Goal: Task Accomplishment & Management: Manage account settings

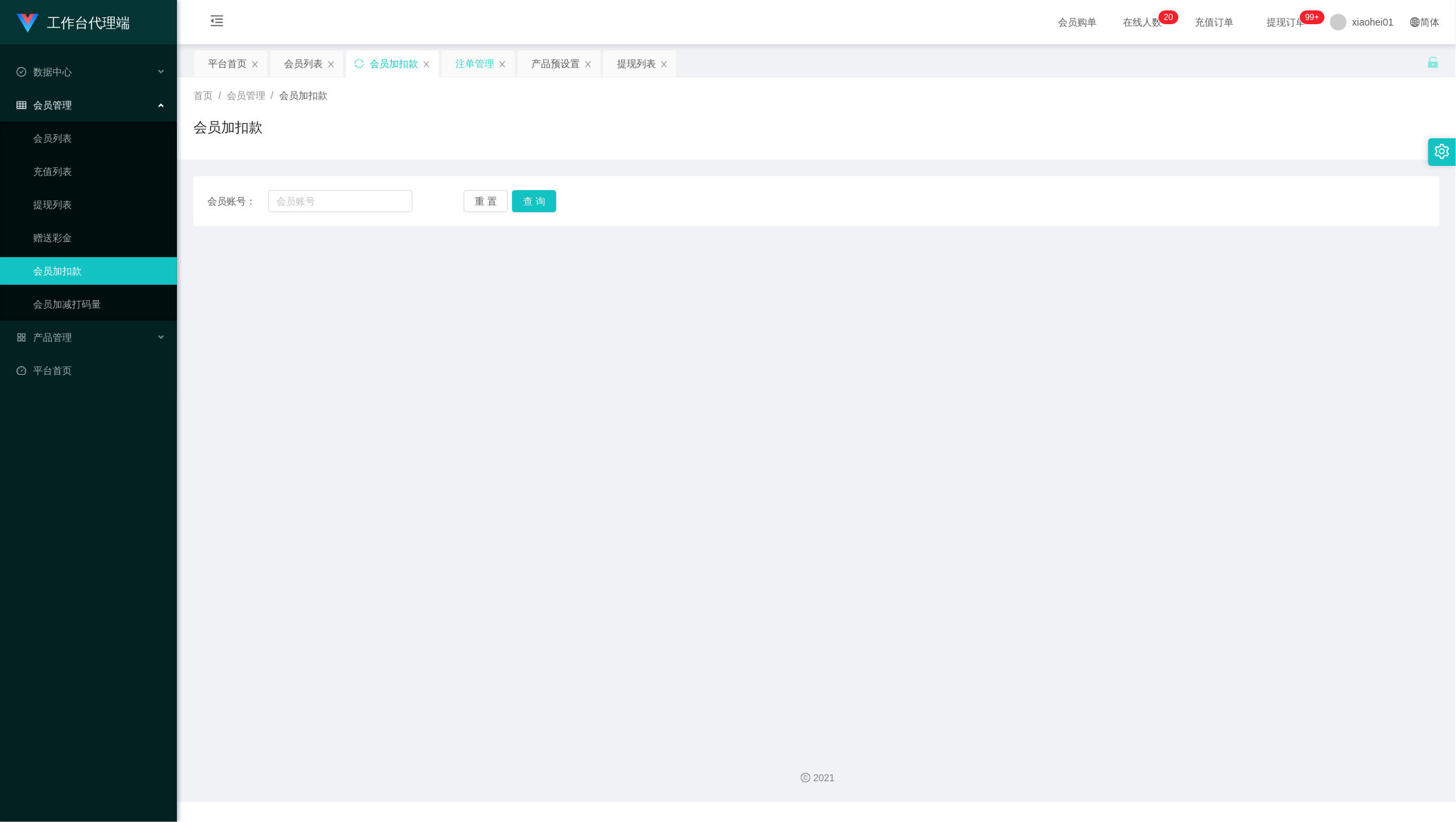
click at [473, 56] on div "注单管理" at bounding box center [475, 64] width 39 height 26
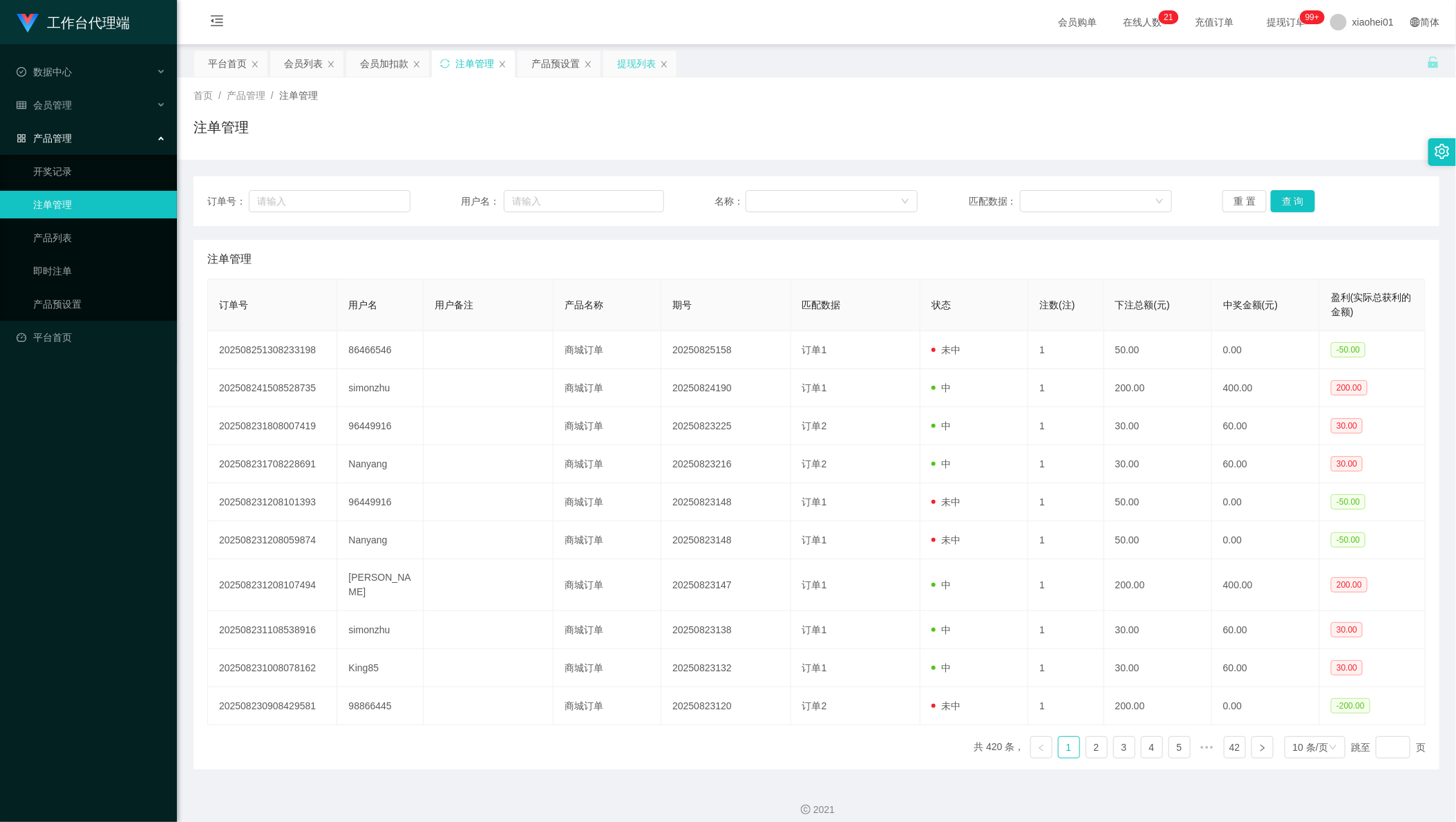
click at [646, 62] on div "提现列表" at bounding box center [637, 64] width 39 height 26
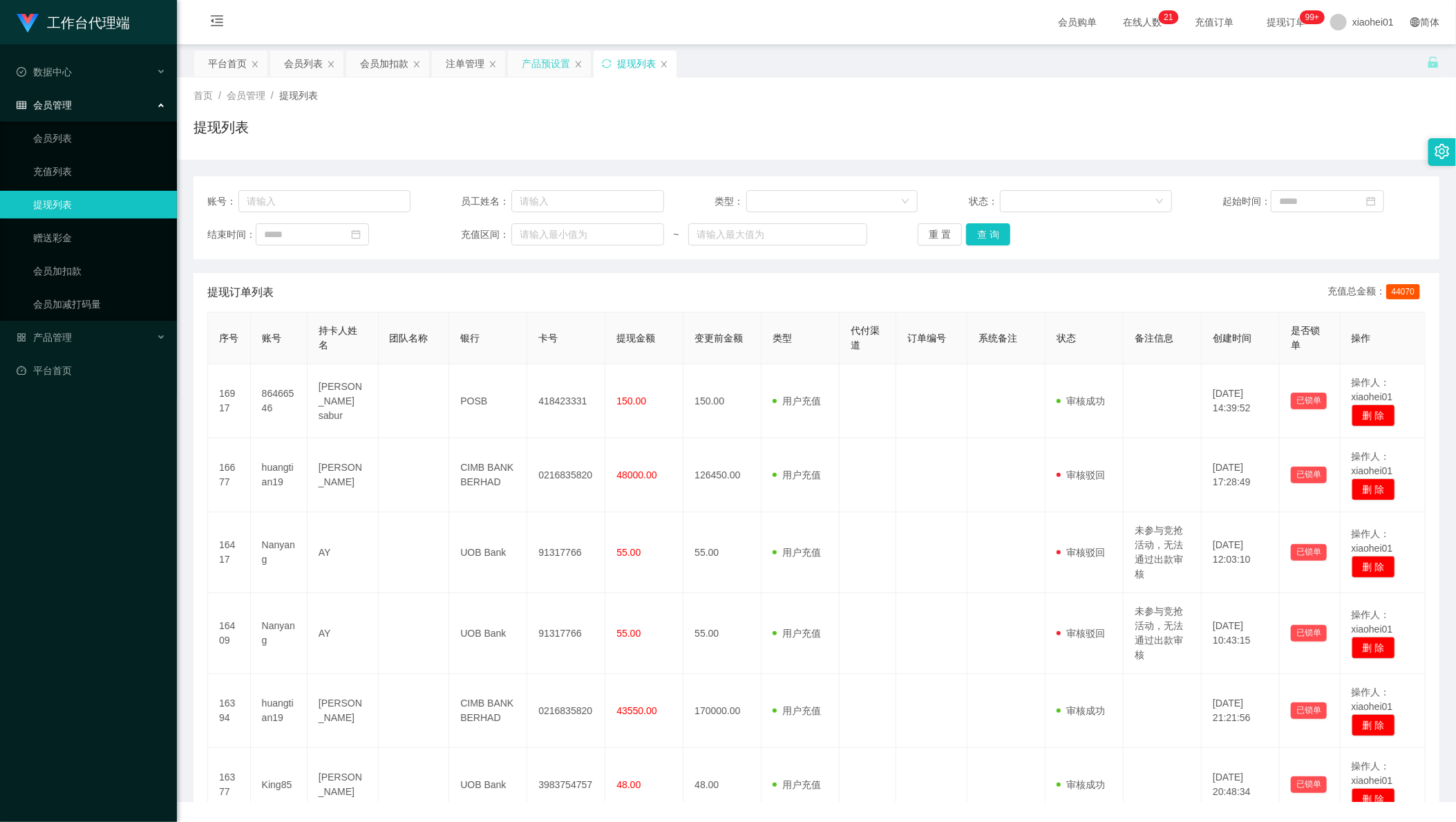
click at [552, 62] on div "产品预设置" at bounding box center [546, 64] width 48 height 26
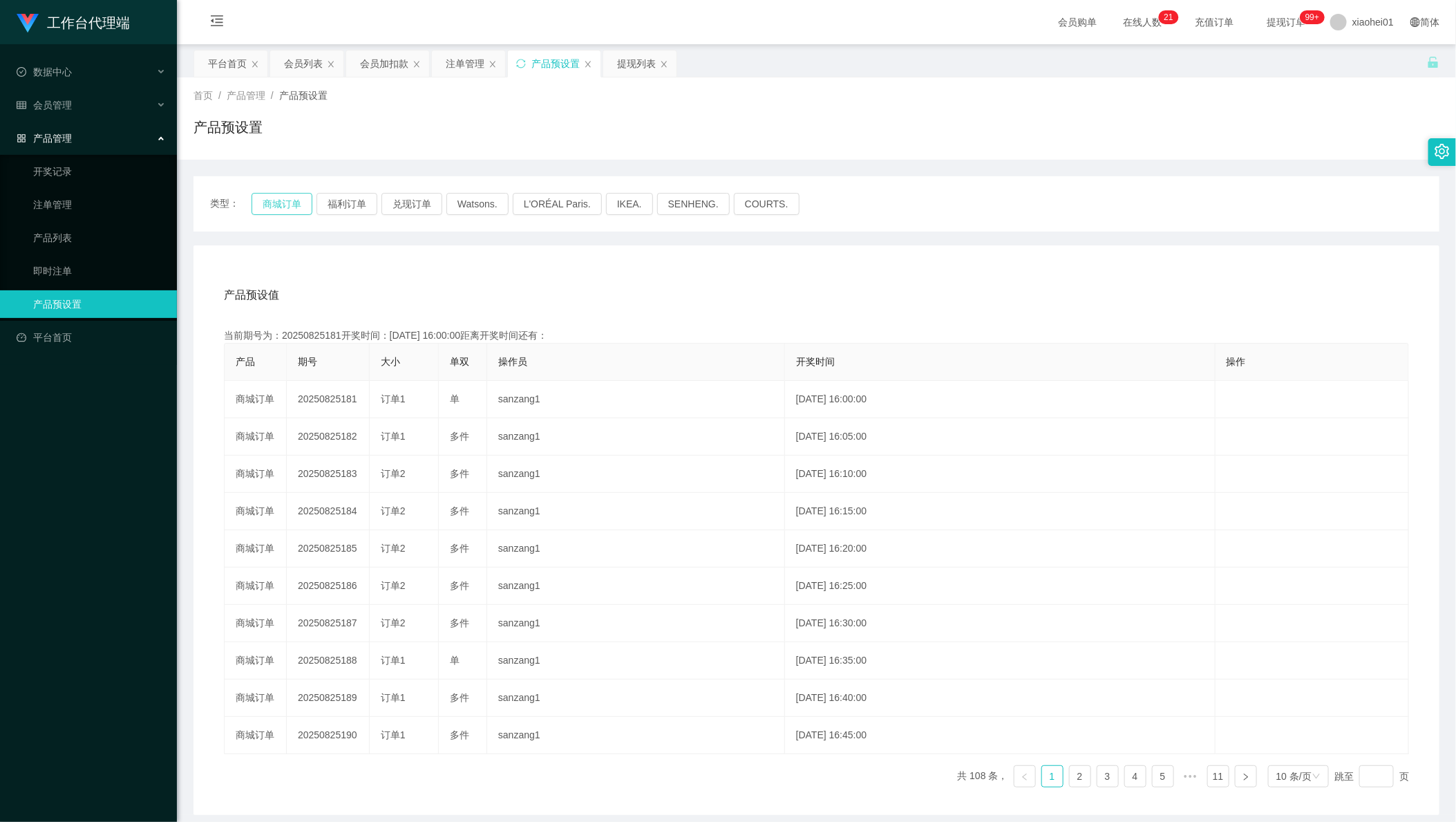
click at [269, 195] on button "商城订单" at bounding box center [282, 204] width 61 height 22
click at [459, 77] on div "首页 / 产品管理 / 产品预设置 / 产品预设置" at bounding box center [817, 118] width 1280 height 82
click at [461, 71] on div "注单管理" at bounding box center [465, 64] width 39 height 26
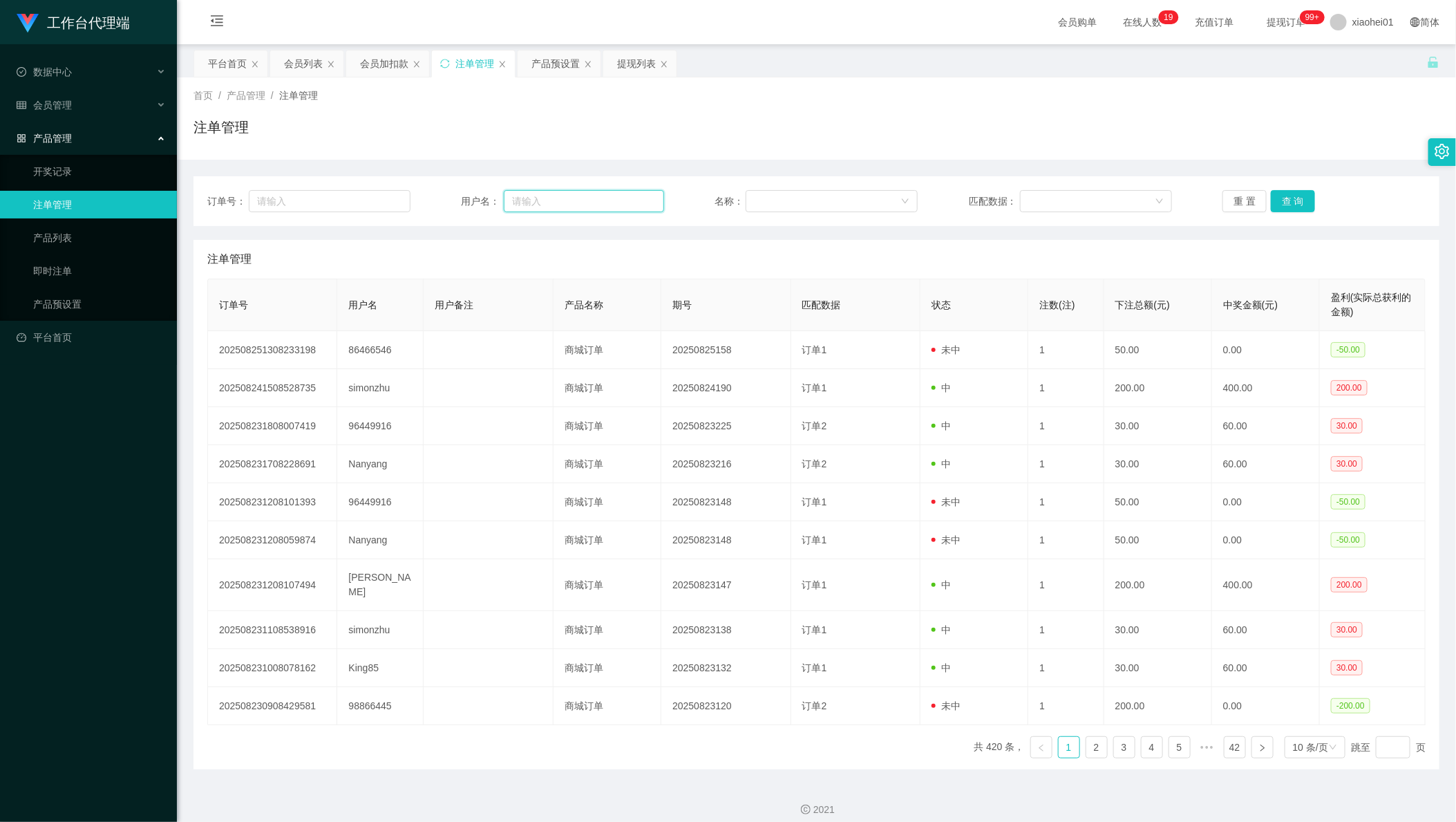
click at [554, 195] on input "text" at bounding box center [584, 201] width 161 height 22
paste input "86186297"
type input "86186297"
click at [1277, 202] on button "查 询" at bounding box center [1293, 201] width 44 height 22
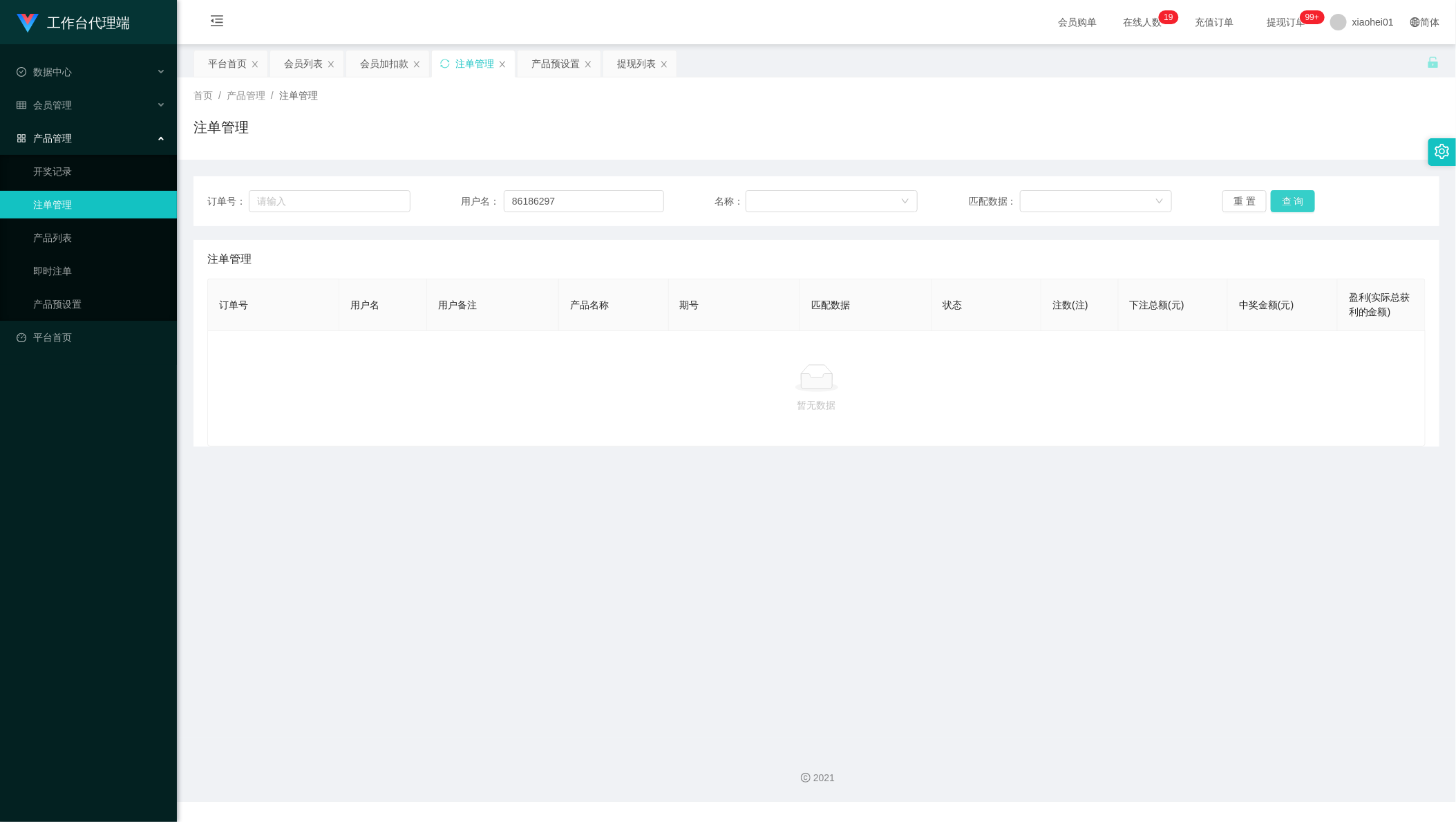
click at [1277, 202] on button "查 询" at bounding box center [1293, 201] width 44 height 22
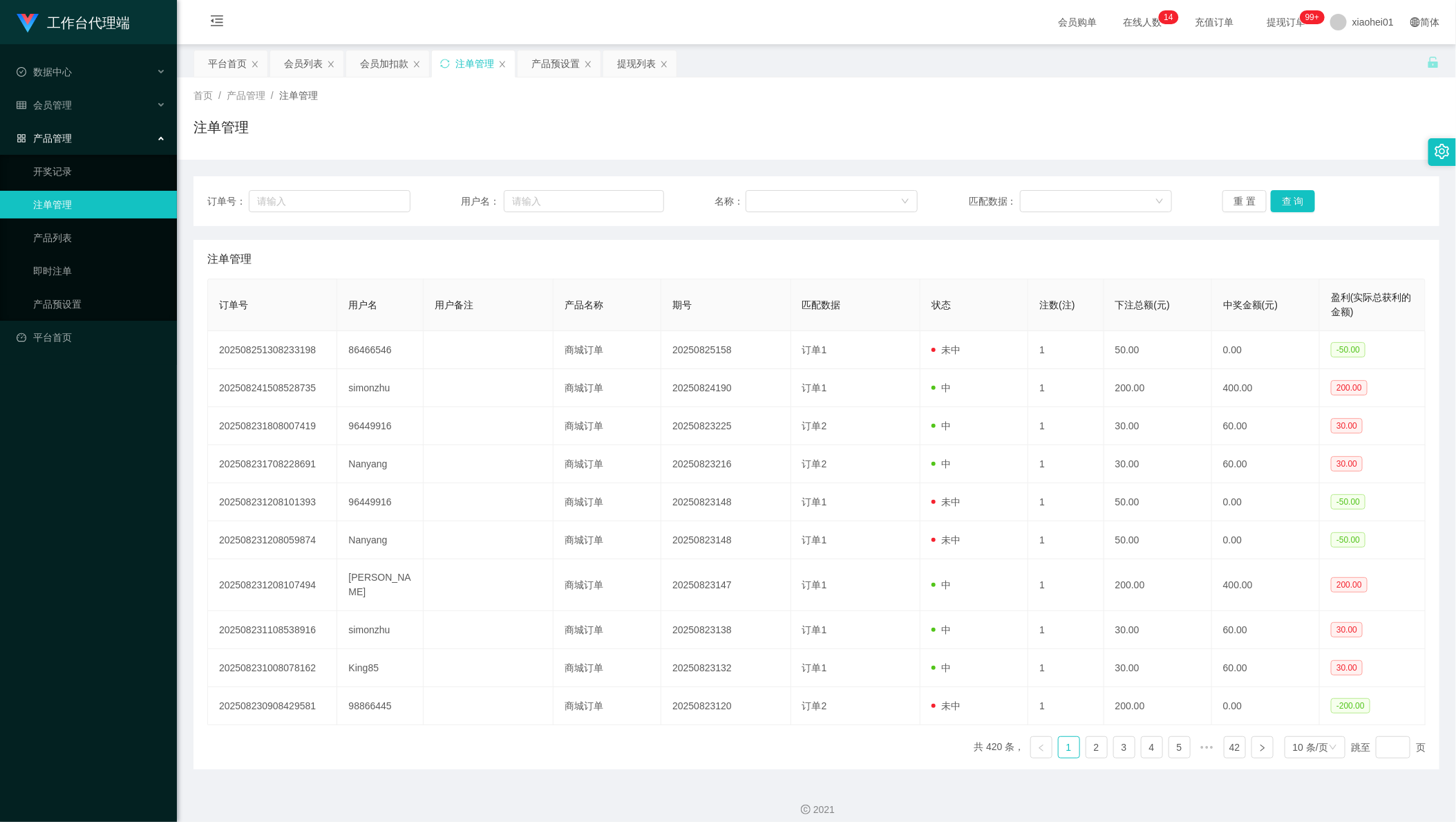
click at [1136, 107] on div "首页 / 产品管理 / 注单管理 / 注单管理" at bounding box center [817, 118] width 1246 height 60
click at [594, 194] on input "text" at bounding box center [584, 201] width 161 height 22
paste input "86186297"
type input "86186297"
click at [1290, 194] on button "查 询" at bounding box center [1293, 201] width 44 height 22
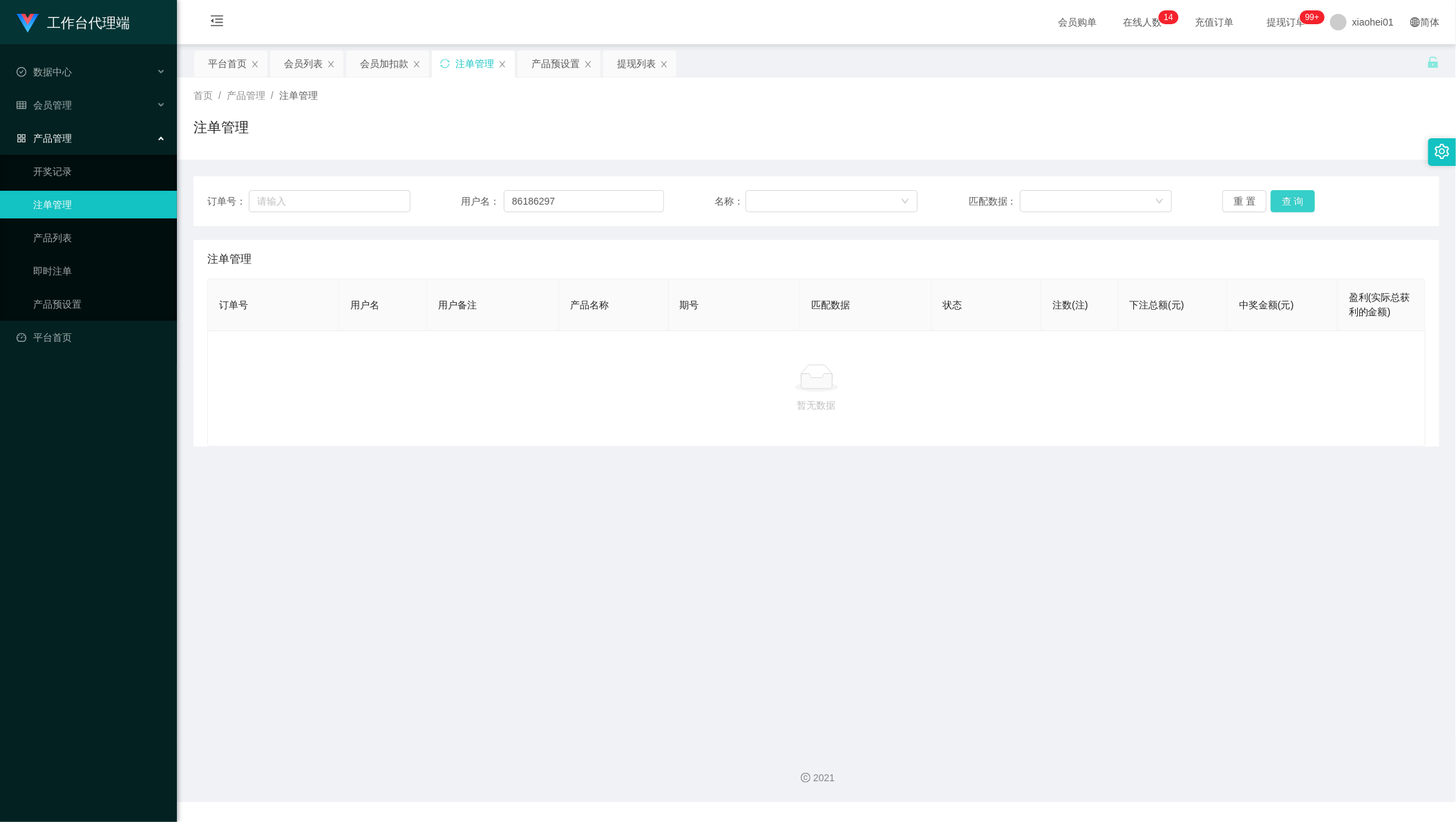
click at [1282, 194] on button "查 询" at bounding box center [1293, 201] width 44 height 22
click at [1197, 619] on main "关闭左侧 关闭右侧 关闭其它 刷新页面 平台首页 会员列表 会员加扣款 注单管理 产品预设置 提现列表 首页 / 产品管理 / 注单管理 / 注单管理 订单号…" at bounding box center [817, 391] width 1280 height 693
drag, startPoint x: 595, startPoint y: 193, endPoint x: 299, endPoint y: 174, distance: 296.6
click at [275, 175] on div "订单号： 用户名： 86186297 名称： 匹配数据： 重 置 查 询 注单管理 订单号 用户名 用户备注 产品名称 期号 匹配数据 状态 注数(注) 下注…" at bounding box center [817, 303] width 1246 height 287
click at [1271, 194] on button "查 询" at bounding box center [1293, 201] width 44 height 22
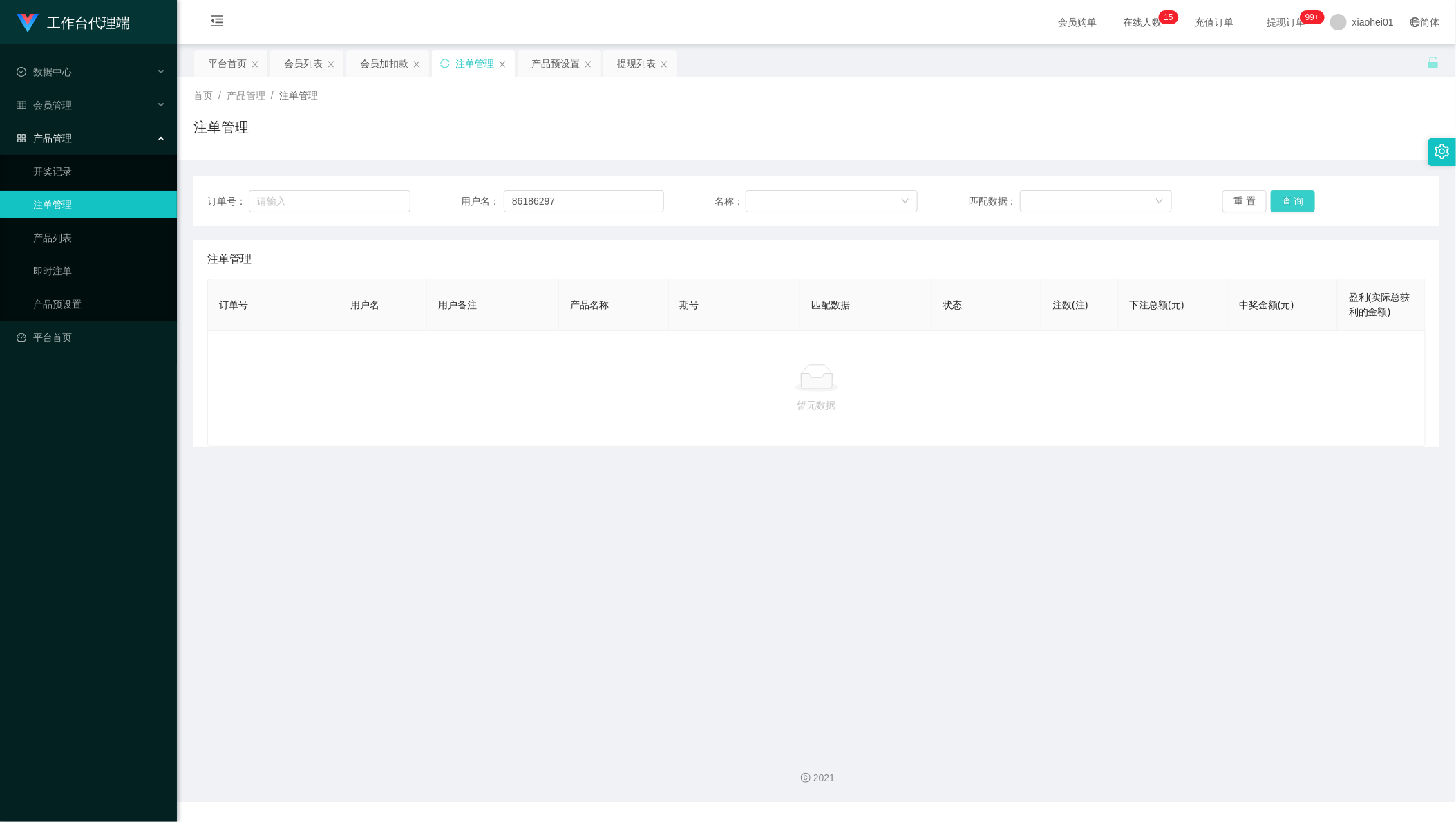
click at [1288, 200] on button "查 询" at bounding box center [1293, 201] width 44 height 22
click at [1293, 200] on button "查 询" at bounding box center [1293, 201] width 44 height 22
drag, startPoint x: 606, startPoint y: 197, endPoint x: 212, endPoint y: 173, distance: 394.7
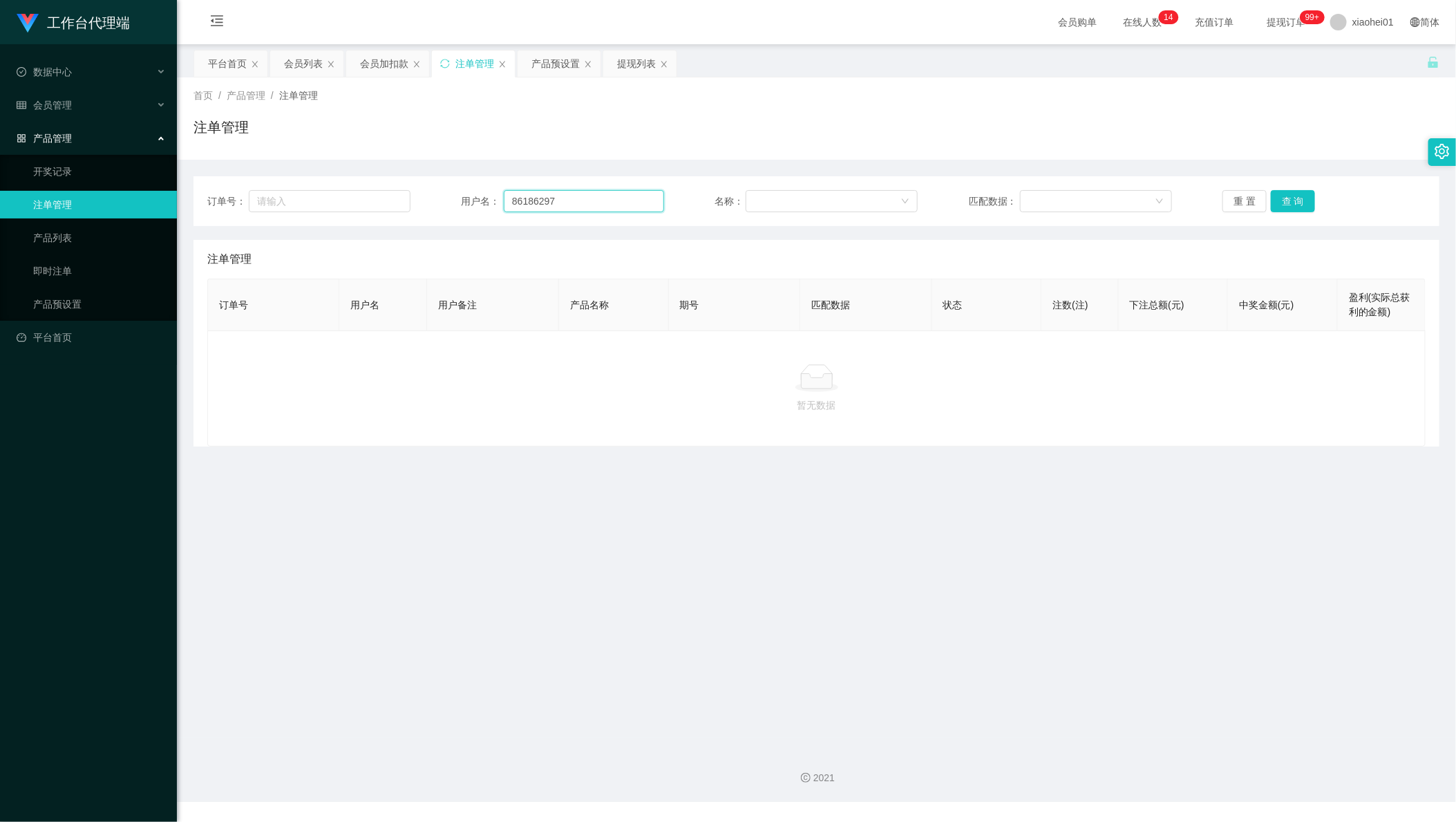
click at [262, 175] on div "订单号： 用户名： 86186297 名称： 匹配数据： 重 置 查 询 注单管理 订单号 用户名 用户备注 产品名称 期号 匹配数据 状态 注数(注) 下注…" at bounding box center [817, 303] width 1246 height 287
click at [1282, 193] on button "查 询" at bounding box center [1293, 201] width 44 height 22
click at [302, 56] on div "会员列表" at bounding box center [304, 64] width 39 height 26
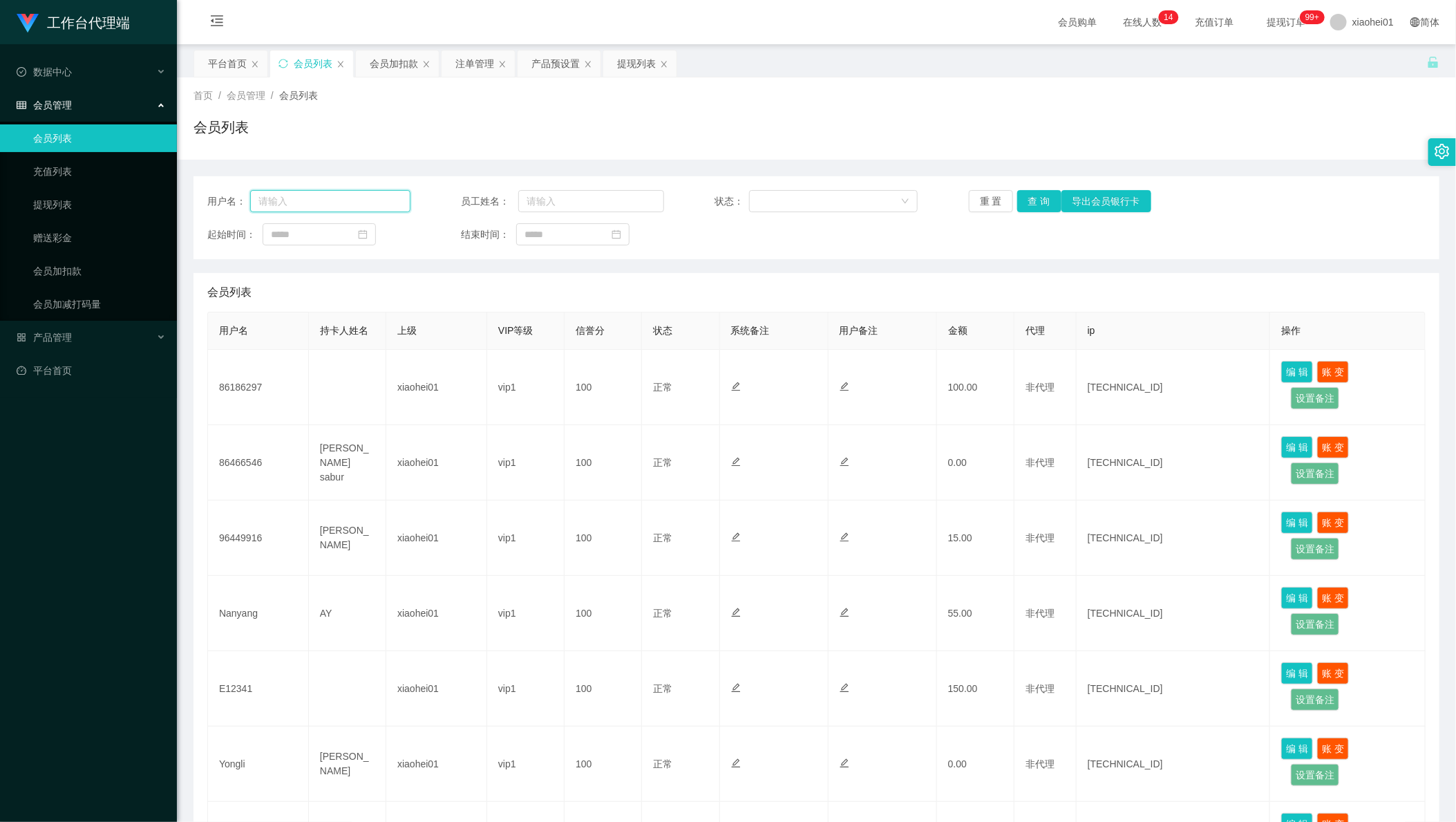
click at [346, 194] on input "text" at bounding box center [331, 201] width 161 height 22
paste input "86186297"
type input "86186297"
click at [1037, 199] on button "查 询" at bounding box center [1039, 201] width 44 height 22
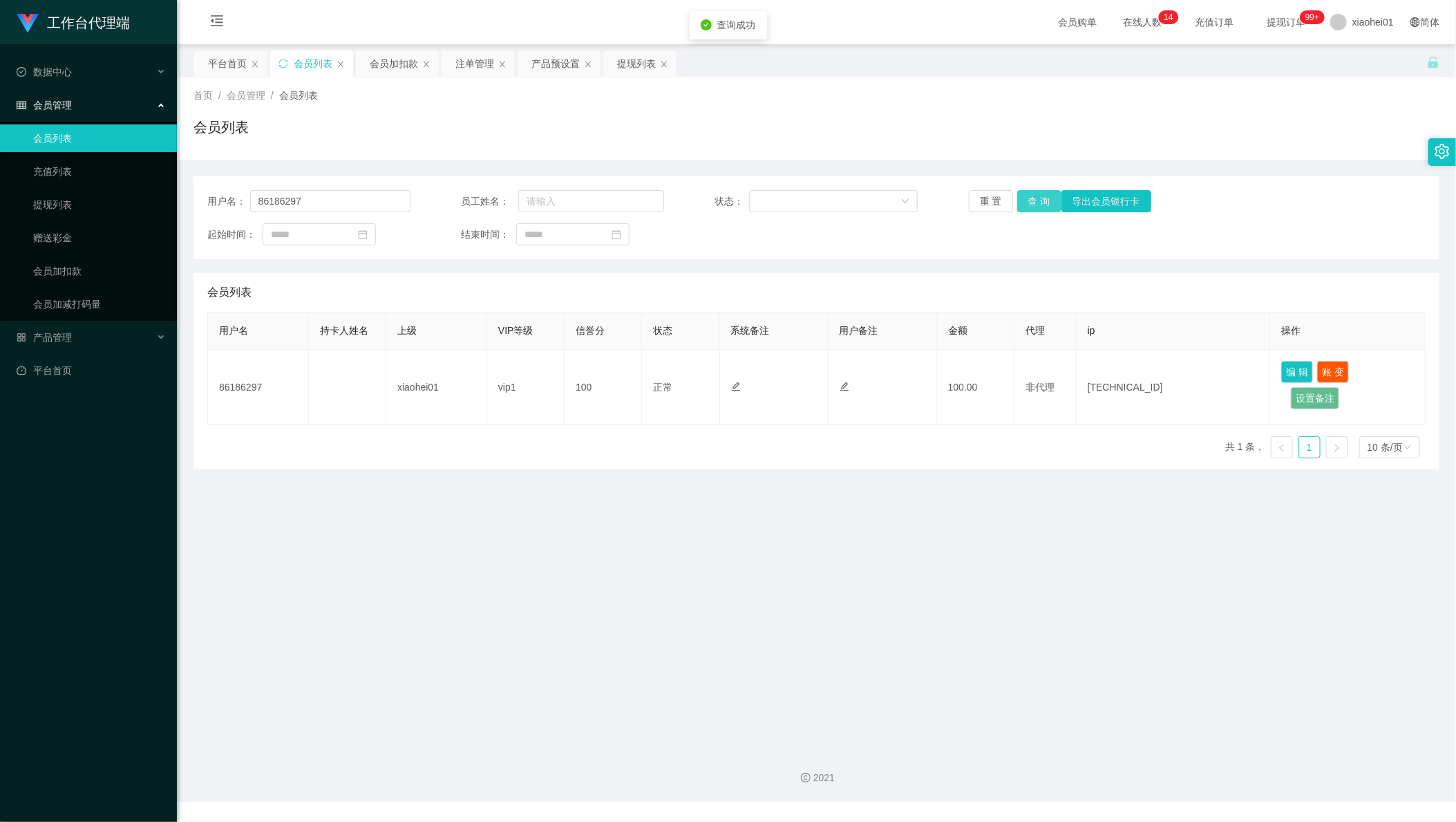
click at [1037, 199] on button "查 询" at bounding box center [1039, 201] width 44 height 22
click at [191, 496] on main "关闭左侧 关闭右侧 关闭其它 刷新页面 平台首页 会员列表 会员加扣款 注单管理 产品预设置 提现列表 首页 / 会员管理 / 会员列表 / 会员列表 用户名…" at bounding box center [817, 391] width 1280 height 693
click at [546, 79] on div "首页 / 会员管理 / 会员列表 / 会员列表" at bounding box center [817, 118] width 1280 height 82
click at [561, 73] on div "产品预设置" at bounding box center [556, 64] width 48 height 26
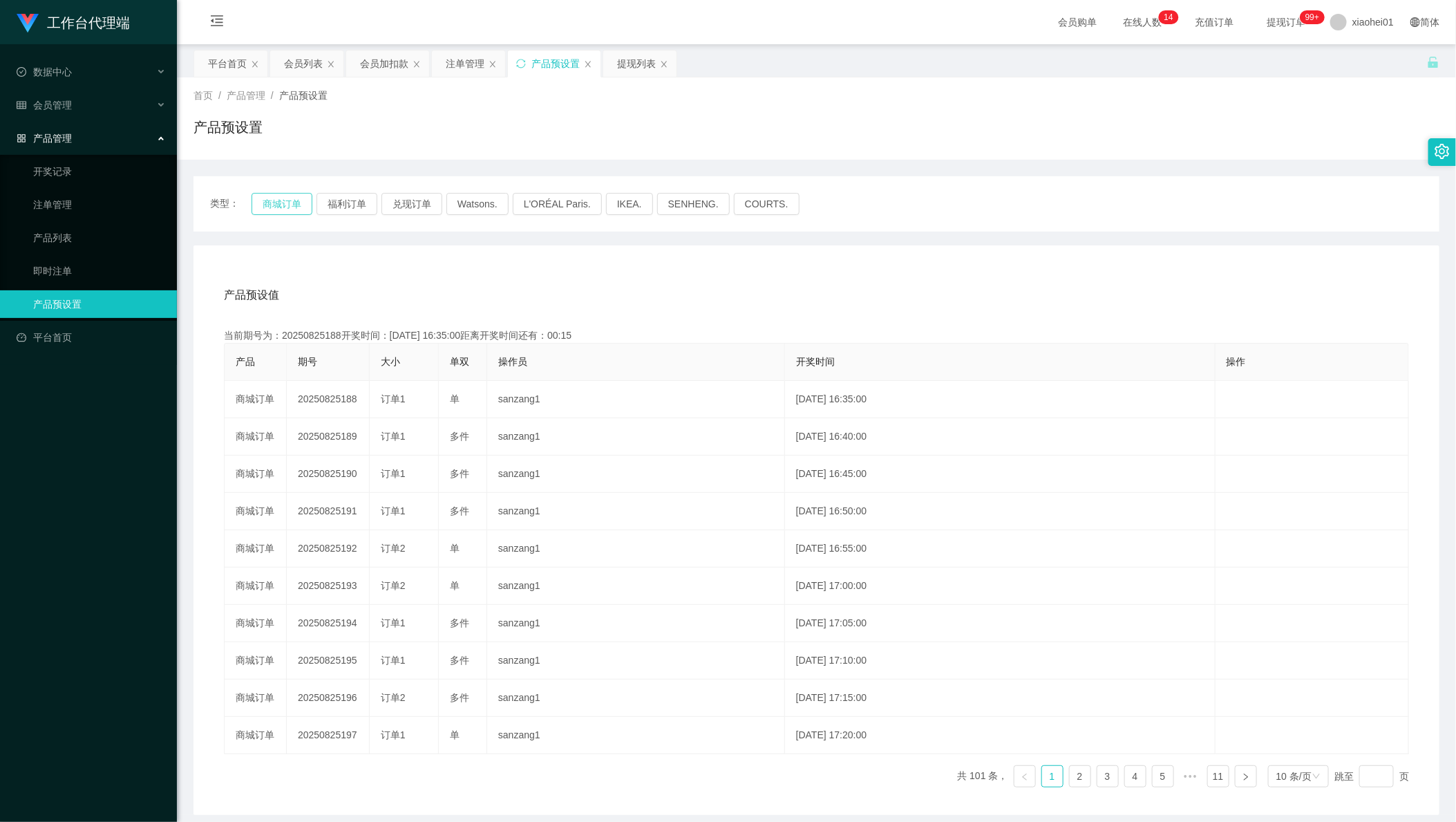
click at [268, 210] on button "商城订单" at bounding box center [282, 204] width 61 height 22
click at [643, 344] on th "操作员" at bounding box center [636, 362] width 298 height 37
click at [190, 502] on main "关闭左侧 关闭右侧 关闭其它 刷新页面 平台首页 会员列表 会员加扣款 注单管理 产品预设置 提现列表 首页 / 产品管理 / 产品预设置 / 产品预设置 类…" at bounding box center [817, 430] width 1280 height 771
click at [467, 62] on div "注单管理" at bounding box center [465, 64] width 39 height 26
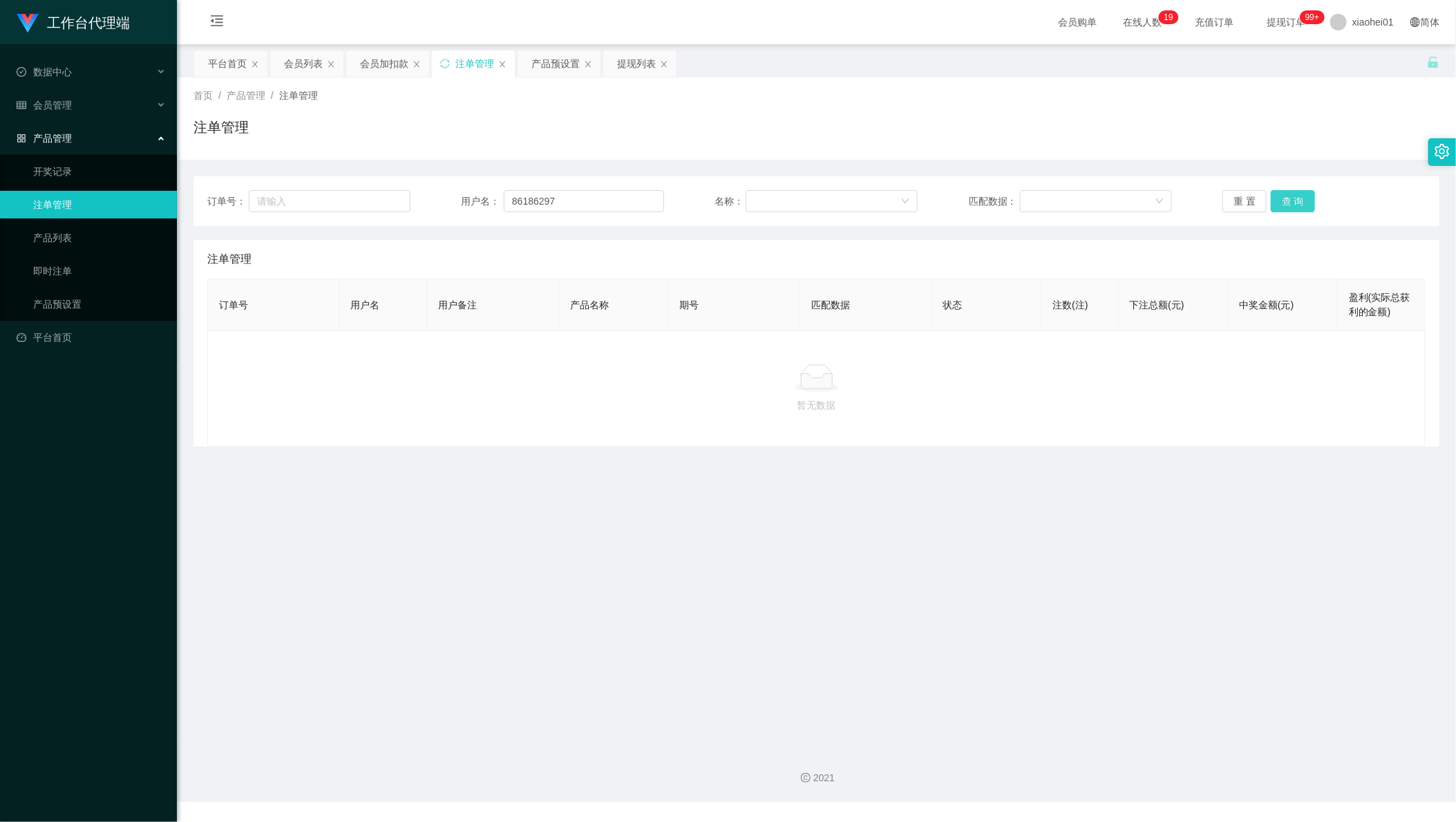
click at [1288, 201] on button "查 询" at bounding box center [1293, 201] width 44 height 22
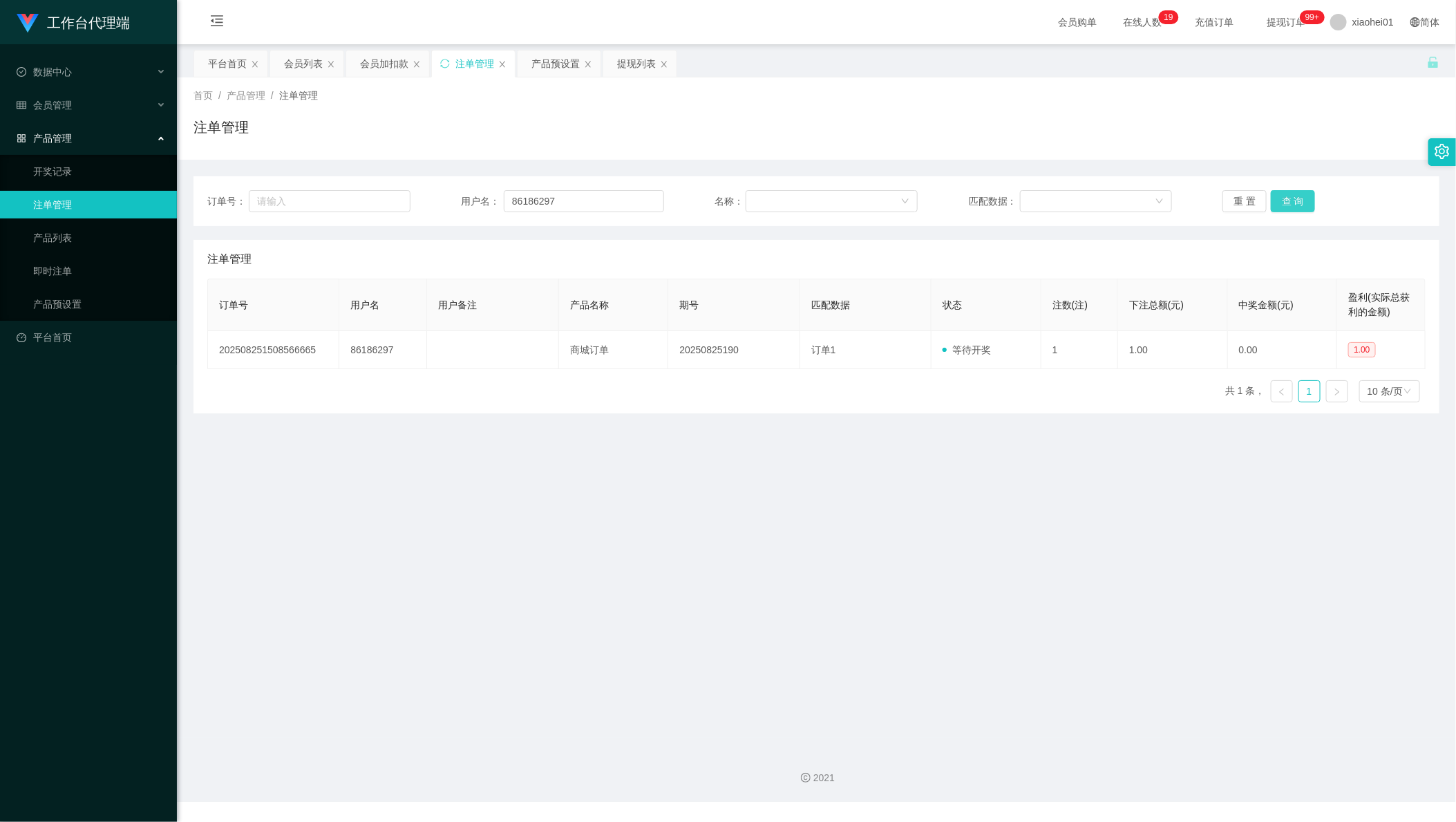
click at [1288, 201] on button "查 询" at bounding box center [1293, 201] width 44 height 22
click at [1286, 201] on button "查 询" at bounding box center [1293, 201] width 44 height 22
click at [1205, 483] on main "关闭左侧 关闭右侧 关闭其它 刷新页面 平台首页 会员列表 会员加扣款 注单管理 产品预设置 提现列表 首页 / 产品管理 / 注单管理 / 注单管理 订单号…" at bounding box center [817, 391] width 1280 height 693
click at [125, 131] on div "产品管理" at bounding box center [89, 138] width 177 height 28
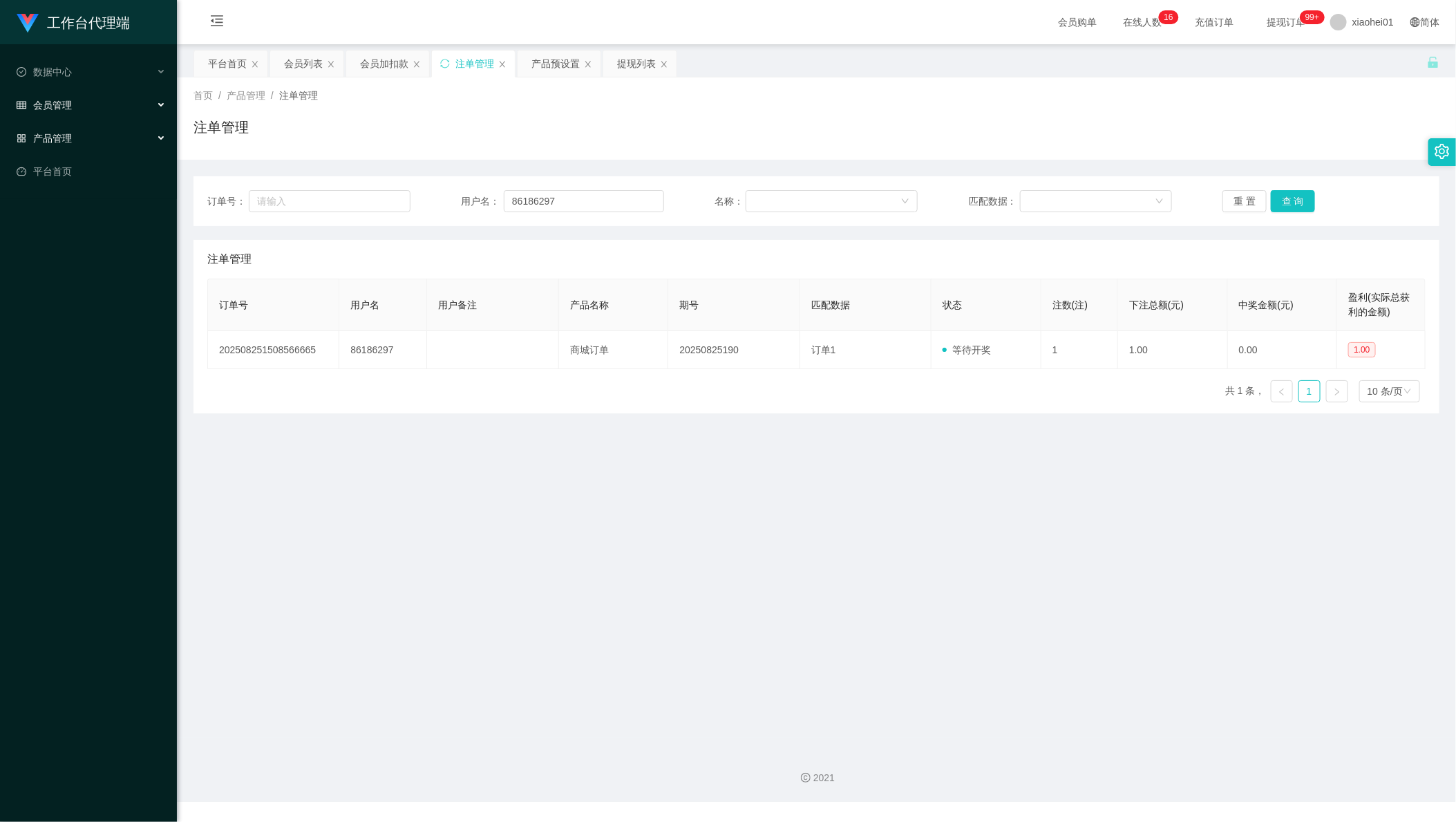
click at [129, 100] on div "会员管理" at bounding box center [89, 105] width 177 height 28
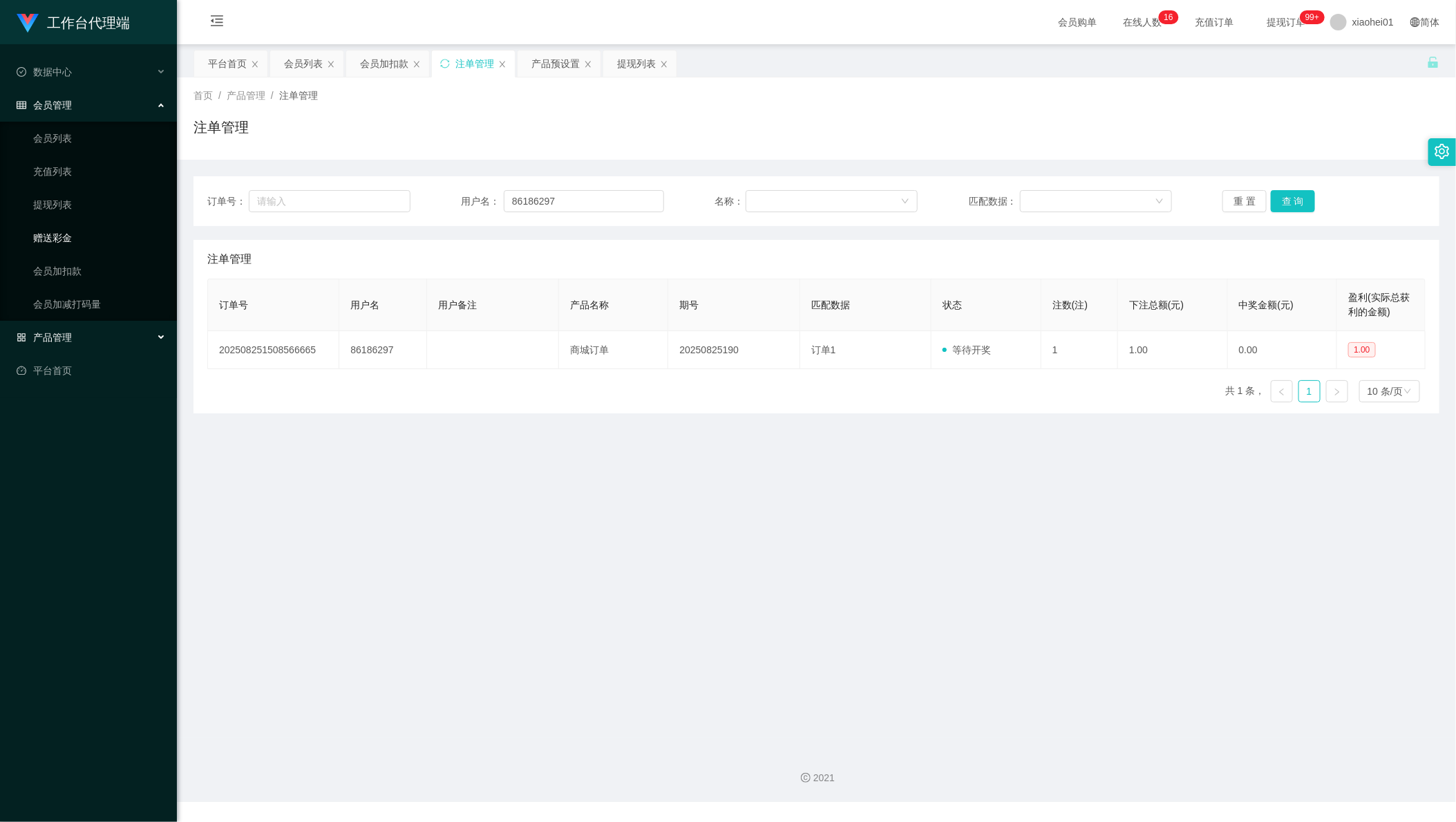
click at [81, 232] on link "赠送彩金" at bounding box center [100, 238] width 133 height 28
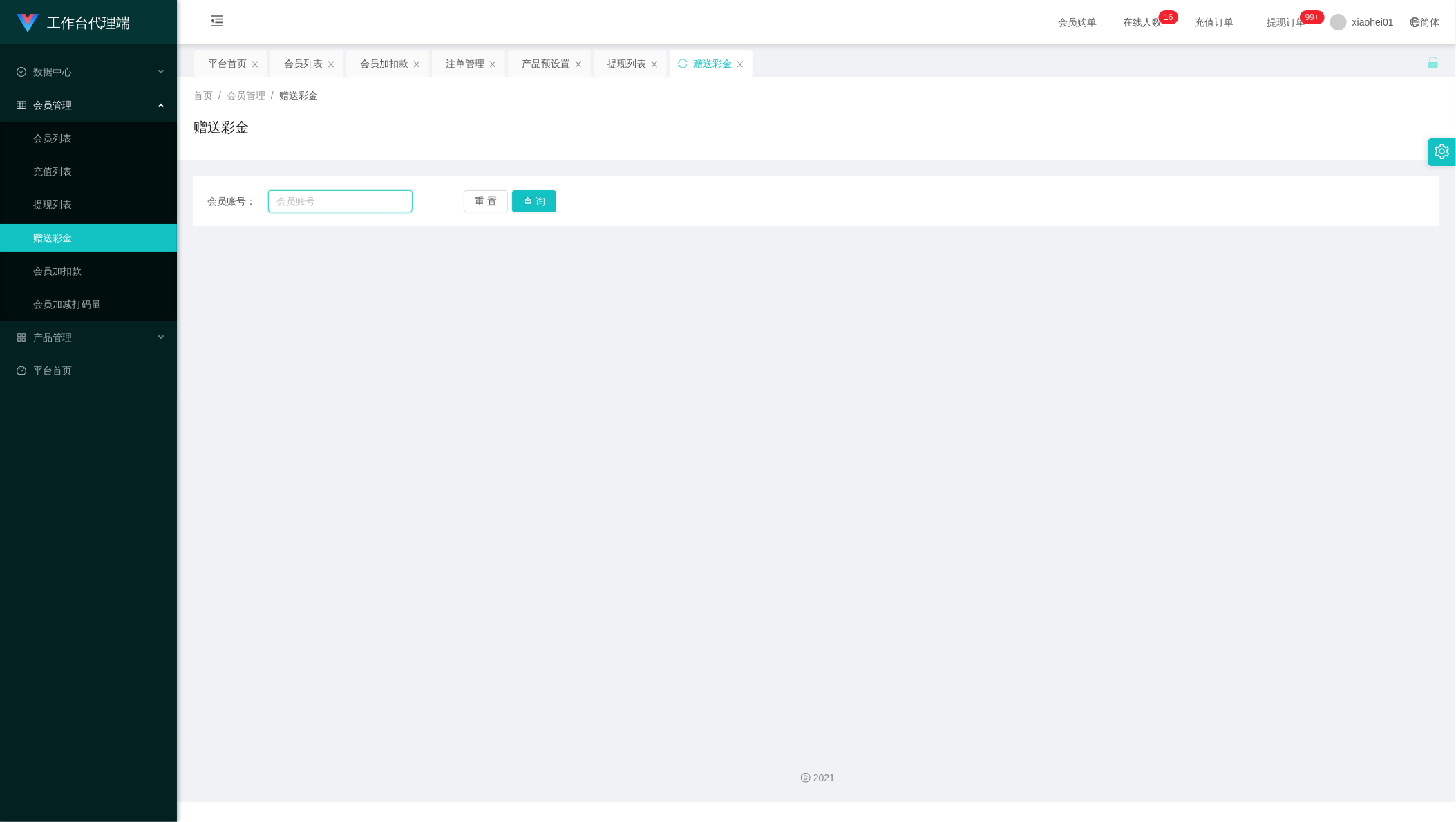
click at [378, 203] on input "text" at bounding box center [340, 201] width 145 height 22
paste input "86186297"
type input "86186297"
click at [534, 204] on button "查 询" at bounding box center [534, 201] width 44 height 22
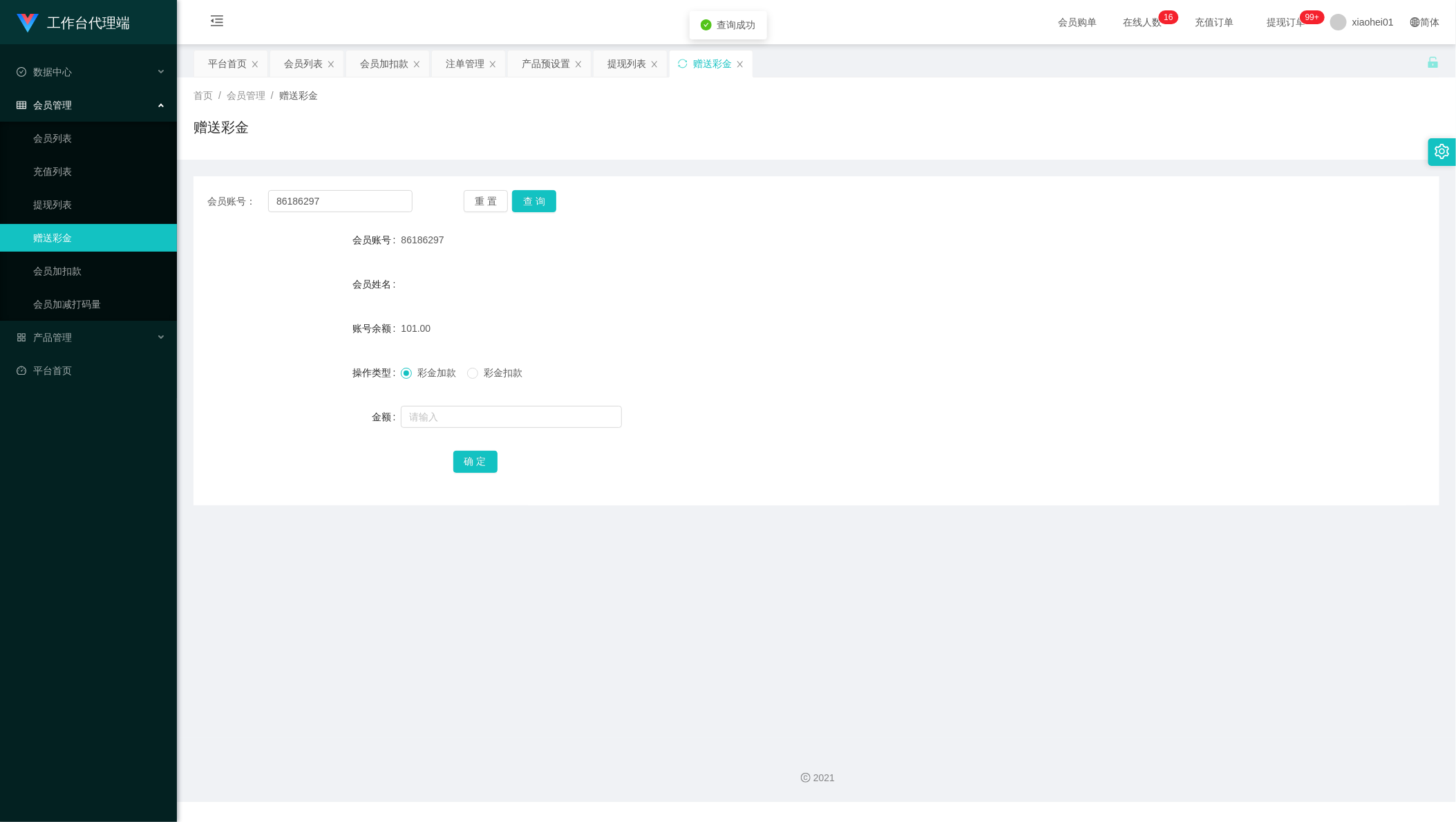
click at [506, 357] on form "会员账号 86186297 会员姓名 账号余额 101.00 操作类型 彩金加款 彩金扣款 金额 确 定" at bounding box center [817, 351] width 1246 height 249
click at [492, 380] on label "彩金扣款" at bounding box center [498, 372] width 61 height 15
click at [502, 376] on span "彩金扣款" at bounding box center [503, 372] width 50 height 11
click at [498, 403] on div at bounding box center [764, 417] width 727 height 28
click at [500, 403] on div at bounding box center [764, 417] width 727 height 28
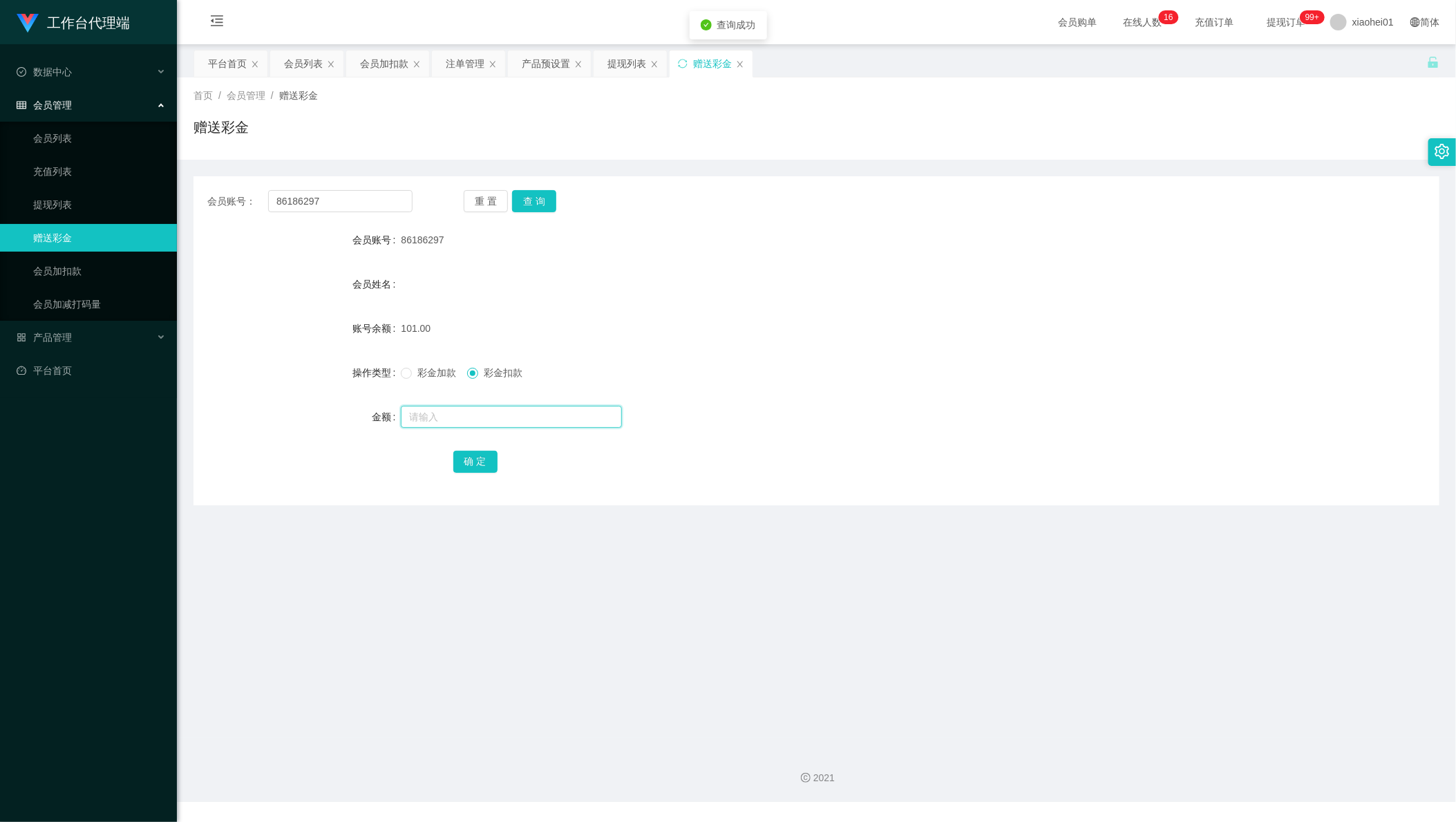
click at [488, 417] on input "text" at bounding box center [511, 417] width 221 height 22
type input "1"
click at [465, 456] on button "确 定" at bounding box center [475, 462] width 44 height 22
click at [654, 404] on div at bounding box center [764, 417] width 727 height 28
drag, startPoint x: 344, startPoint y: 198, endPoint x: 27, endPoint y: 176, distance: 317.8
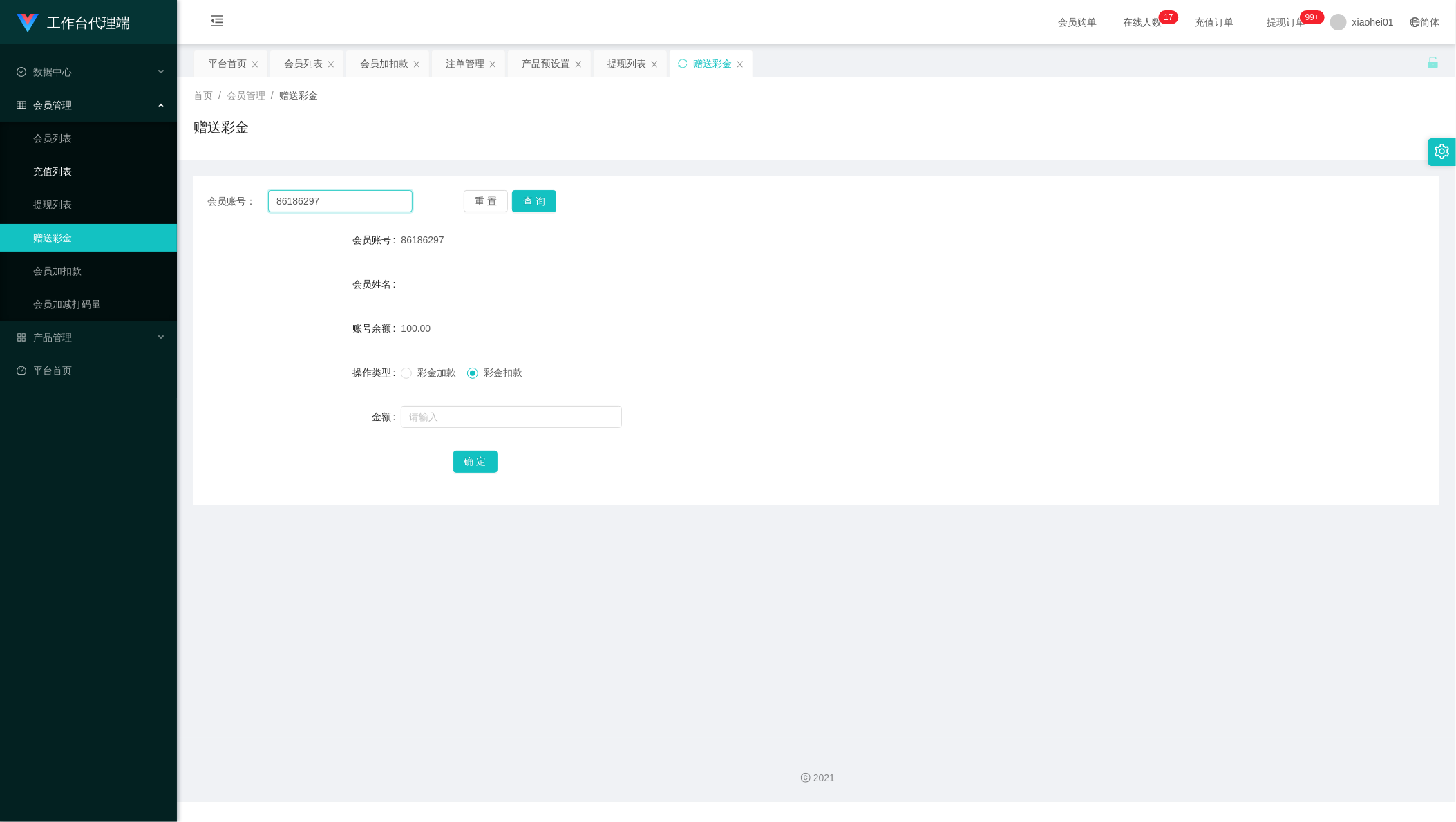
click at [50, 176] on section "工作台代理端 数据中心 会员管理 会员列表 充值列表 提现列表 赠送彩金 会员加扣款 会员加减打码量 产品管理 开奖记录 注单管理 产品列表 即时注单 产品预…" at bounding box center [728, 401] width 1456 height 802
drag, startPoint x: 539, startPoint y: 68, endPoint x: 522, endPoint y: 73, distance: 17.7
click at [539, 68] on div "产品预设置" at bounding box center [546, 64] width 48 height 26
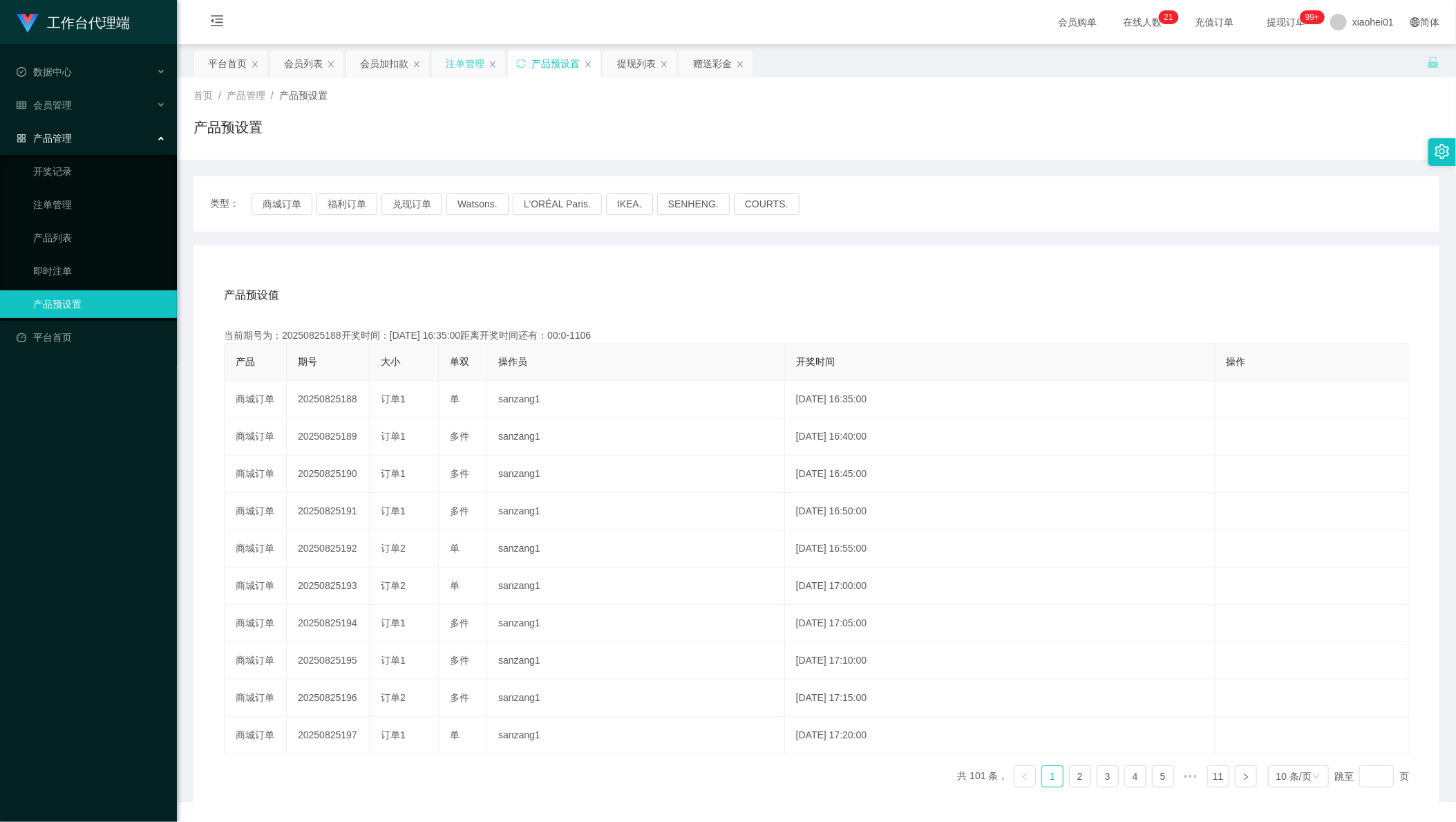
click at [456, 69] on div "注单管理" at bounding box center [465, 64] width 39 height 26
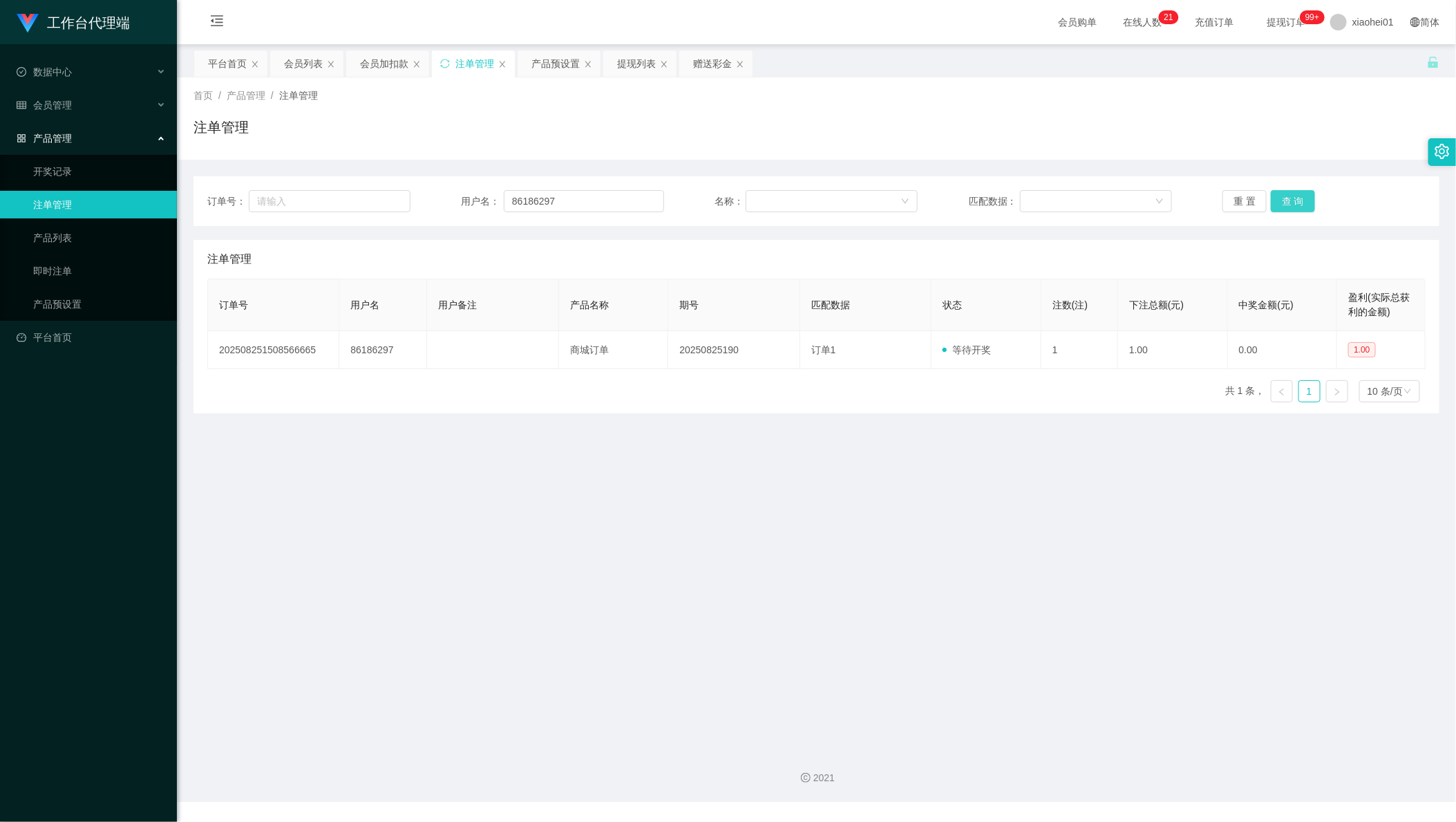
click at [1288, 206] on button "查 询" at bounding box center [1293, 201] width 44 height 22
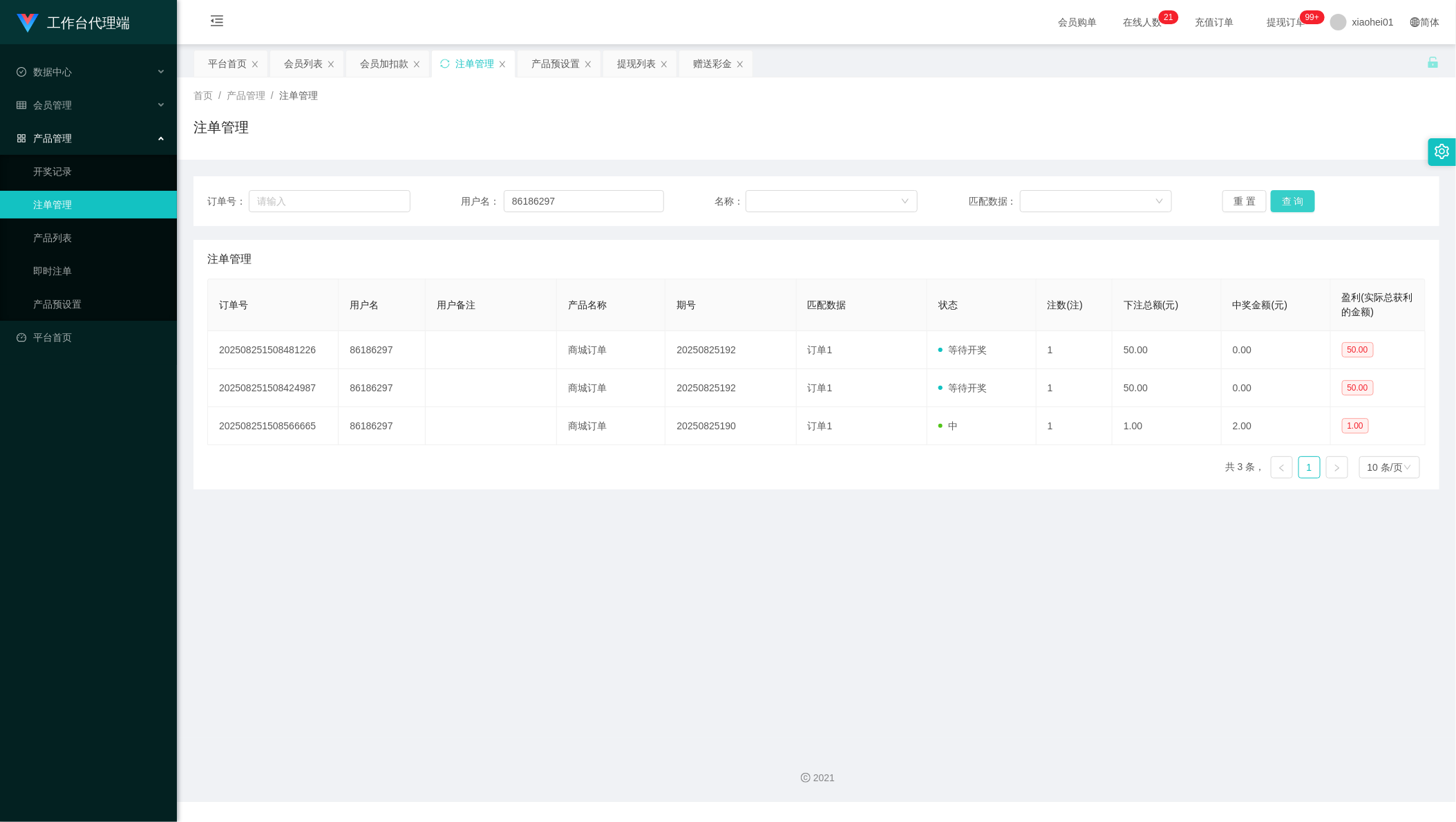
click at [1286, 204] on button "查 询" at bounding box center [1293, 201] width 44 height 22
click at [166, 646] on div "工作台代理端 数据中心 会员管理 会员列表 充值列表 提现列表 赠送彩金 会员加扣款 会员加减打码量 产品管理 开奖记录 注单管理 产品列表 即时注单 产品预…" at bounding box center [89, 411] width 177 height 822
click at [370, 71] on div "会员加扣款" at bounding box center [384, 64] width 48 height 26
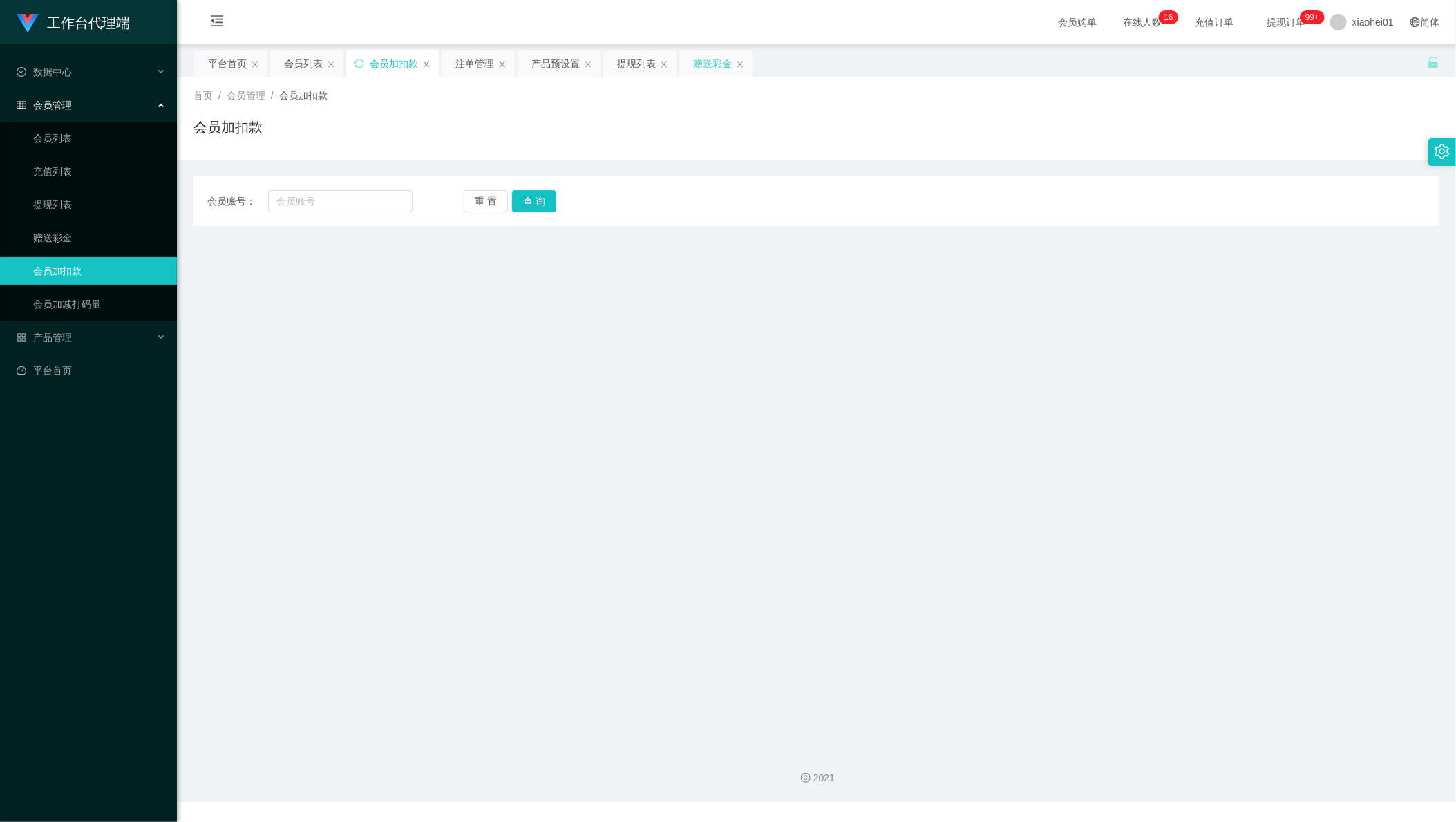
click at [728, 66] on div "赠送彩金" at bounding box center [713, 64] width 39 height 26
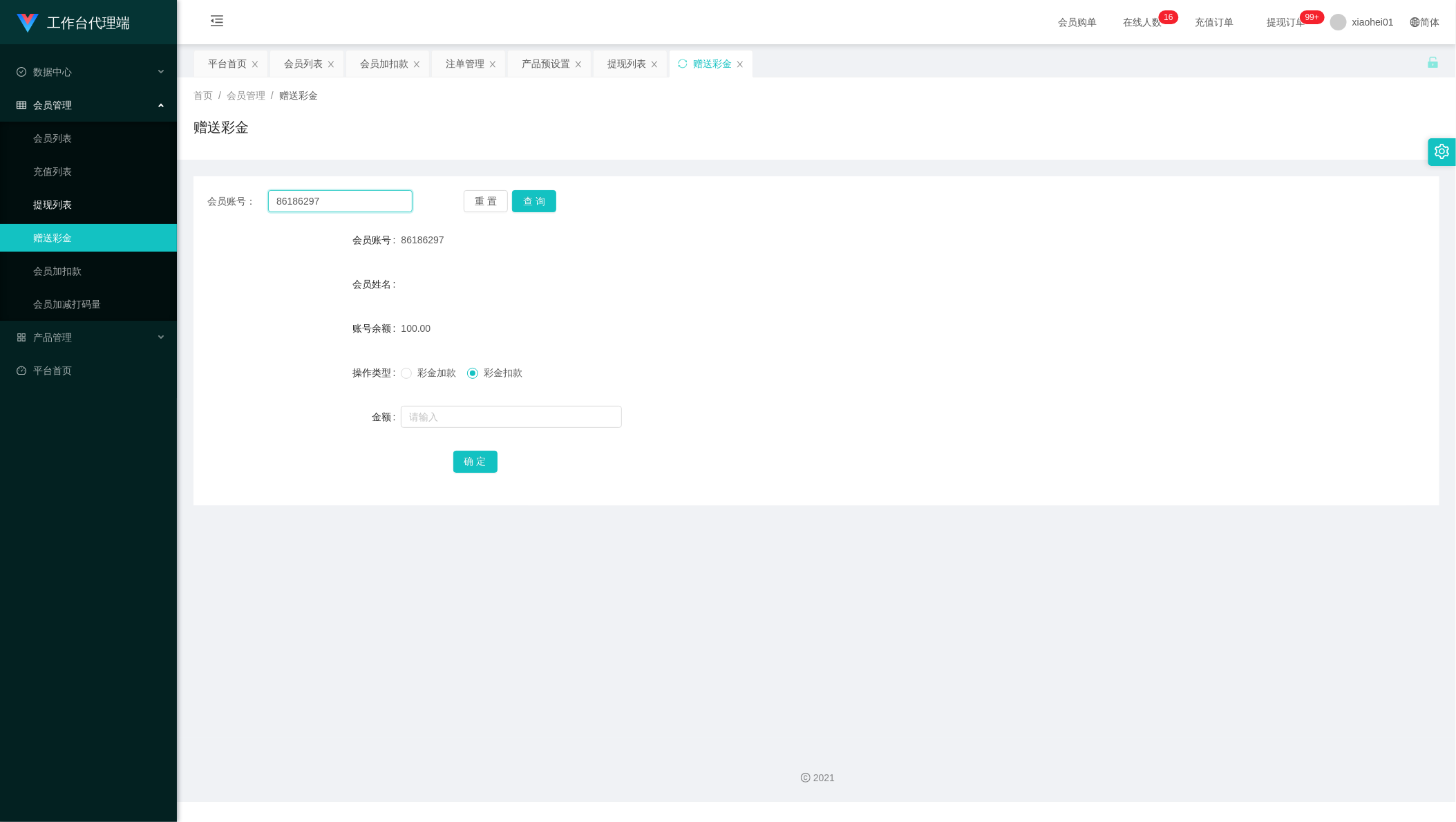
drag, startPoint x: 356, startPoint y: 194, endPoint x: 42, endPoint y: 202, distance: 314.1
click at [42, 202] on section "工作台代理端 数据中心 会员管理 会员列表 充值列表 提现列表 赠送彩金 会员加扣款 会员加减打码量 产品管理 开奖记录 注单管理 产品列表 即时注单 产品预…" at bounding box center [728, 401] width 1456 height 802
click at [547, 197] on button "查 询" at bounding box center [534, 201] width 44 height 22
click at [421, 363] on div "彩金加款 彩金扣款" at bounding box center [764, 372] width 727 height 28
click at [448, 374] on span "彩金加款" at bounding box center [437, 372] width 50 height 11
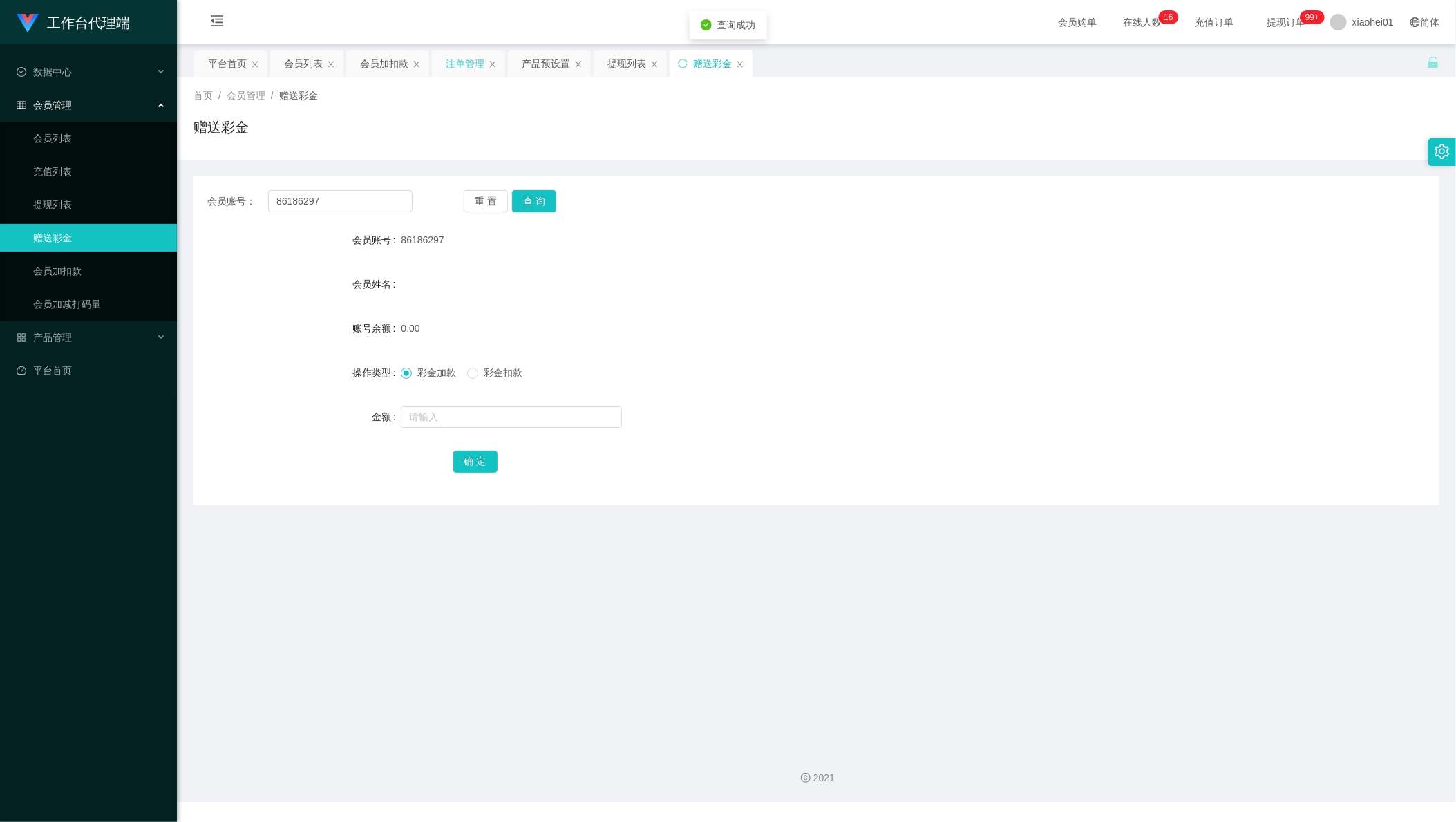
click at [461, 69] on div "注单管理" at bounding box center [465, 64] width 39 height 26
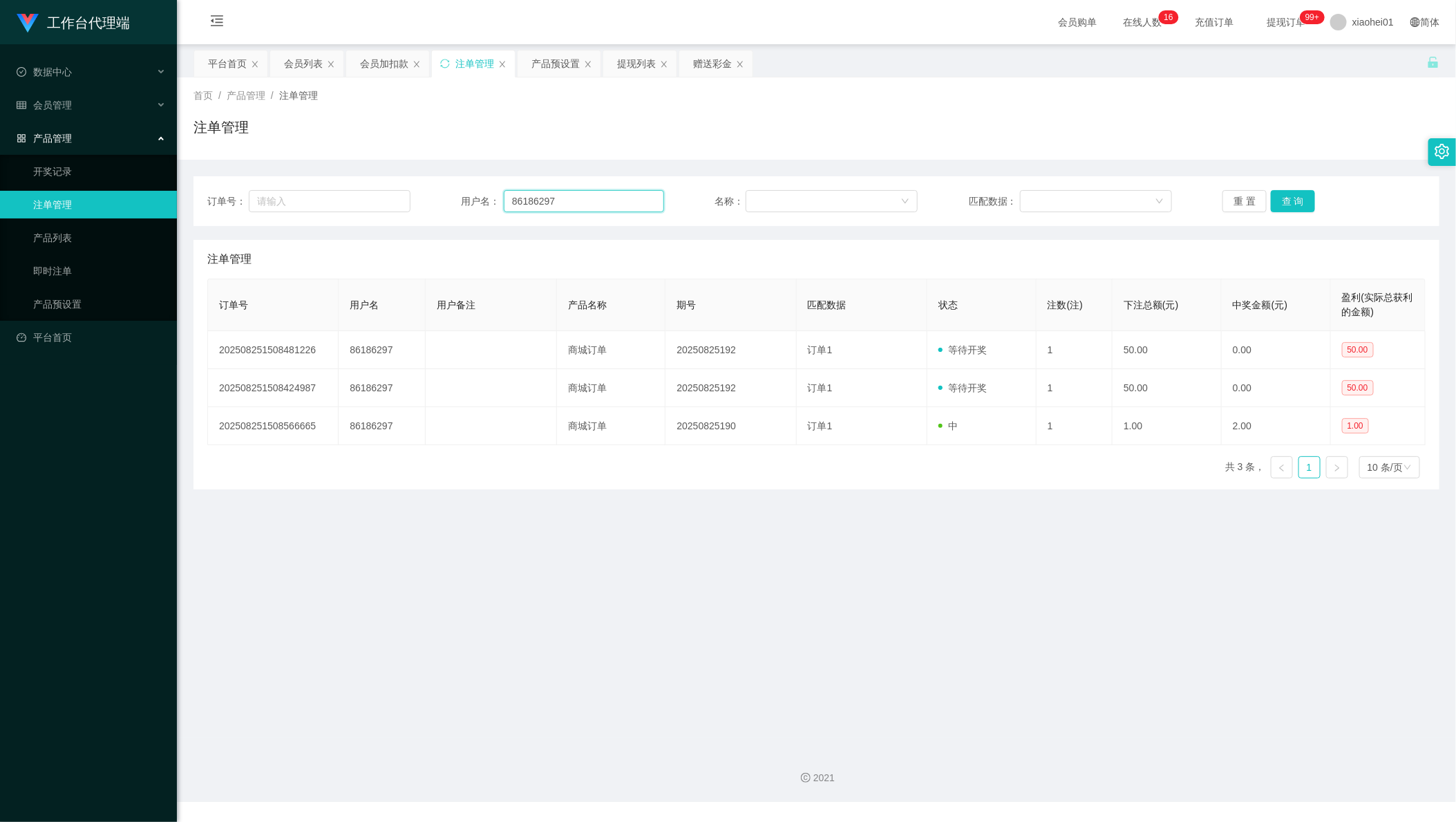
drag, startPoint x: 608, startPoint y: 208, endPoint x: 482, endPoint y: 201, distance: 126.2
click at [437, 176] on div "订单号： 用户名： 86186297 名称： 匹配数据： 重 置 查 询" at bounding box center [817, 201] width 1246 height 50
click at [1298, 196] on button "查 询" at bounding box center [1293, 201] width 44 height 22
drag, startPoint x: 1296, startPoint y: 198, endPoint x: 1280, endPoint y: 194, distance: 16.5
click at [1296, 198] on button "查 询" at bounding box center [1293, 201] width 44 height 22
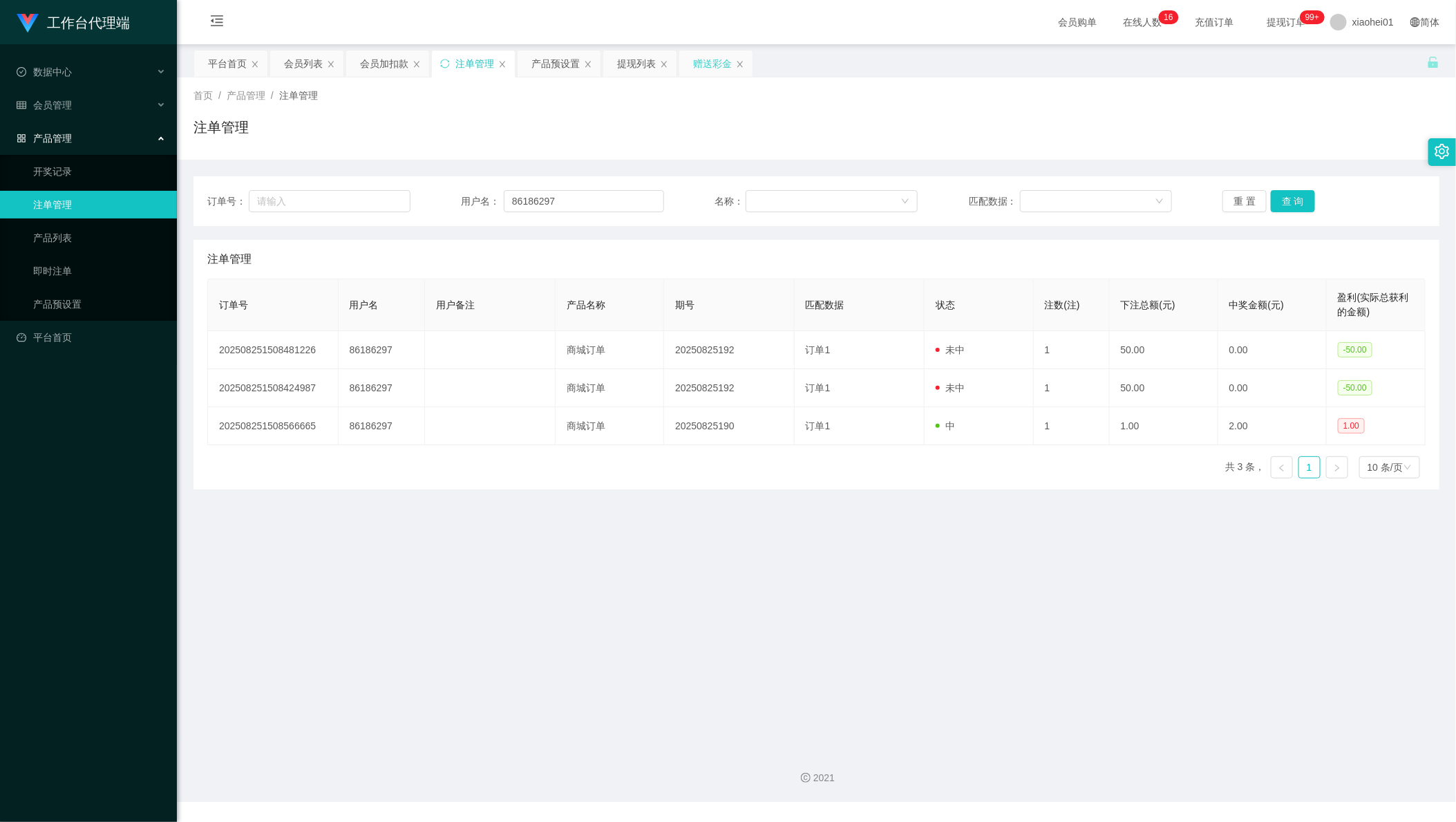
click at [724, 61] on div "赠送彩金" at bounding box center [713, 64] width 39 height 26
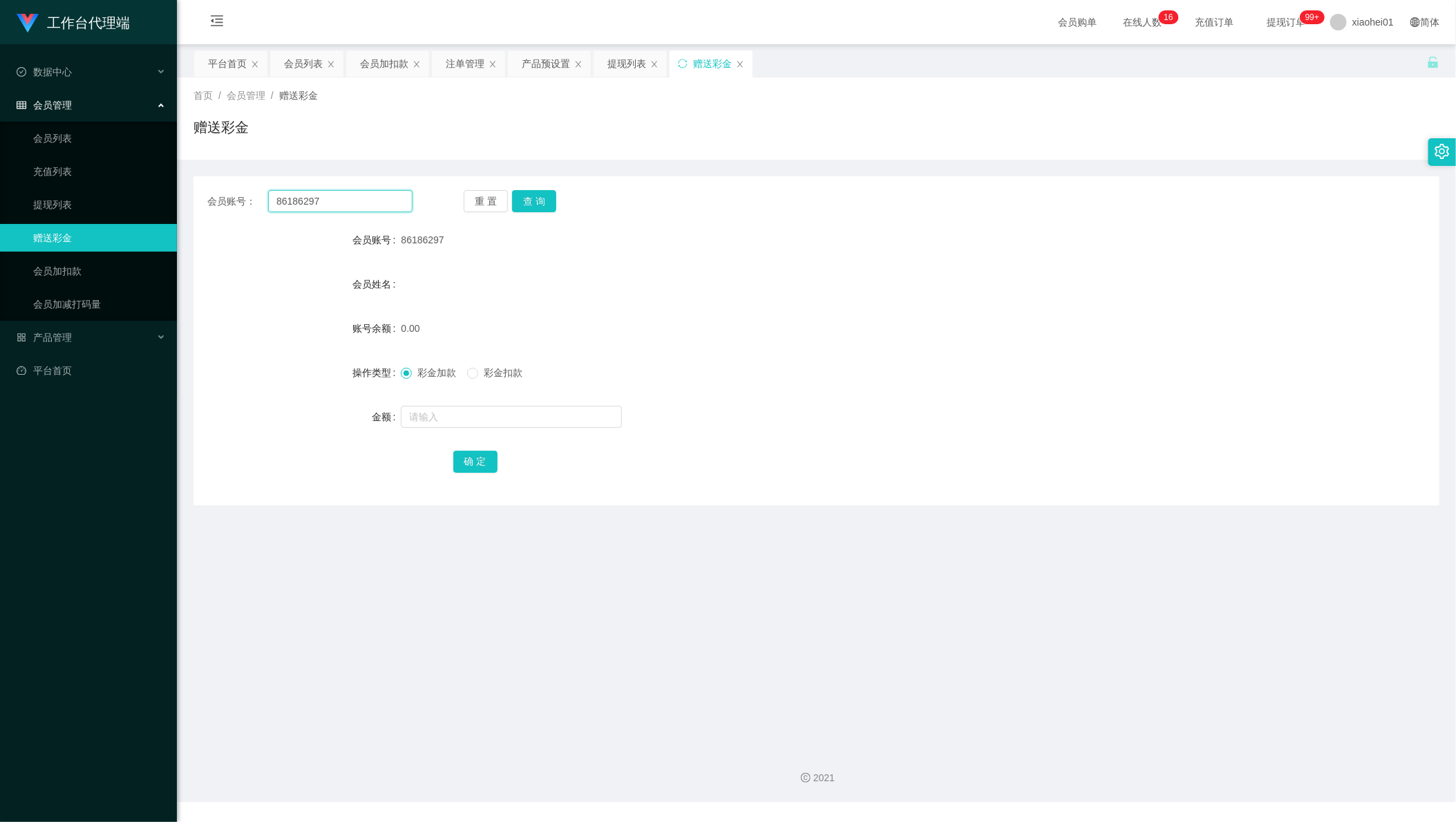
drag, startPoint x: 361, startPoint y: 201, endPoint x: 183, endPoint y: 174, distance: 180.0
click at [89, 179] on section "工作台代理端 数据中心 会员管理 会员列表 充值列表 提现列表 赠送彩金 会员加扣款 会员加减打码量 产品管理 开奖记录 注单管理 产品列表 即时注单 产品预…" at bounding box center [728, 401] width 1456 height 802
click at [540, 203] on button "查 询" at bounding box center [534, 201] width 44 height 22
click at [486, 437] on form "会员账号 86186297 会员姓名 账号余额 0.00 操作类型 彩金加款 彩金扣款 金额 确 定" at bounding box center [817, 351] width 1246 height 249
click at [504, 412] on input "text" at bounding box center [511, 417] width 221 height 22
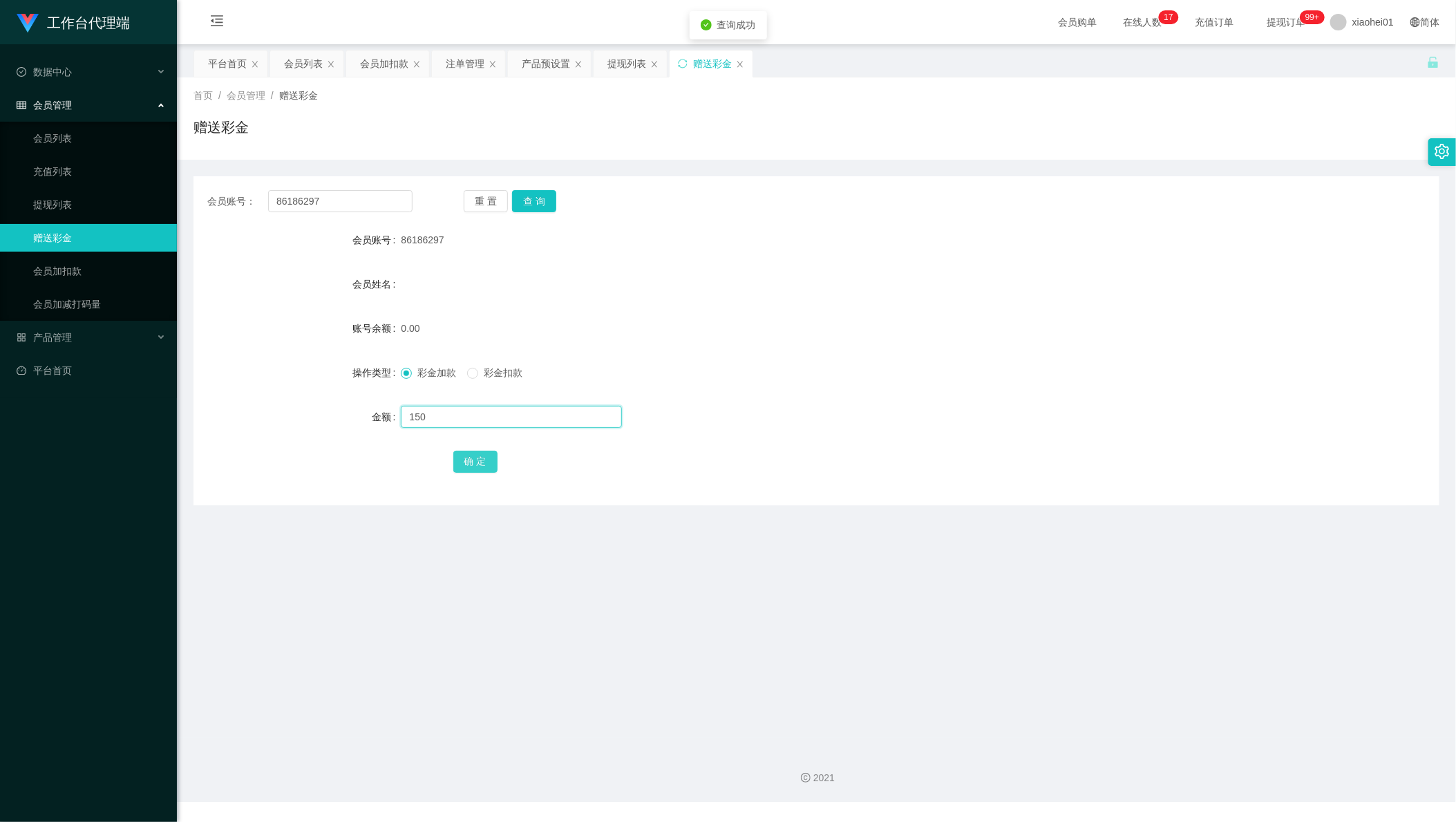
type input "150"
click at [453, 463] on button "确 定" at bounding box center [475, 462] width 44 height 22
click at [644, 385] on div "彩金加款 彩金扣款" at bounding box center [764, 372] width 727 height 28
drag, startPoint x: 361, startPoint y: 200, endPoint x: 219, endPoint y: 197, distance: 142.0
click at [219, 197] on div "会员账号： 86186297" at bounding box center [310, 201] width 206 height 22
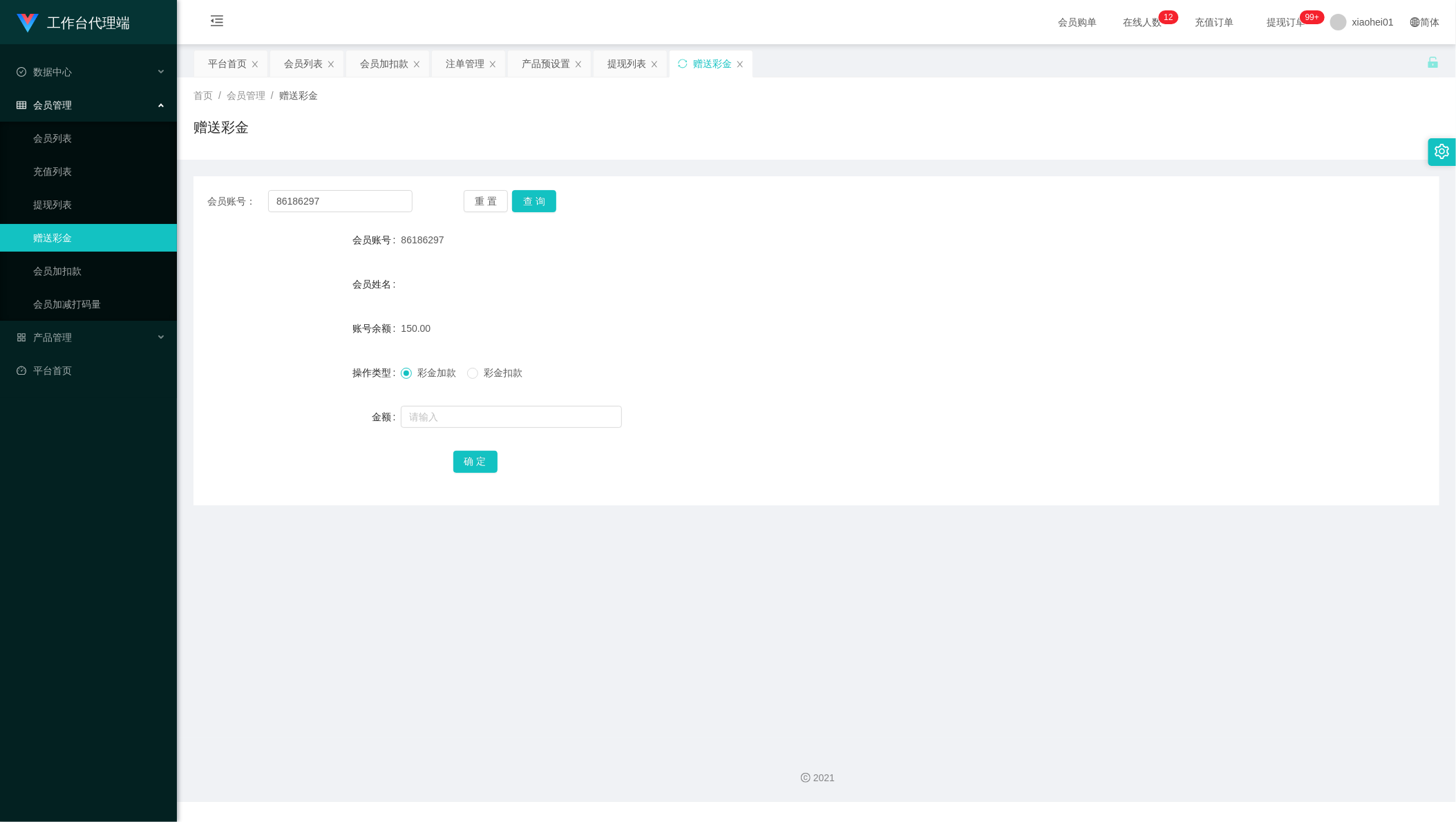
drag, startPoint x: 693, startPoint y: 150, endPoint x: 639, endPoint y: 113, distance: 65.5
click at [687, 143] on div "首页 / 会员管理 / 赠送彩金 / 赠送彩金" at bounding box center [817, 118] width 1280 height 82
click at [527, 71] on div "产品预设置" at bounding box center [546, 64] width 48 height 26
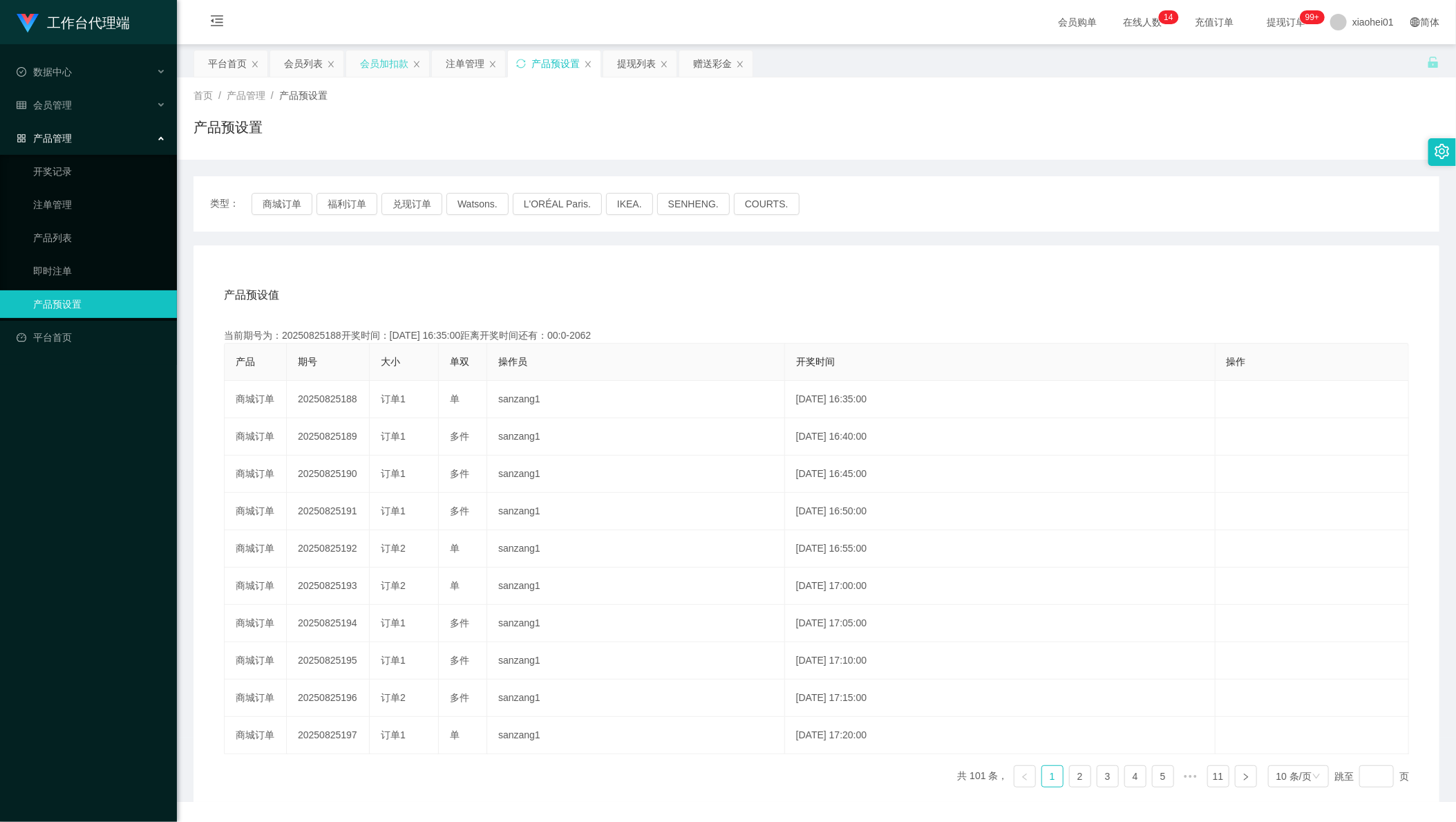
click at [379, 69] on div "会员加扣款" at bounding box center [384, 64] width 48 height 26
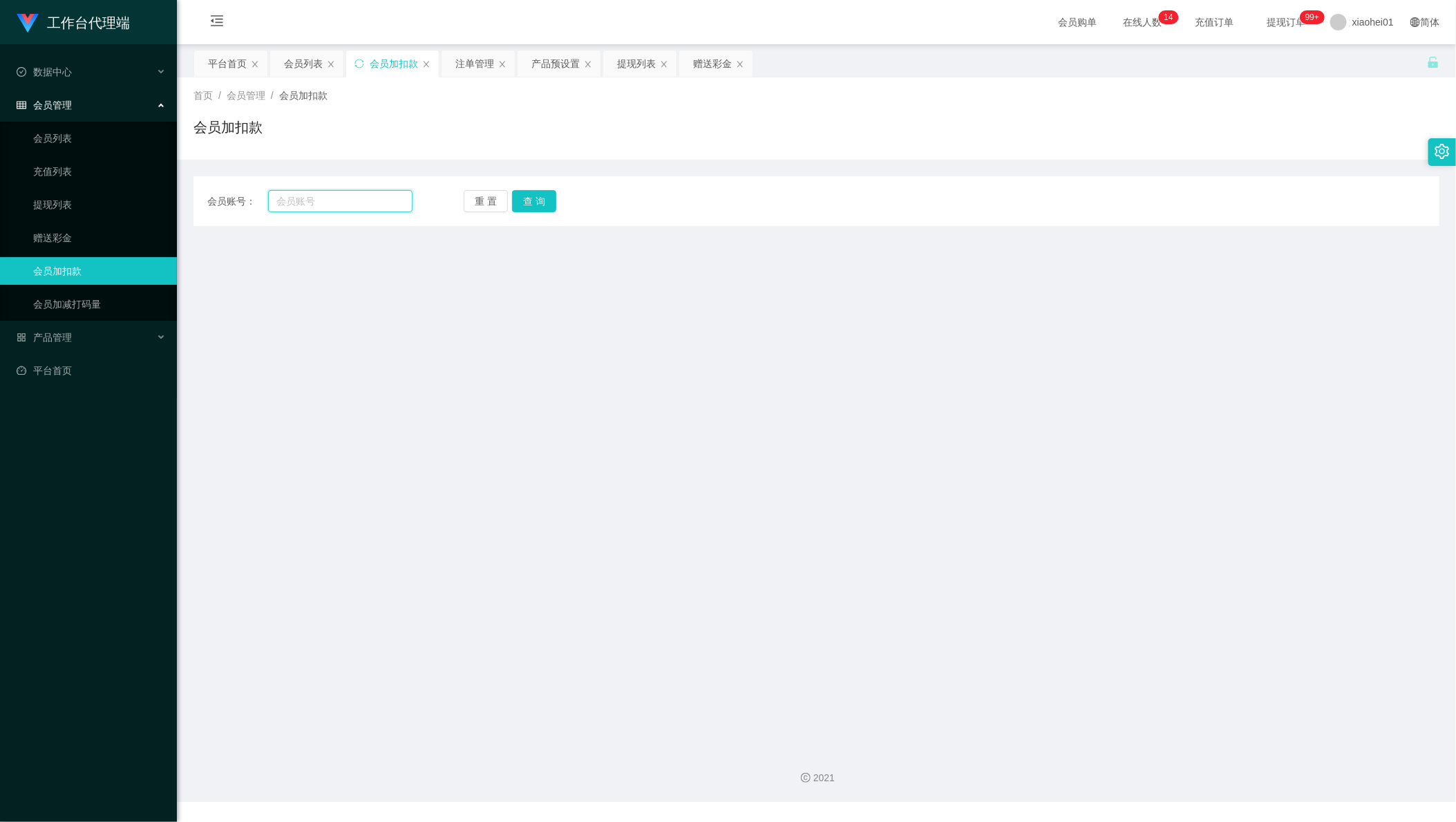
click at [340, 203] on input "text" at bounding box center [340, 201] width 145 height 22
paste input "Simon1129"
type input "Simon1129"
click at [552, 206] on button "查 询" at bounding box center [534, 201] width 44 height 22
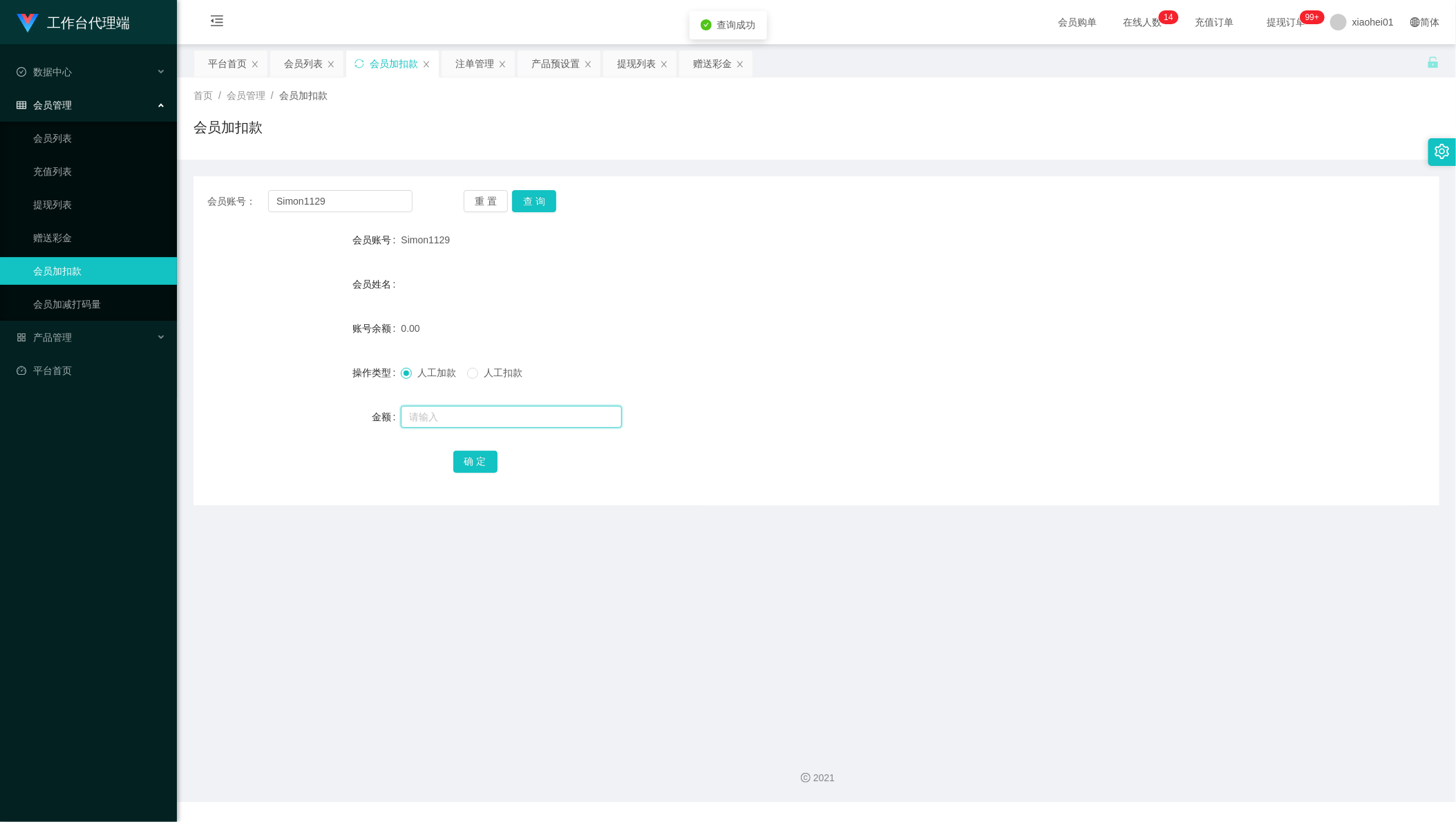
click at [452, 421] on input "text" at bounding box center [511, 417] width 221 height 22
type input "100"
click at [707, 338] on div "0.00" at bounding box center [764, 328] width 727 height 28
click at [1224, 282] on div "会员姓名" at bounding box center [817, 284] width 1246 height 28
click at [473, 463] on button "确 定" at bounding box center [475, 462] width 44 height 22
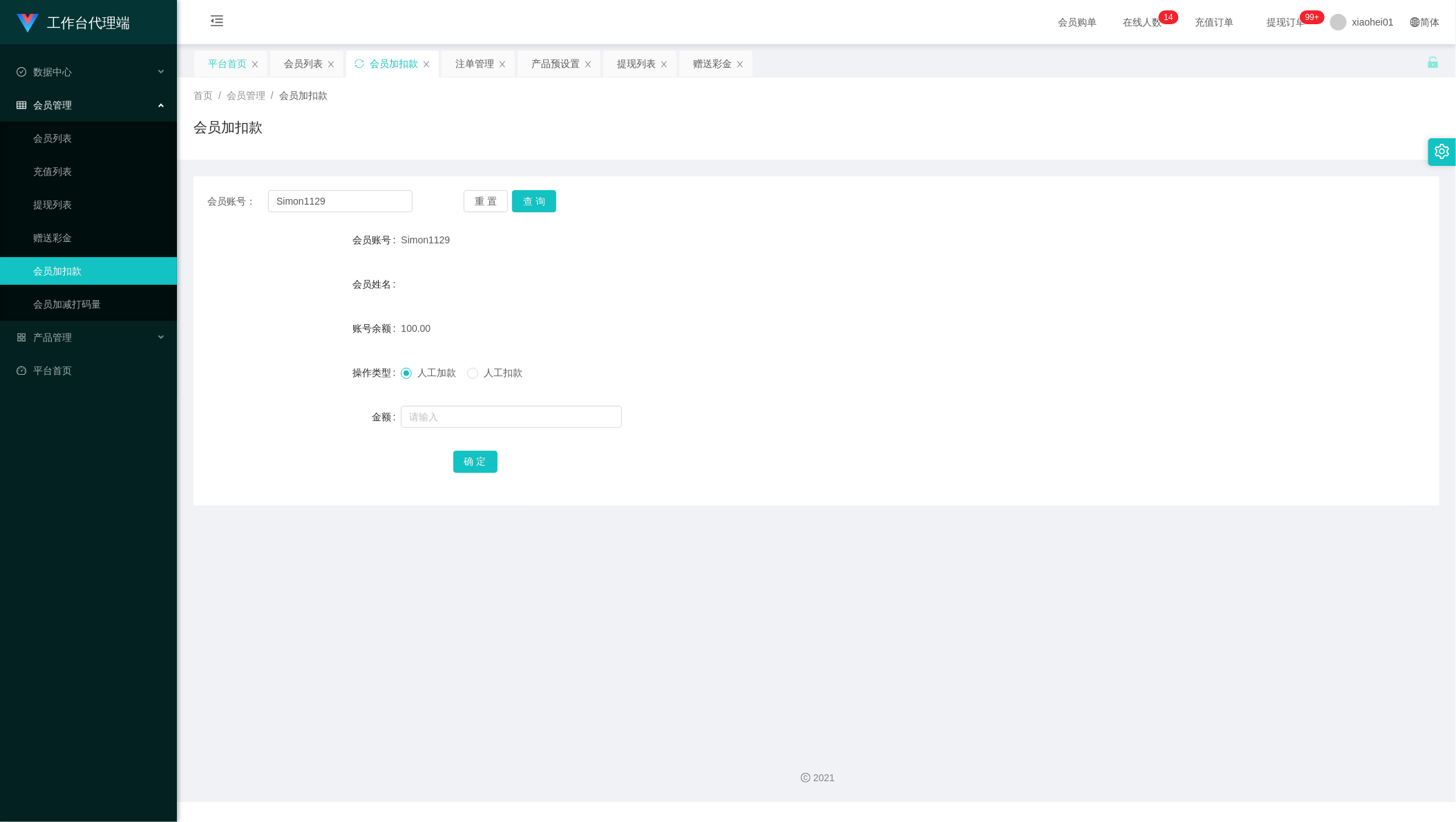
click at [223, 71] on div "平台首页" at bounding box center [228, 64] width 39 height 26
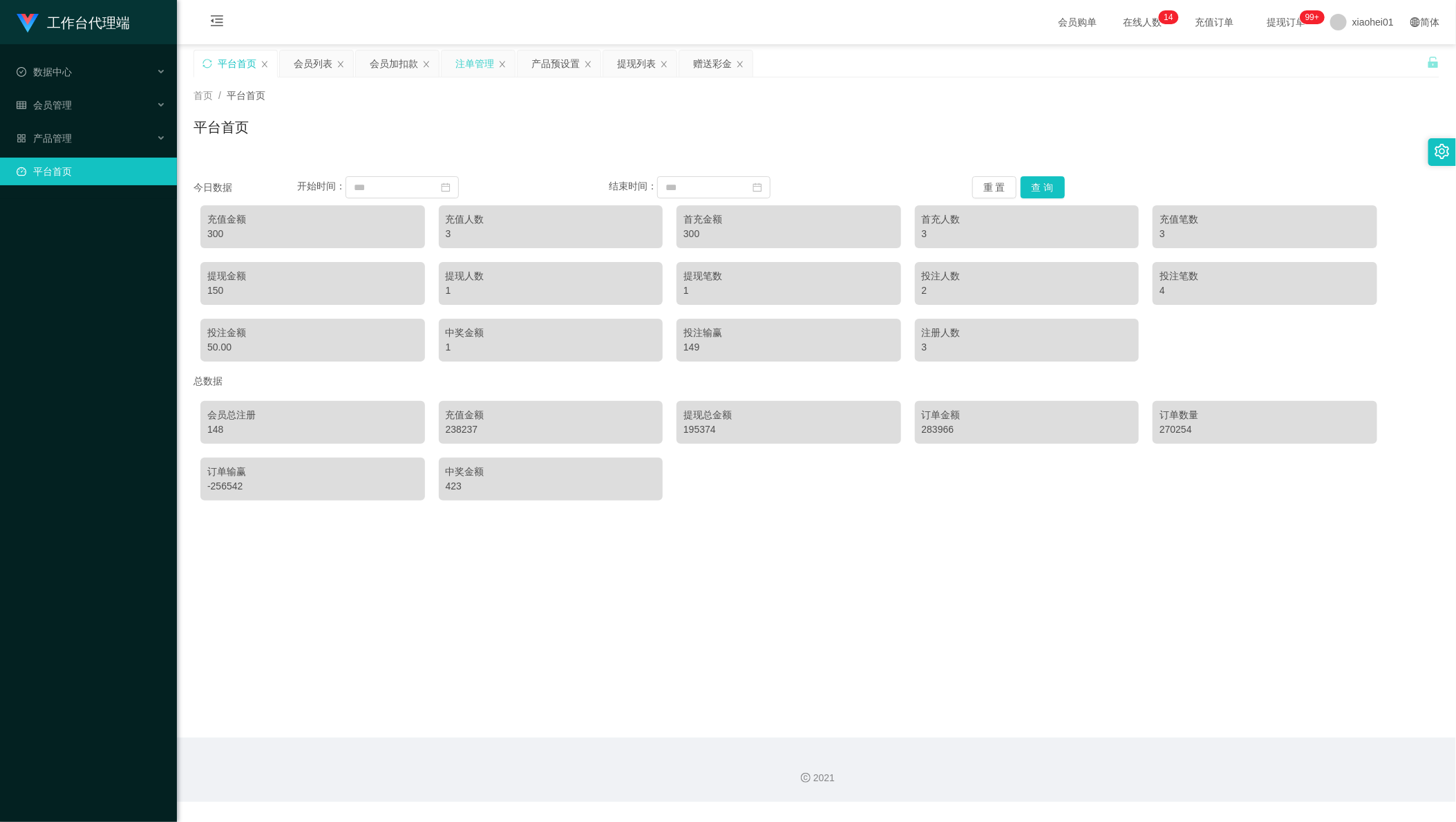
click at [479, 64] on div "注单管理" at bounding box center [475, 64] width 39 height 26
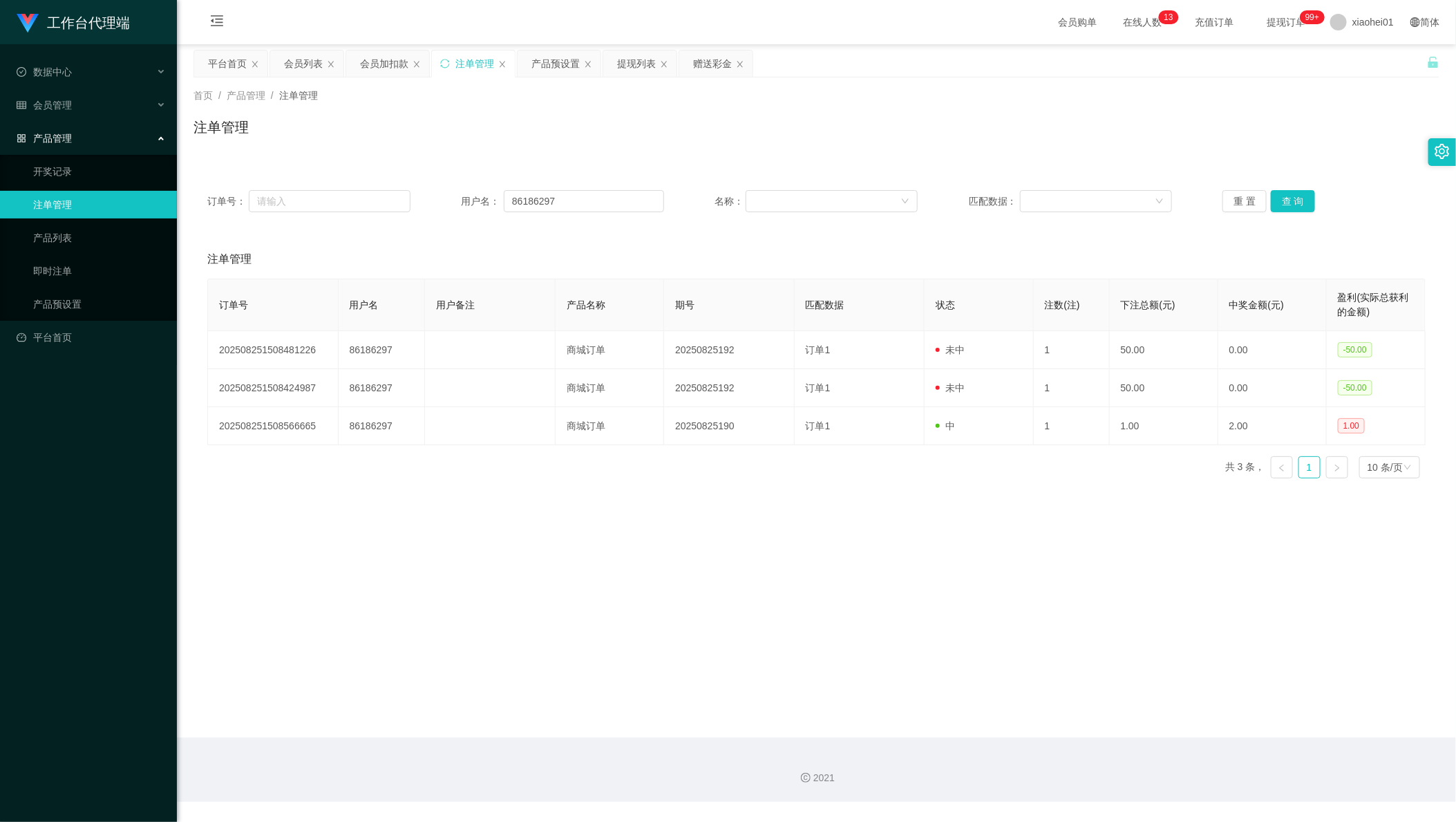
click at [158, 639] on div "工作台代理端 数据中心 会员管理 会员列表 充值列表 提现列表 赠送彩金 会员加扣款 会员加减打码量 产品管理 开奖记录 注单管理 产品列表 即时注单 产品预…" at bounding box center [89, 411] width 177 height 822
drag, startPoint x: 643, startPoint y: 67, endPoint x: 644, endPoint y: 75, distance: 8.1
click at [643, 68] on div "提现列表" at bounding box center [637, 64] width 39 height 26
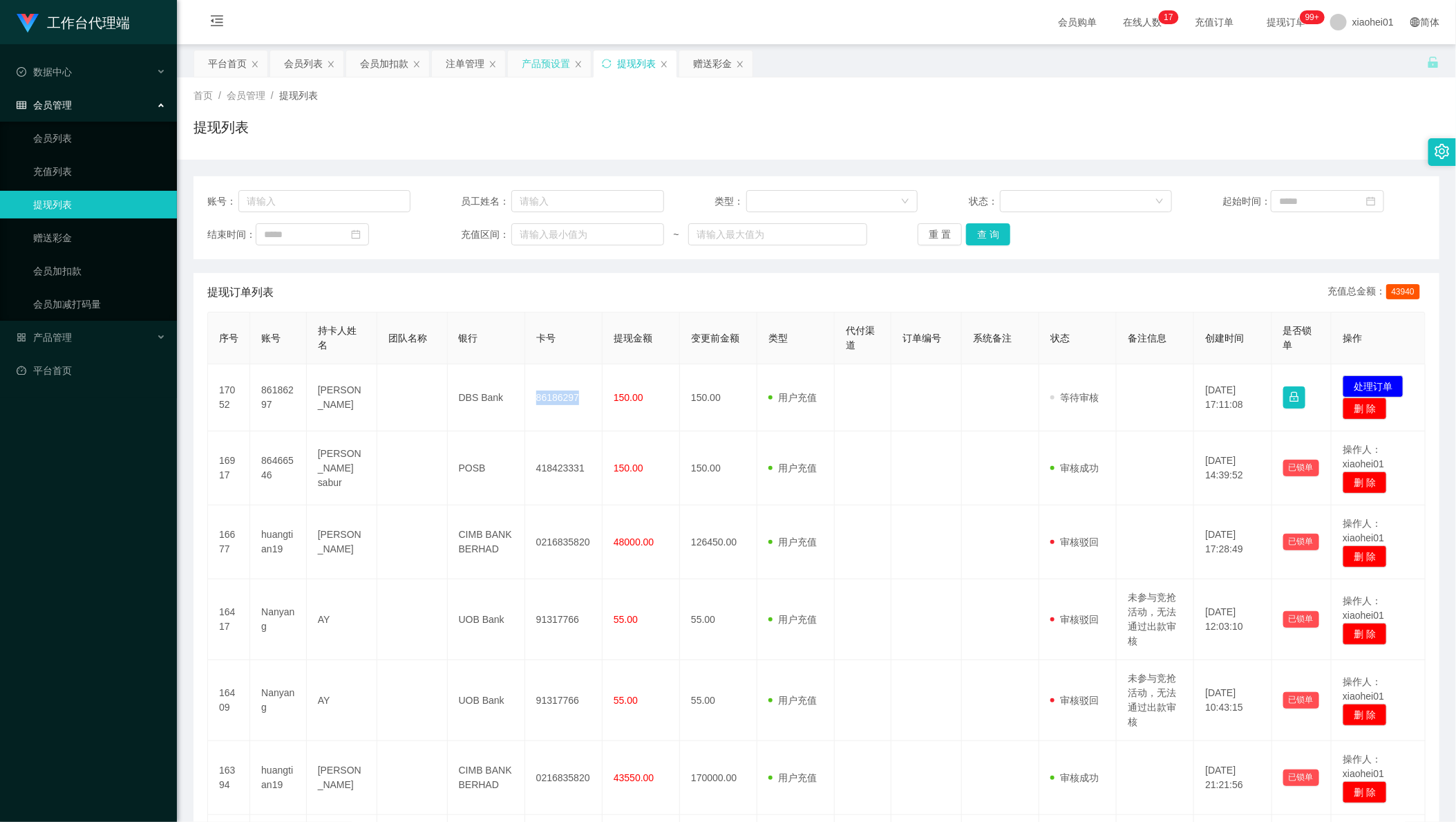
click at [537, 60] on div "产品预设置" at bounding box center [546, 64] width 48 height 26
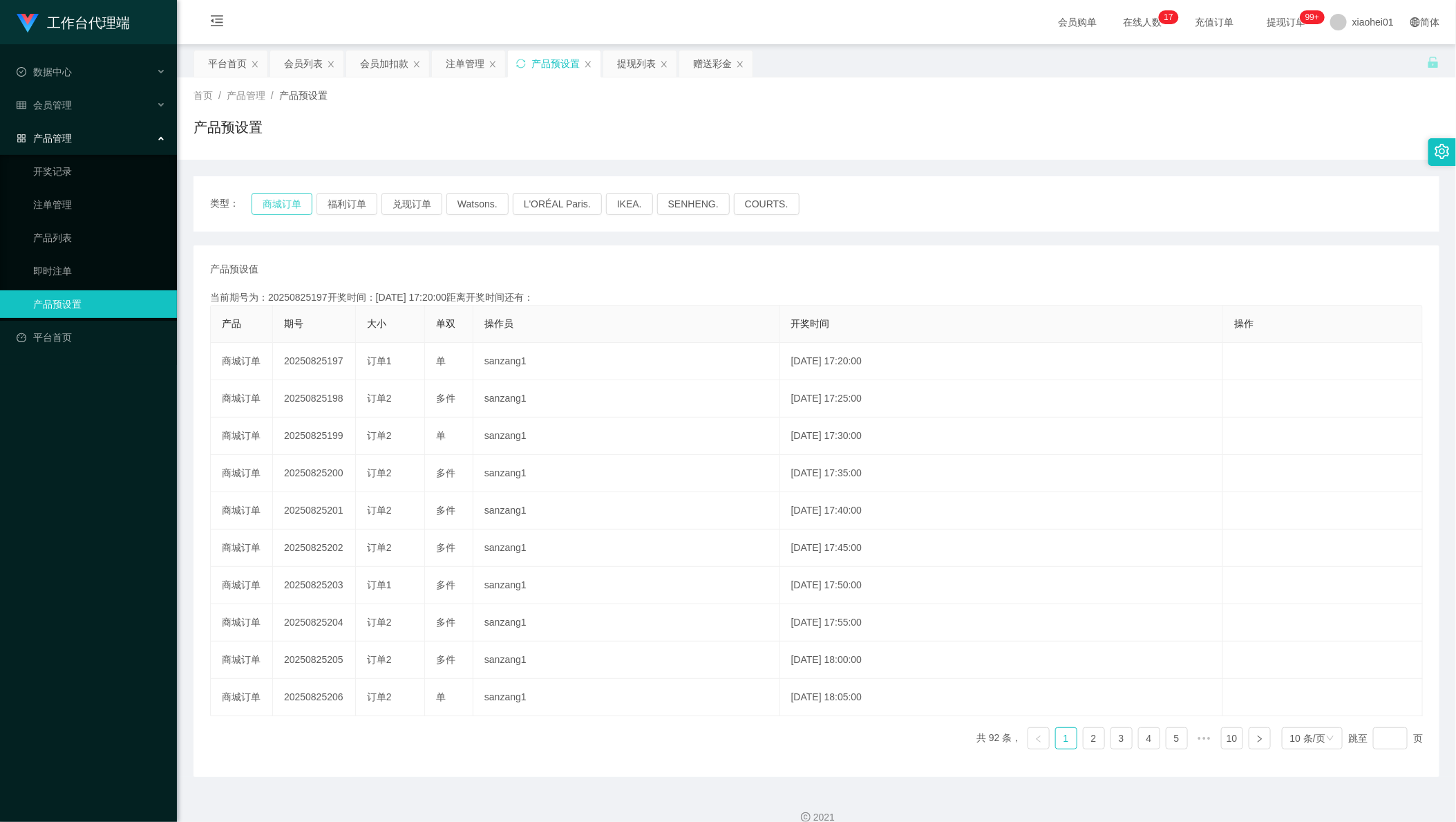
click at [286, 206] on button "商城订单" at bounding box center [282, 204] width 61 height 22
click at [652, 68] on div "提现列表" at bounding box center [637, 64] width 39 height 26
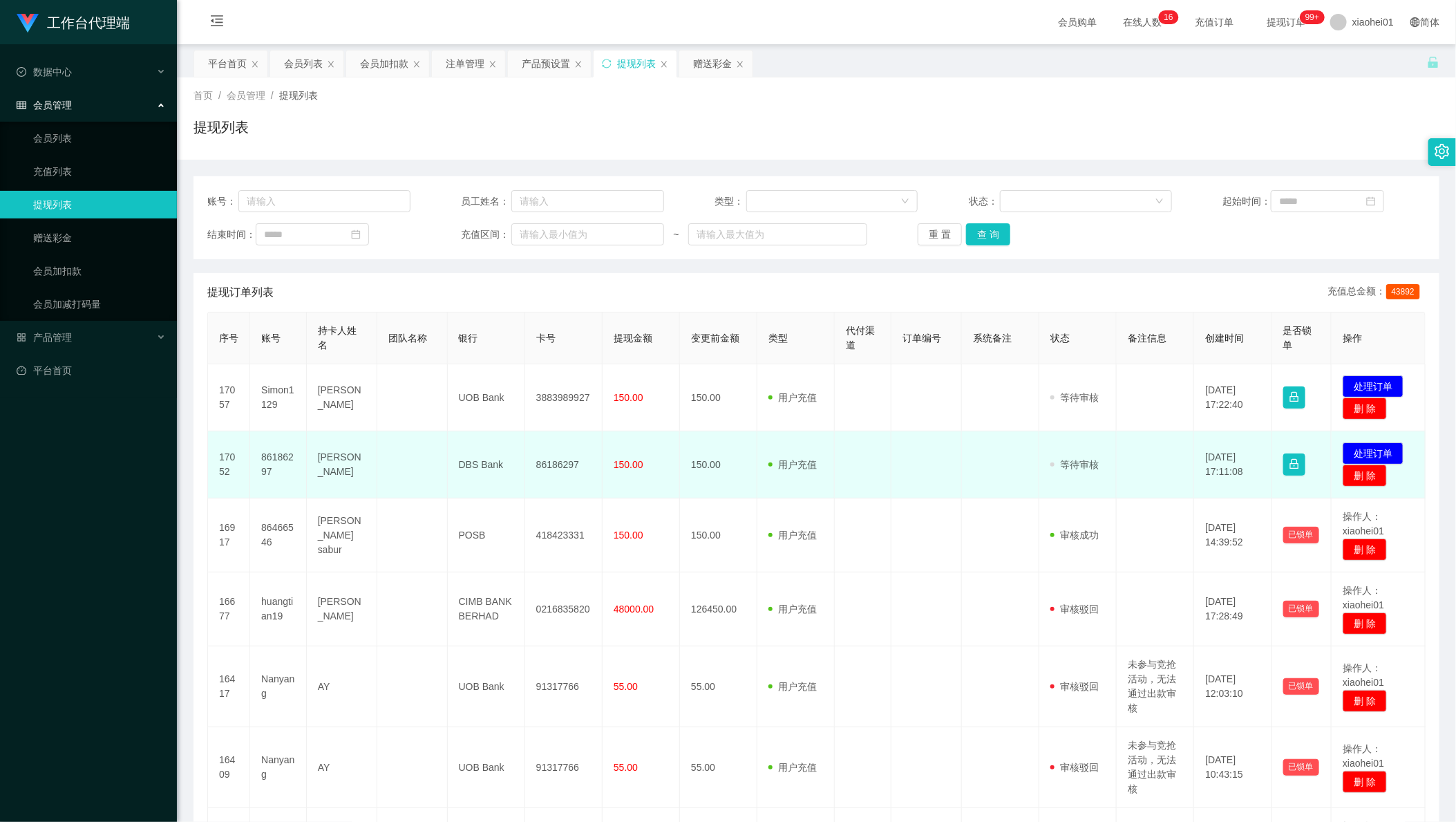
click at [550, 460] on td "86186297" at bounding box center [564, 464] width 78 height 67
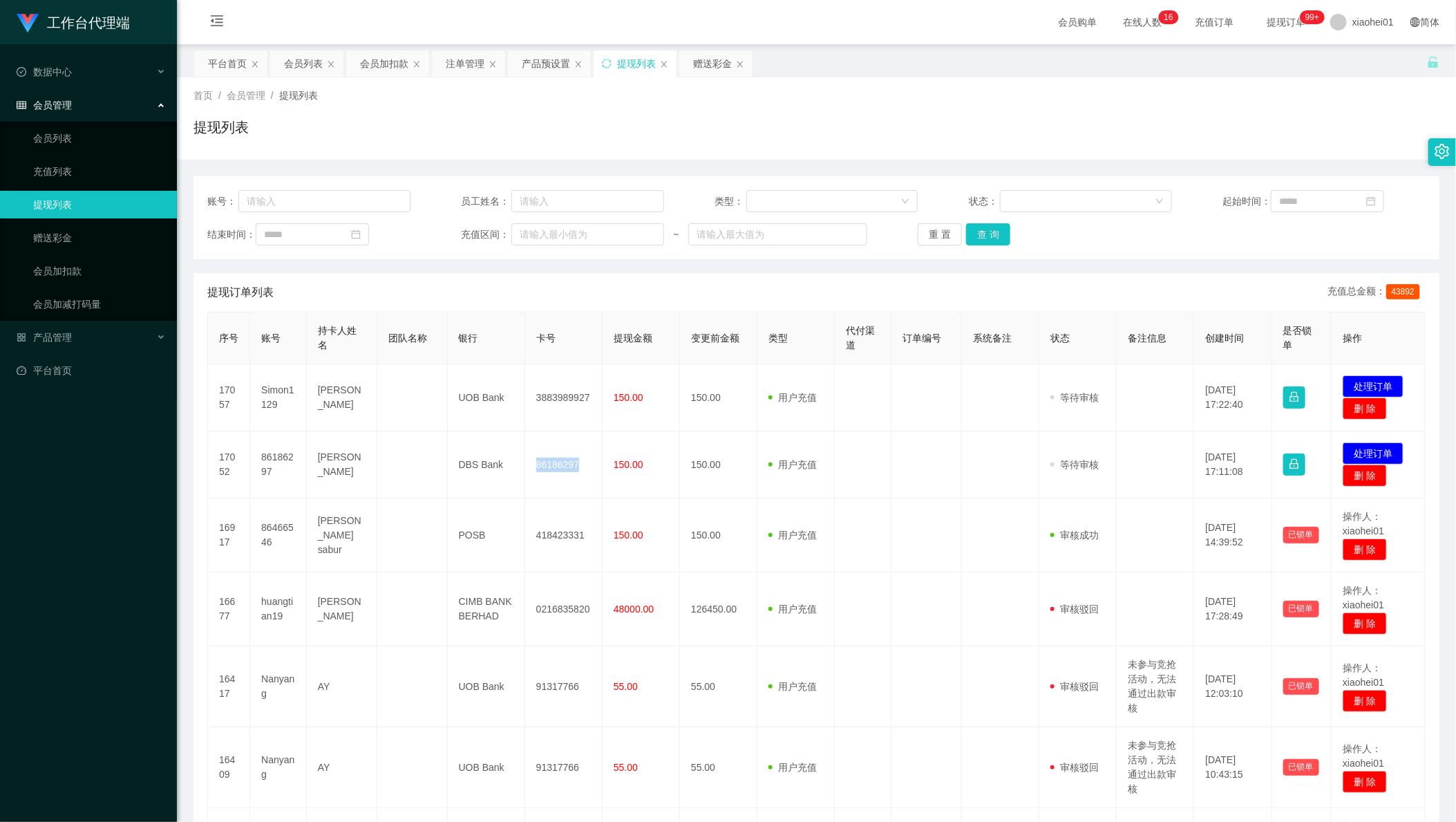
copy td "86186297"
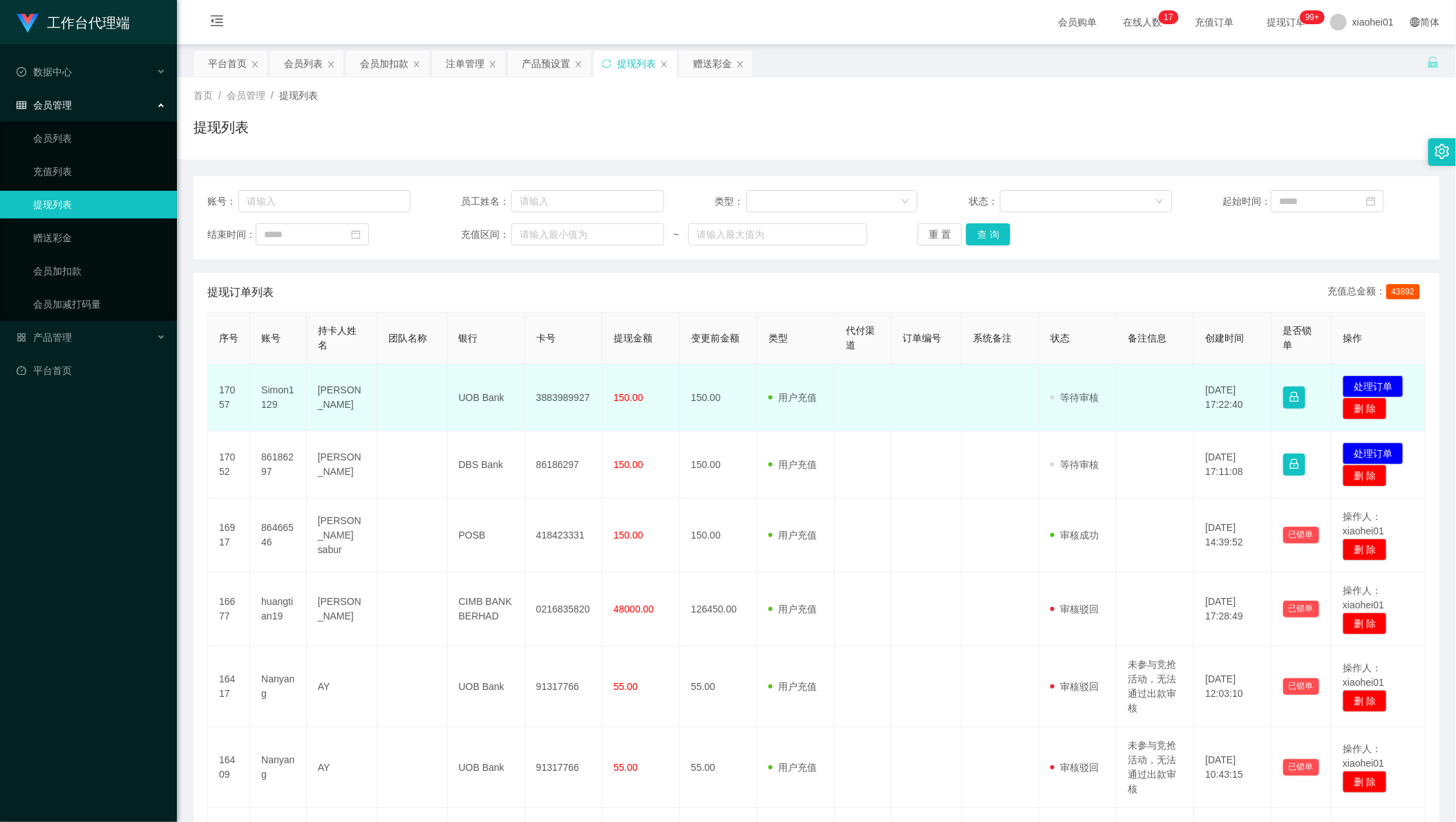
click at [1137, 396] on td at bounding box center [1156, 397] width 78 height 67
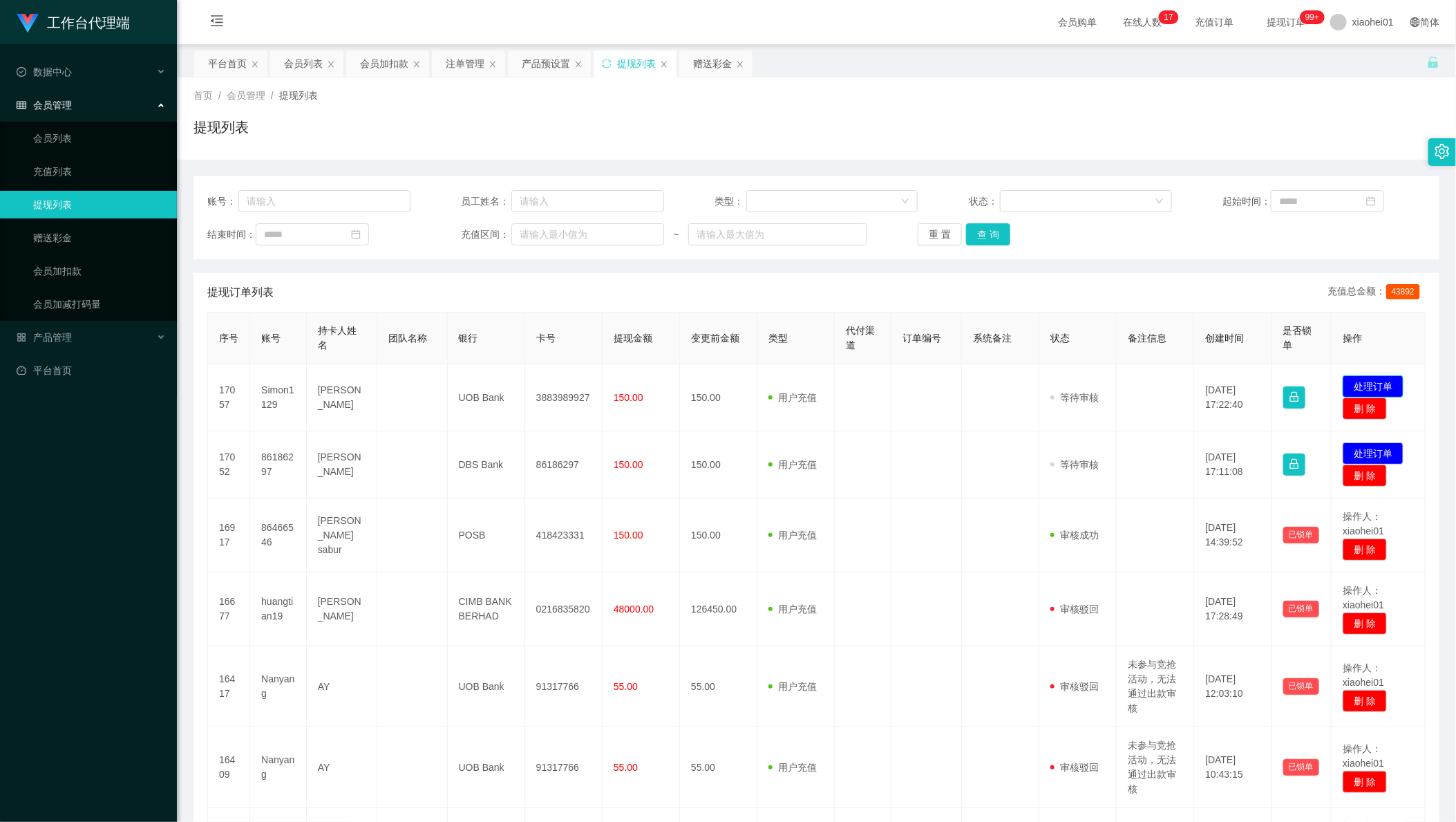
click at [1371, 378] on button "处理订单" at bounding box center [1374, 386] width 61 height 22
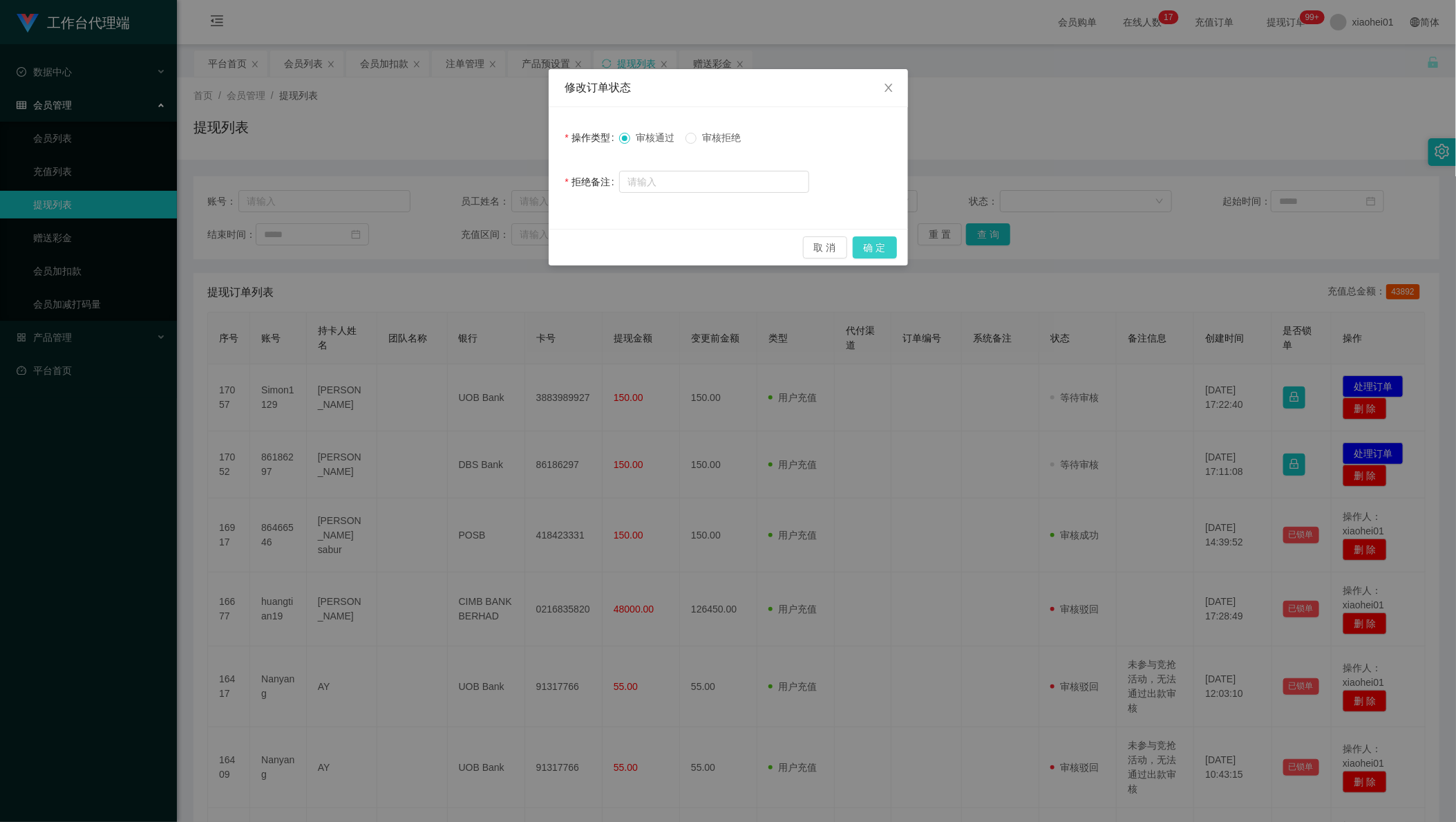
click at [883, 241] on button "确 定" at bounding box center [875, 248] width 44 height 22
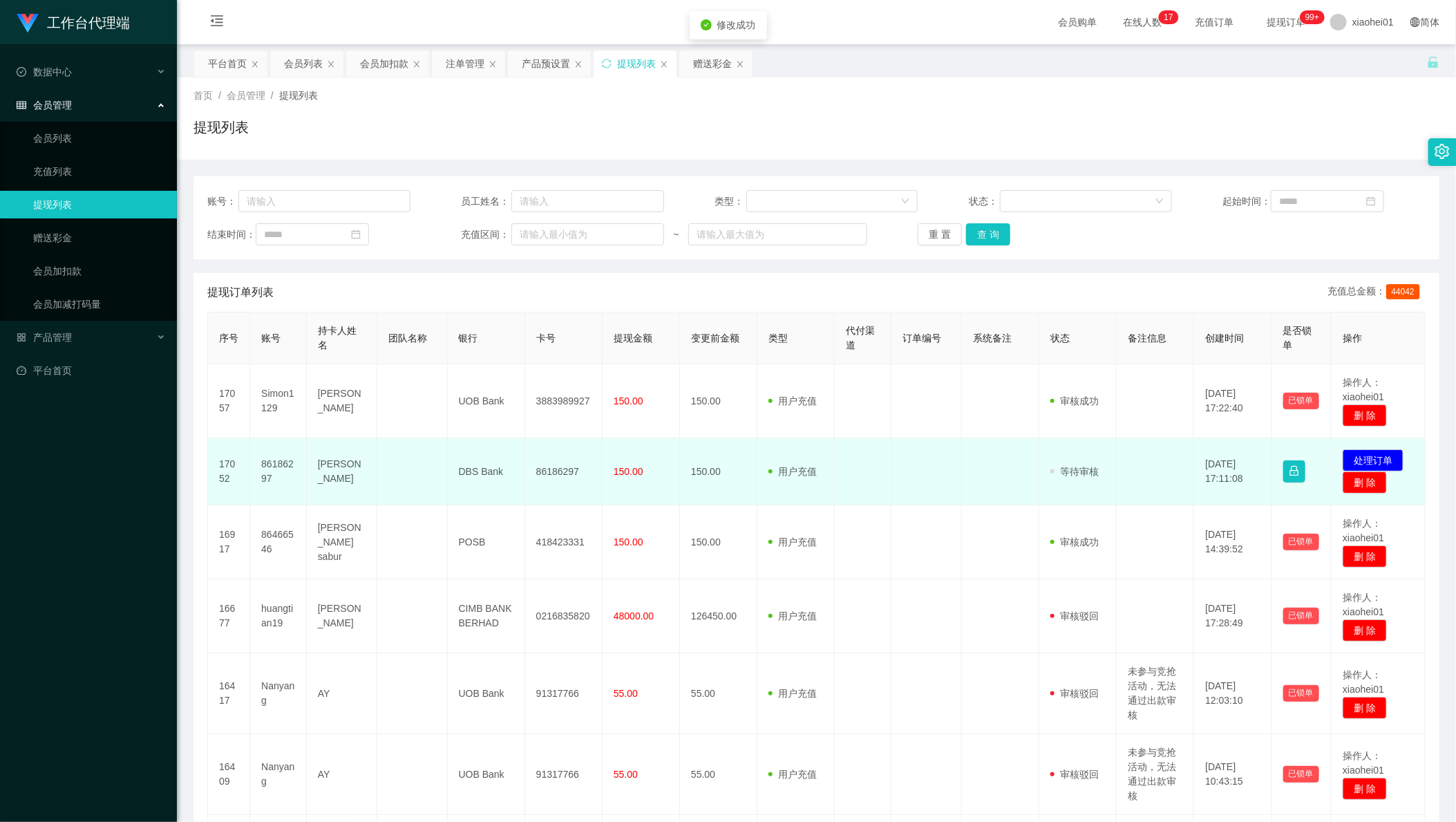
click at [545, 475] on td "86186297" at bounding box center [564, 471] width 78 height 67
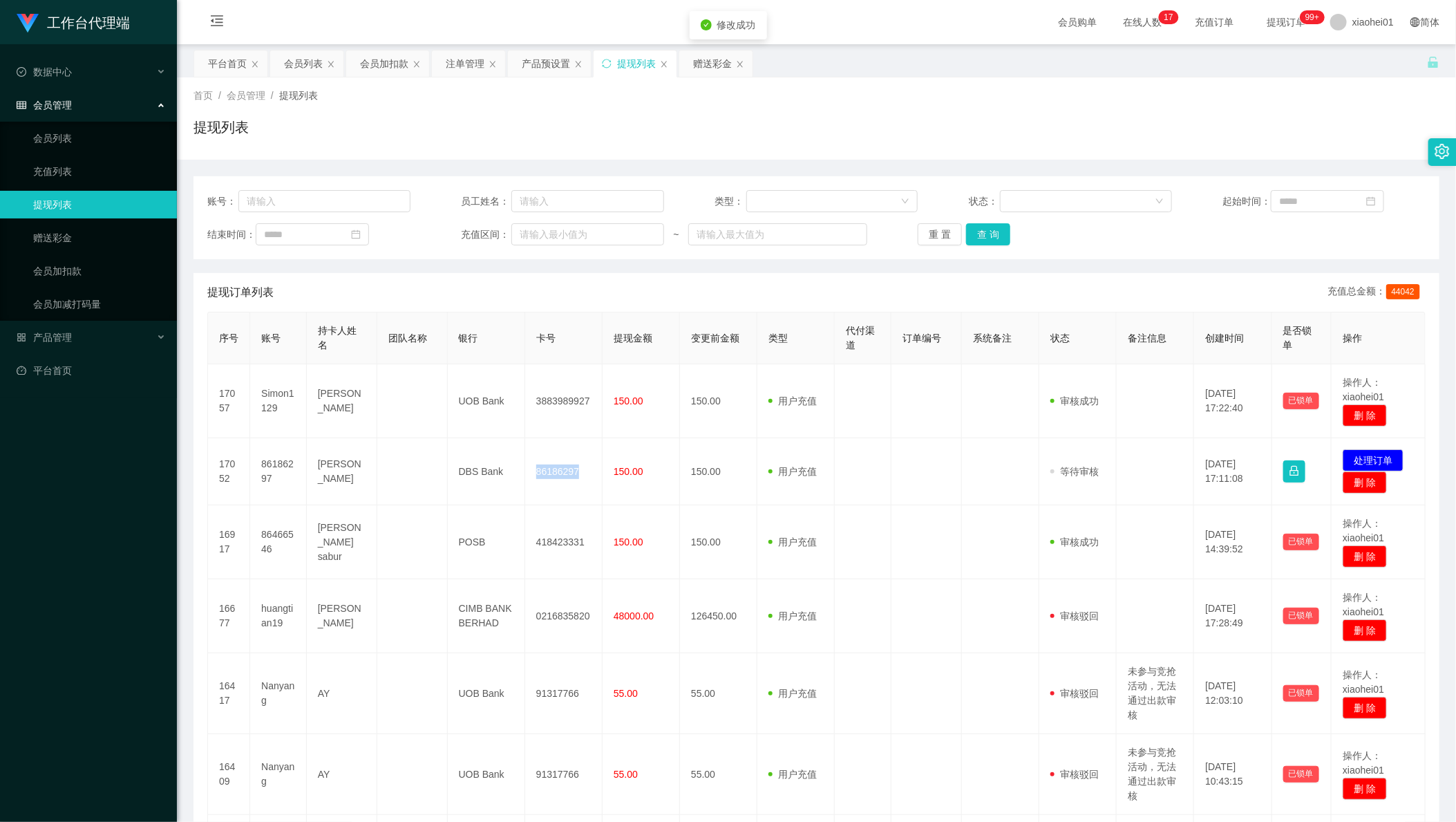
copy td "86186297"
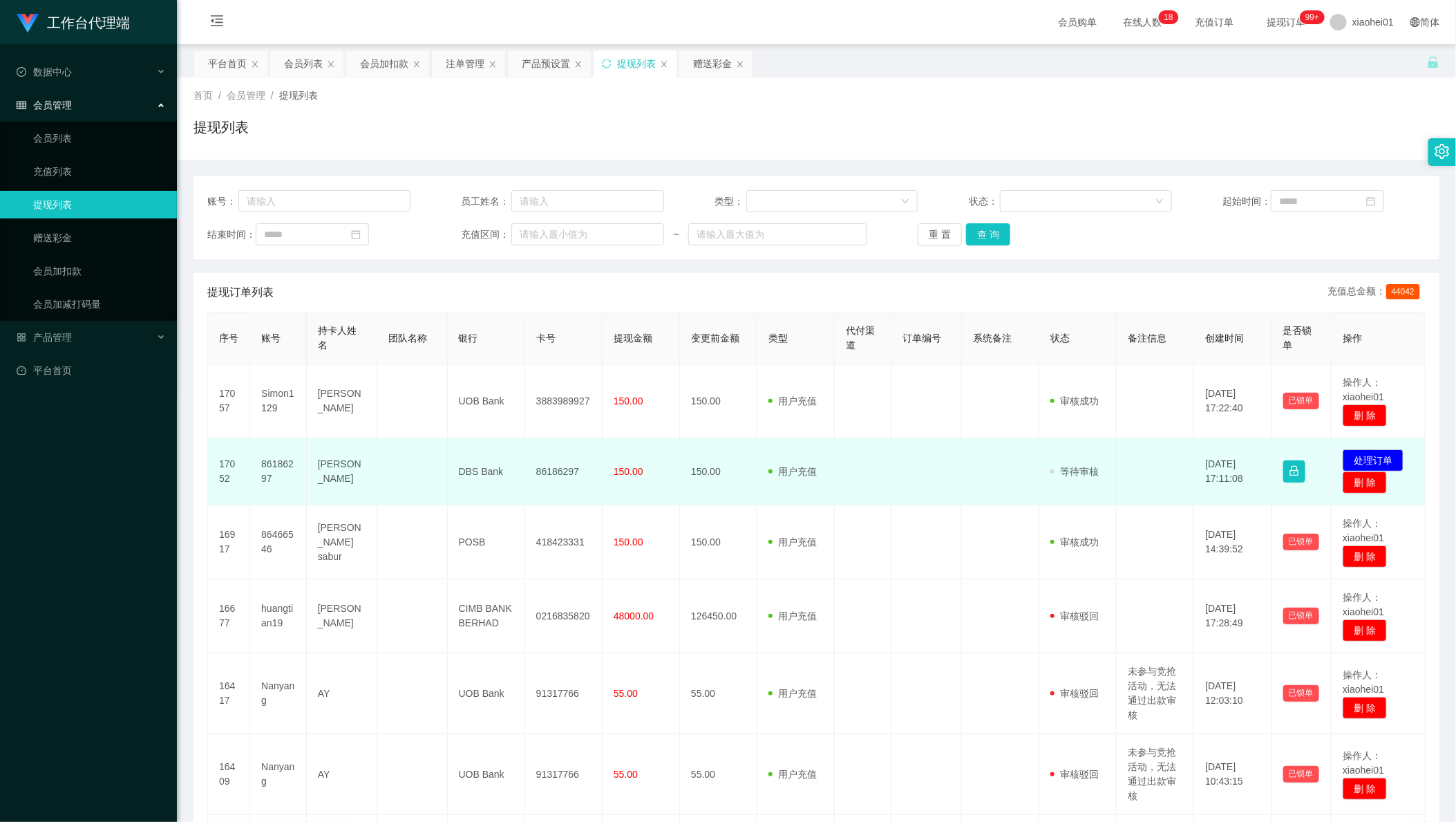
click at [1039, 475] on td "审核驳回 审核成功 等待审核" at bounding box center [1078, 471] width 78 height 67
click at [552, 469] on td "86186297" at bounding box center [564, 471] width 78 height 67
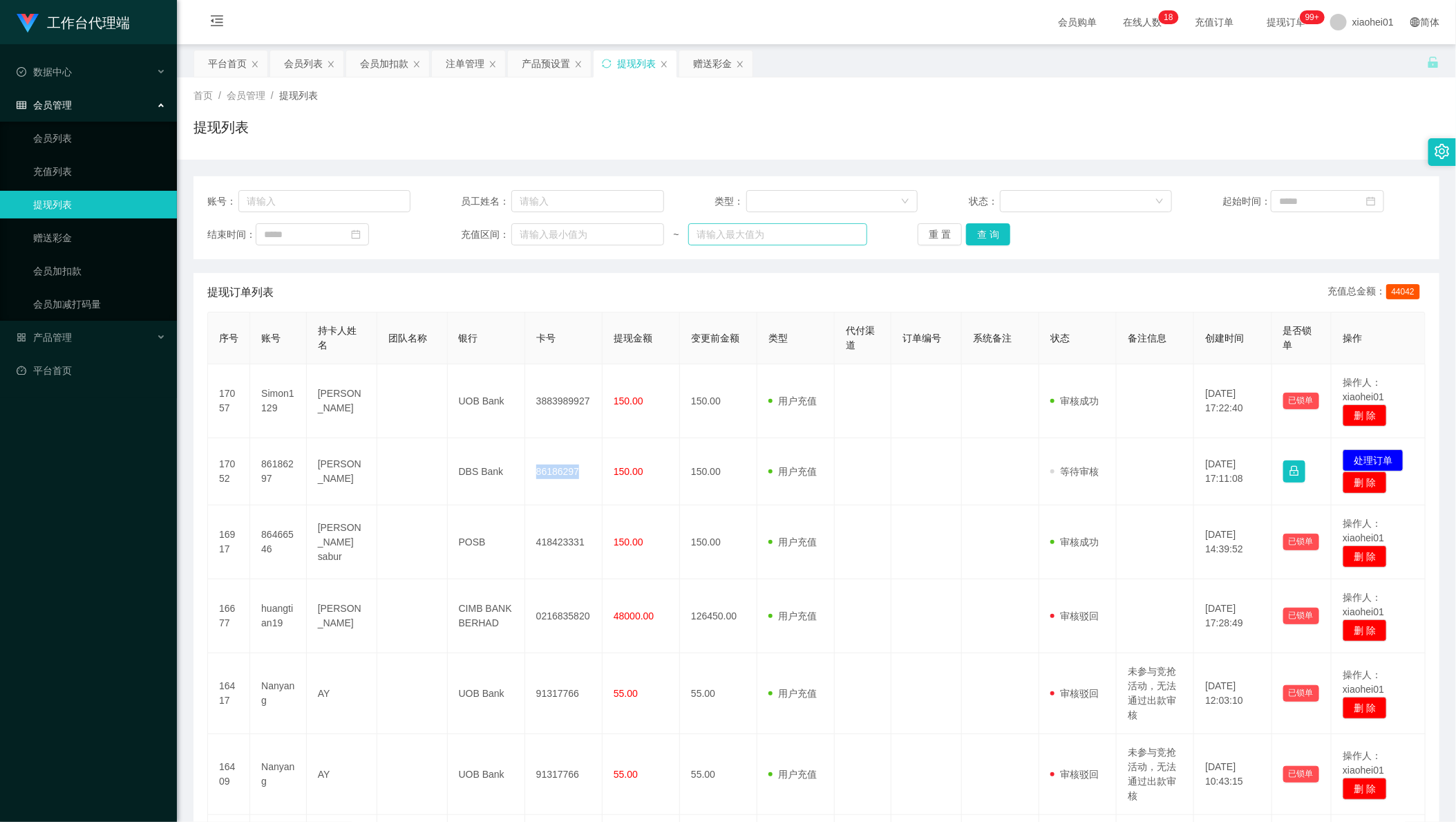
copy td "86186297"
drag, startPoint x: 1122, startPoint y: 233, endPoint x: 1120, endPoint y: 244, distance: 11.2
click at [1122, 237] on div "结束时间： 充值区间： ~ 重 置 查 询" at bounding box center [817, 235] width 1219 height 22
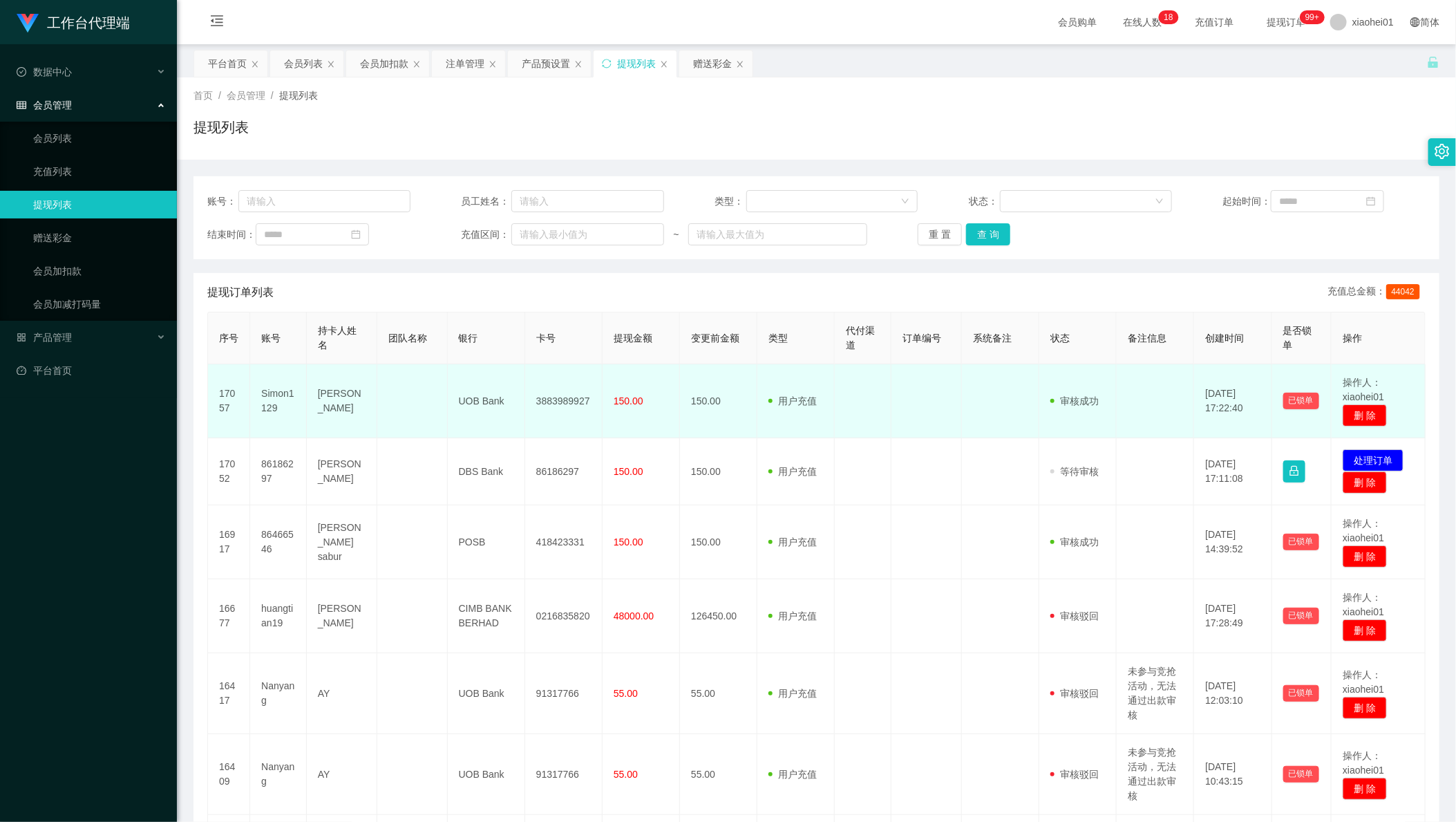
click at [548, 405] on td "3883989927" at bounding box center [564, 401] width 78 height 74
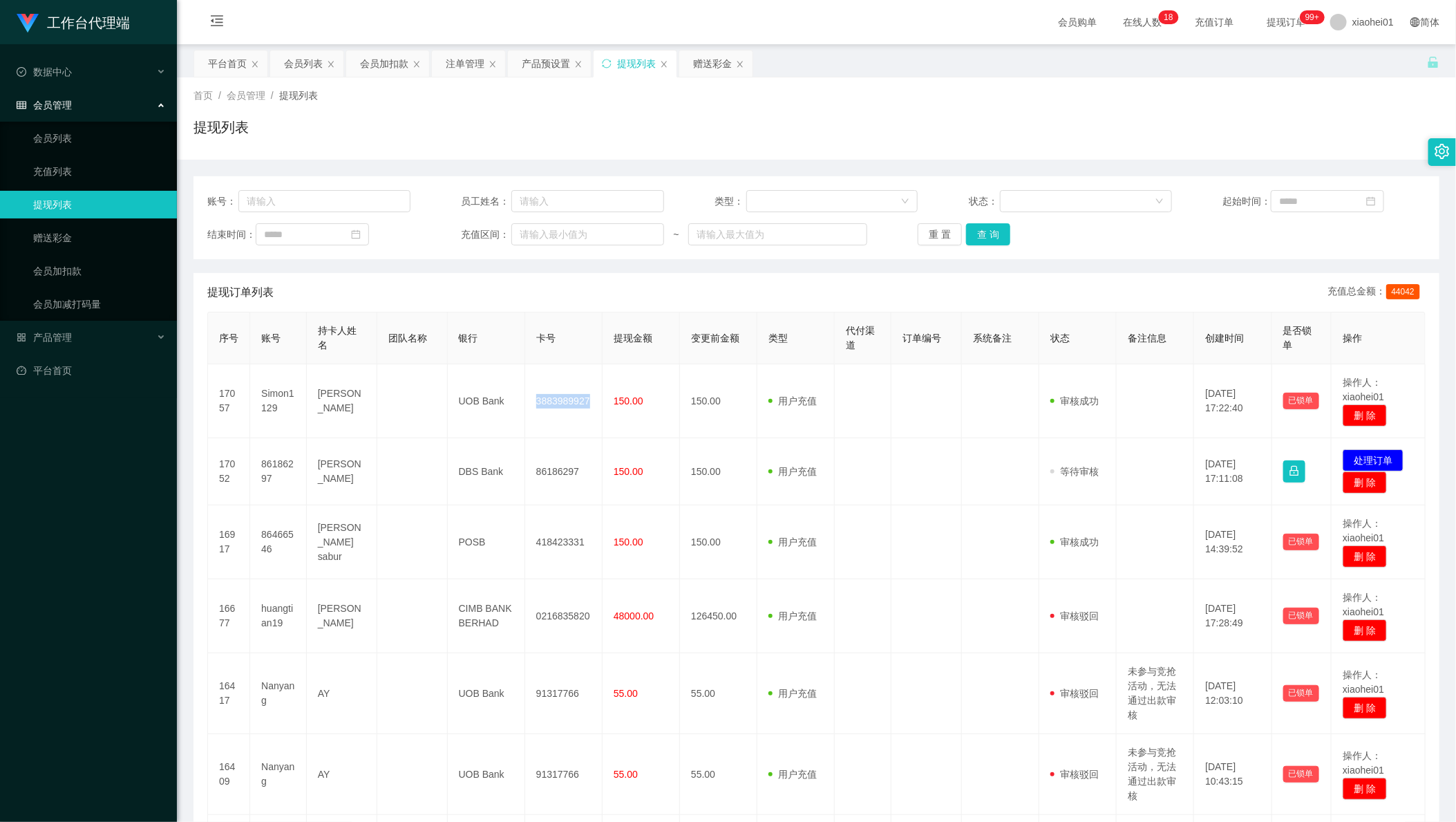
copy td "3883989927"
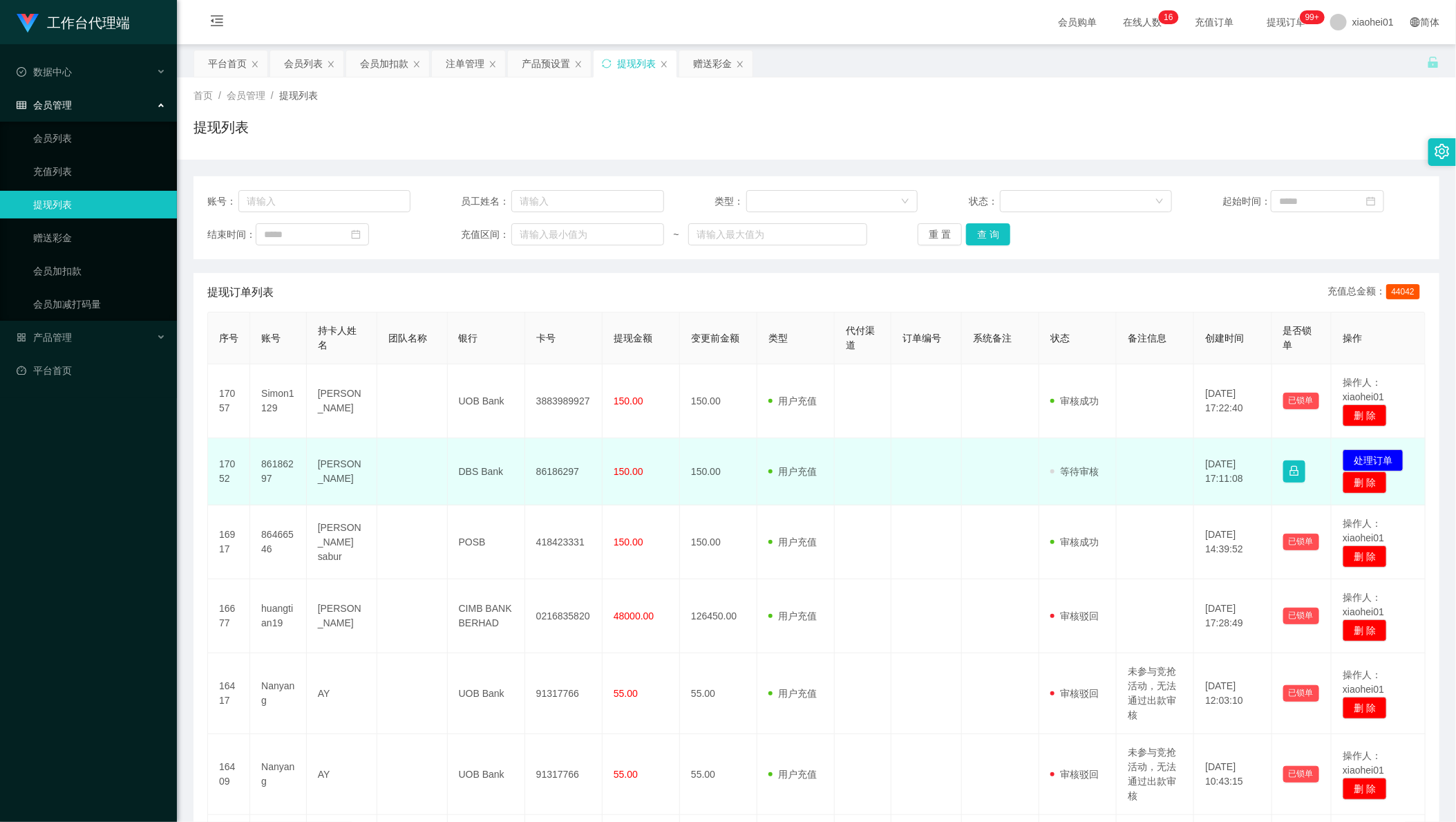
click at [1071, 460] on td "审核驳回 审核成功 等待审核" at bounding box center [1078, 471] width 78 height 67
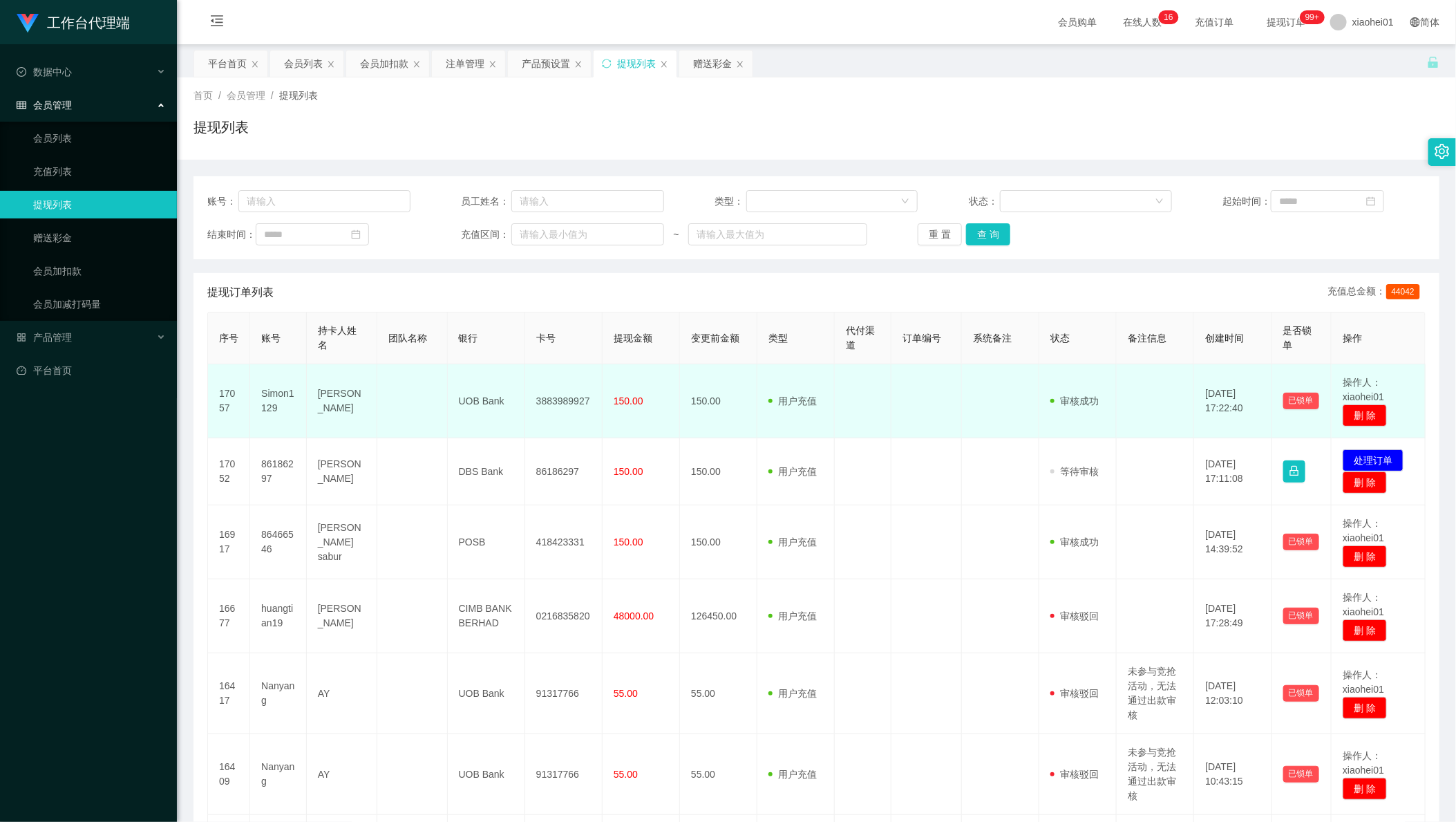
click at [556, 396] on td "3883989927" at bounding box center [564, 401] width 78 height 74
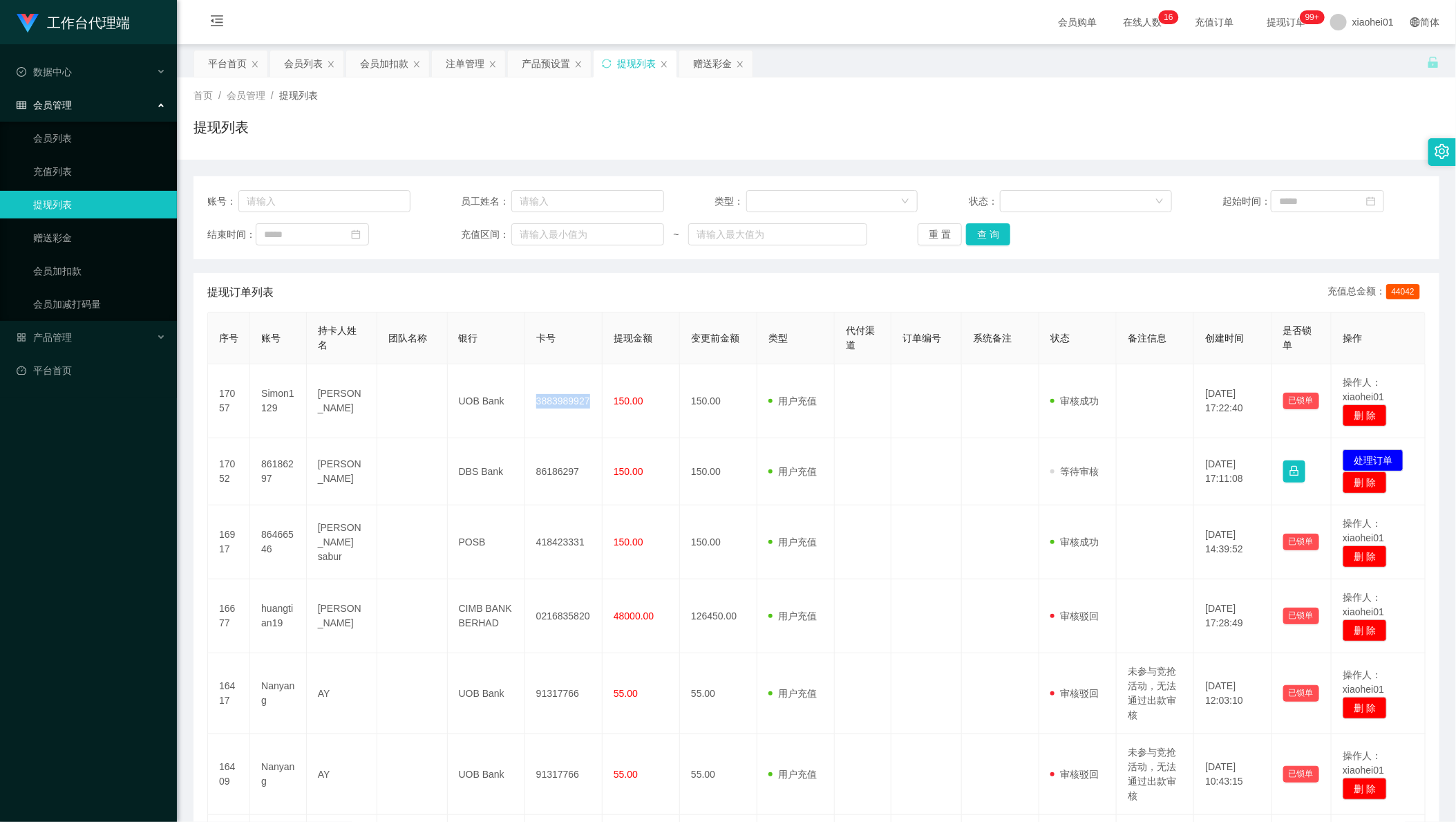
copy td "3883989927"
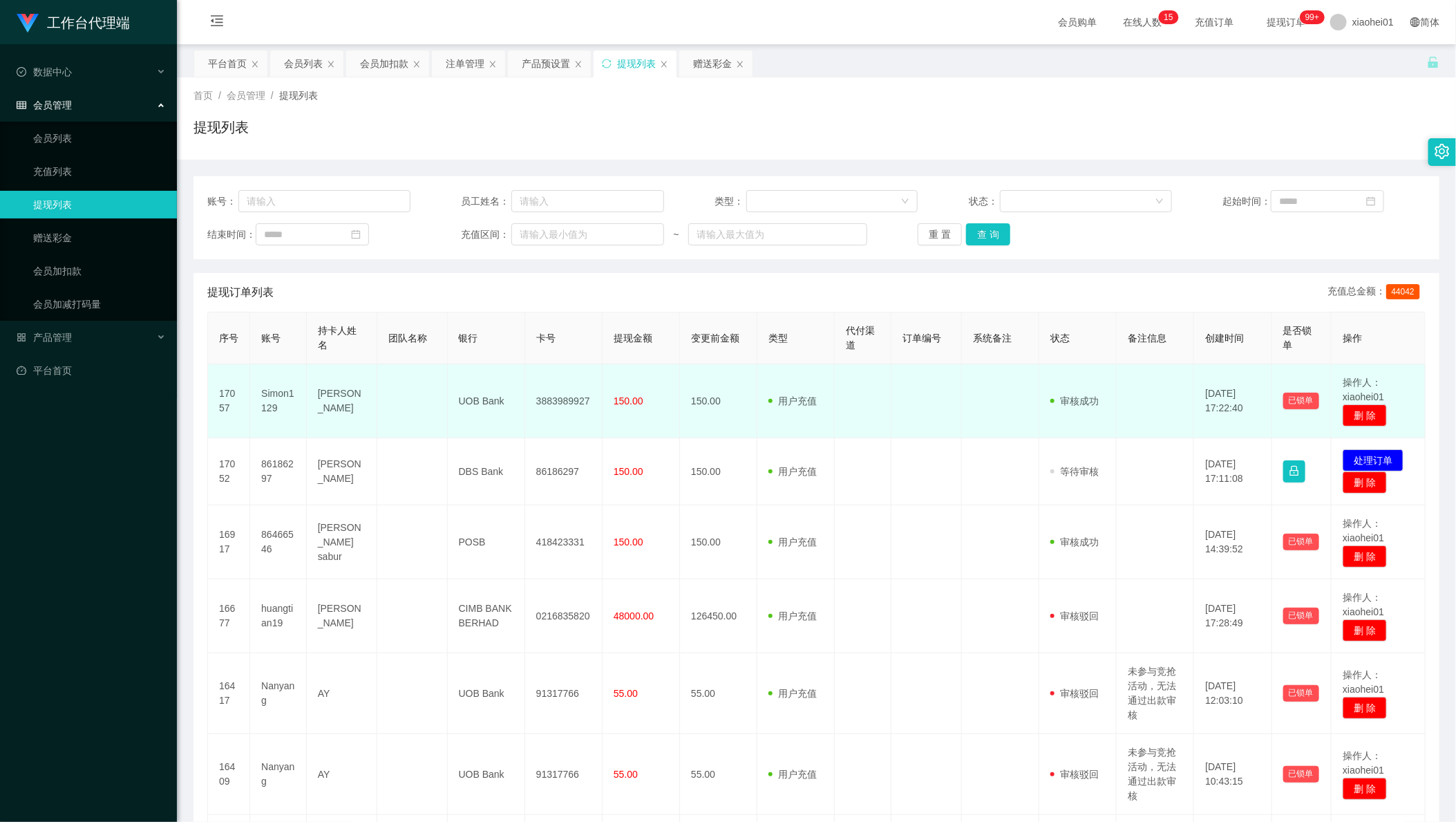
click at [324, 394] on td "[PERSON_NAME]" at bounding box center [342, 401] width 71 height 74
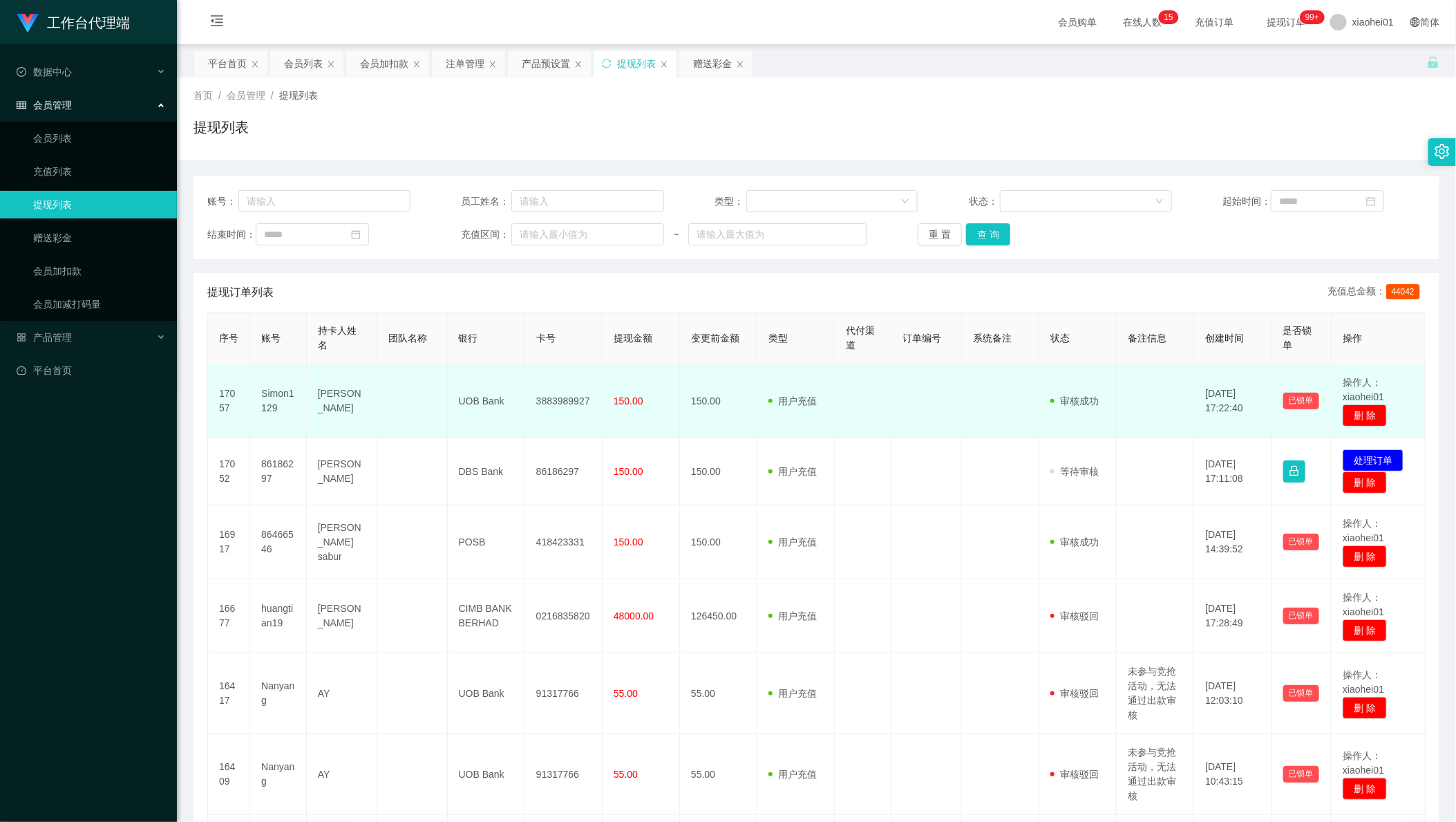
click at [467, 406] on td "UOB Bank" at bounding box center [486, 401] width 78 height 74
click at [468, 405] on td "UOB Bank" at bounding box center [486, 401] width 78 height 74
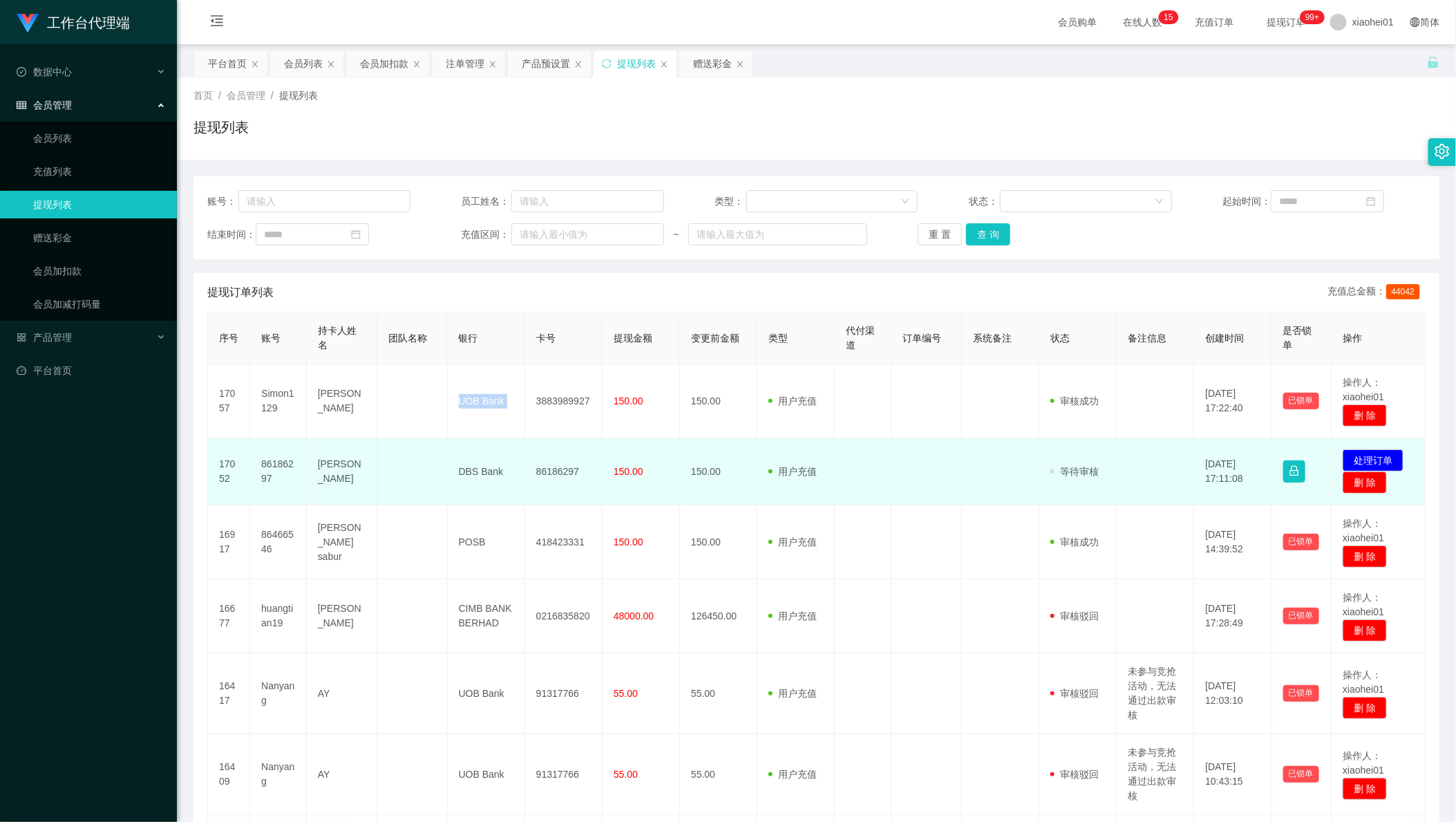
copy td "UOB Bank"
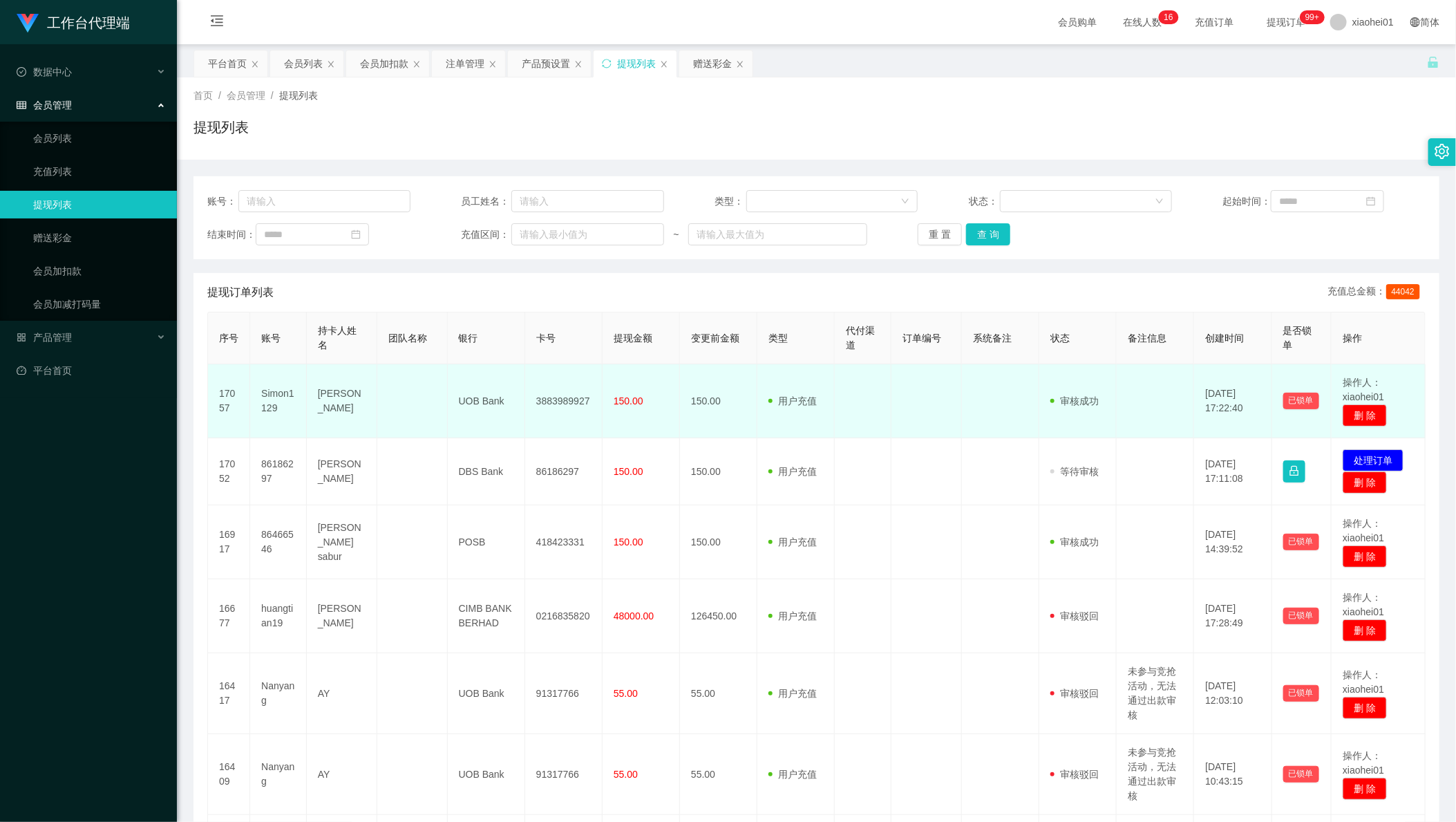
click at [543, 406] on td "3883989927" at bounding box center [564, 401] width 78 height 74
click at [666, 415] on td "150.00" at bounding box center [641, 401] width 78 height 74
click at [550, 402] on td "3883989927" at bounding box center [564, 401] width 78 height 74
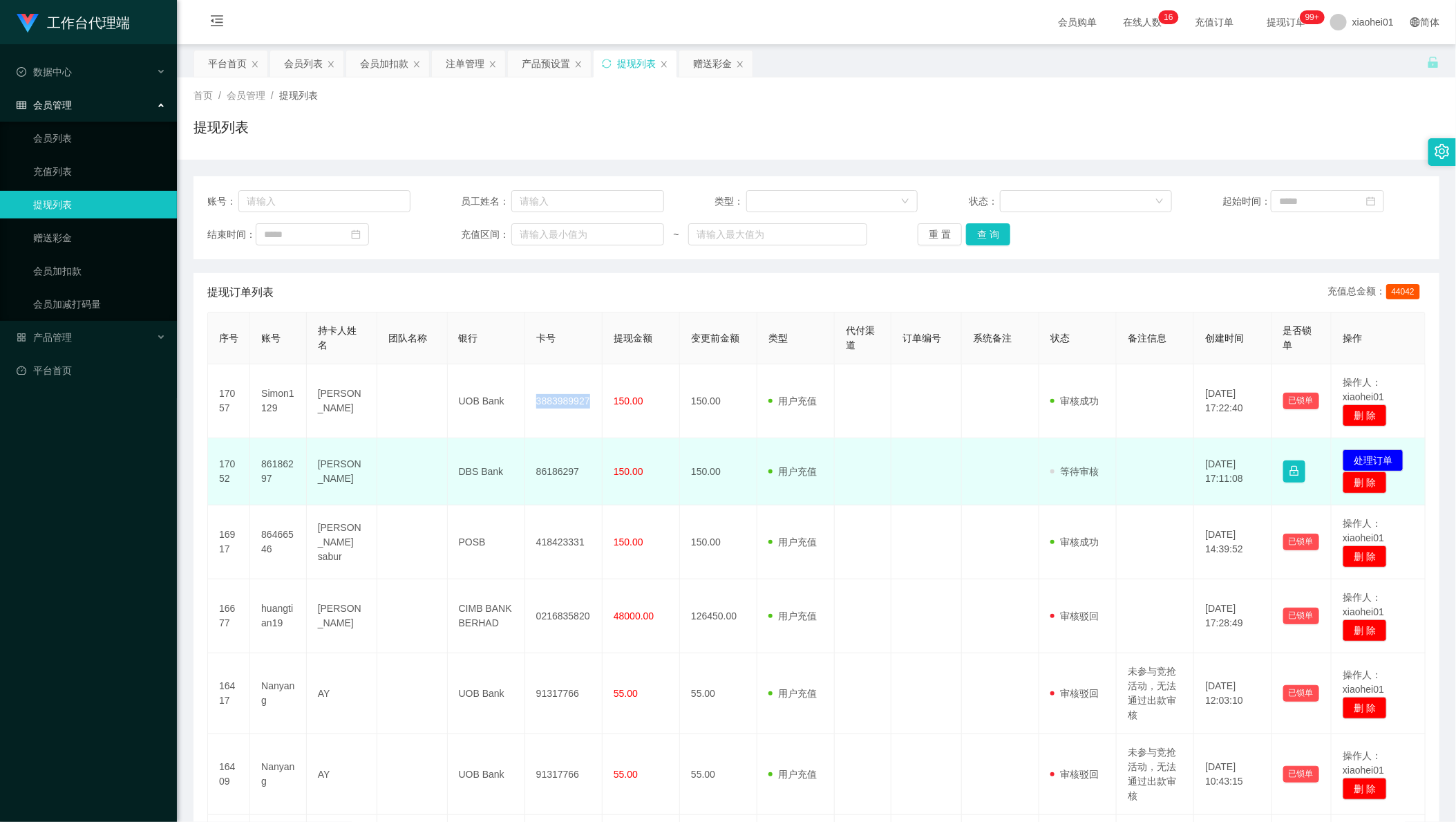
copy td "3883989927"
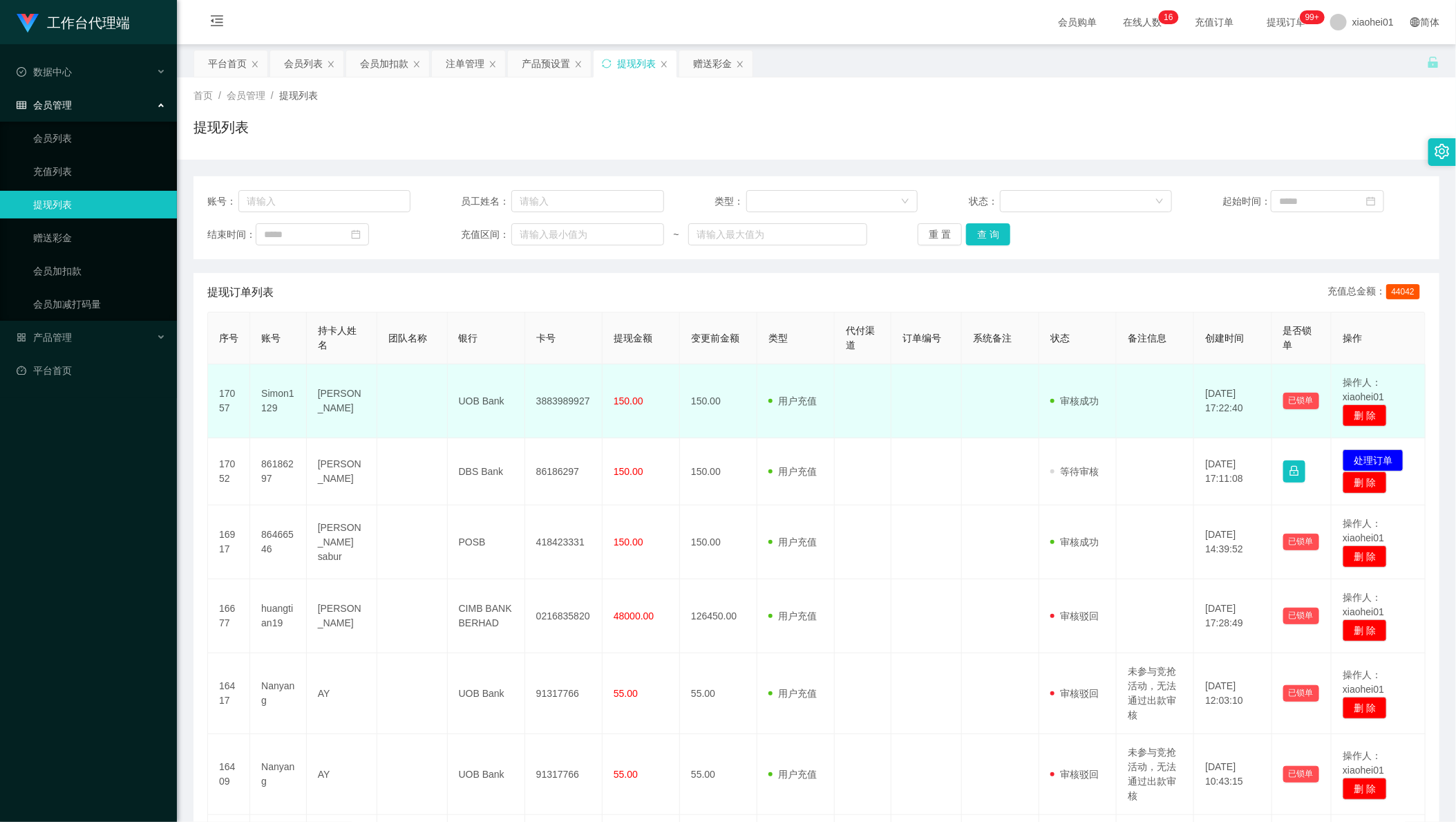
click at [614, 401] on span "150.00" at bounding box center [628, 401] width 30 height 11
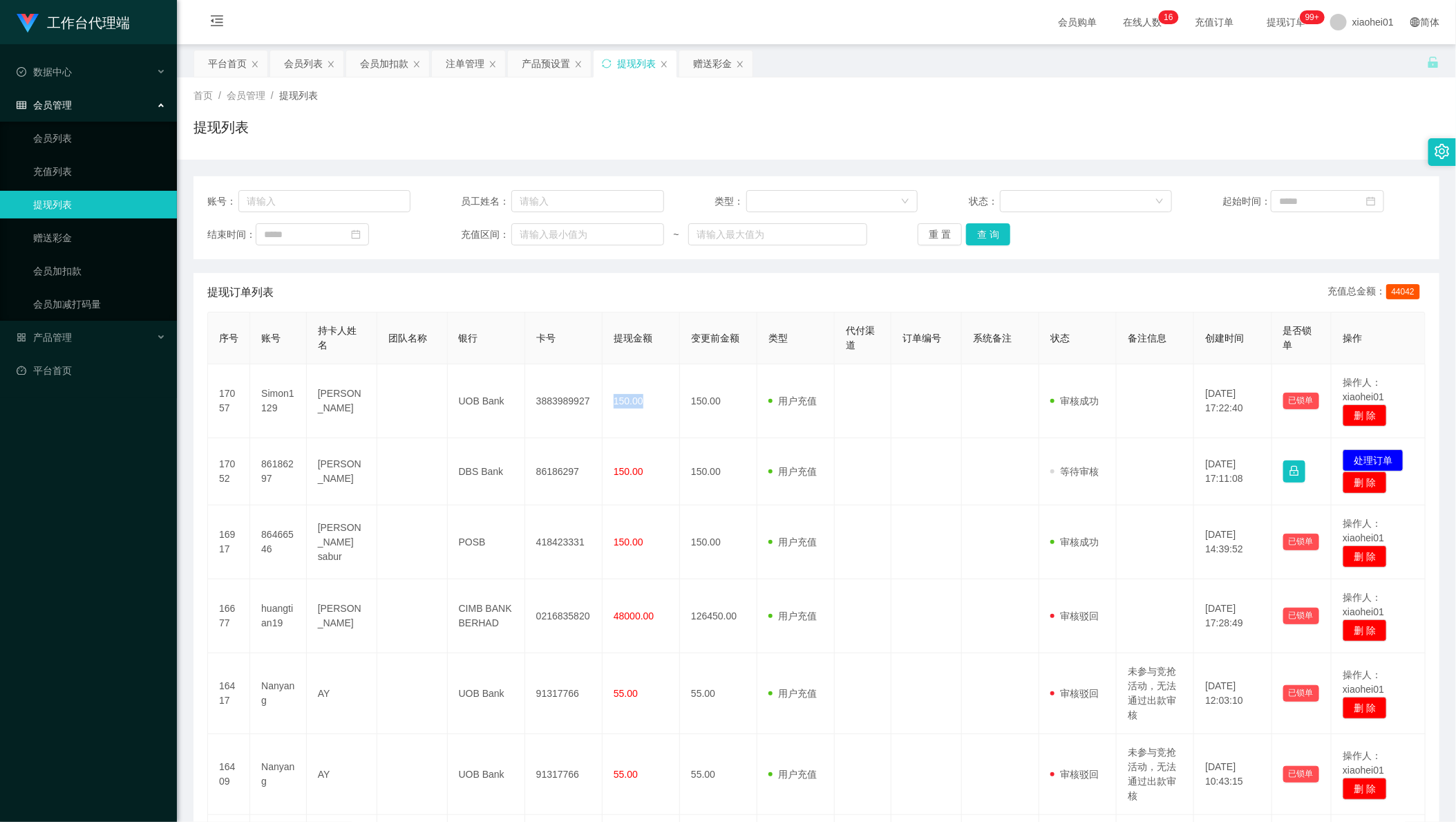
copy span "150.00"
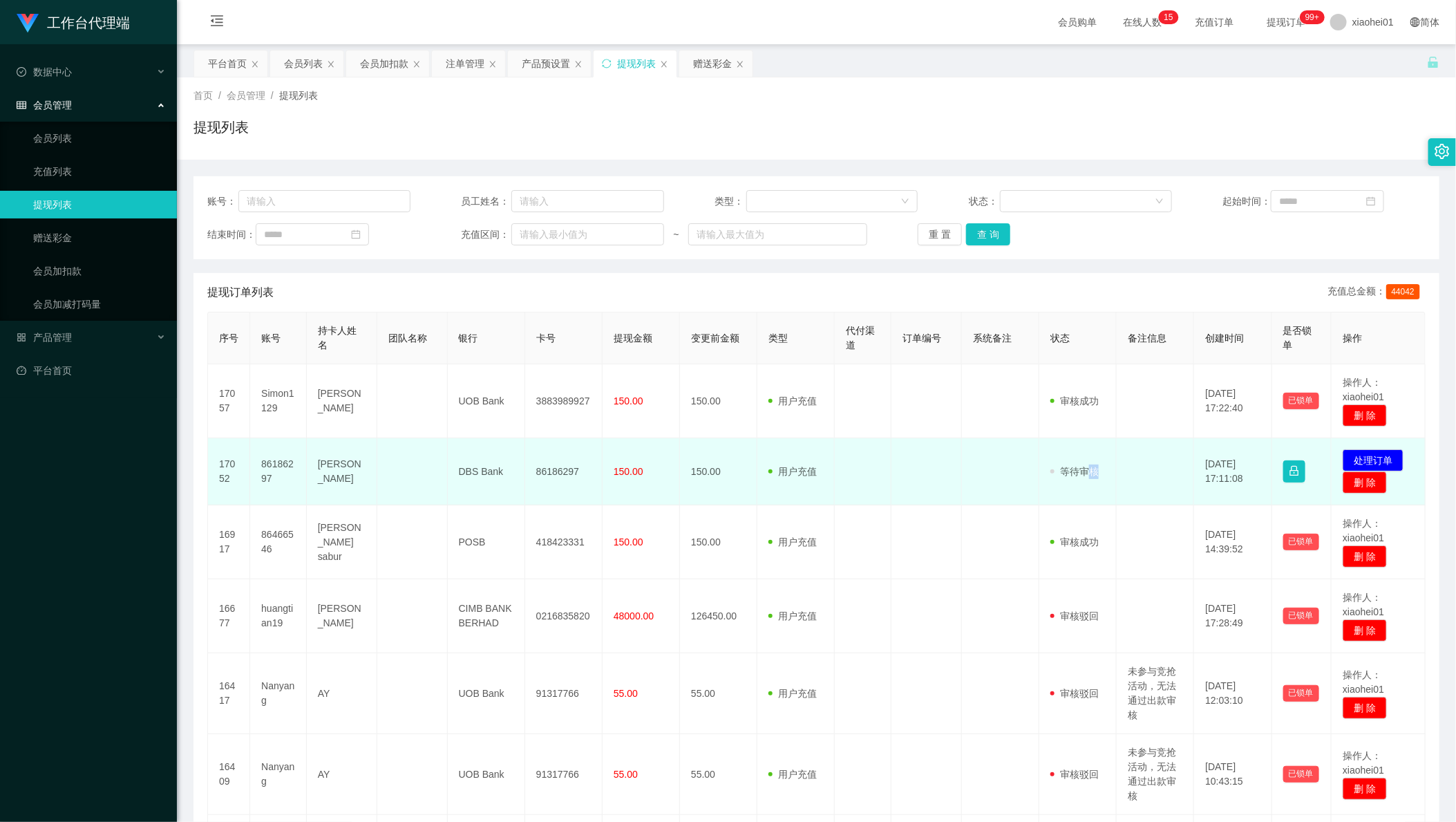
click at [1082, 491] on tr "17052 86186297 Rahman shahinoor DBS Bank 86186297 150.00 150.00 用户充值 人工扣款 审核驳回 …" at bounding box center [817, 471] width 1218 height 67
click at [1372, 450] on button "处理订单" at bounding box center [1374, 460] width 61 height 22
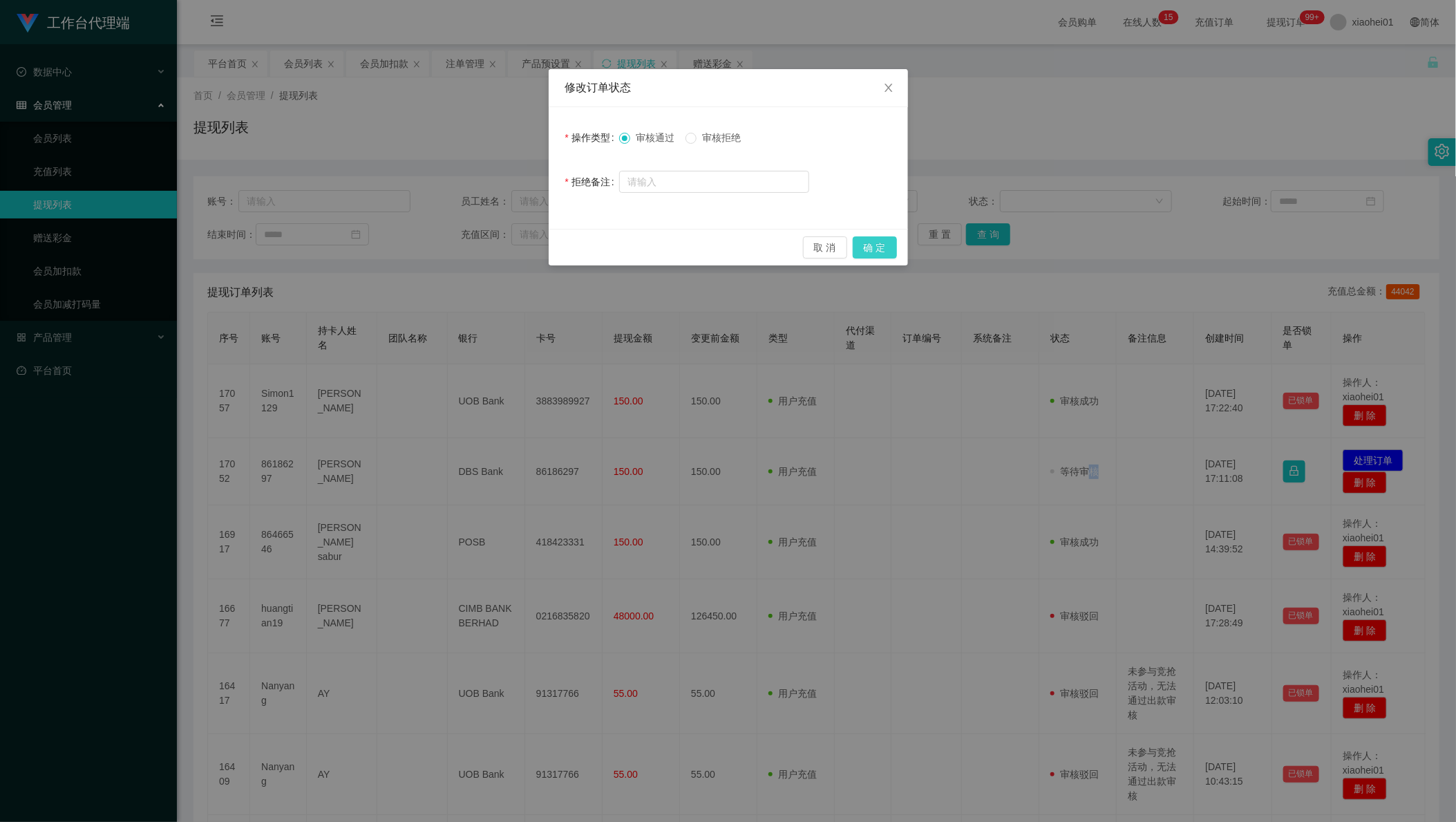
click at [879, 239] on button "确 定" at bounding box center [875, 248] width 44 height 22
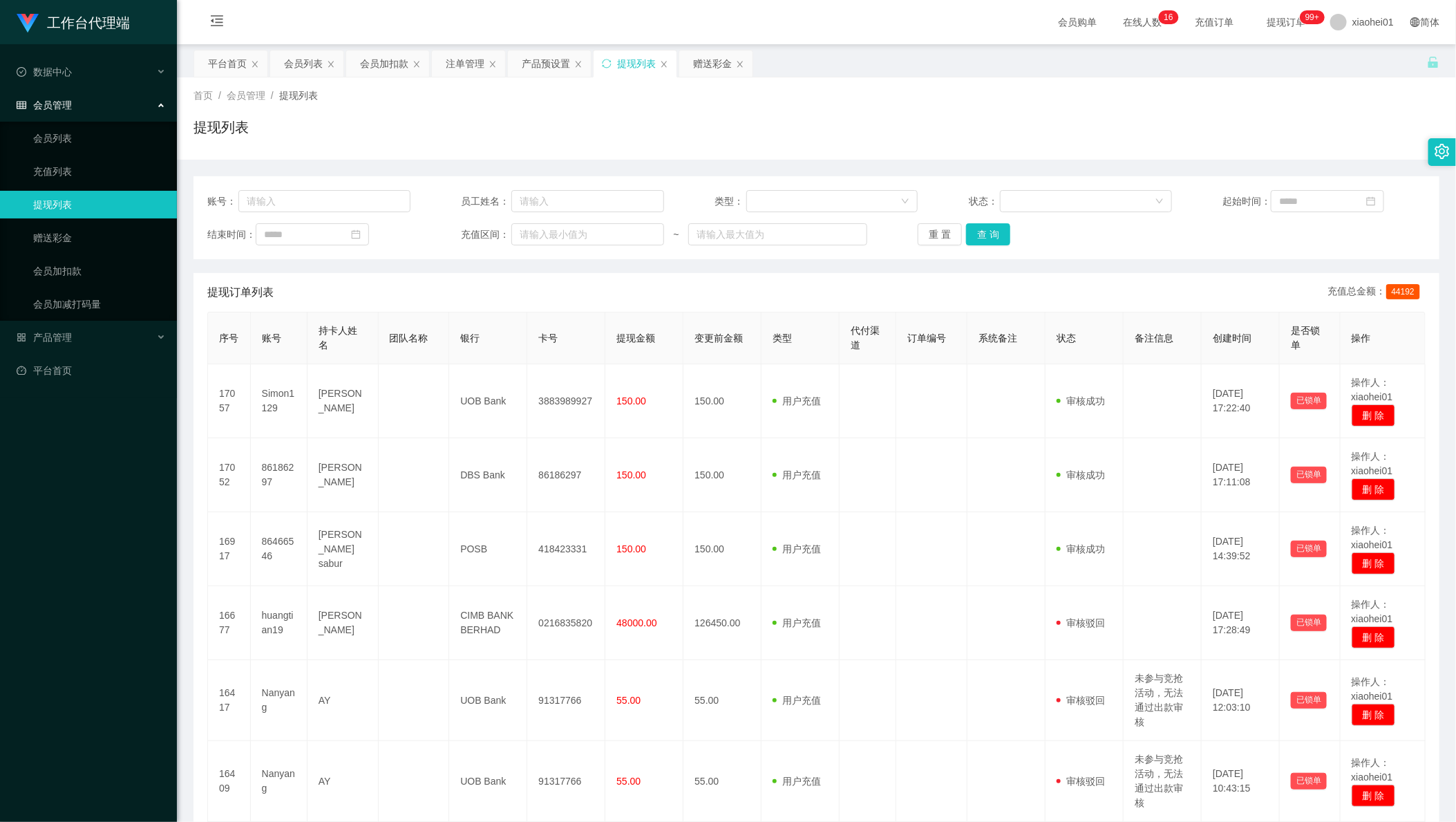
drag, startPoint x: 67, startPoint y: 592, endPoint x: 98, endPoint y: 554, distance: 49.0
click at [67, 592] on div "工作台代理端 数据中心 会员管理 会员列表 充值列表 提现列表 赠送彩金 会员加扣款 会员加减打码量 产品管理 平台首页" at bounding box center [89, 411] width 177 height 822
click at [83, 108] on div "会员管理" at bounding box center [89, 105] width 177 height 28
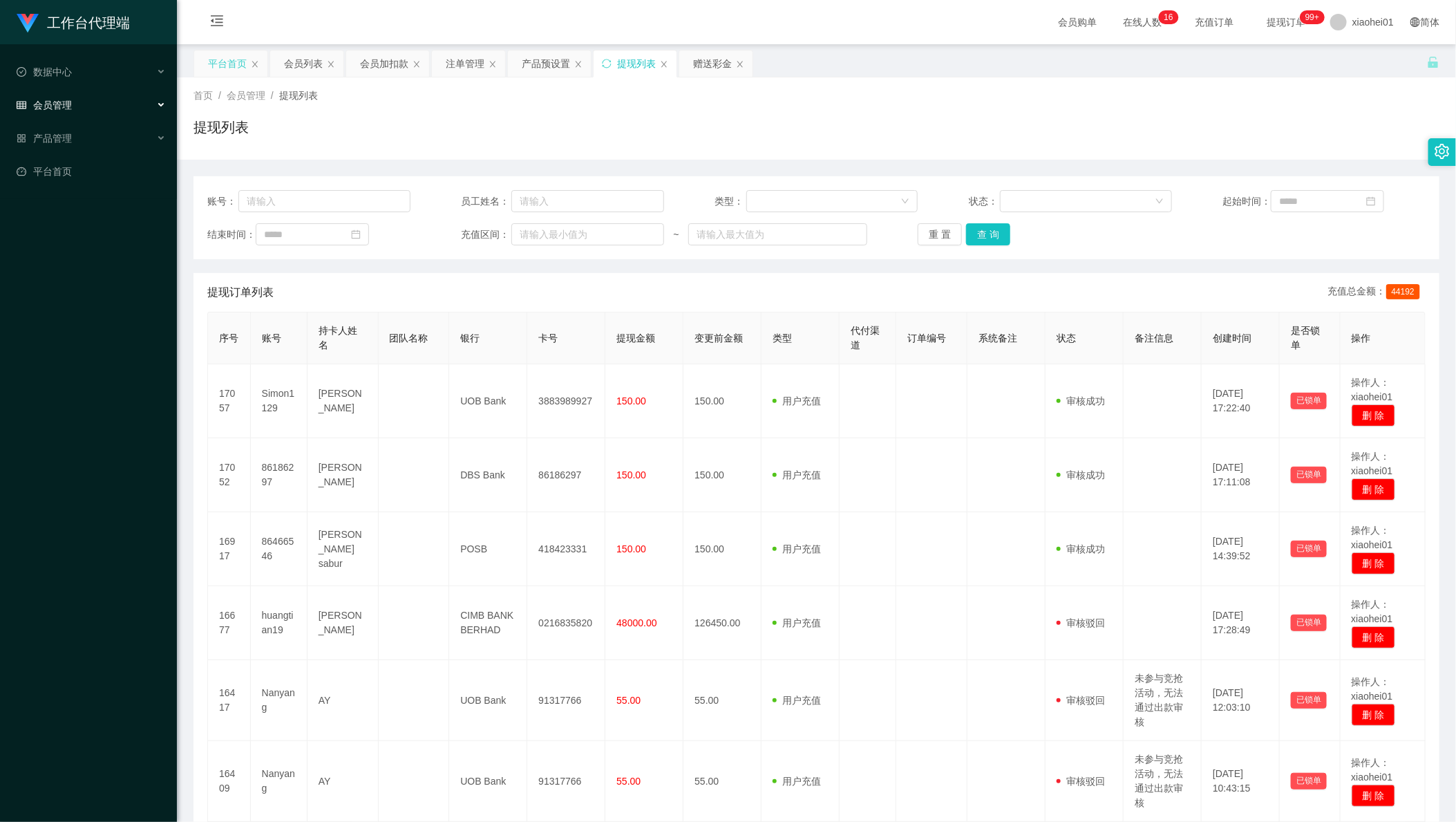
drag, startPoint x: 210, startPoint y: 69, endPoint x: 279, endPoint y: 80, distance: 69.9
click at [212, 69] on div "平台首页" at bounding box center [228, 64] width 39 height 26
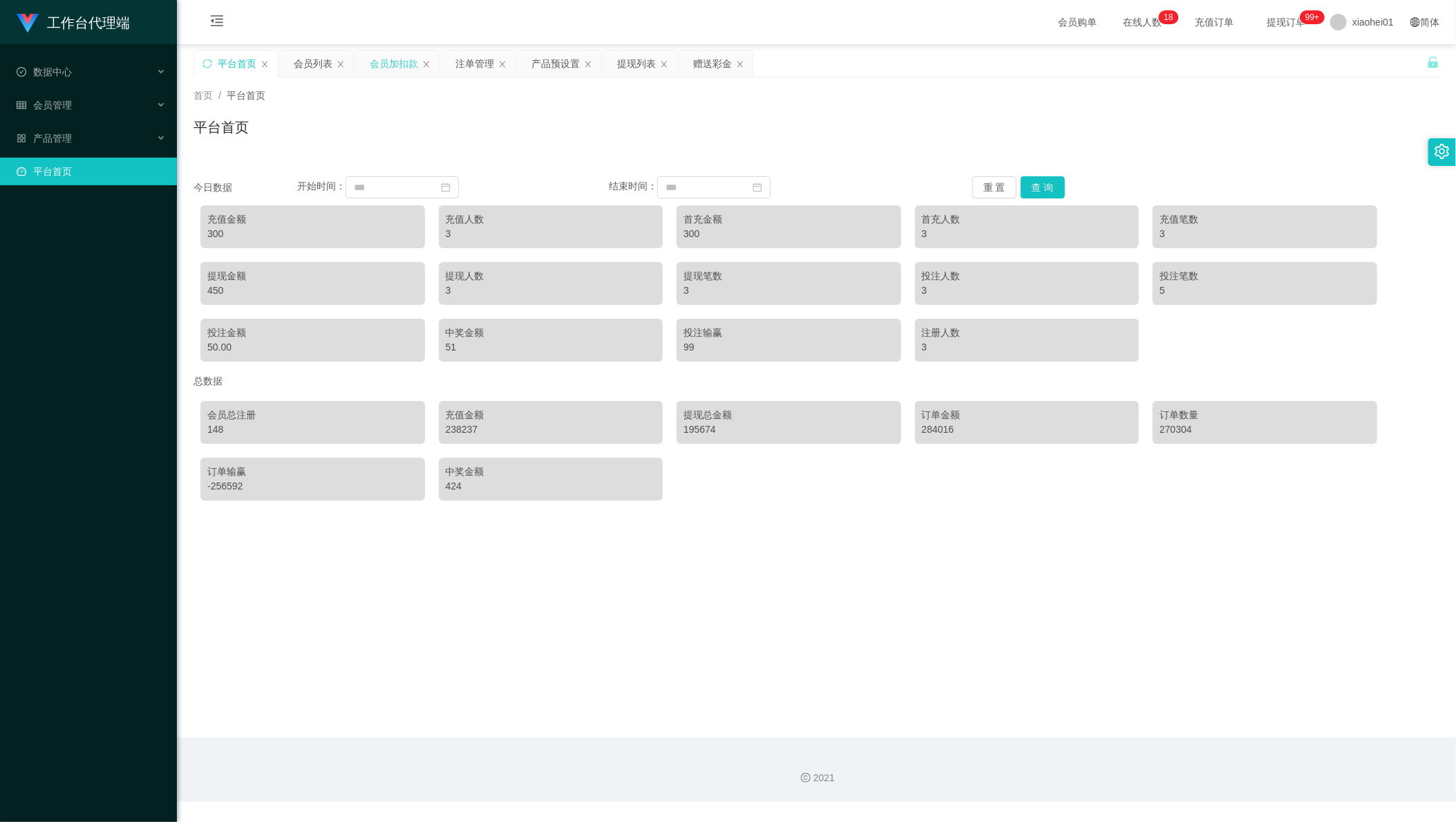
click at [382, 63] on div "会员加扣款" at bounding box center [394, 64] width 48 height 26
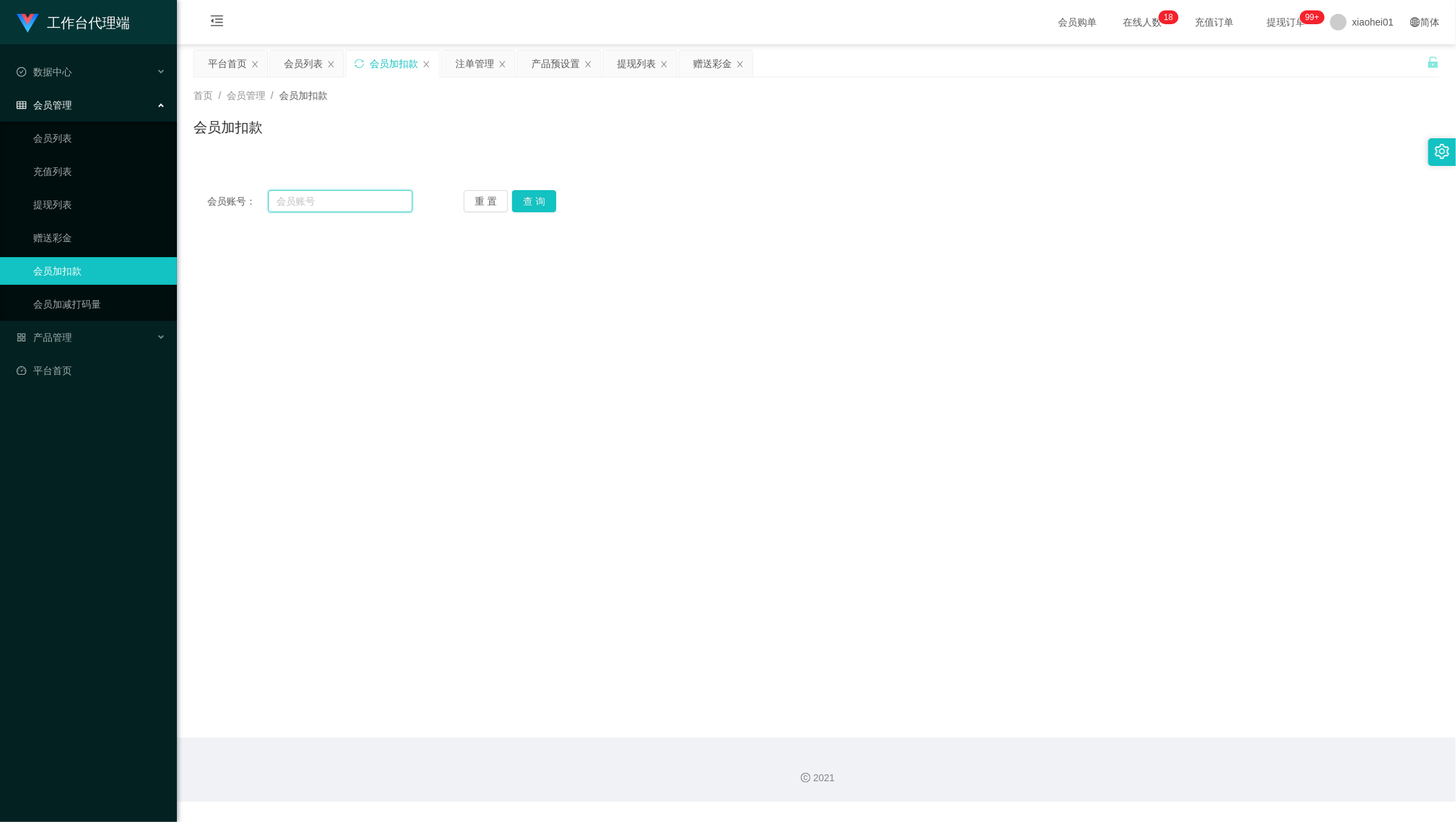
click at [361, 204] on input "text" at bounding box center [340, 201] width 145 height 22
paste input "Simon1129"
type input "Simon1129"
click at [534, 203] on button "查 询" at bounding box center [534, 201] width 44 height 22
click at [453, 403] on div at bounding box center [764, 417] width 727 height 28
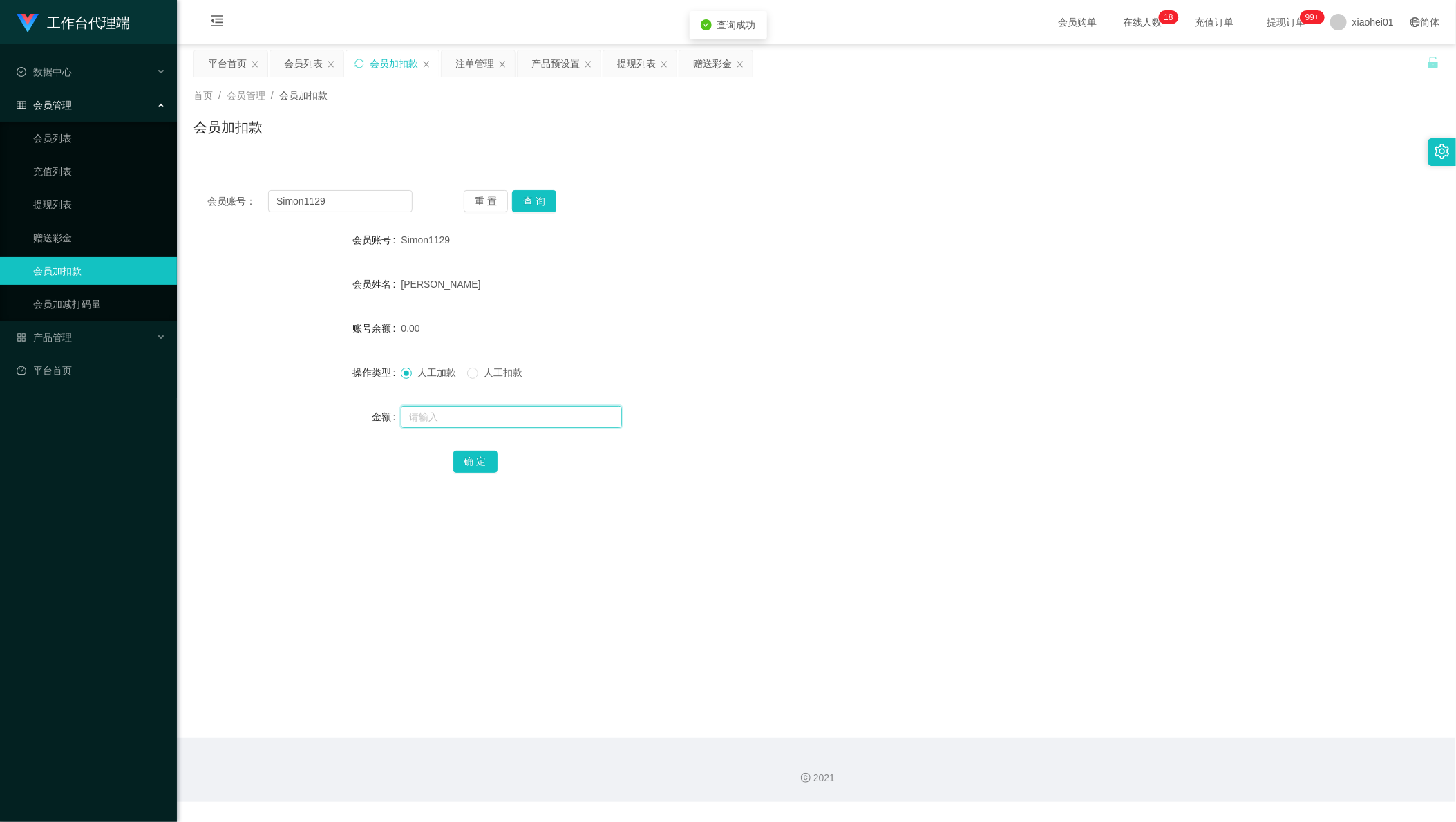
click at [455, 405] on input "text" at bounding box center [511, 417] width 221 height 22
type input "45"
click at [489, 453] on button "确 定" at bounding box center [475, 462] width 44 height 22
drag, startPoint x: 1089, startPoint y: 303, endPoint x: 834, endPoint y: 235, distance: 263.9
click at [1089, 302] on form "会员账号 Simon1129 会员姓名 CHNG MING QING 账号余额 45.00 操作类型 人工加款 人工扣款 金额 确 定" at bounding box center [817, 351] width 1246 height 249
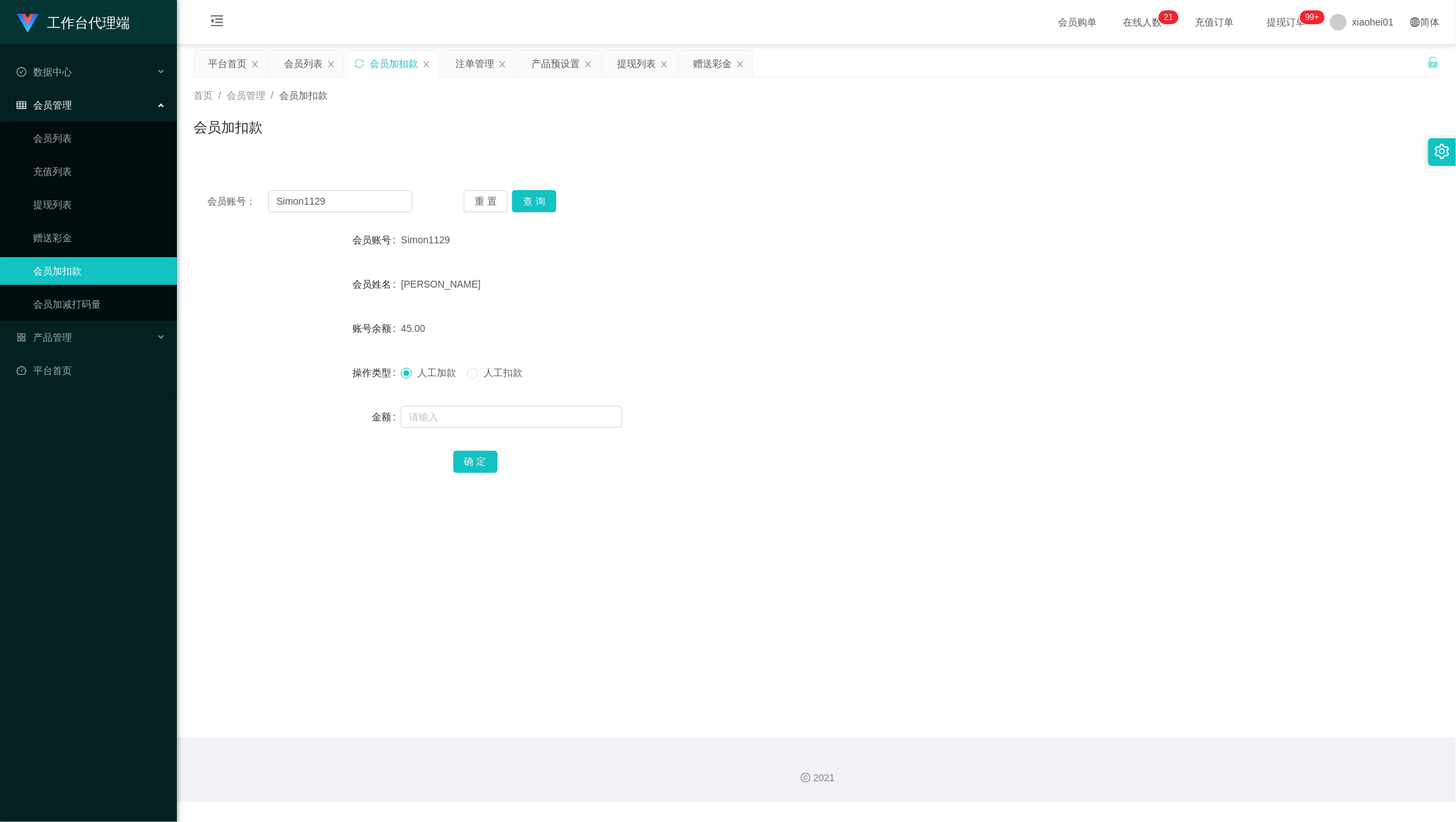
drag, startPoint x: 1080, startPoint y: 298, endPoint x: 1059, endPoint y: 293, distance: 21.6
click at [1071, 296] on form "会员账号 Simon1129 会员姓名 CHNG MING QING 账号余额 45.00 操作类型 人工加款 人工扣款 金额 确 定" at bounding box center [817, 351] width 1246 height 249
drag, startPoint x: 398, startPoint y: 208, endPoint x: 212, endPoint y: 183, distance: 187.7
click at [77, 181] on section "工作台代理端 数据中心 会员管理 会员列表 充值列表 提现列表 赠送彩金 会员加扣款 会员加减打码量 产品管理 平台首页 保存配置 重置配置 整体风格设置 主…" at bounding box center [728, 401] width 1456 height 802
paste input "86186297"
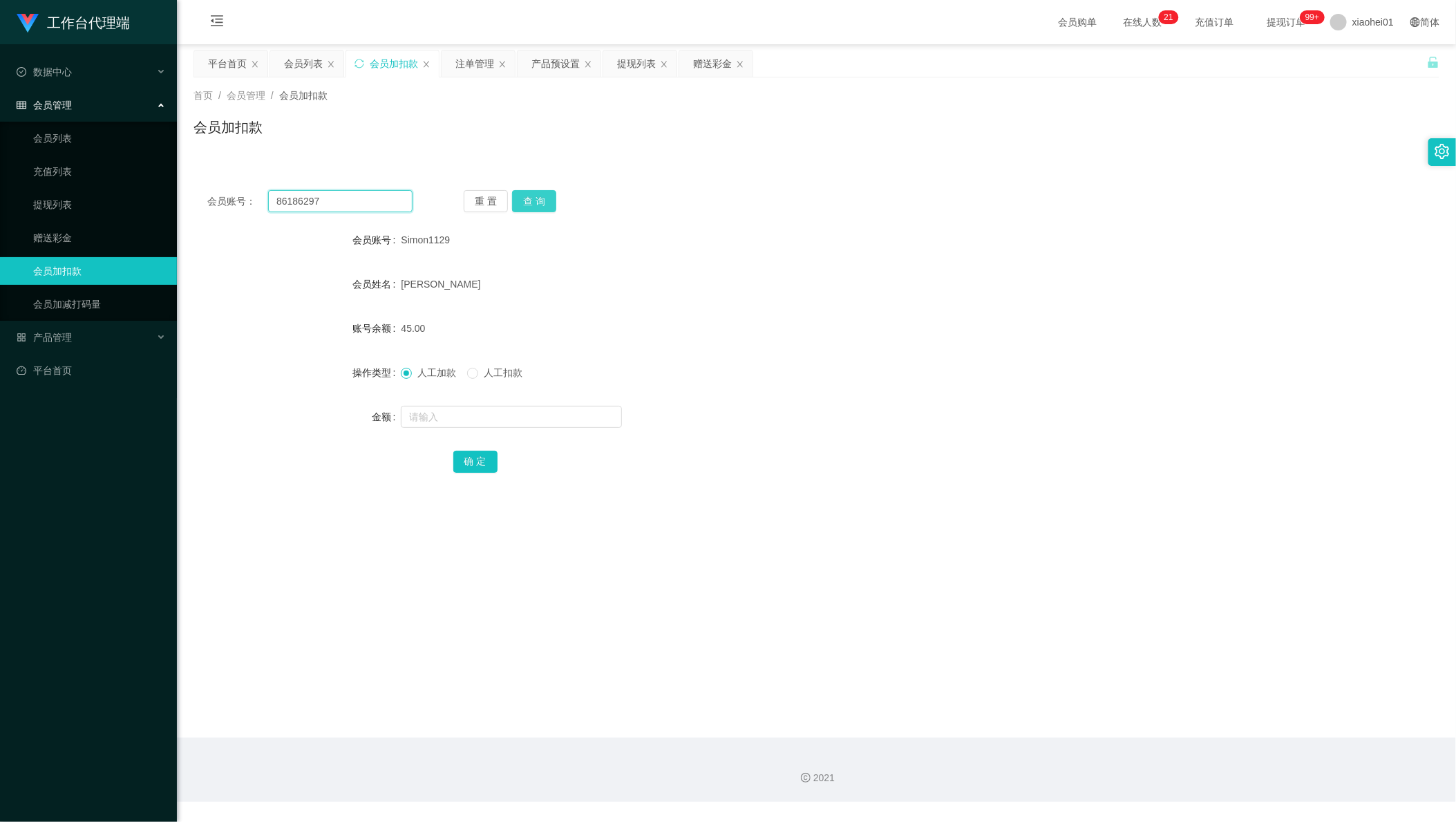
type input "86186297"
click at [547, 196] on button "查 询" at bounding box center [534, 201] width 44 height 22
click at [493, 419] on input "text" at bounding box center [511, 417] width 221 height 22
type input "25"
click at [468, 444] on form "会员账号 86186297 会员姓名 Rahman shahinoor 账号余额 0.00 操作类型 人工加款 人工扣款 金额 25 确 定" at bounding box center [817, 351] width 1246 height 249
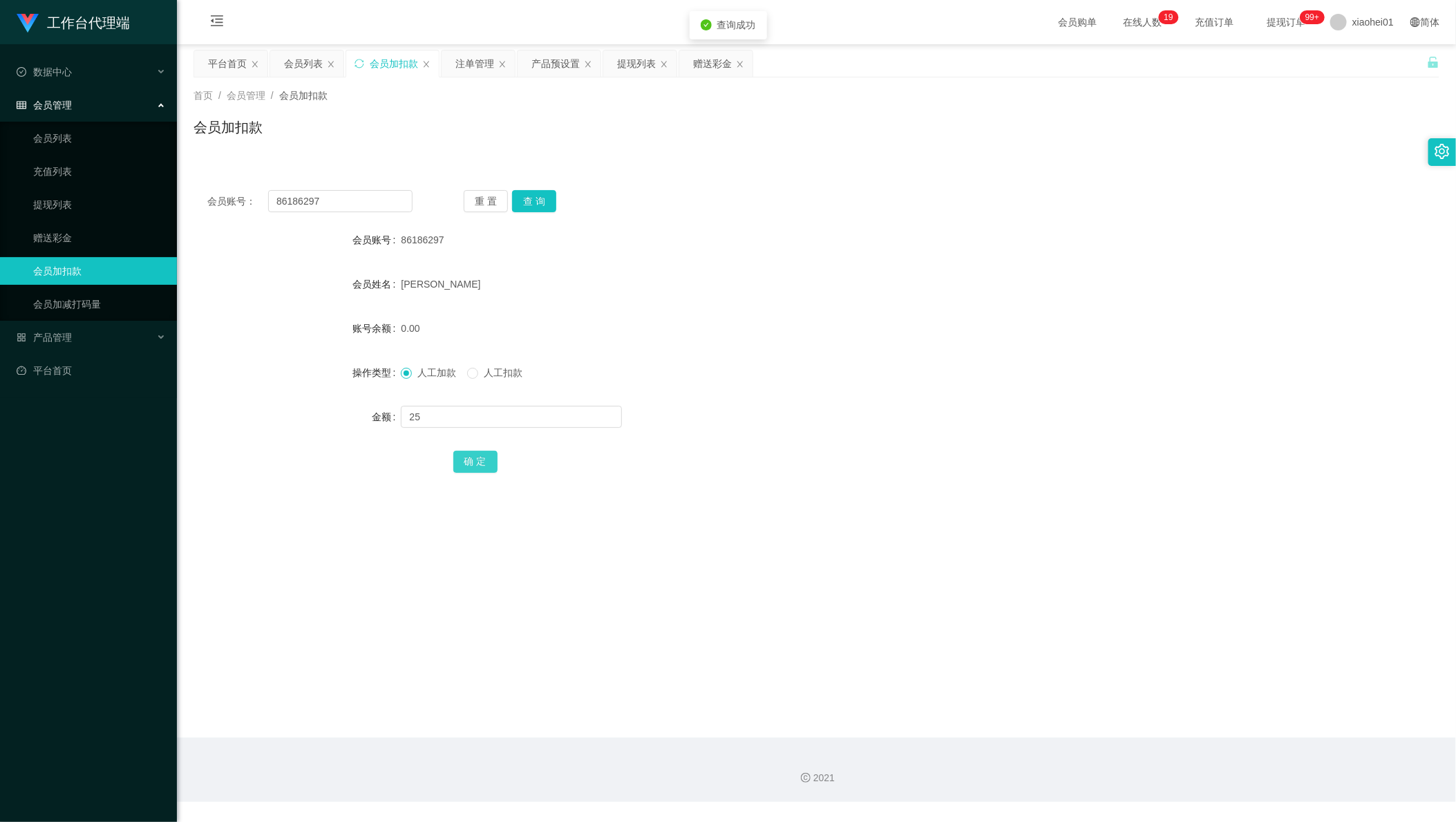
click at [479, 465] on button "确 定" at bounding box center [475, 462] width 44 height 22
drag, startPoint x: 761, startPoint y: 373, endPoint x: 1259, endPoint y: 104, distance: 566.0
click at [772, 365] on div "人工加款 人工扣款" at bounding box center [764, 372] width 727 height 28
click at [639, 66] on div "提现列表" at bounding box center [637, 64] width 39 height 26
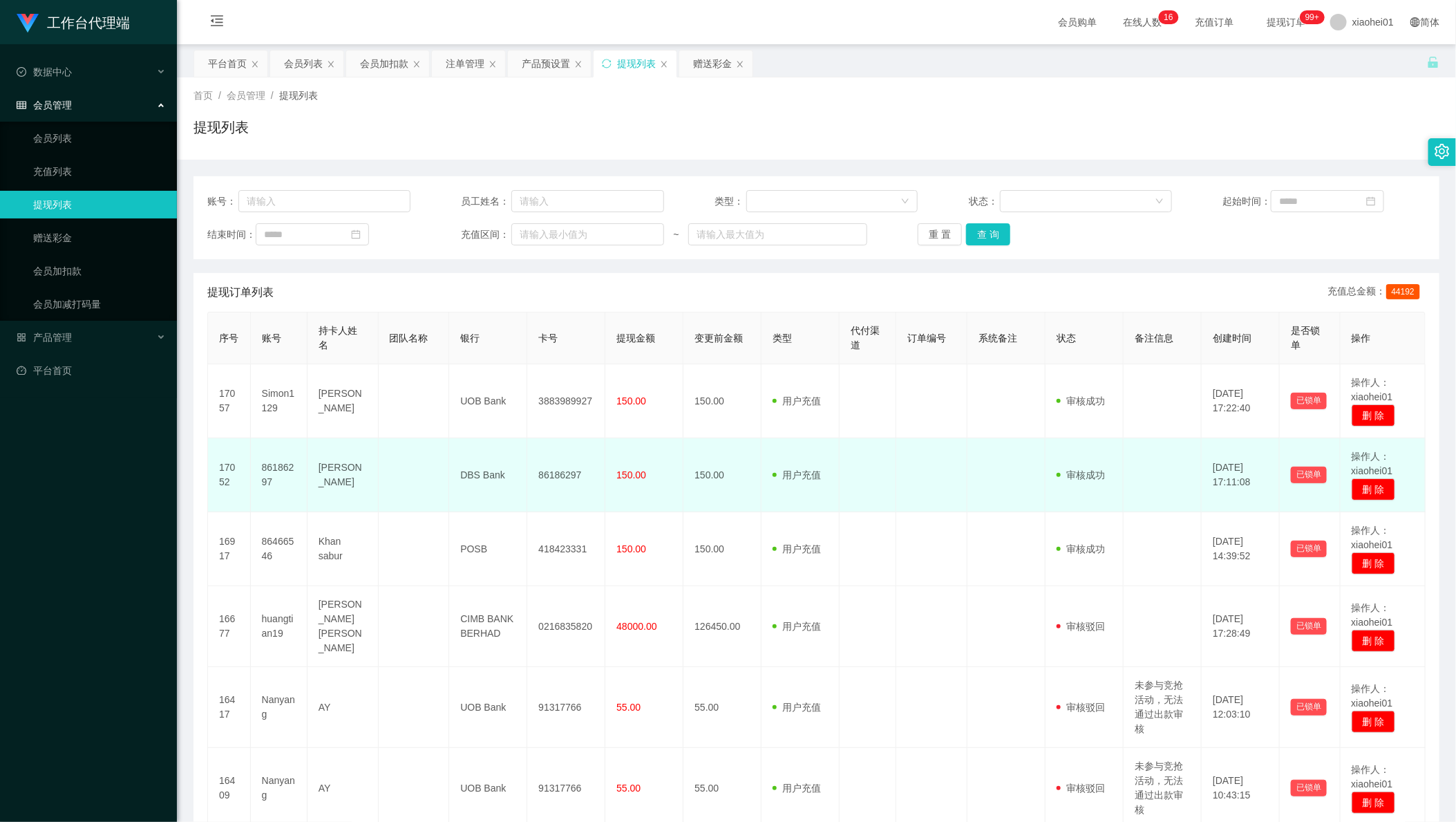
click at [801, 465] on td "用户充值 人工扣款" at bounding box center [801, 475] width 78 height 74
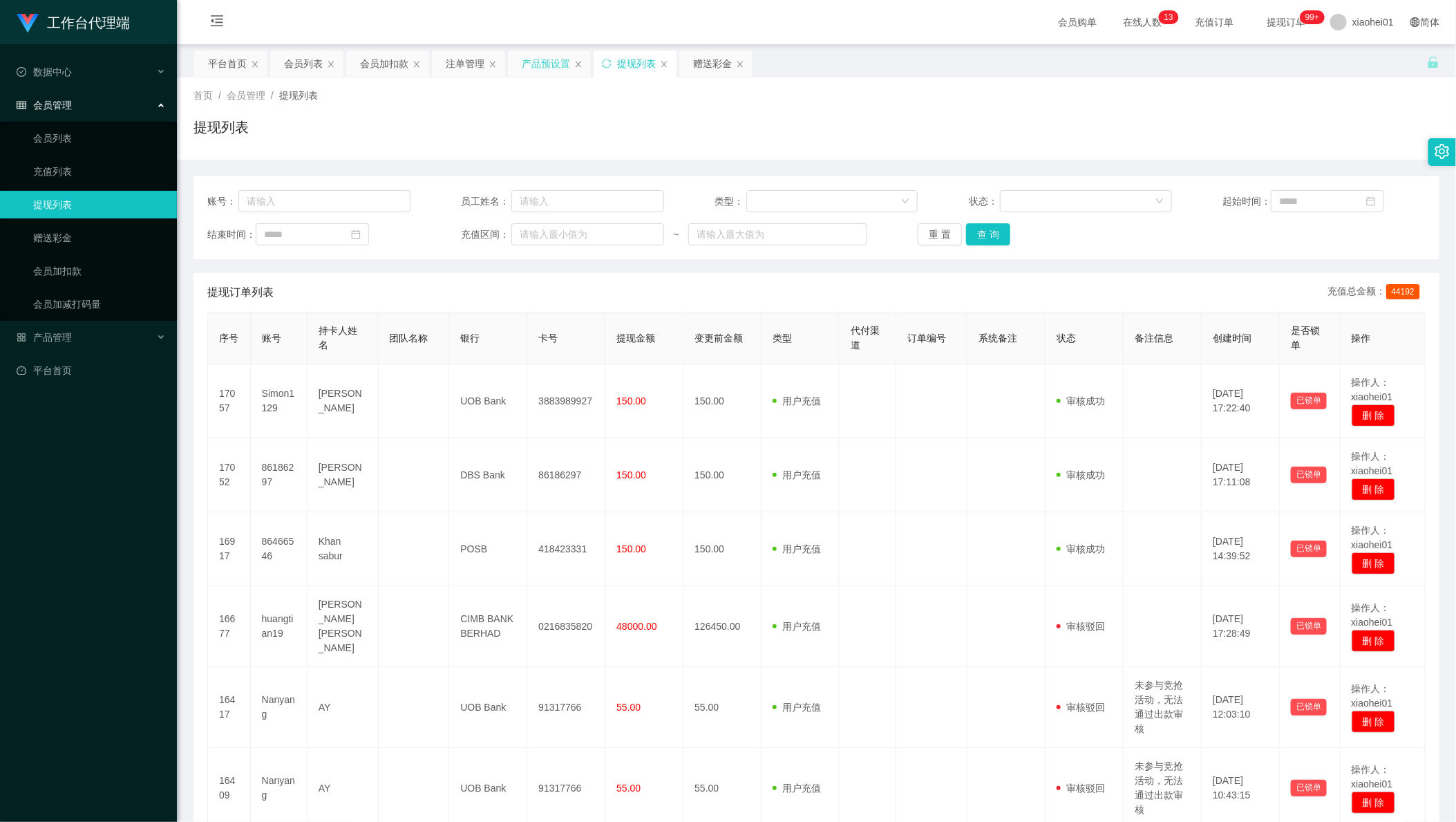
click at [541, 69] on div "产品预设置" at bounding box center [546, 64] width 48 height 26
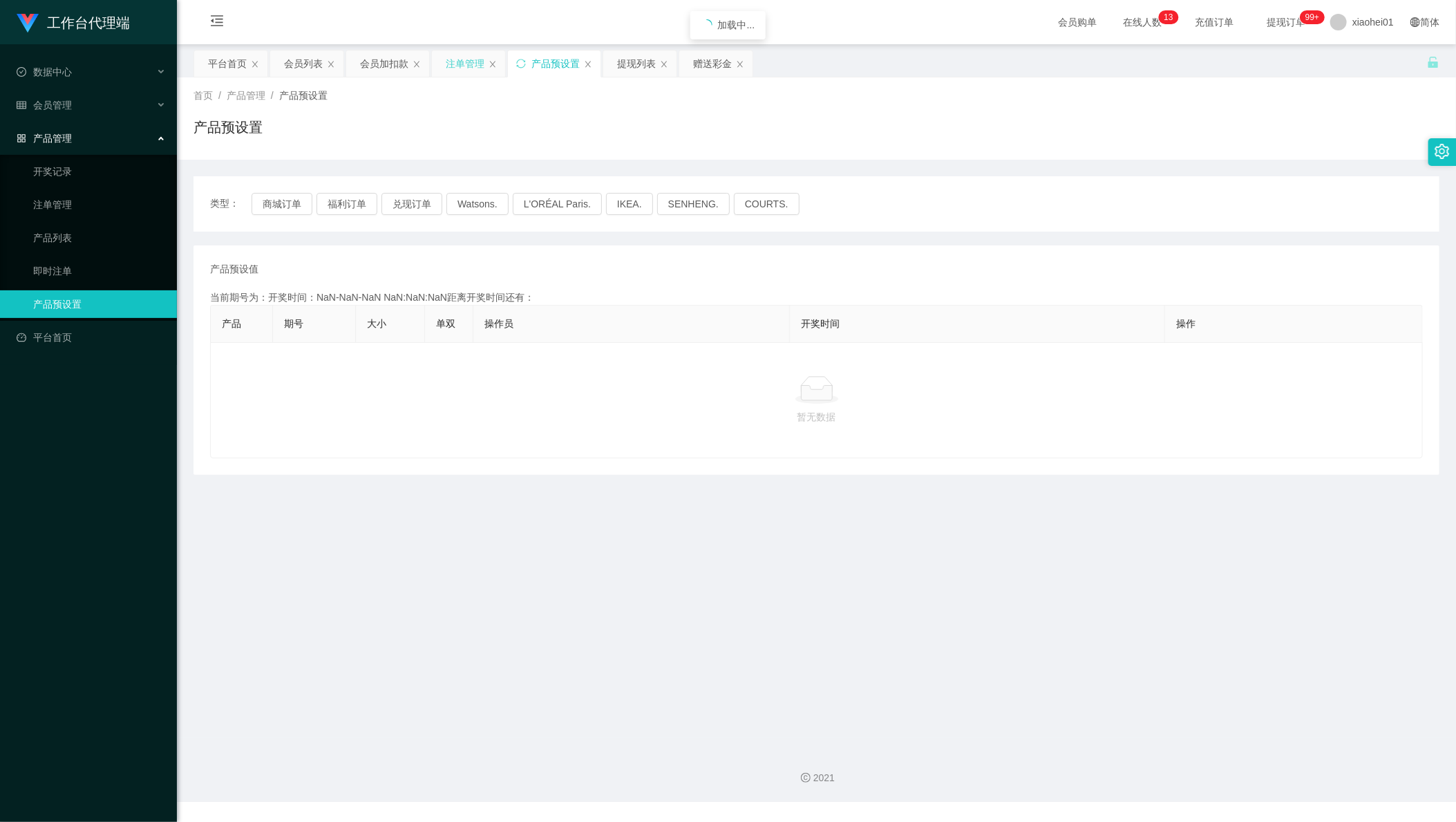
click at [457, 69] on div "注单管理" at bounding box center [465, 64] width 39 height 26
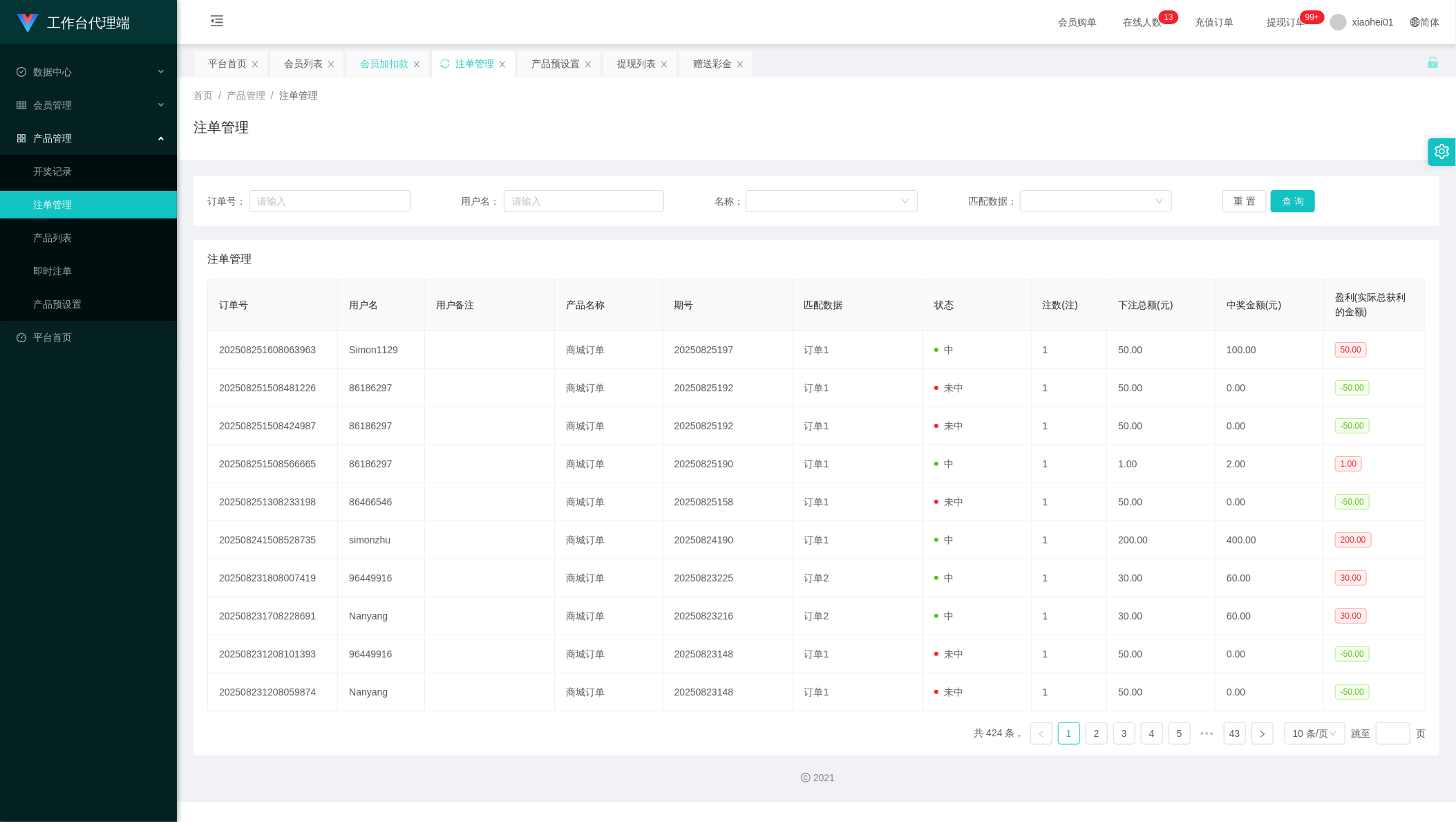
click at [388, 73] on div "会员加扣款" at bounding box center [384, 64] width 48 height 26
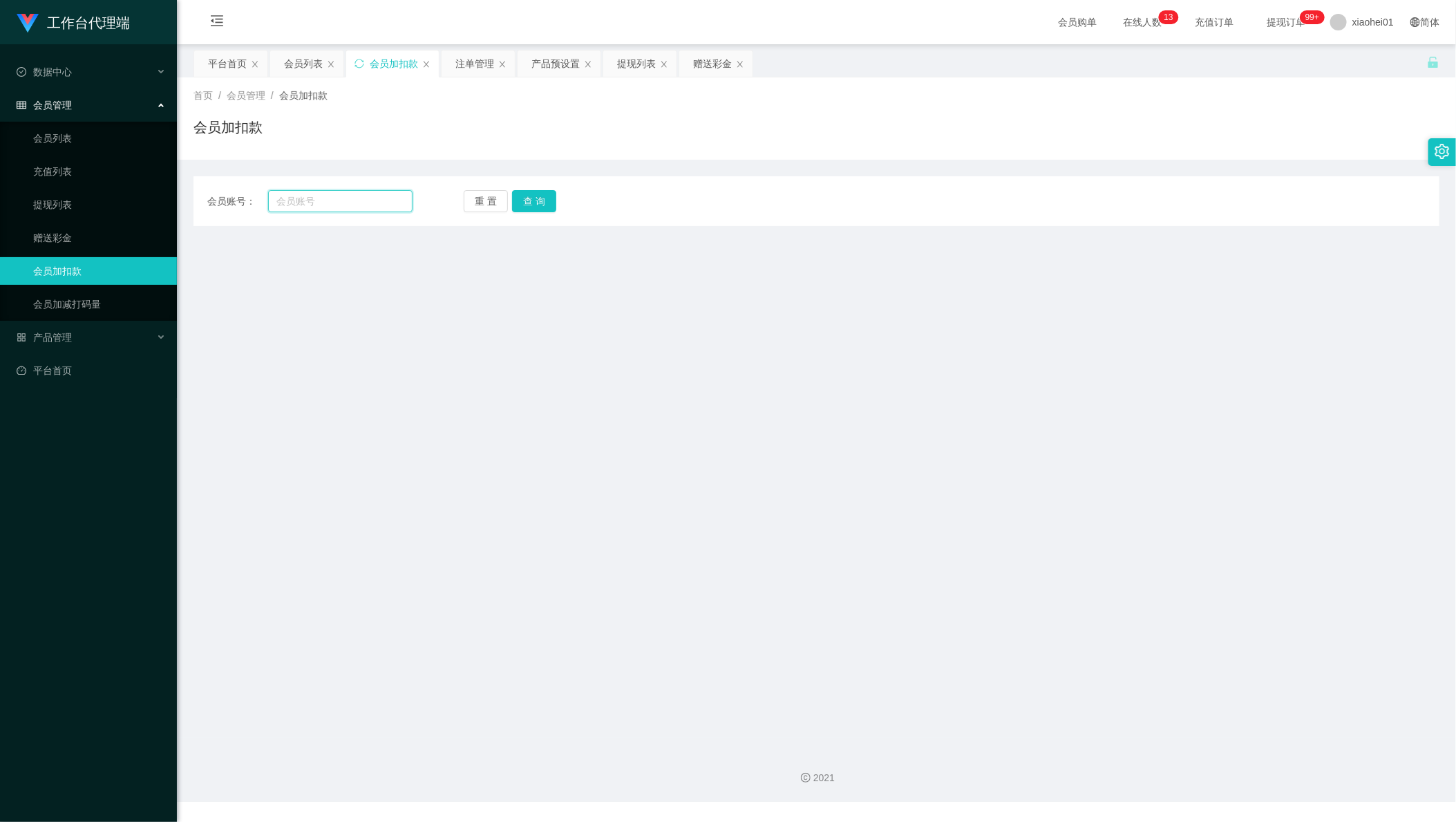
click at [384, 196] on input "text" at bounding box center [340, 201] width 145 height 22
paste input "86466546"
type input "86466546"
click at [544, 196] on button "查 询" at bounding box center [534, 201] width 44 height 22
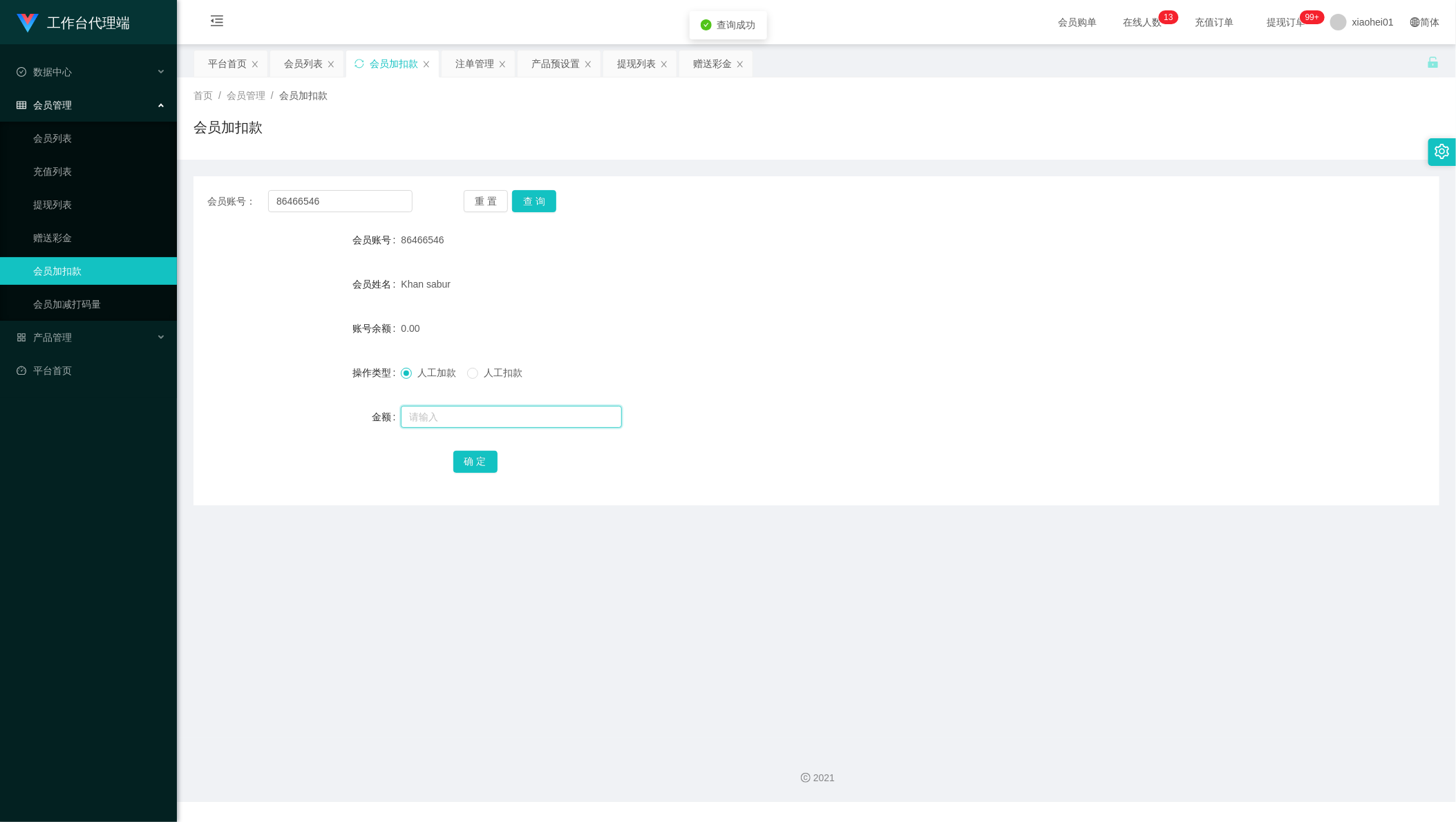
click at [457, 413] on input "text" at bounding box center [511, 417] width 221 height 22
type input "80"
click at [473, 460] on button "确 定" at bounding box center [475, 462] width 44 height 22
click at [622, 75] on div "提现列表" at bounding box center [637, 64] width 39 height 26
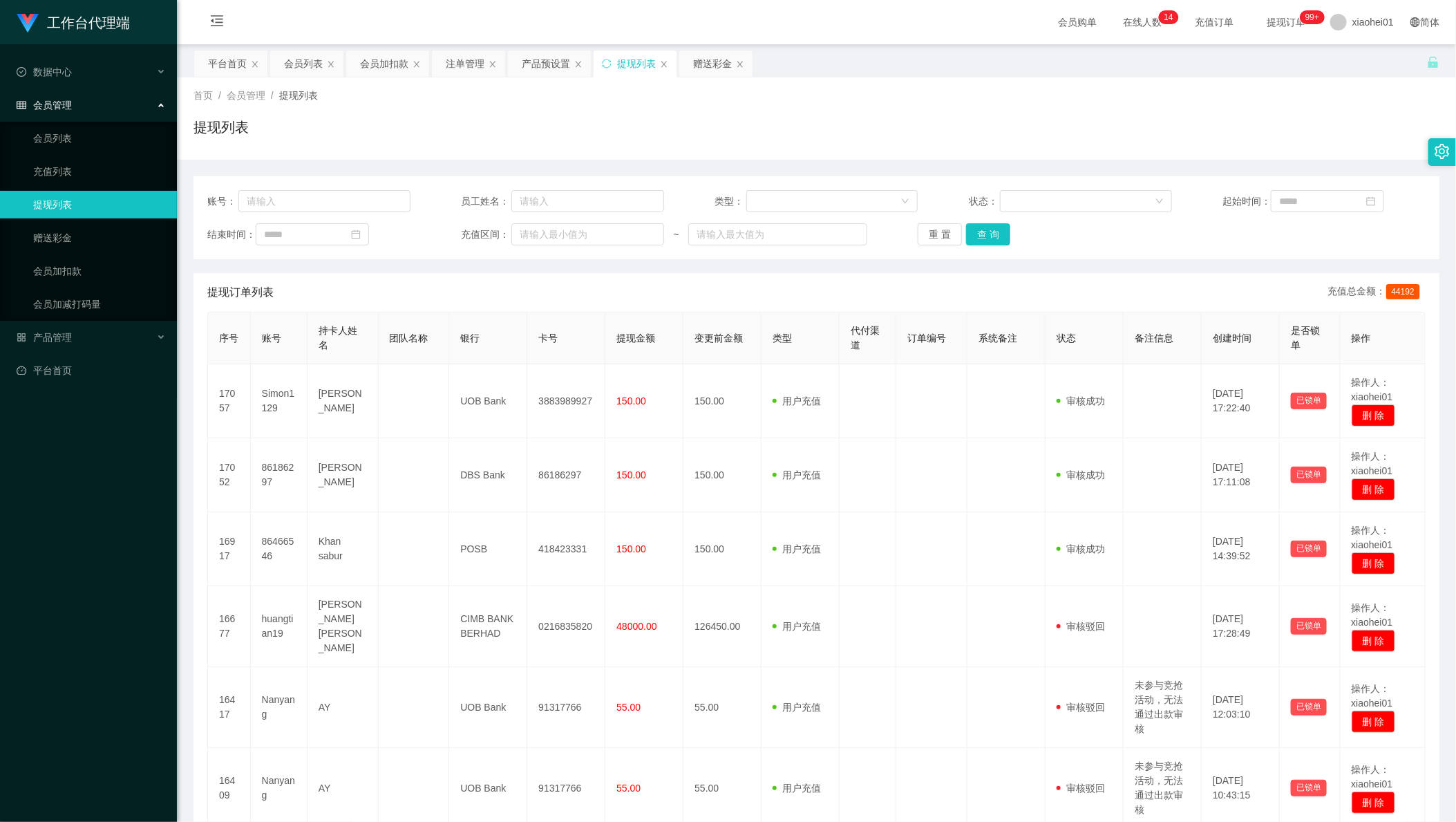
click at [1137, 277] on div "提现订单列表 充值总金额： 44192" at bounding box center [817, 293] width 1219 height 39
drag, startPoint x: 380, startPoint y: 64, endPoint x: 460, endPoint y: 147, distance: 115.3
click at [381, 64] on div "会员加扣款" at bounding box center [384, 64] width 48 height 26
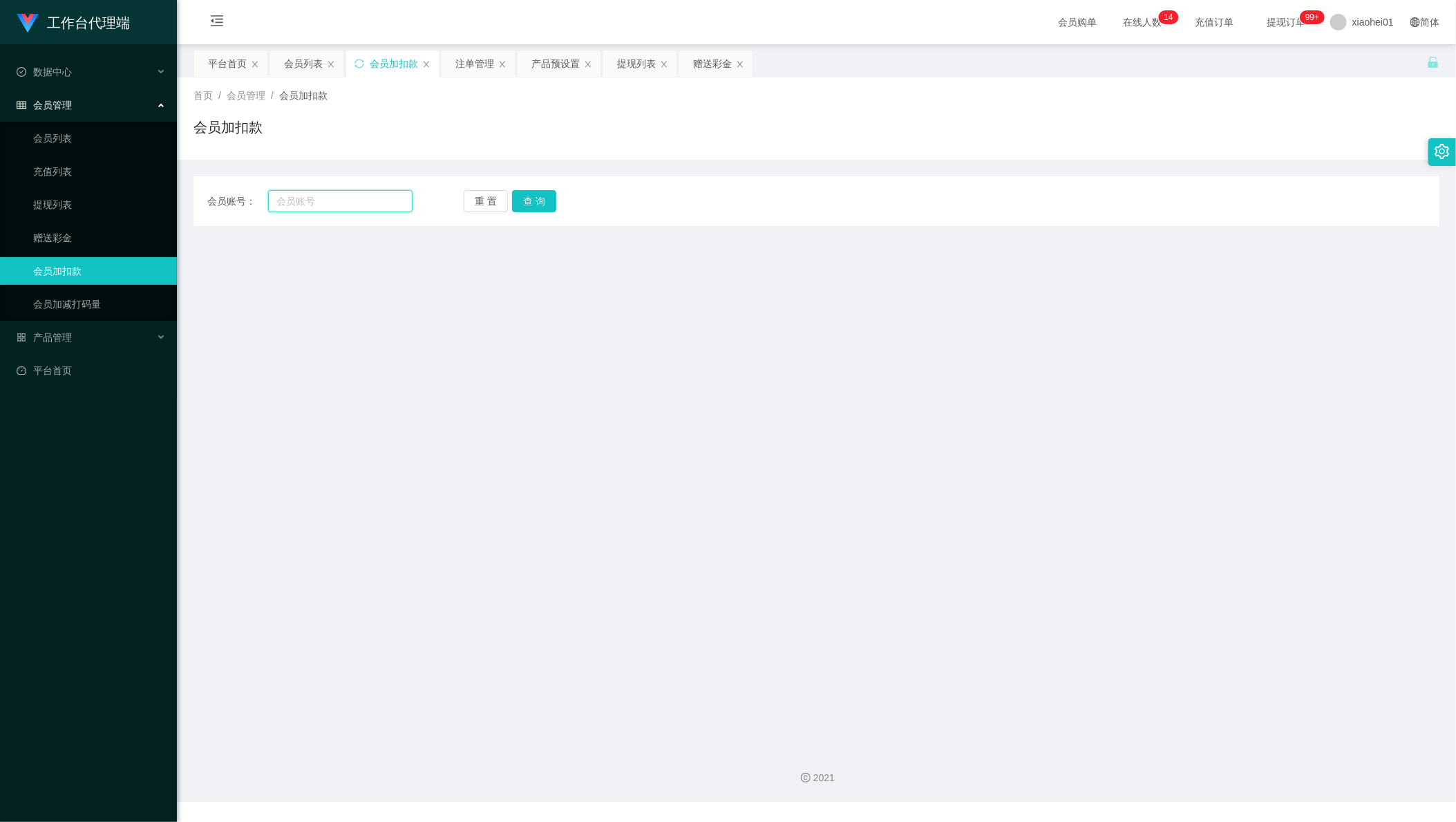
click at [354, 208] on input "text" at bounding box center [340, 201] width 145 height 22
paste input "86186297"
type input "86186297"
click at [537, 204] on button "查 询" at bounding box center [534, 201] width 44 height 22
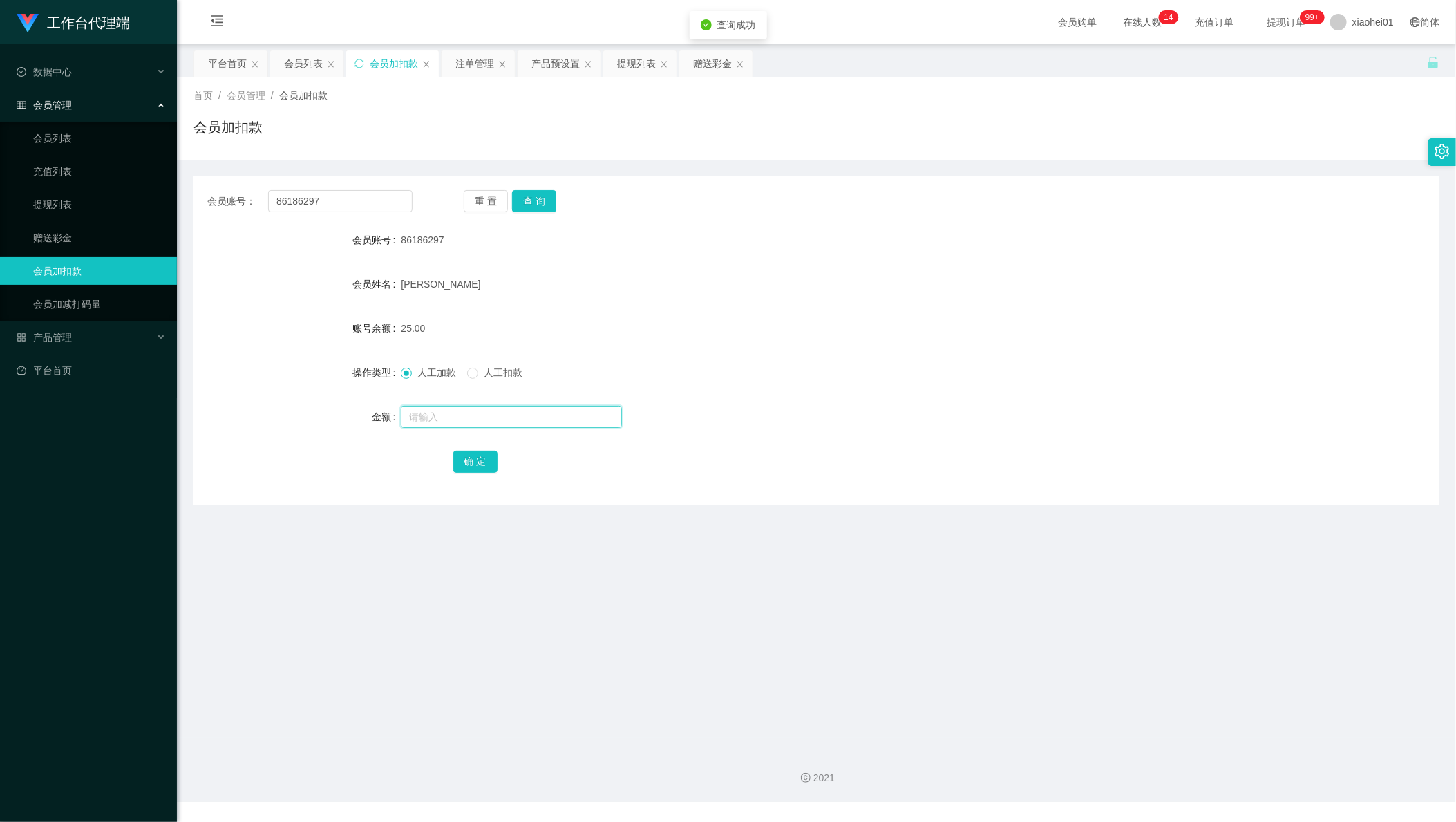
click at [465, 419] on input "text" at bounding box center [511, 417] width 221 height 22
type input "88"
click at [480, 469] on button "确 定" at bounding box center [475, 462] width 44 height 22
click at [635, 56] on div "提现列表" at bounding box center [637, 64] width 39 height 26
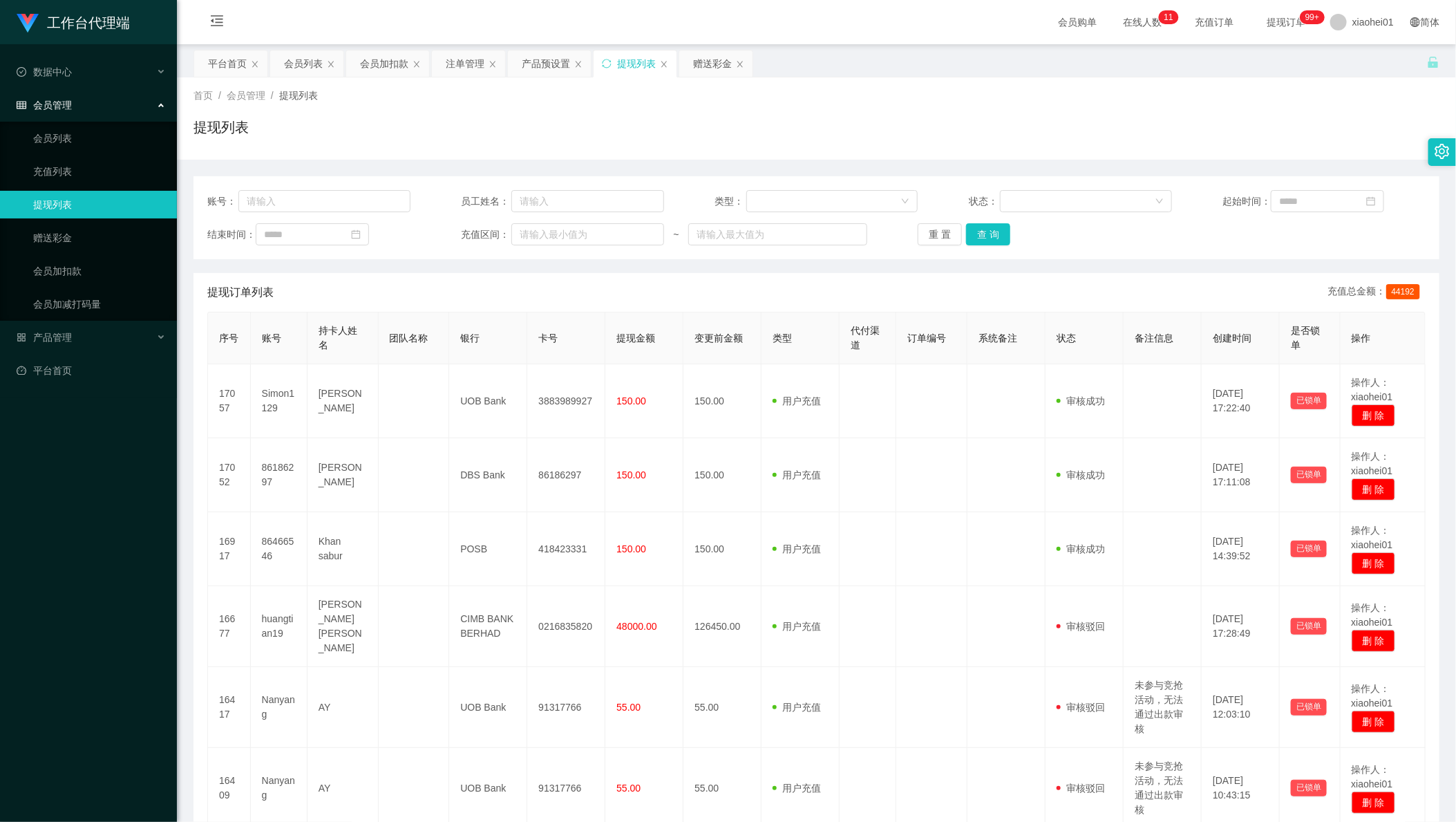
click at [1165, 129] on div "提现列表" at bounding box center [817, 133] width 1246 height 32
click at [1125, 138] on div "提现列表" at bounding box center [817, 133] width 1246 height 32
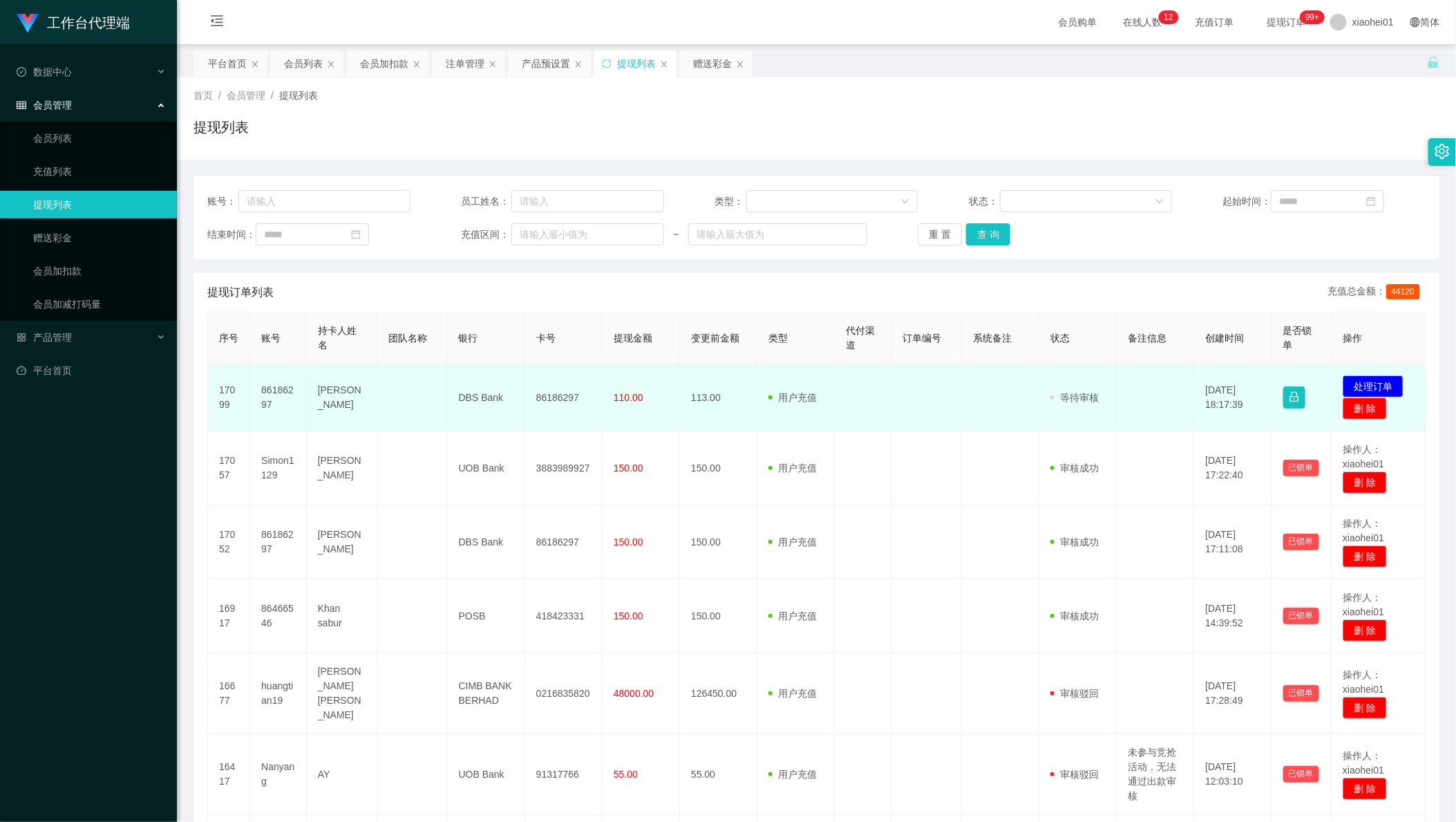
click at [1213, 372] on td "[DATE] 18:17:39" at bounding box center [1233, 397] width 78 height 67
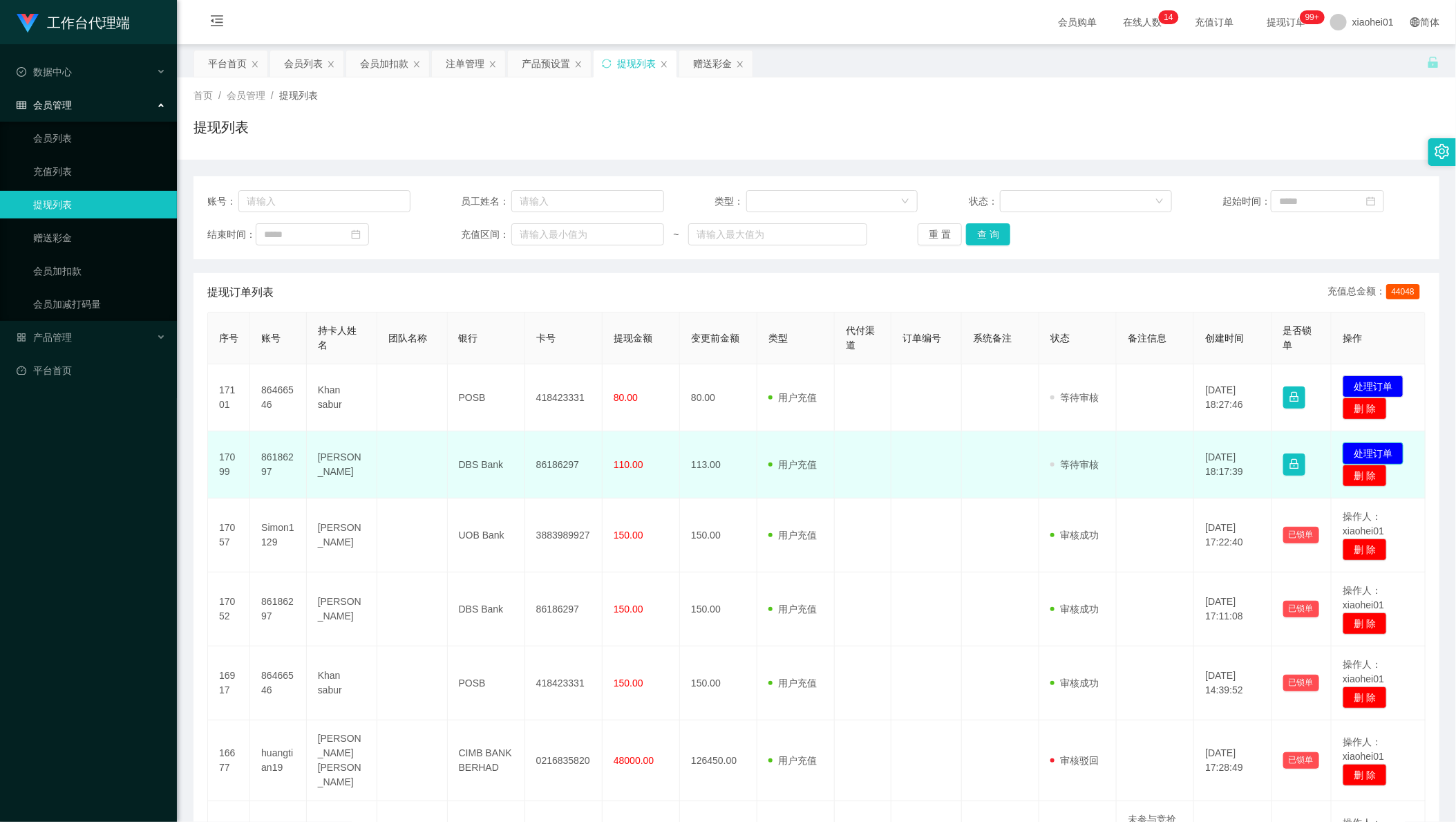
click at [1376, 448] on button "处理订单" at bounding box center [1374, 453] width 61 height 22
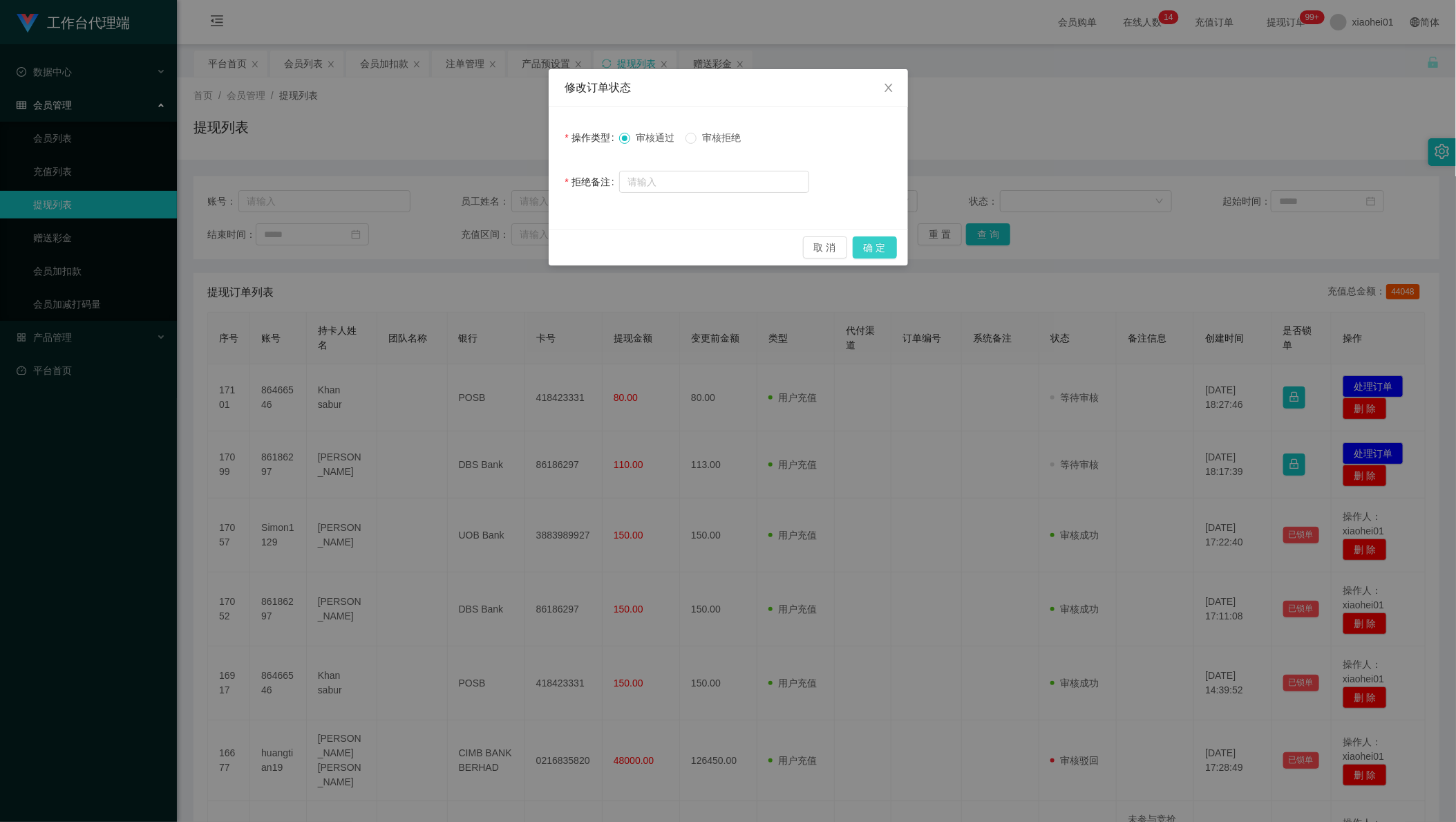
click at [877, 252] on button "确 定" at bounding box center [875, 248] width 44 height 22
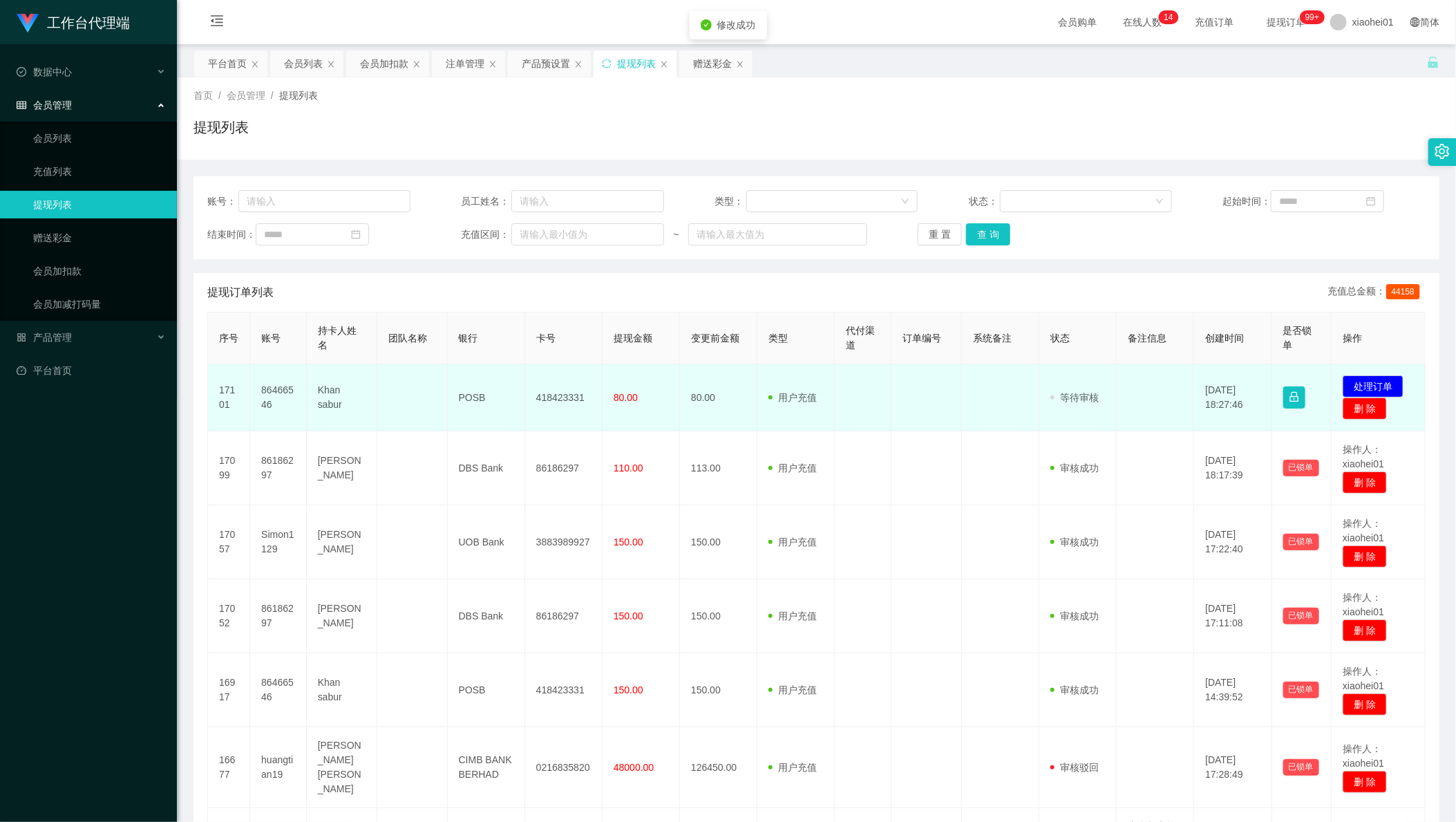
click at [573, 390] on td "418423331" at bounding box center [564, 397] width 78 height 67
click at [558, 396] on td "418423331" at bounding box center [564, 397] width 78 height 67
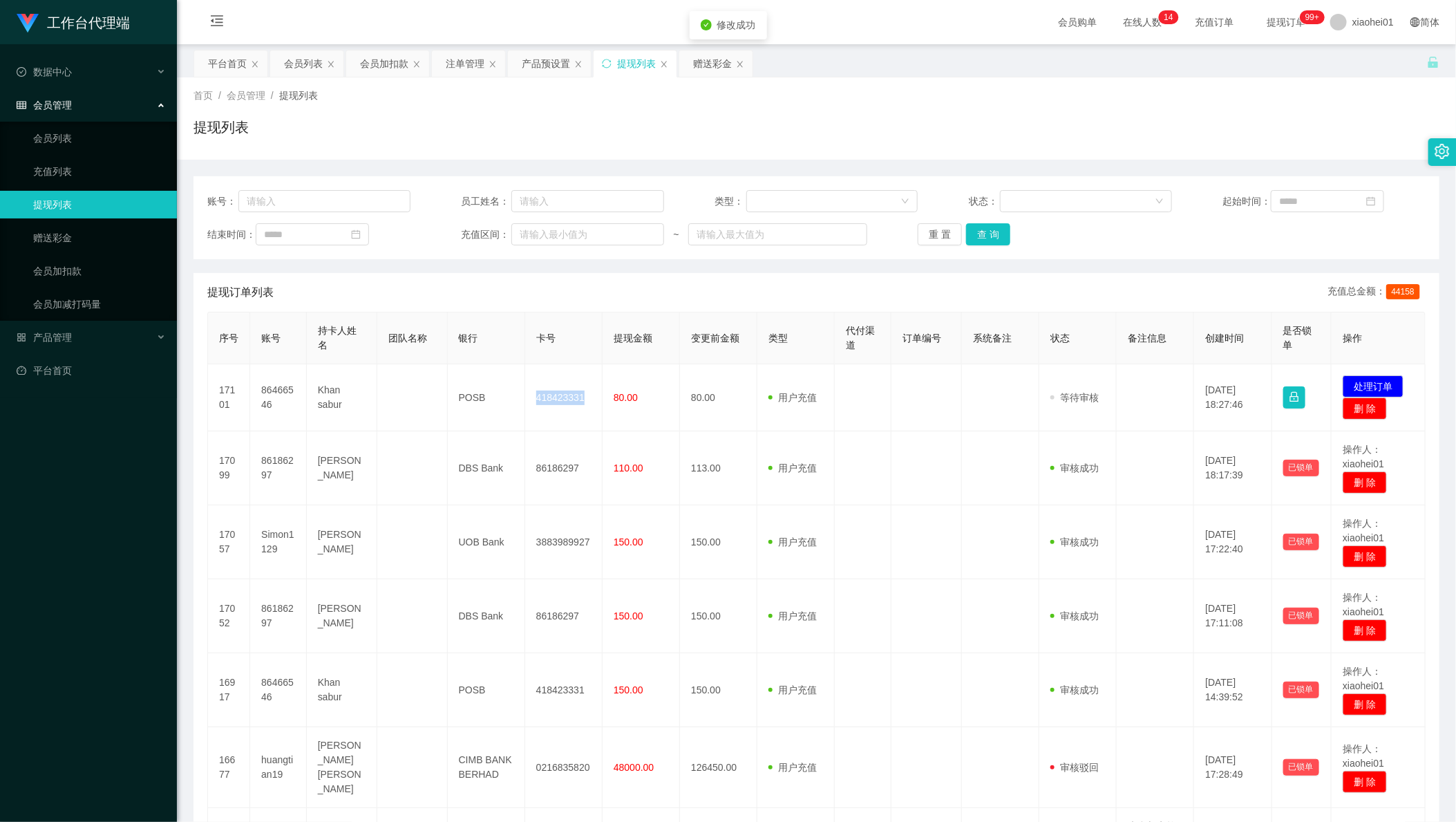
copy td "418423331"
click at [79, 662] on div "工作台代理端 数据中心 会员管理 会员列表 充值列表 提现列表 赠送彩金 会员加扣款 会员加减打码量 产品管理 平台首页" at bounding box center [89, 411] width 177 height 822
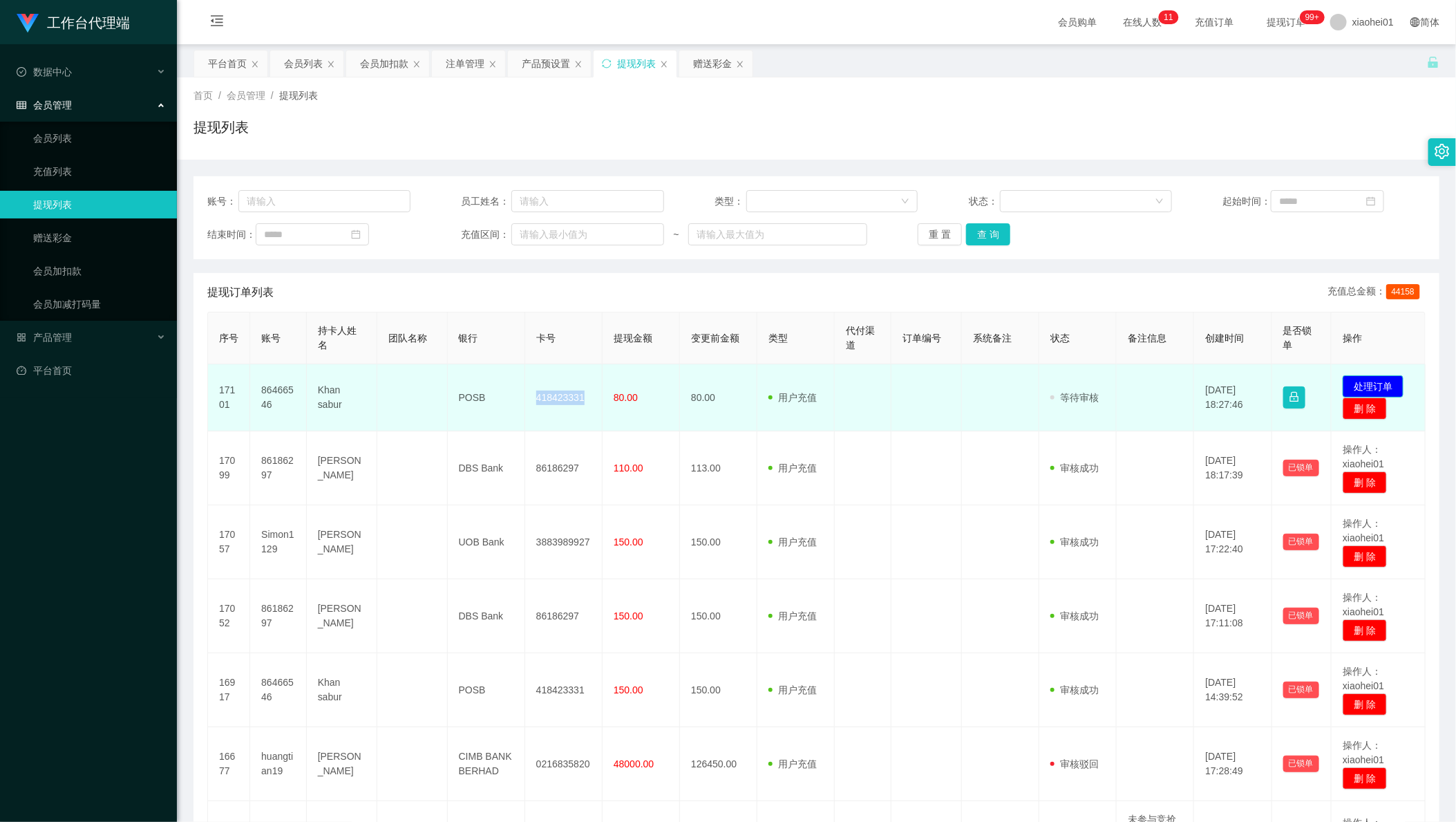
click at [1355, 382] on button "处理订单" at bounding box center [1374, 386] width 61 height 22
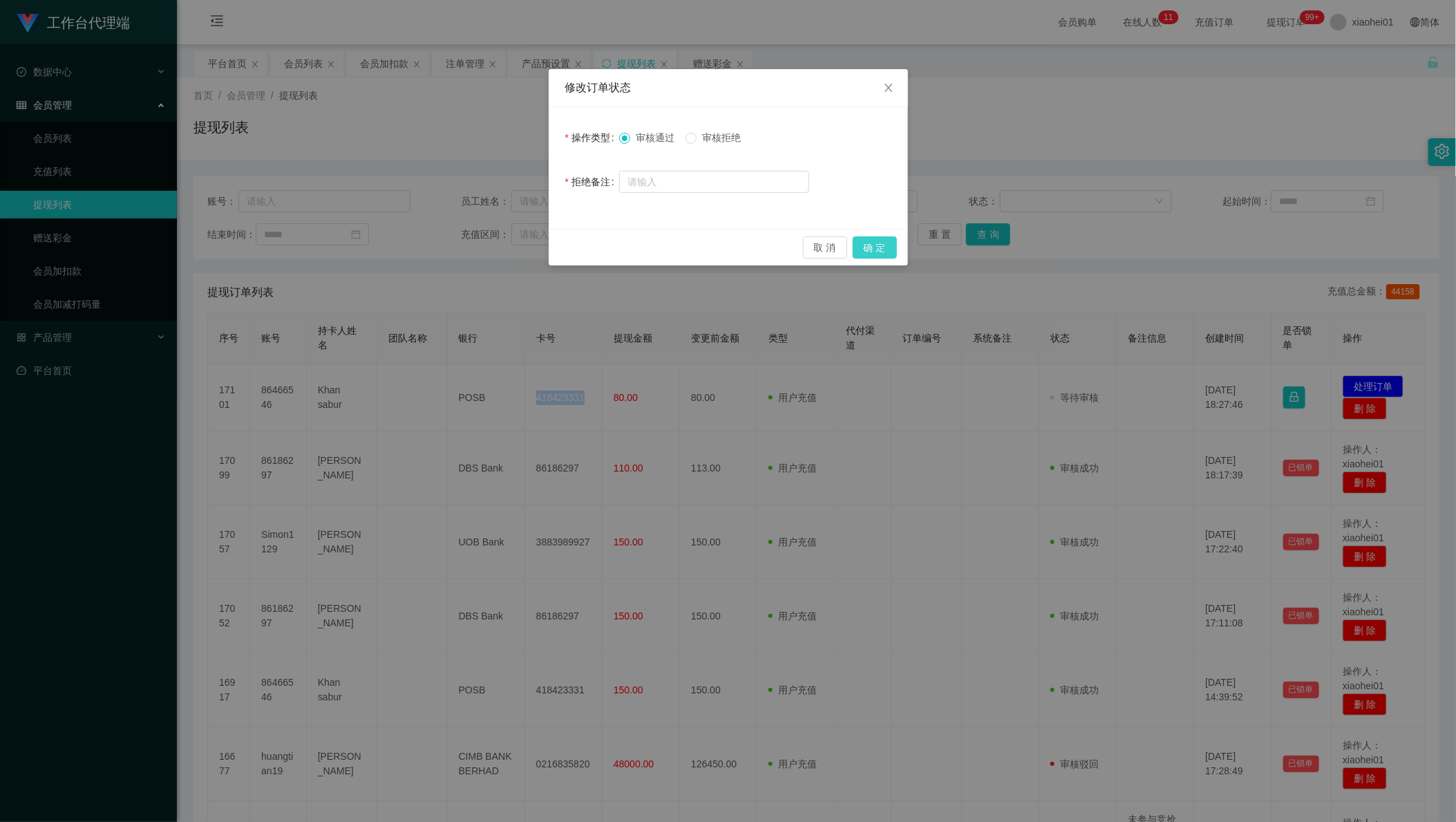
click at [894, 246] on button "确 定" at bounding box center [875, 248] width 44 height 22
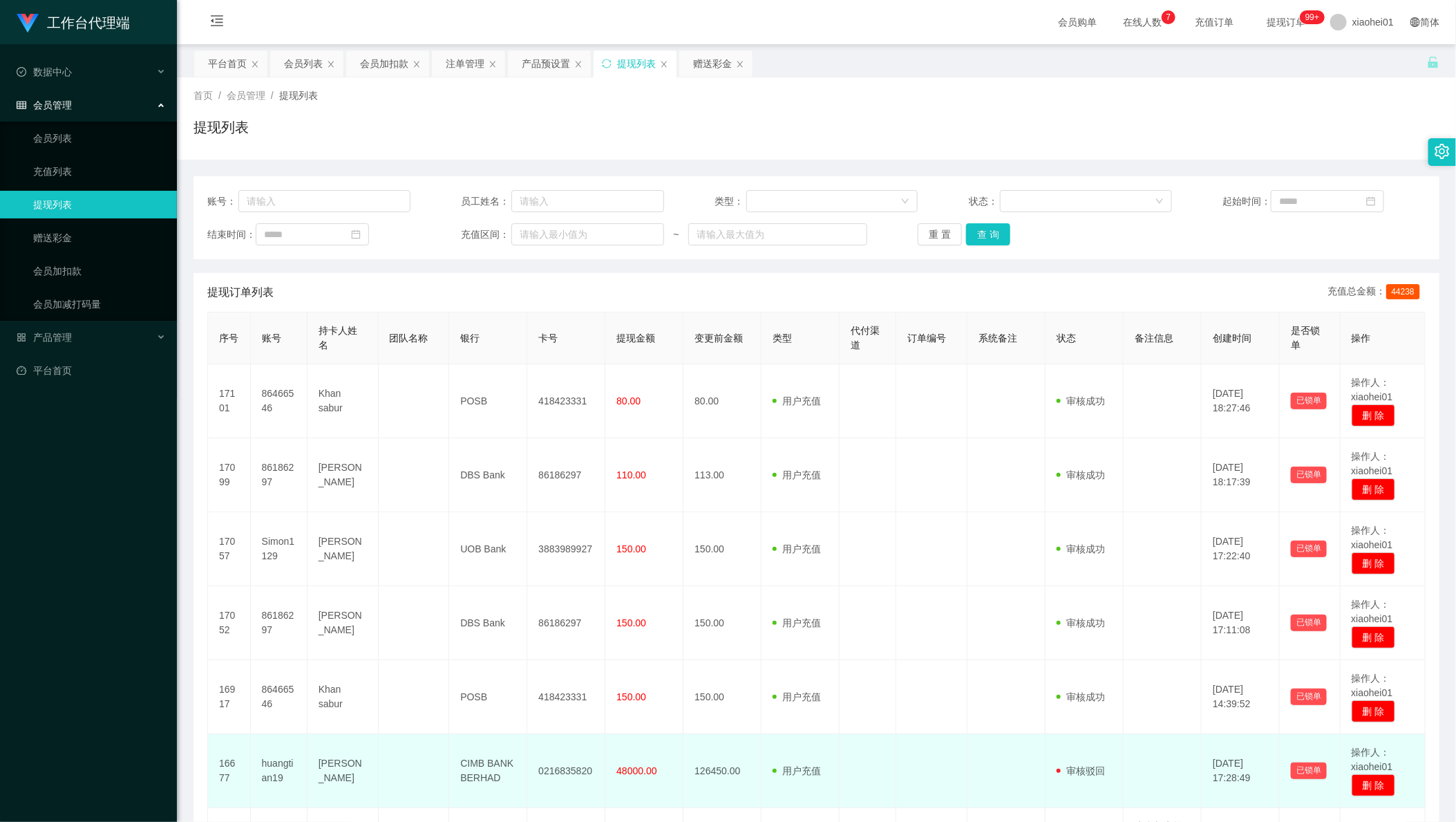
click at [790, 780] on td "用户充值 人工扣款" at bounding box center [801, 771] width 78 height 74
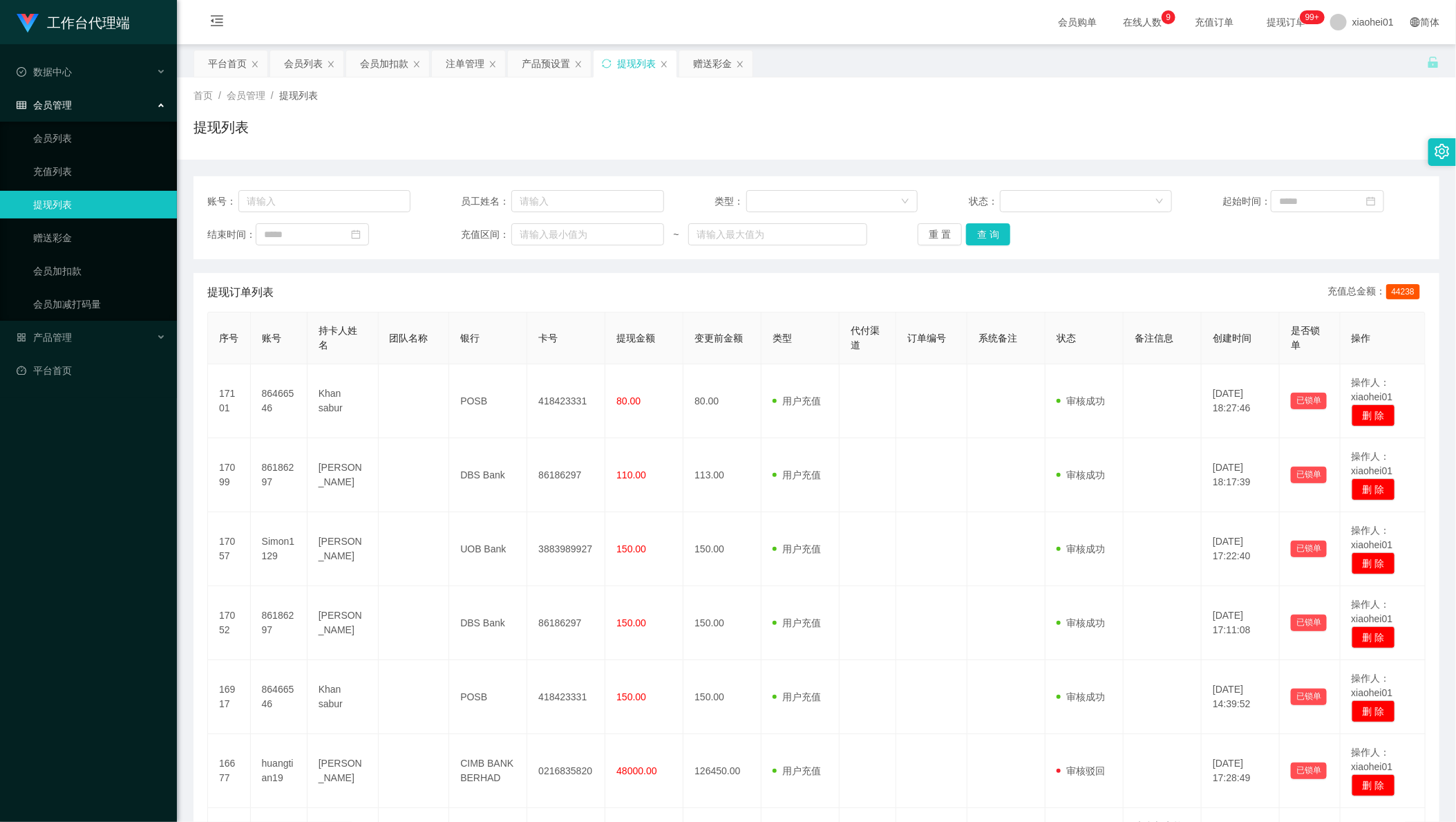
click at [129, 709] on div "工作台代理端 数据中心 会员管理 会员列表 充值列表 提现列表 赠送彩金 会员加扣款 会员加减打码量 产品管理 平台首页" at bounding box center [89, 411] width 177 height 822
click at [377, 68] on div "会员加扣款" at bounding box center [384, 64] width 48 height 26
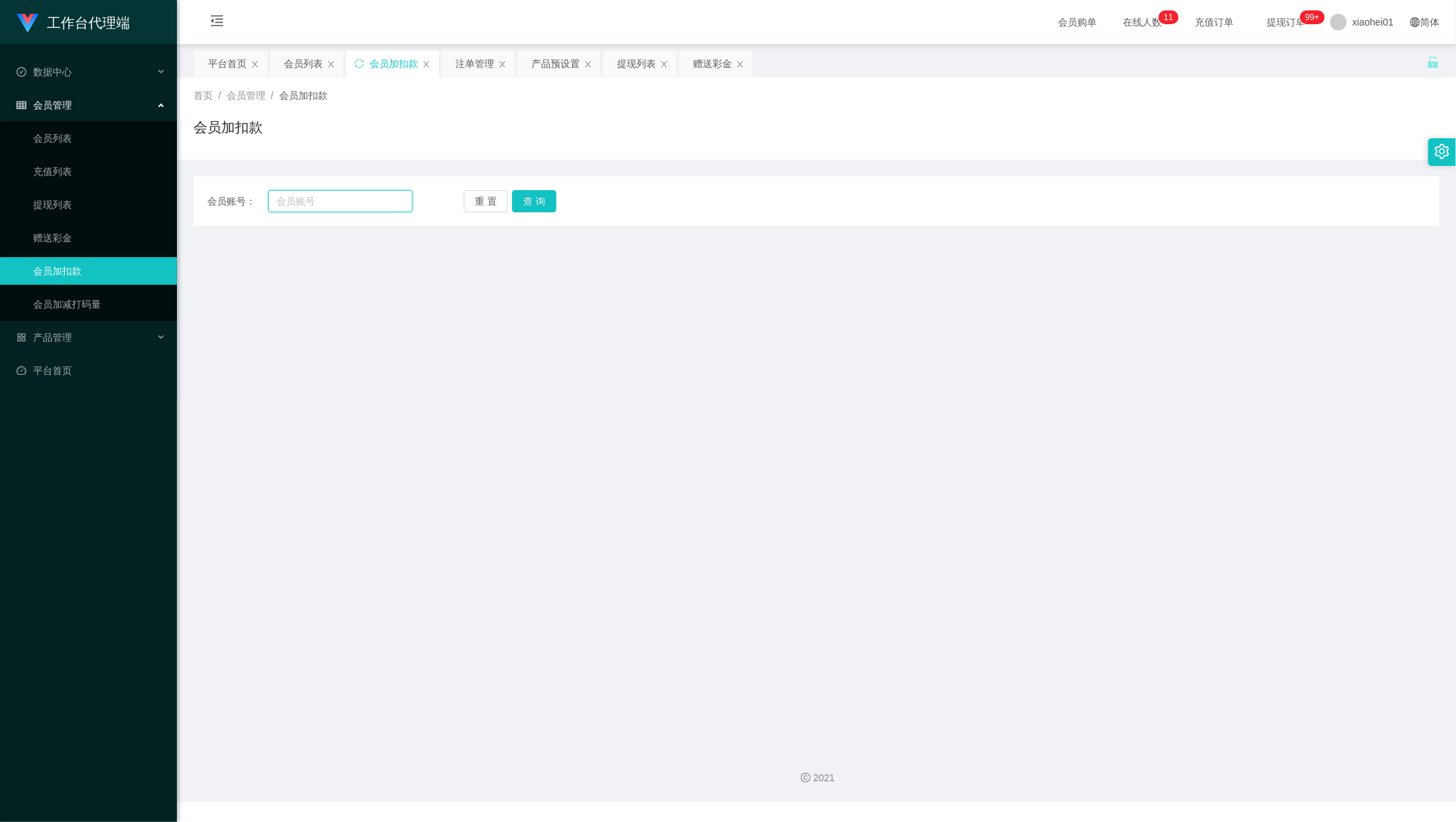
click at [357, 210] on input "text" at bounding box center [340, 201] width 145 height 22
paste input "rainie"
type input "rainie"
click at [543, 199] on button "查 询" at bounding box center [534, 201] width 44 height 22
click at [365, 805] on div "工作台代理端 数据中心 会员管理 会员列表 充值列表 提现列表 赠送彩金 会员加扣款 会员加减打码量 产品管理 平台首页 保存配置 重置配置 整体风格设置 主…" at bounding box center [728, 411] width 1456 height 822
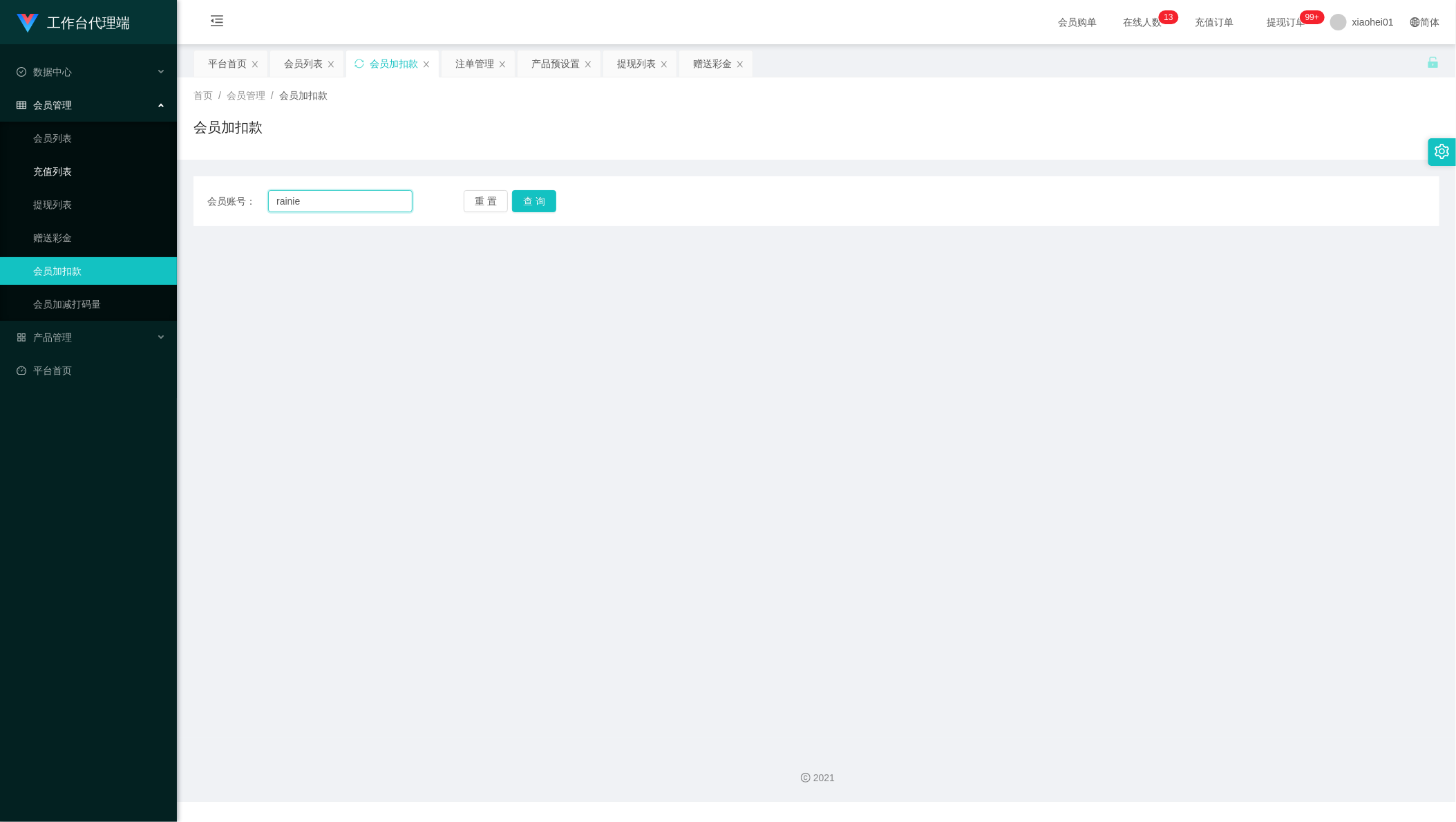
drag, startPoint x: 330, startPoint y: 201, endPoint x: 117, endPoint y: 176, distance: 214.5
click at [108, 183] on section "工作台代理端 数据中心 会员管理 会员列表 充值列表 提现列表 赠送彩金 会员加扣款 会员加减打码量 产品管理 平台首页 保存配置 重置配置 整体风格设置 主…" at bounding box center [728, 401] width 1456 height 802
click at [554, 200] on div "重 置 查 询" at bounding box center [566, 201] width 206 height 22
click at [539, 204] on button "查 询" at bounding box center [534, 201] width 44 height 22
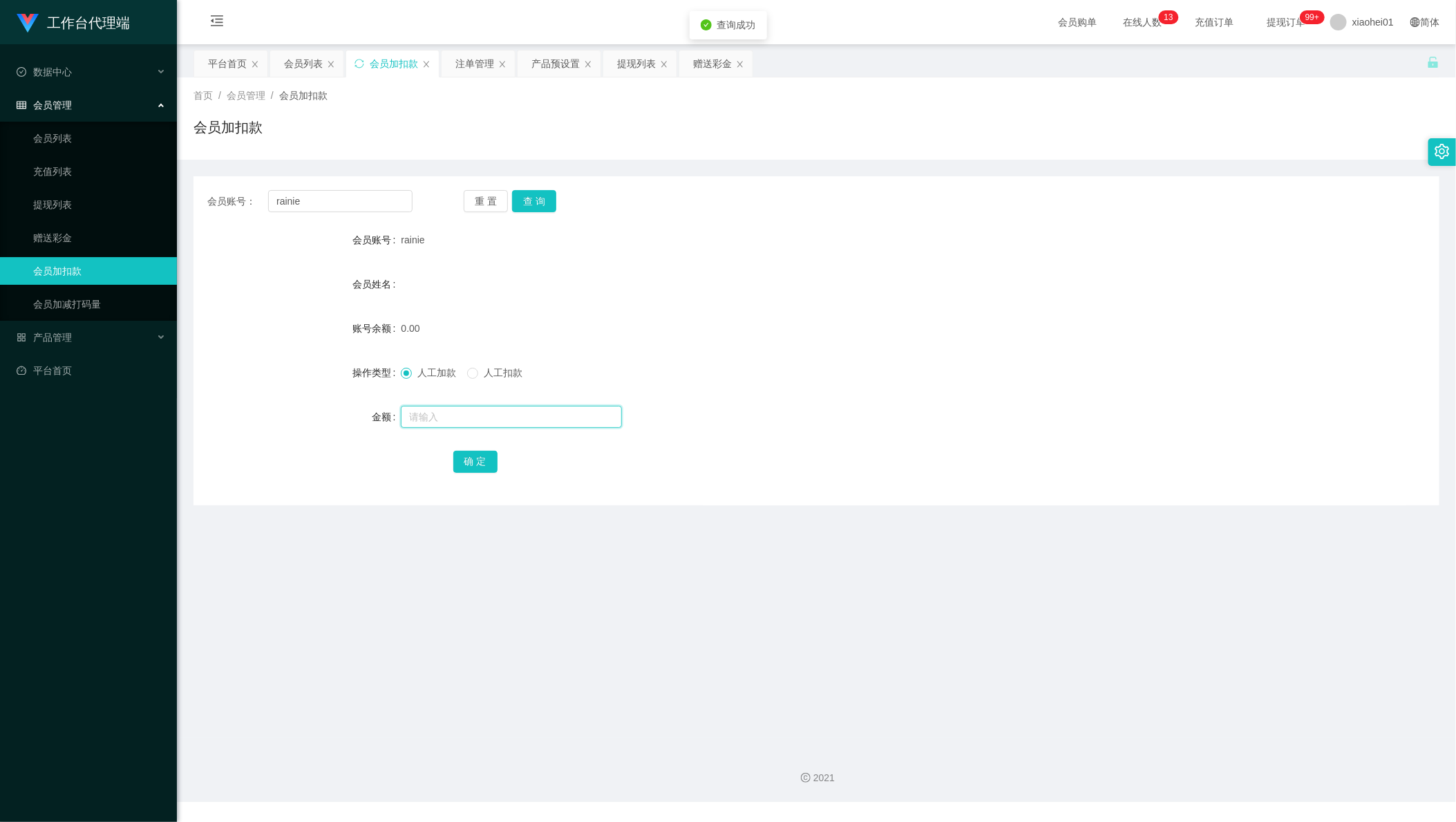
click at [486, 417] on input "text" at bounding box center [511, 417] width 221 height 22
type input "100"
click at [473, 466] on button "确 定" at bounding box center [475, 462] width 44 height 22
click at [801, 363] on div "人工加款 人工扣款" at bounding box center [764, 372] width 727 height 28
drag, startPoint x: 432, startPoint y: 798, endPoint x: 437, endPoint y: 761, distance: 37.3
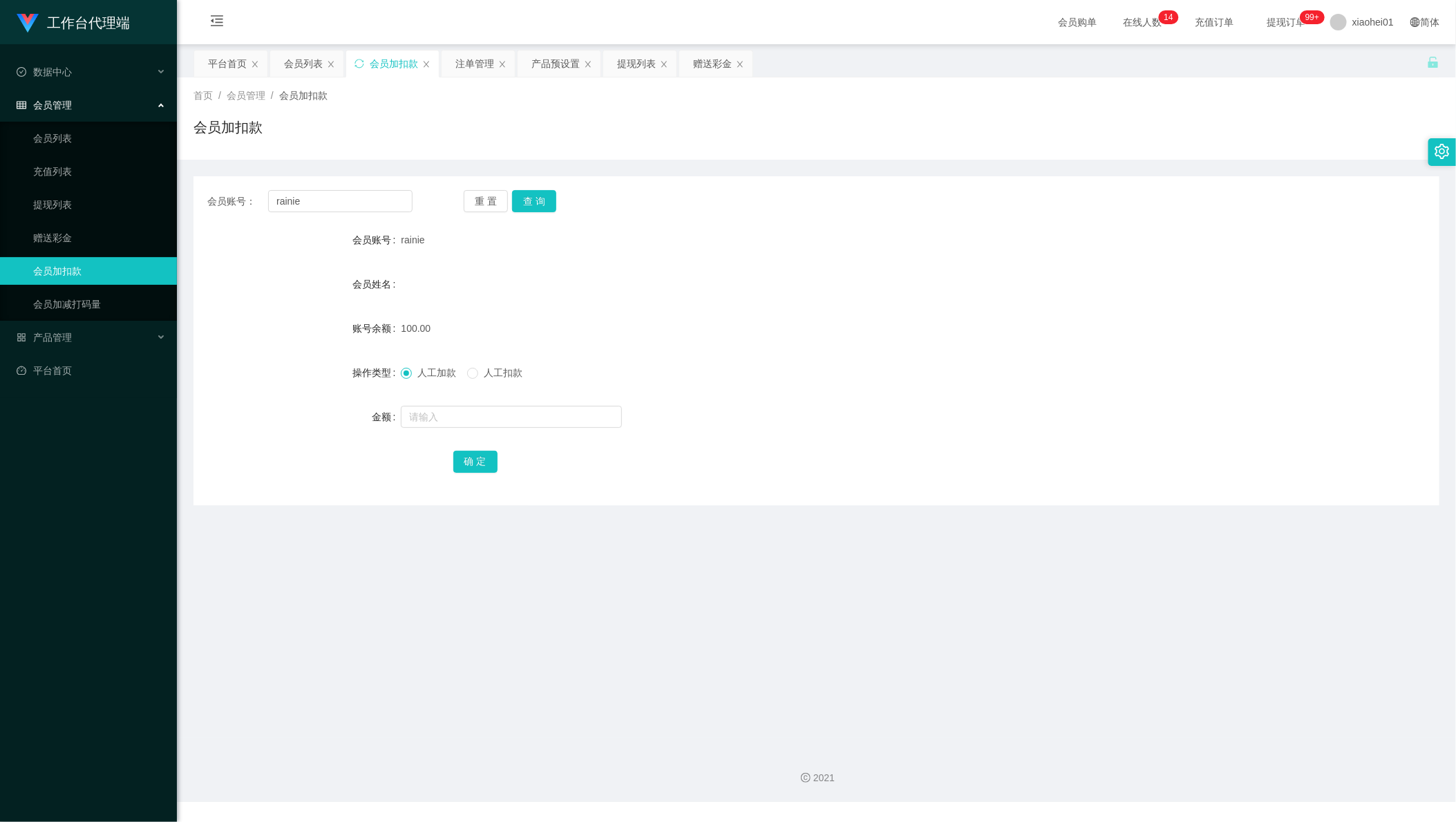
click at [432, 798] on div "2021" at bounding box center [817, 769] width 1280 height 64
drag, startPoint x: 115, startPoint y: 177, endPoint x: 95, endPoint y: 202, distance: 32.0
click at [0, 165] on html "工作台代理端 数据中心 会员管理 会员列表 充值列表 提现列表 赠送彩金 会员加扣款 会员加减打码量 产品管理 平台首页 保存配置 重置配置 整体风格设置 主…" at bounding box center [728, 411] width 1456 height 822
paste input "86186297"
type input "86186297"
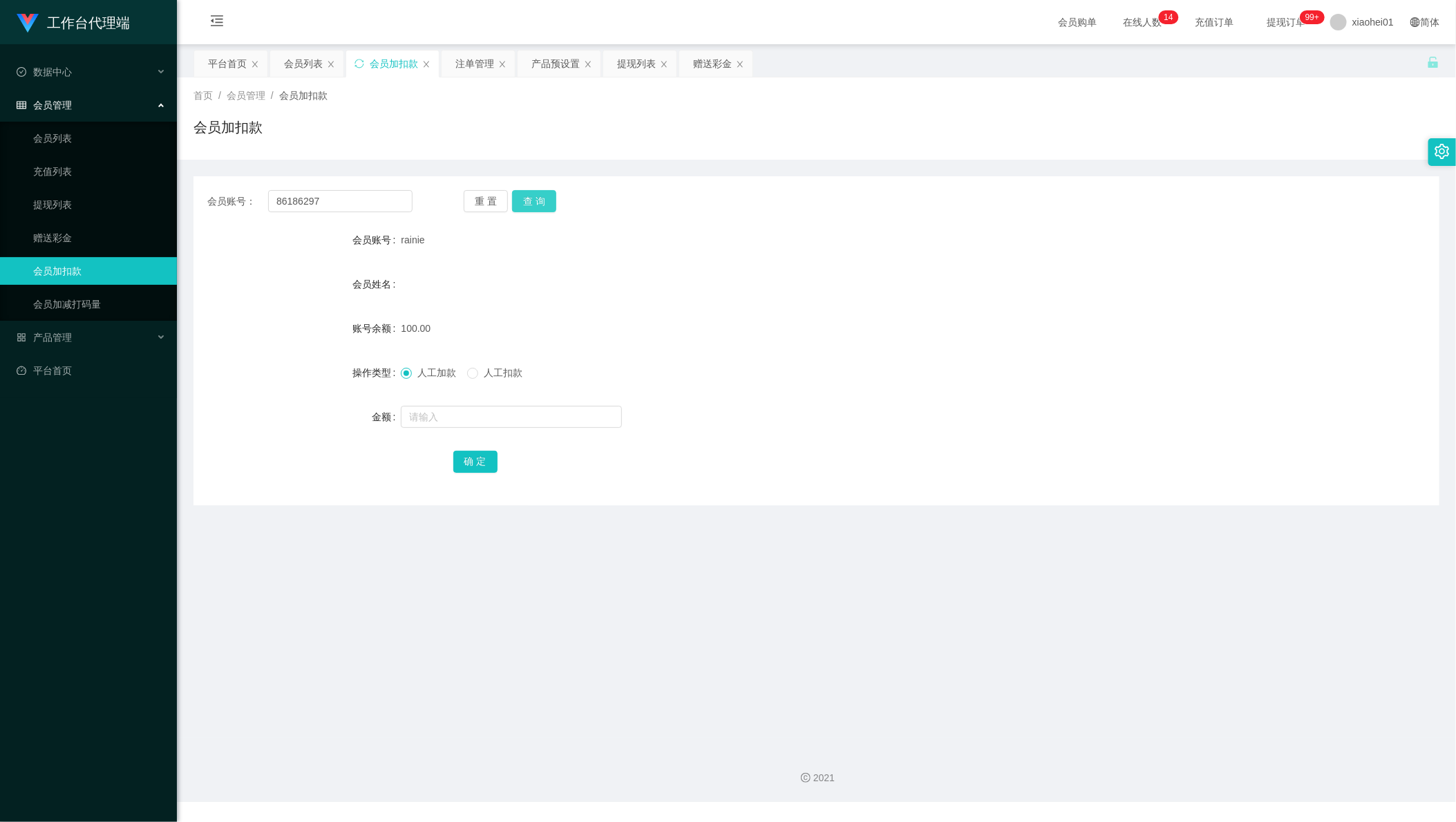
click at [529, 202] on button "查 询" at bounding box center [534, 201] width 44 height 22
click at [442, 419] on input "text" at bounding box center [511, 417] width 221 height 22
type input "100"
click at [1126, 536] on main "关闭左侧 关闭右侧 关闭其它 刷新页面 平台首页 会员列表 会员加扣款 注单管理 产品预设置 提现列表 赠送彩金 首页 / 会员管理 / 会员加扣款 / 会员…" at bounding box center [817, 391] width 1280 height 693
drag, startPoint x: 352, startPoint y: 206, endPoint x: -28, endPoint y: 161, distance: 382.7
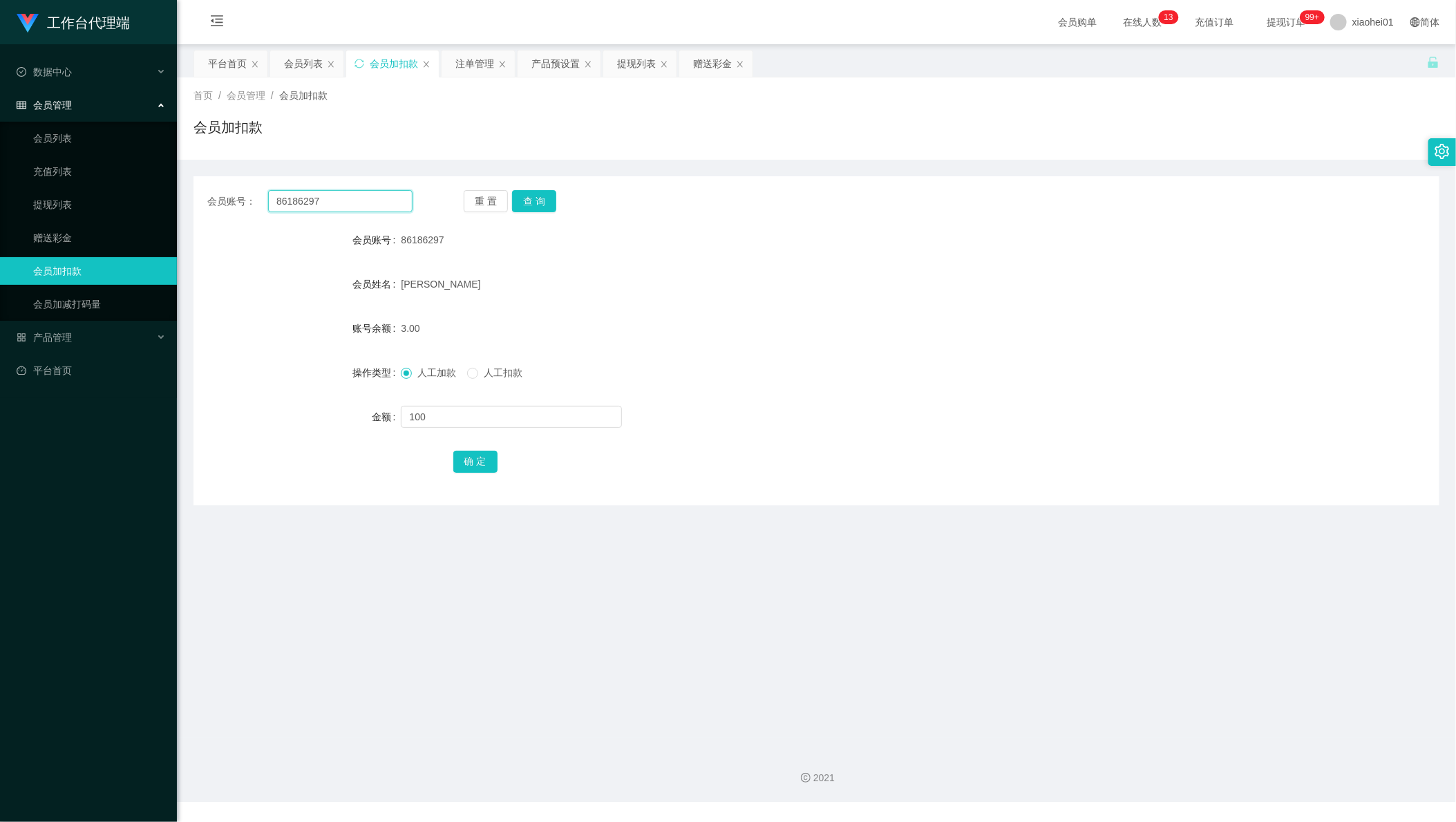
click at [0, 161] on html "工作台代理端 数据中心 会员管理 会员列表 充值列表 提现列表 赠送彩金 会员加扣款 会员加减打码量 产品管理 平台首页 保存配置 重置配置 整体风格设置 主…" at bounding box center [728, 411] width 1456 height 822
click at [324, 65] on div "会员列表" at bounding box center [307, 64] width 73 height 26
click at [309, 65] on div "会员列表" at bounding box center [304, 64] width 39 height 26
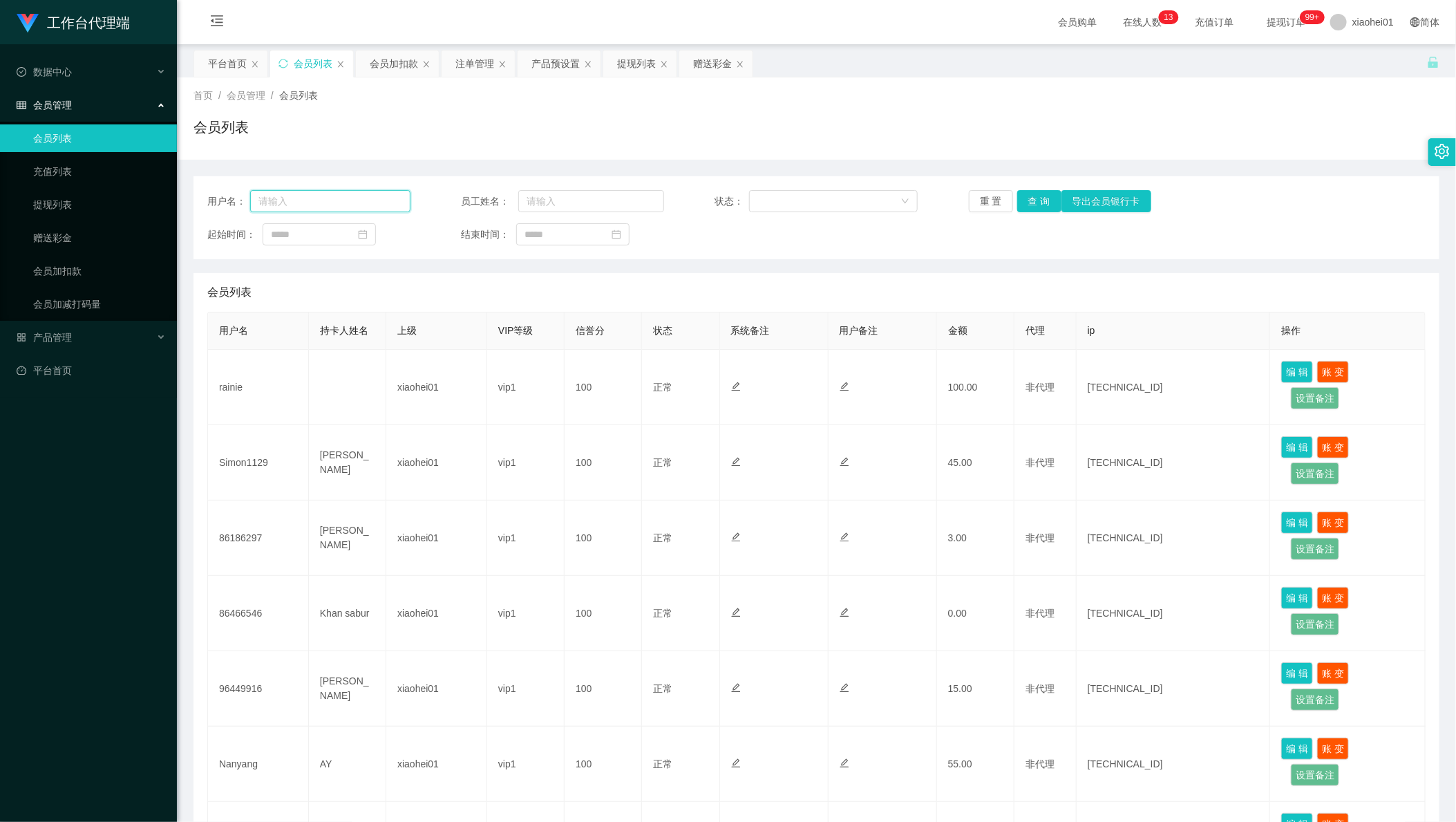
click at [359, 192] on input "text" at bounding box center [331, 201] width 161 height 22
paste input "86186297"
type input "86186297"
click at [1033, 206] on button "查 询" at bounding box center [1039, 201] width 44 height 22
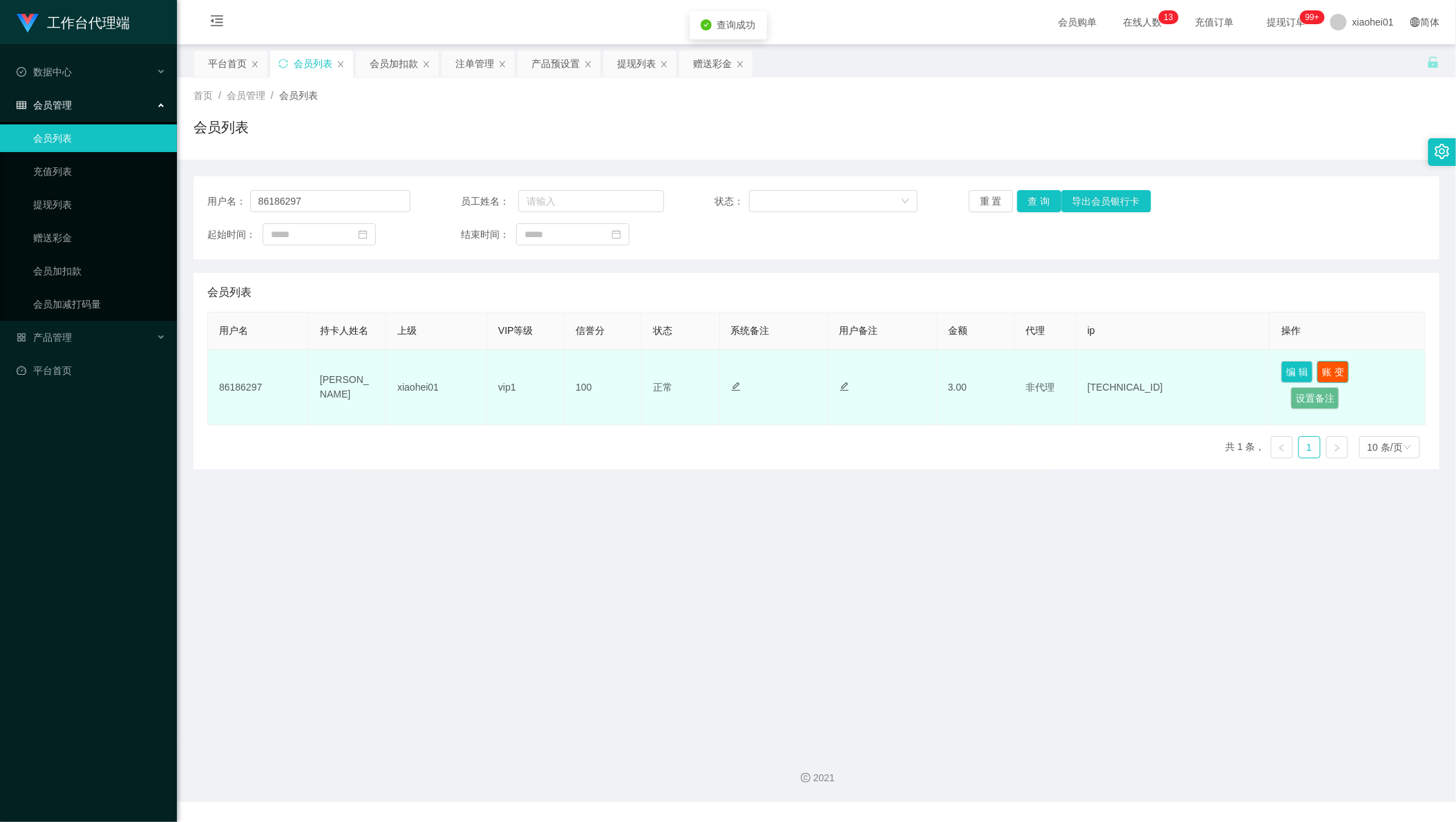
click at [1331, 363] on button "账 变" at bounding box center [1334, 372] width 32 height 22
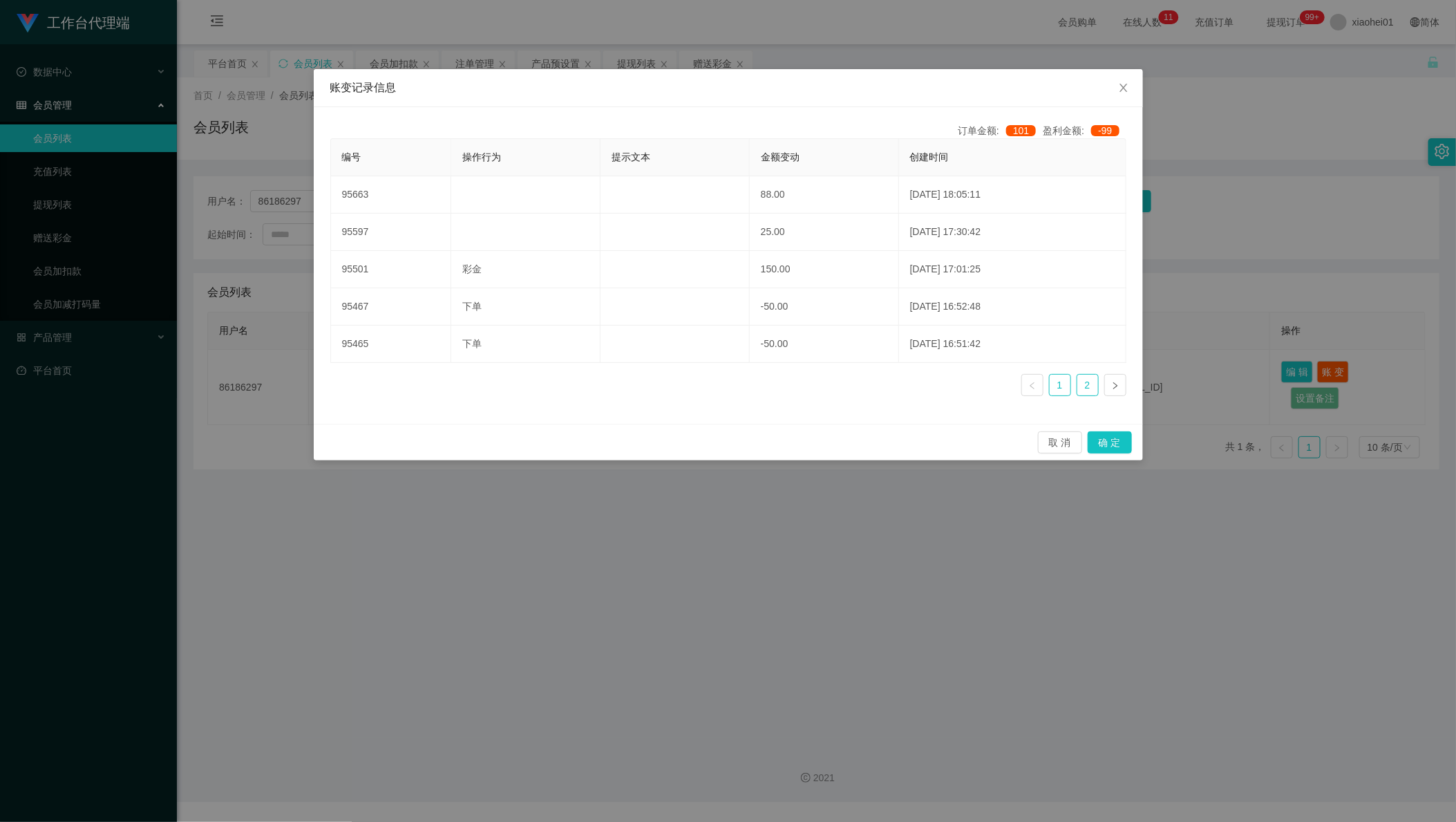
click at [1086, 383] on link "2" at bounding box center [1088, 385] width 21 height 21
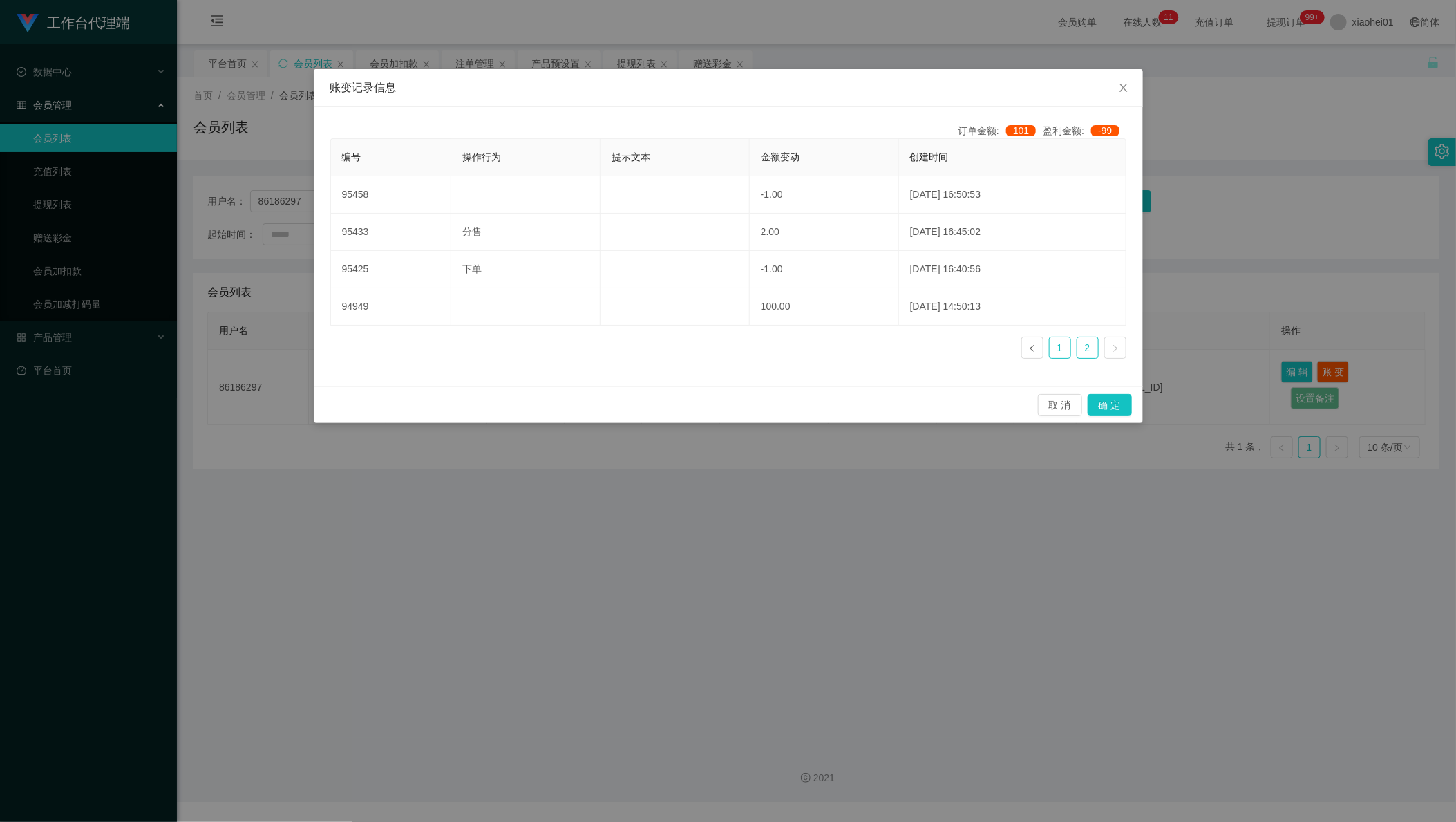
click at [1064, 352] on link "1" at bounding box center [1060, 347] width 21 height 21
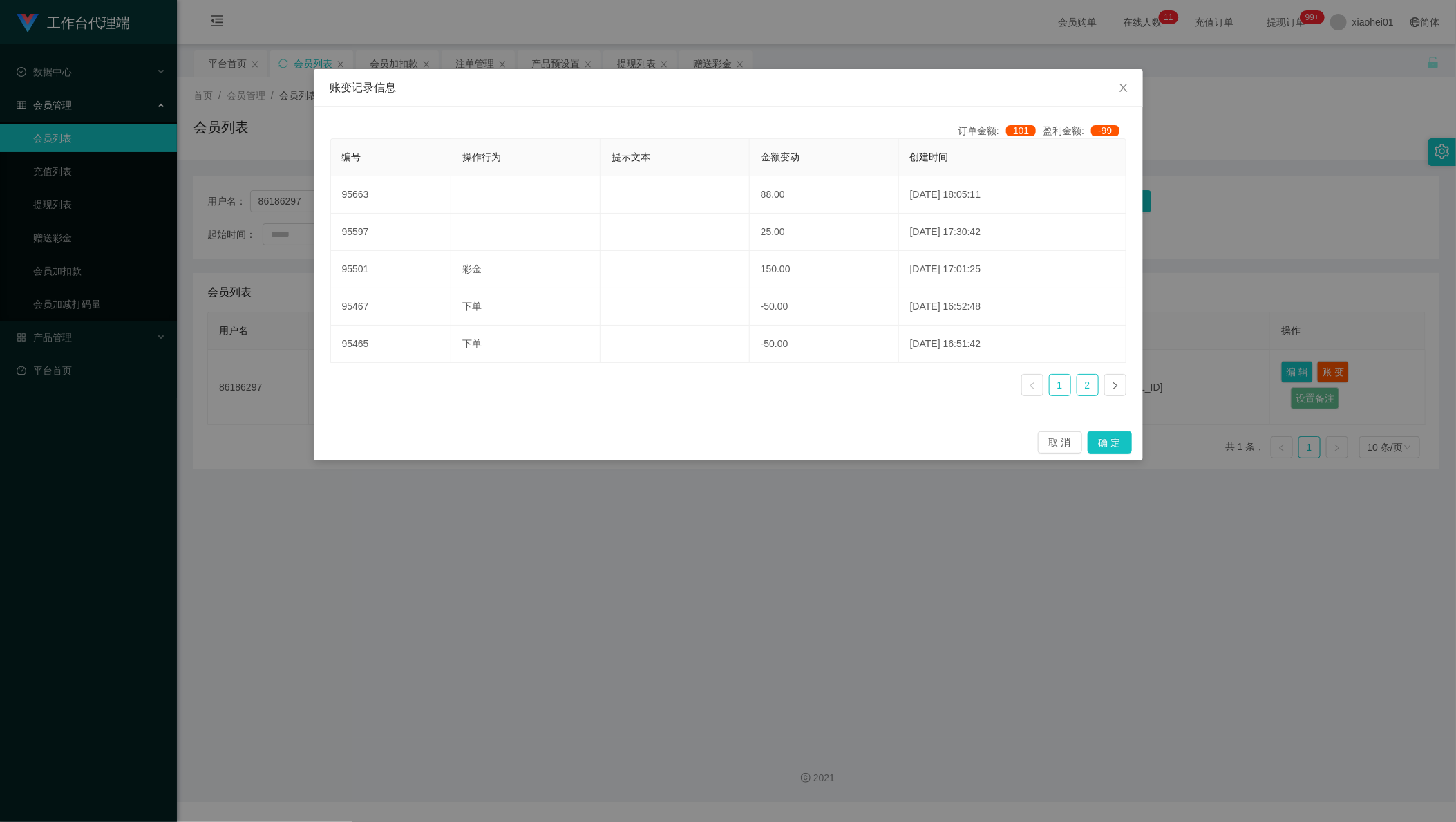
click at [1084, 381] on link "2" at bounding box center [1088, 385] width 21 height 21
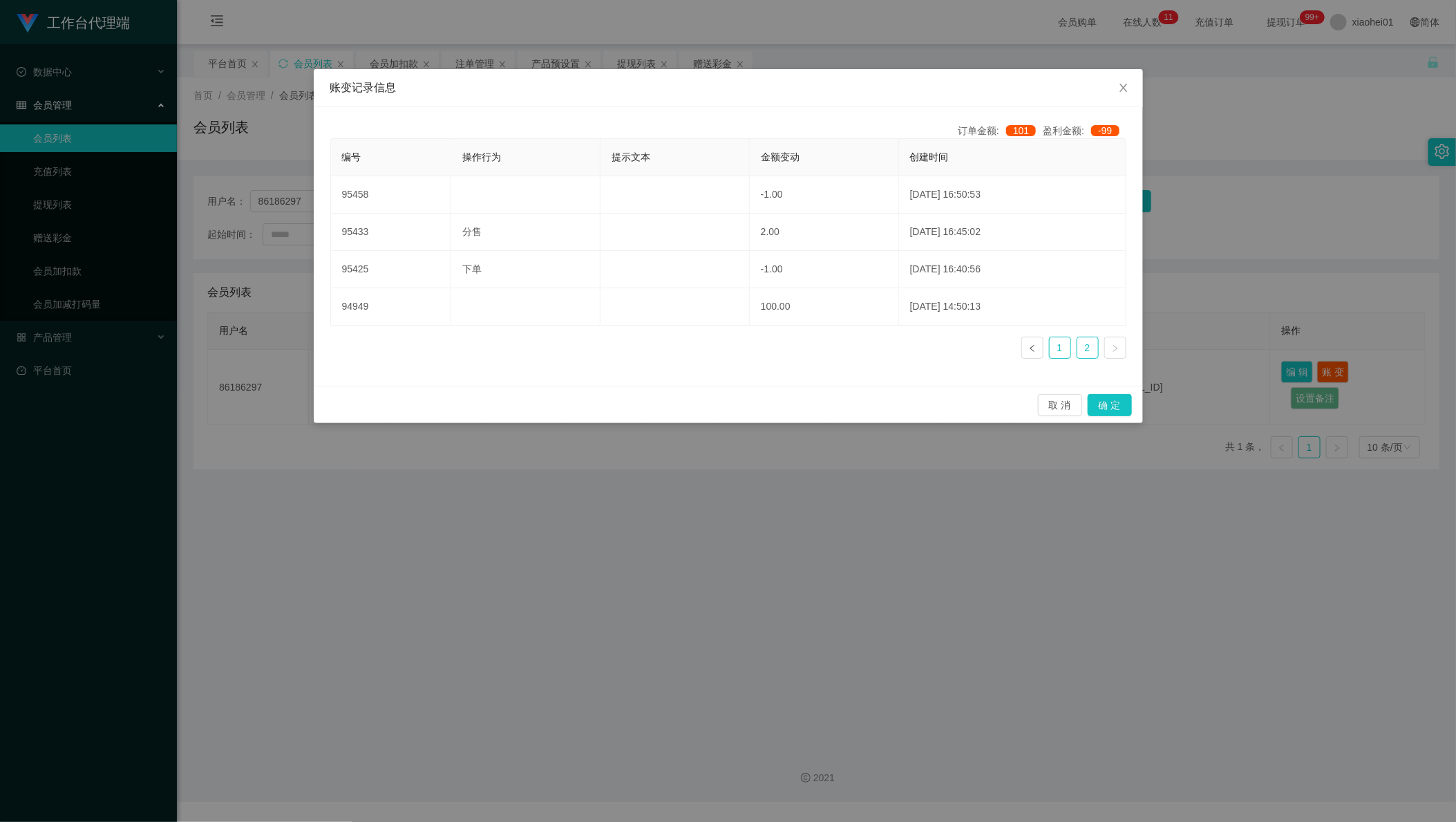
click at [1066, 355] on link "1" at bounding box center [1060, 347] width 21 height 21
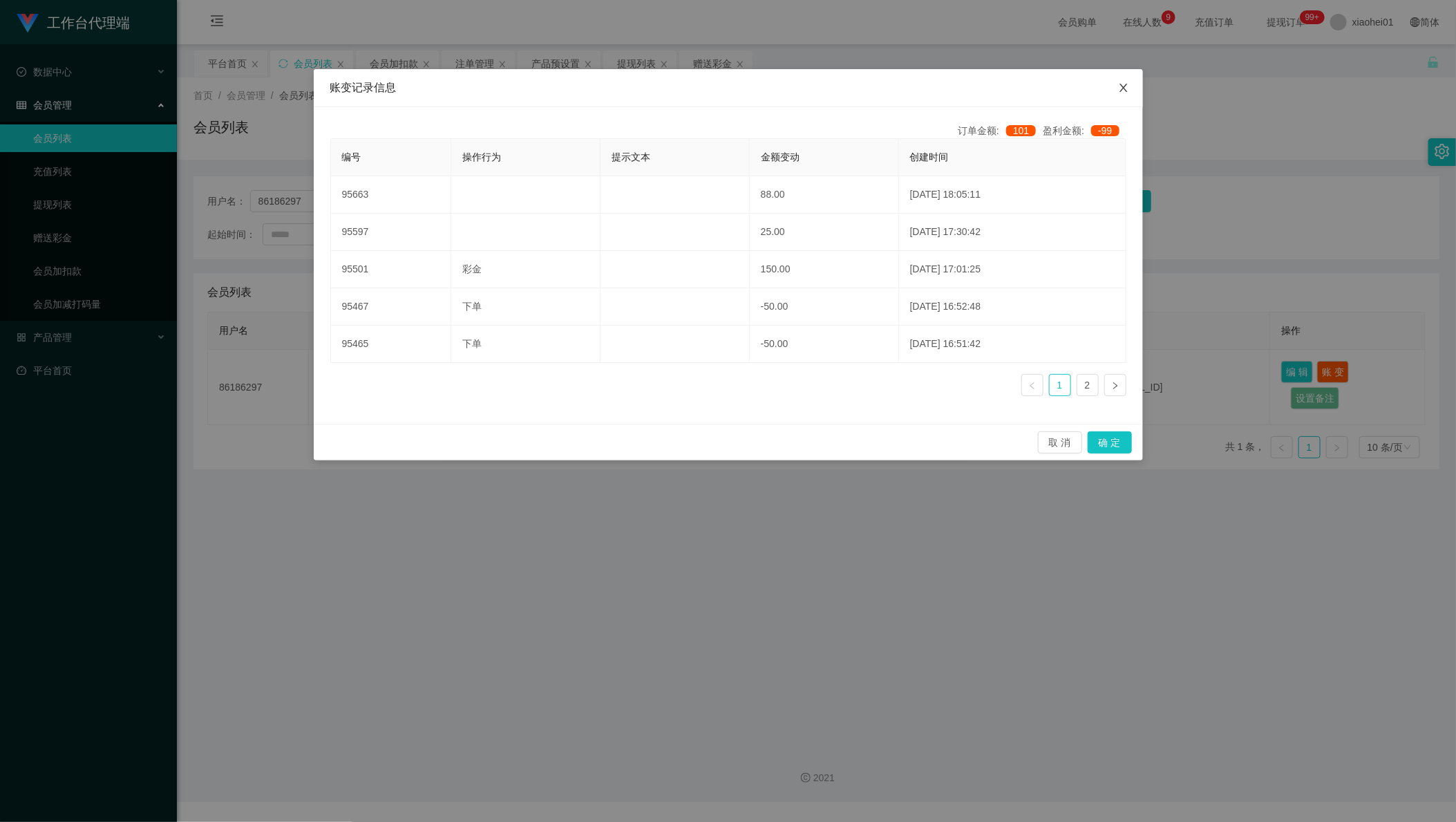
click at [1122, 84] on icon "图标: close" at bounding box center [1124, 88] width 11 height 11
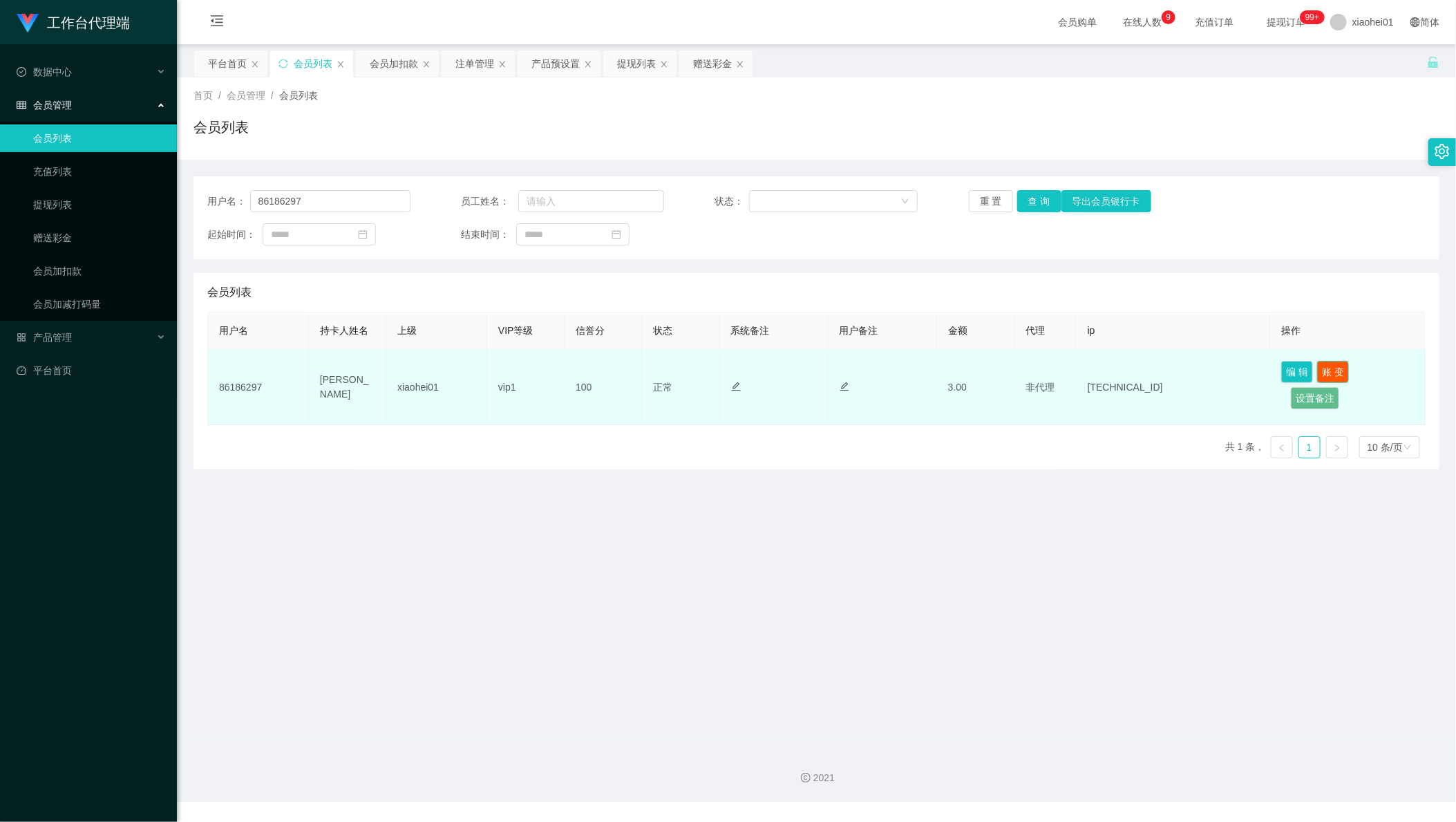
click at [1322, 367] on button "账 变" at bounding box center [1334, 372] width 32 height 22
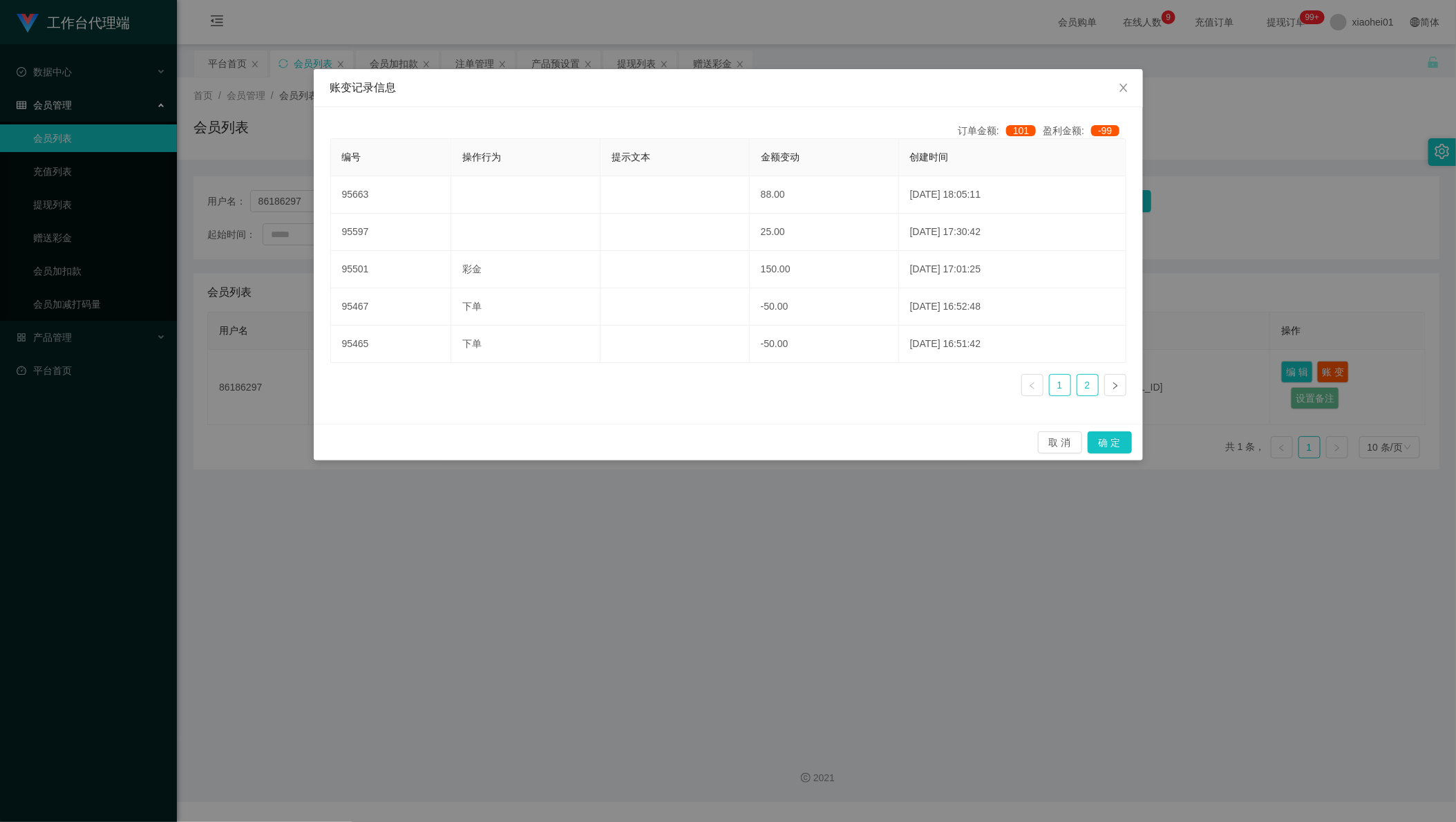
click at [1080, 387] on link "2" at bounding box center [1088, 385] width 21 height 21
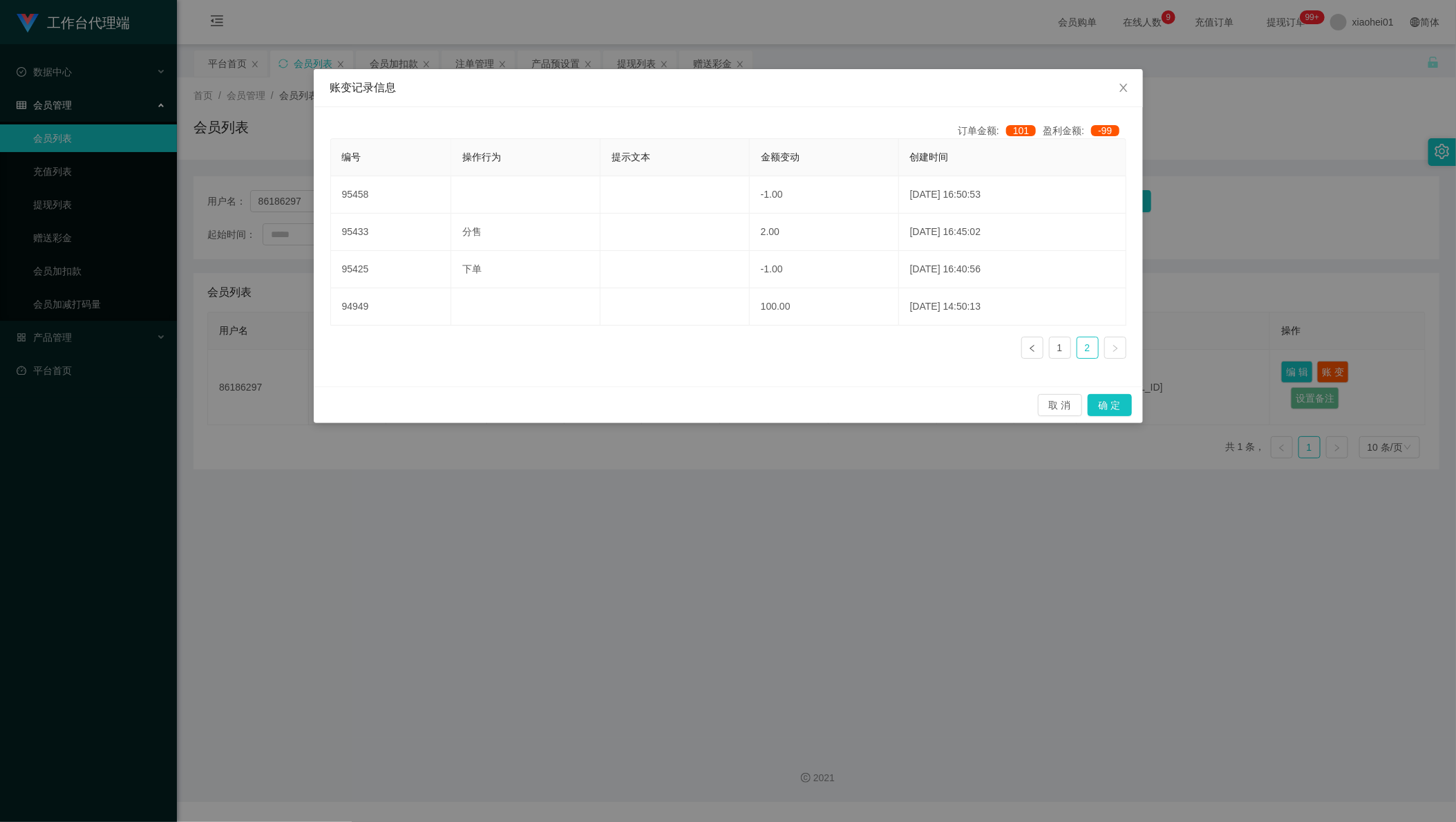
click at [1110, 357] on link at bounding box center [1116, 347] width 22 height 22
click at [1068, 358] on link "1" at bounding box center [1060, 347] width 21 height 21
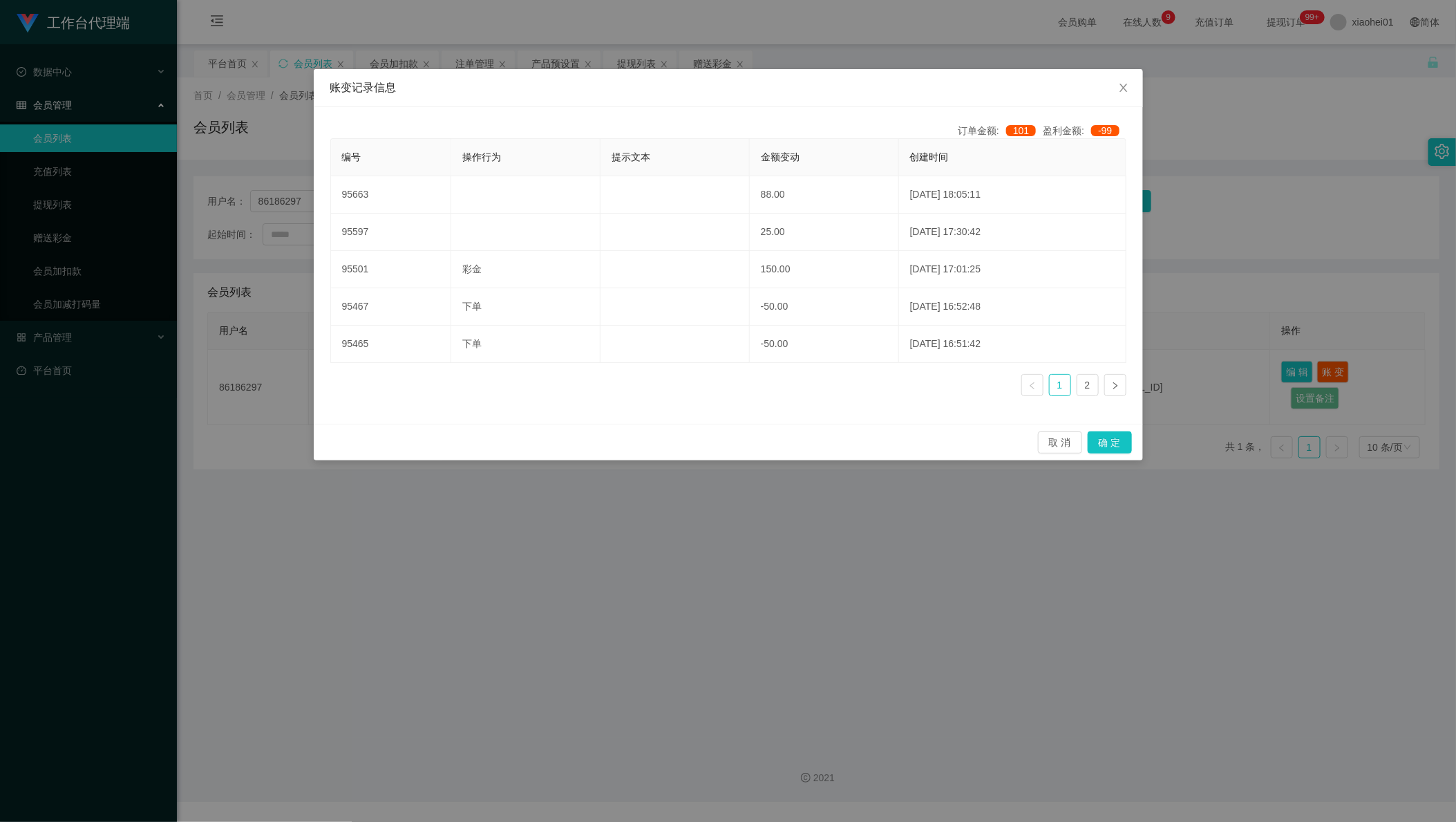
click at [1070, 125] on div "盈利金额: -99" at bounding box center [1084, 131] width 83 height 15
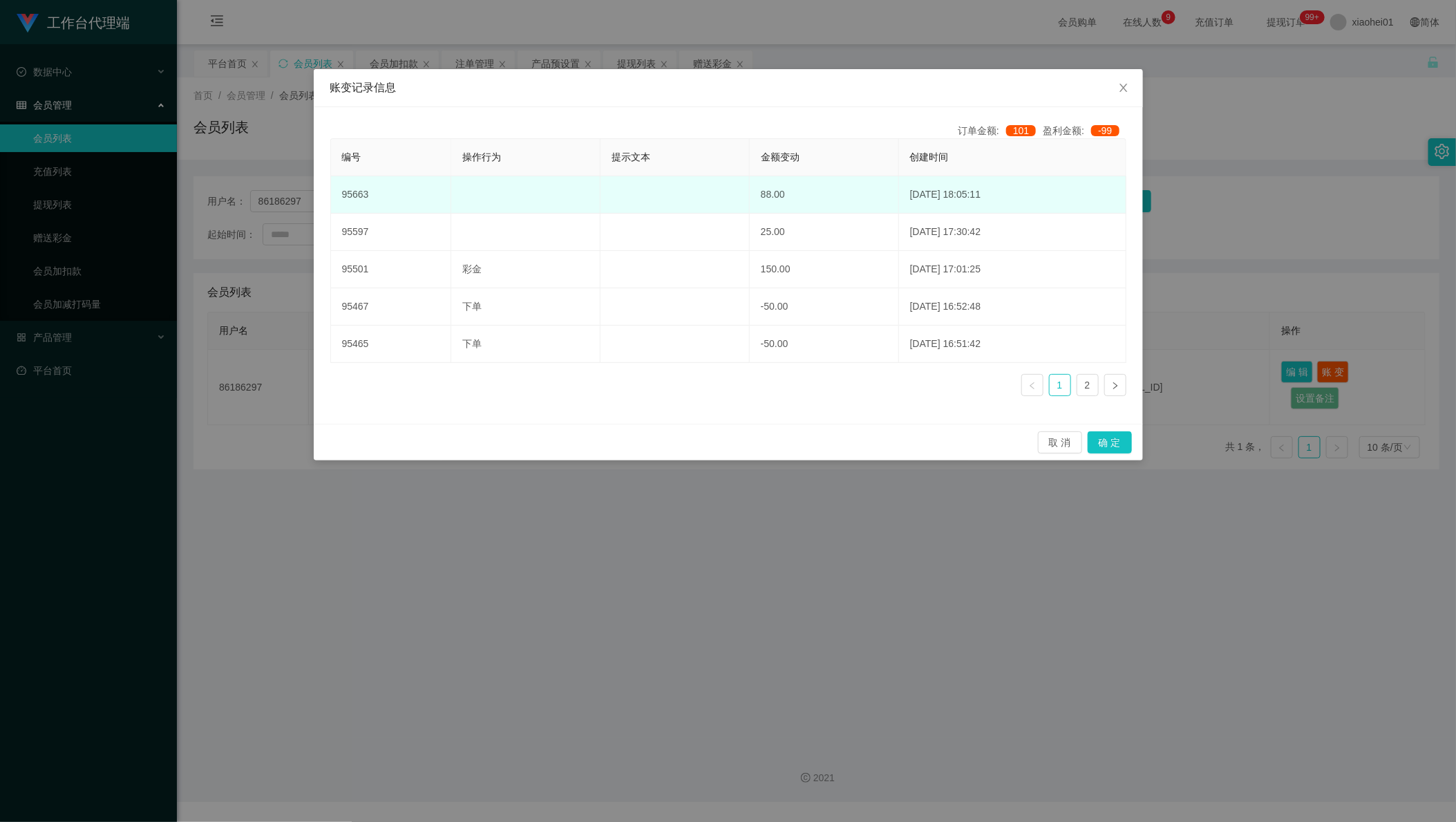
click at [845, 204] on td "88.00" at bounding box center [825, 195] width 149 height 37
click at [525, 176] on td at bounding box center [526, 195] width 149 height 37
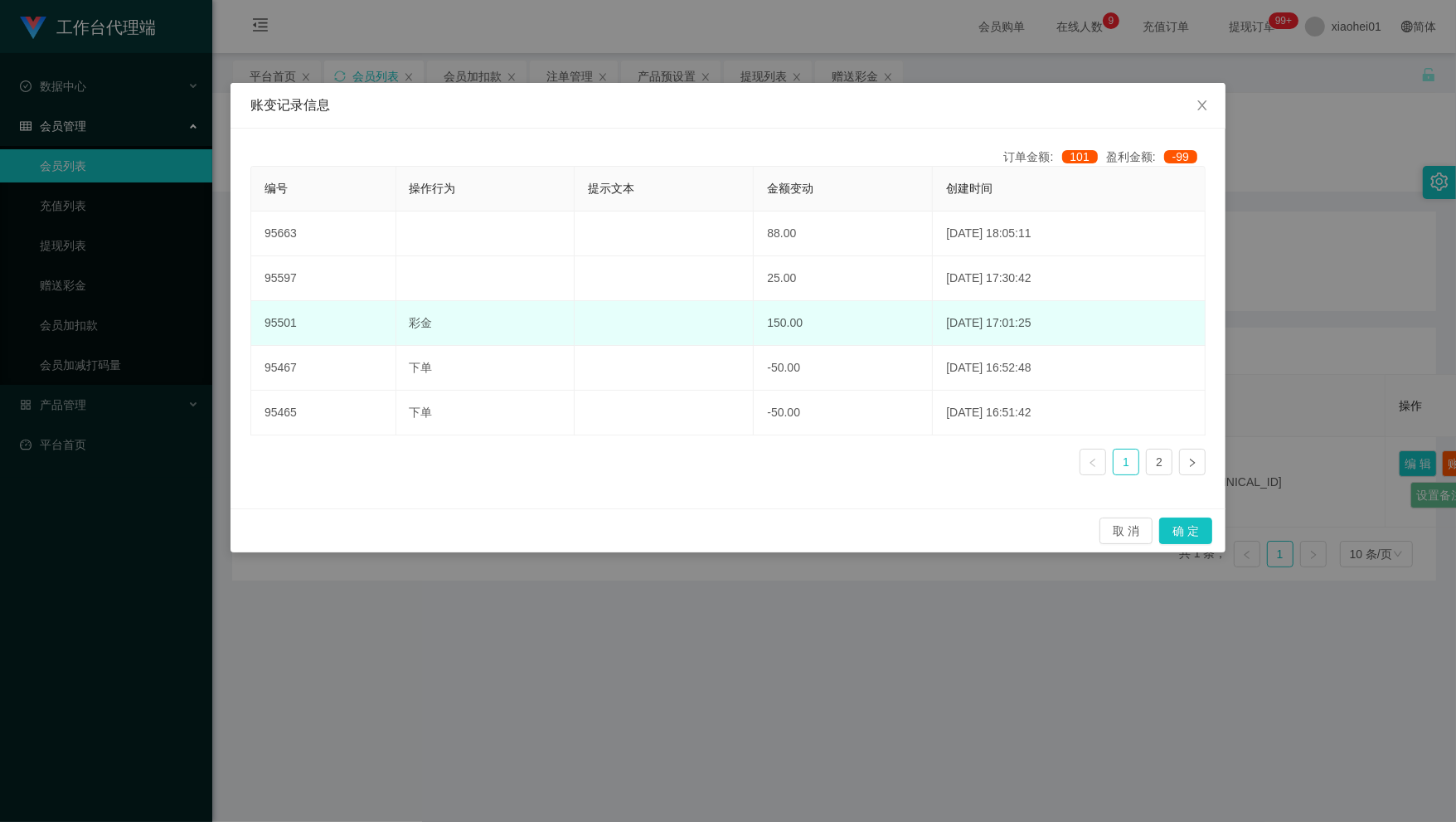
click at [755, 316] on td "150.00" at bounding box center [843, 324] width 179 height 45
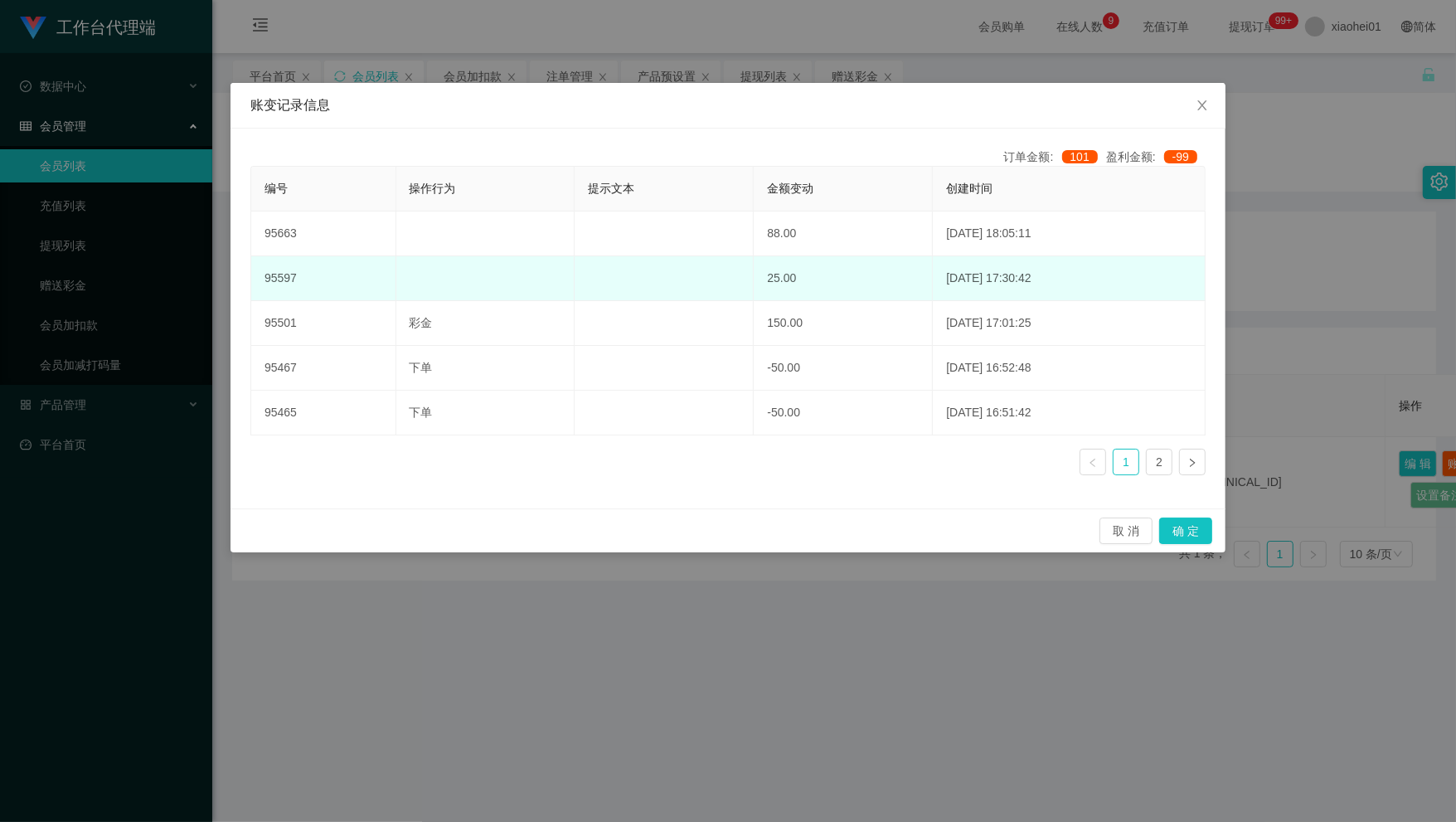
click at [754, 276] on td "25.00" at bounding box center [843, 279] width 179 height 45
click at [754, 276] on td "25.00" at bounding box center [843, 279] width 179 height 45
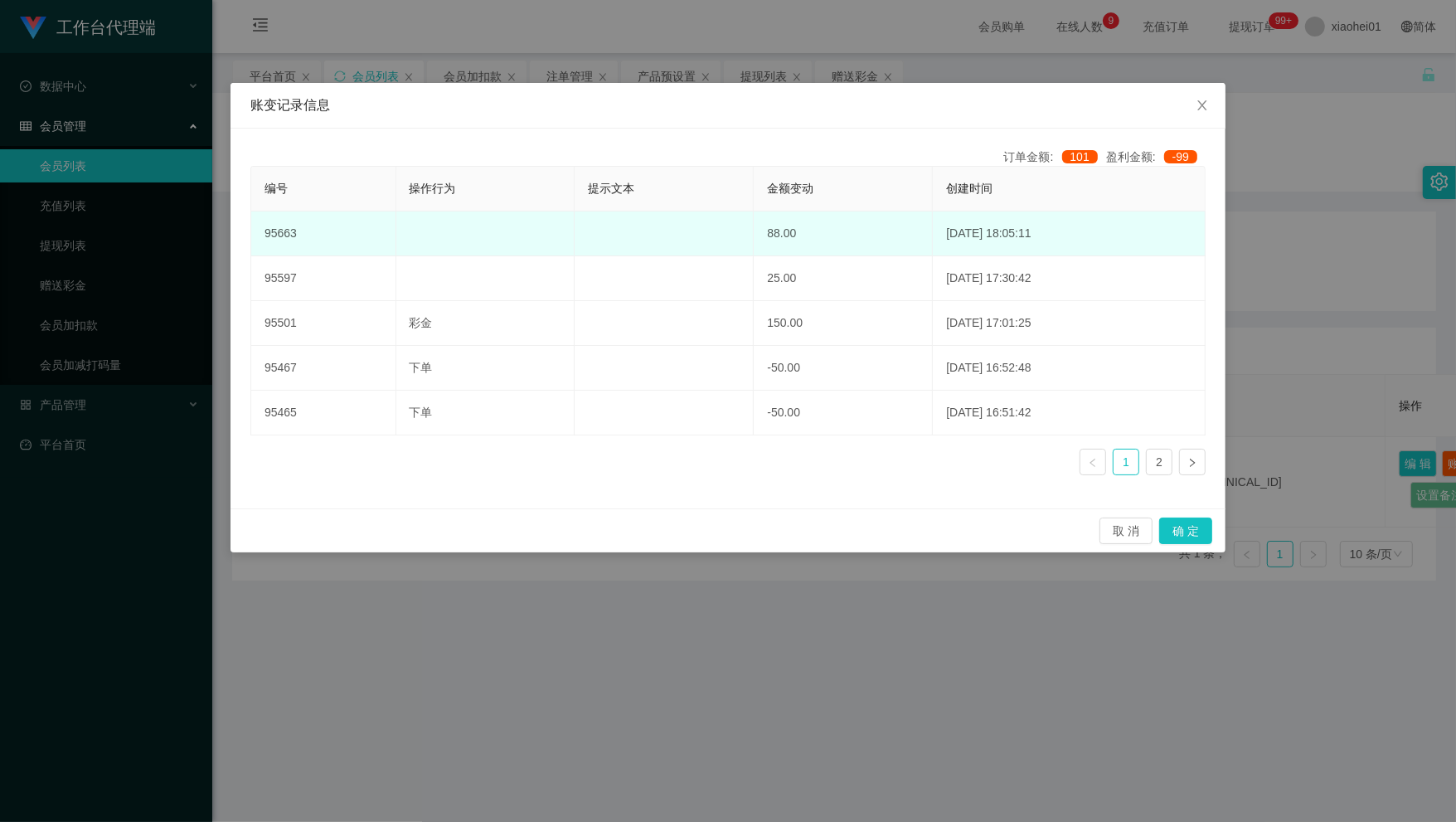
click at [754, 233] on td "88.00" at bounding box center [843, 234] width 179 height 45
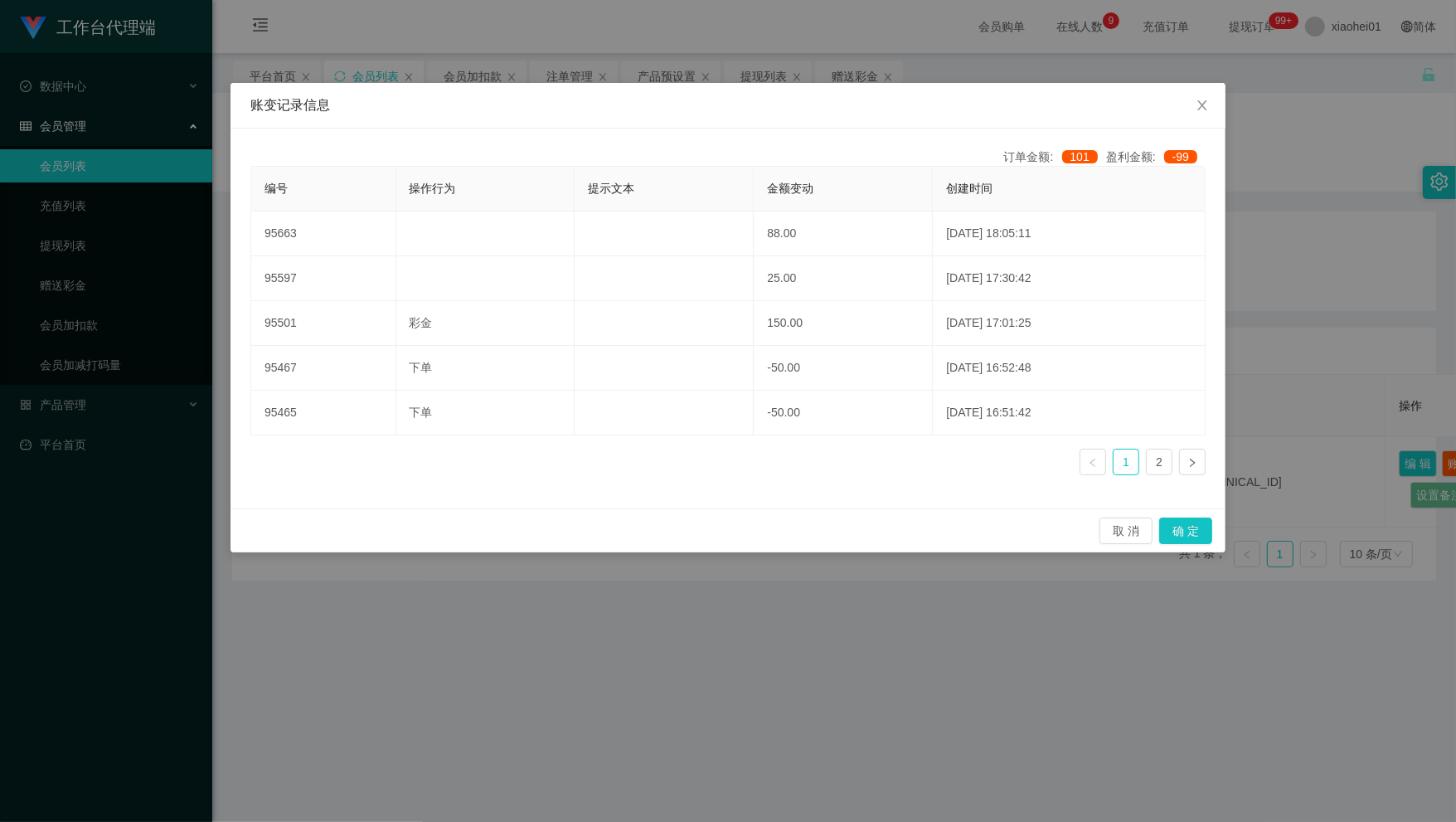
click at [1225, 106] on div "账变记录信息 订单金额: 101 盈利金额: -99 编号 操作行为 提示文本 金额变动 创建时间 95663 88.00 2025-08-25 18:05:…" at bounding box center [728, 411] width 1456 height 822
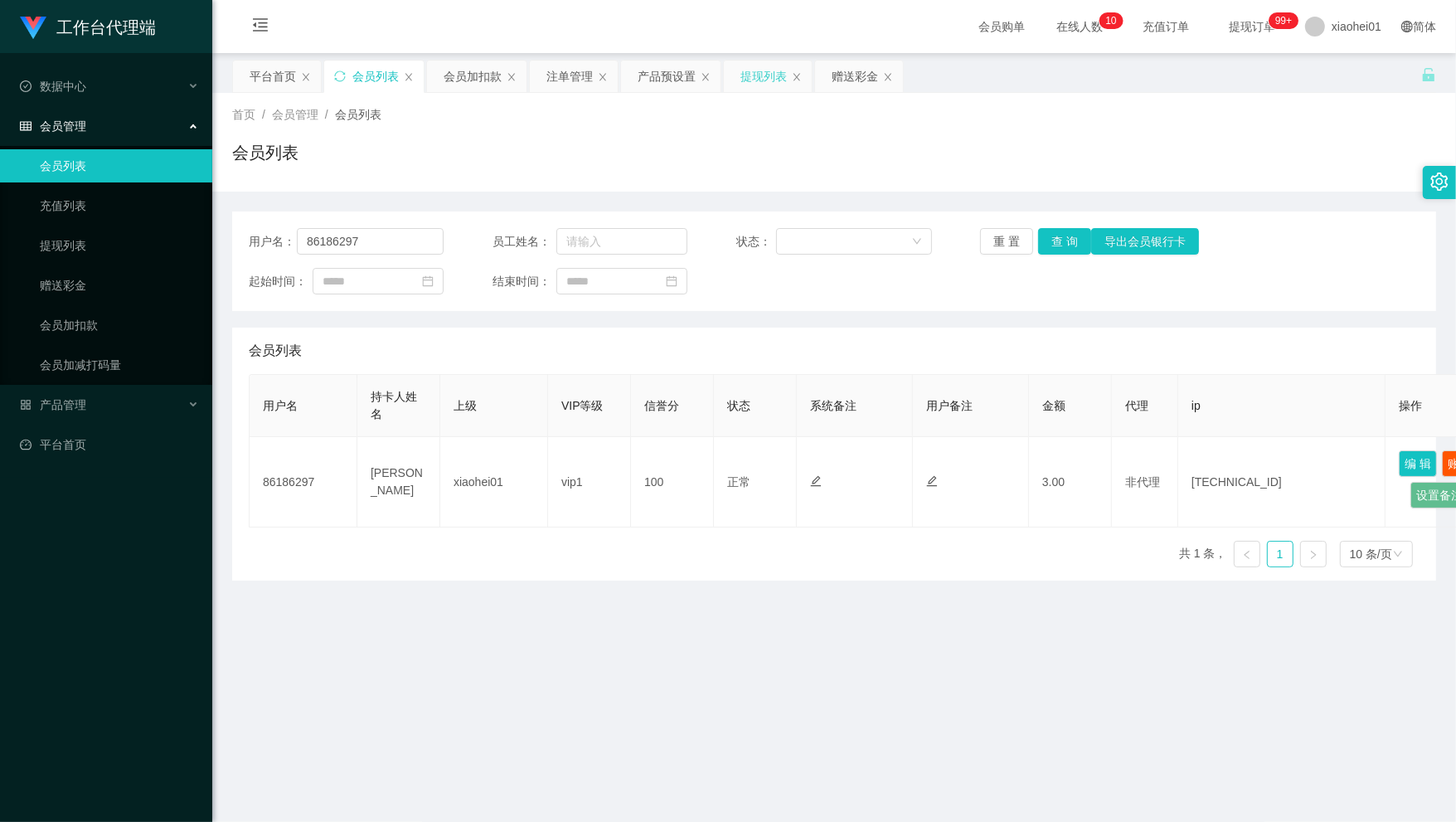
click at [760, 84] on div "提现列表" at bounding box center [764, 76] width 46 height 32
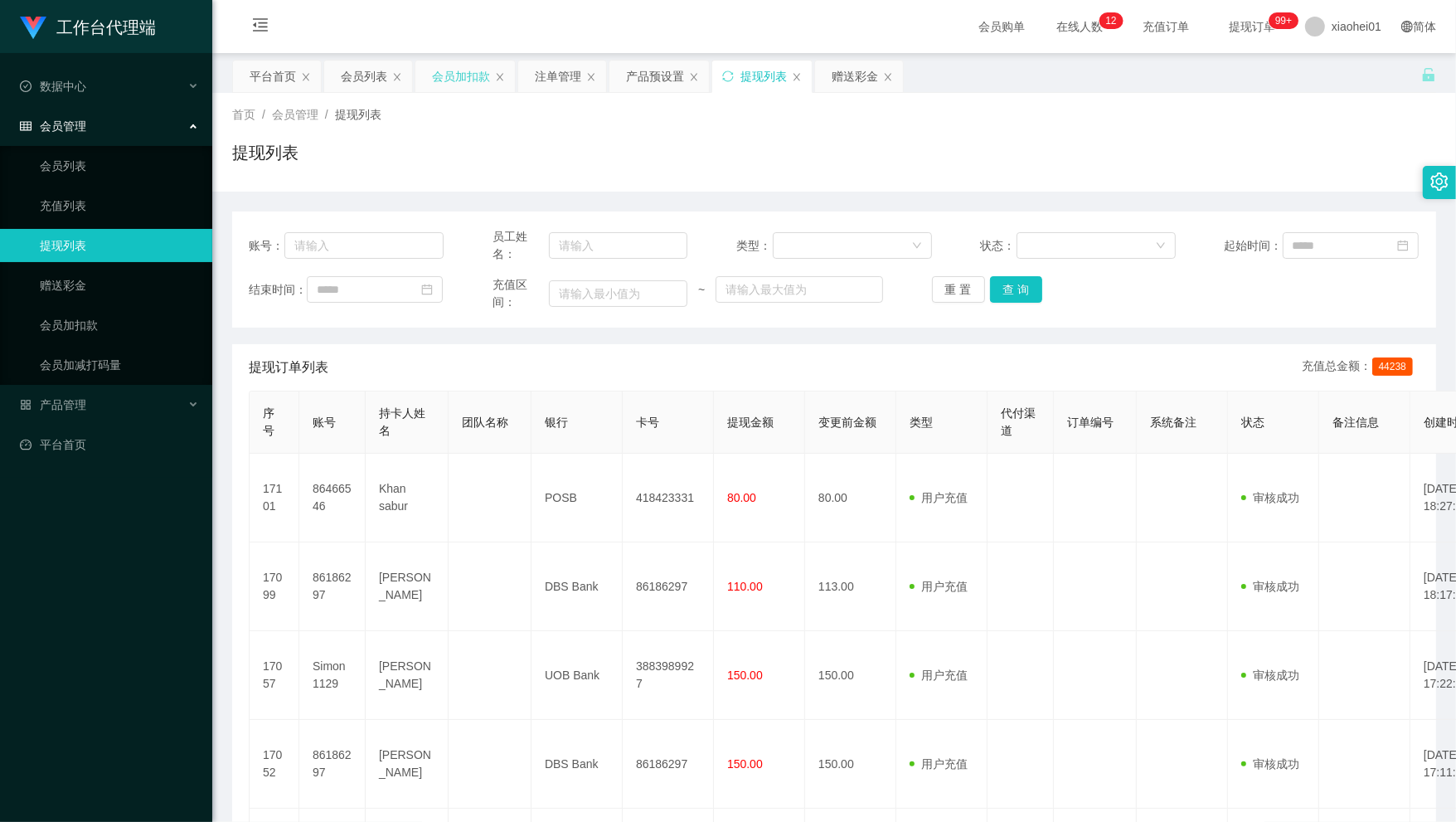
click at [433, 85] on div "会员加扣款" at bounding box center [461, 76] width 58 height 32
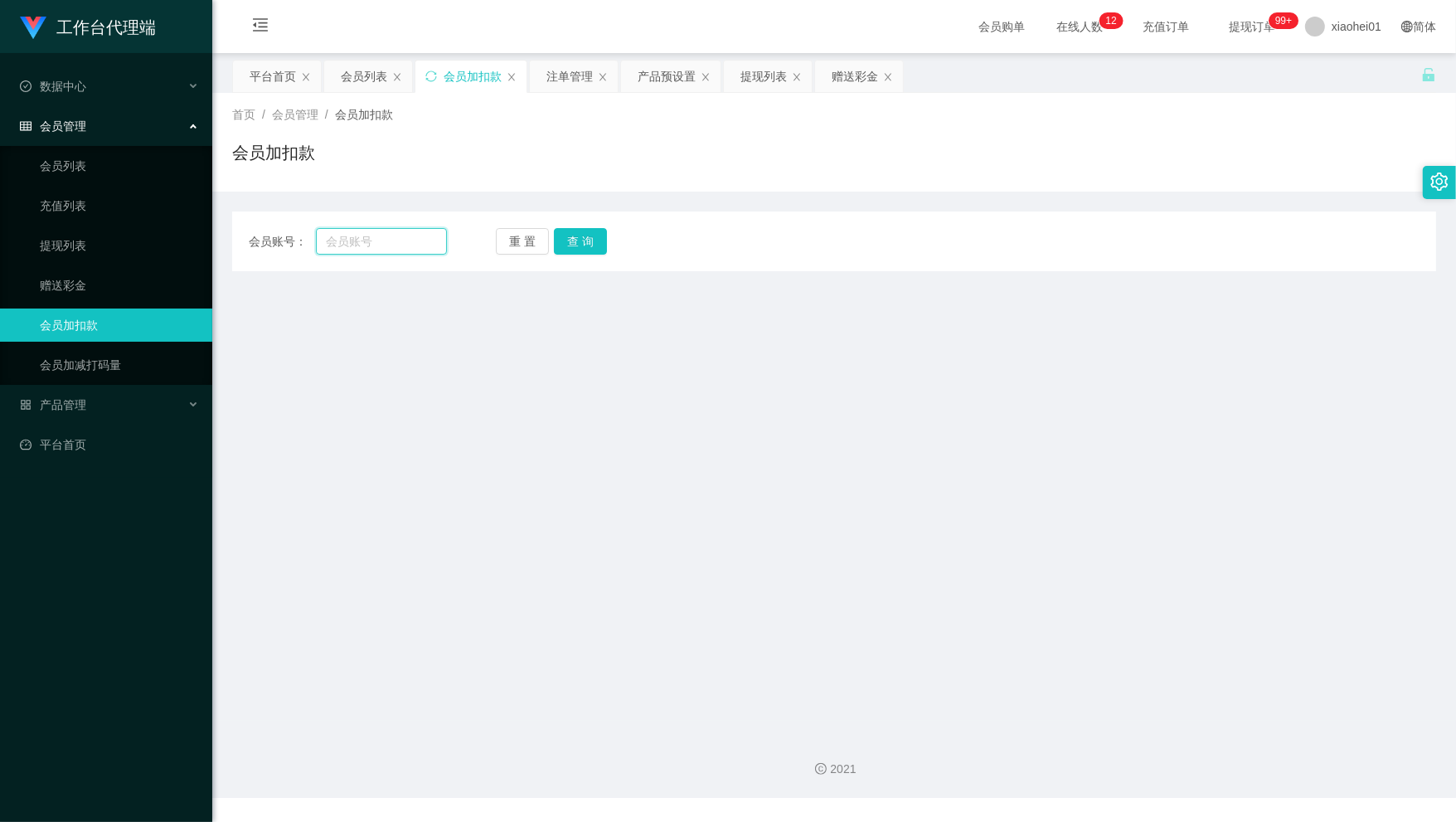
click at [386, 242] on input "text" at bounding box center [382, 242] width 131 height 27
paste input "86186297"
type input "86186297"
click at [574, 233] on button "查 询" at bounding box center [580, 242] width 53 height 27
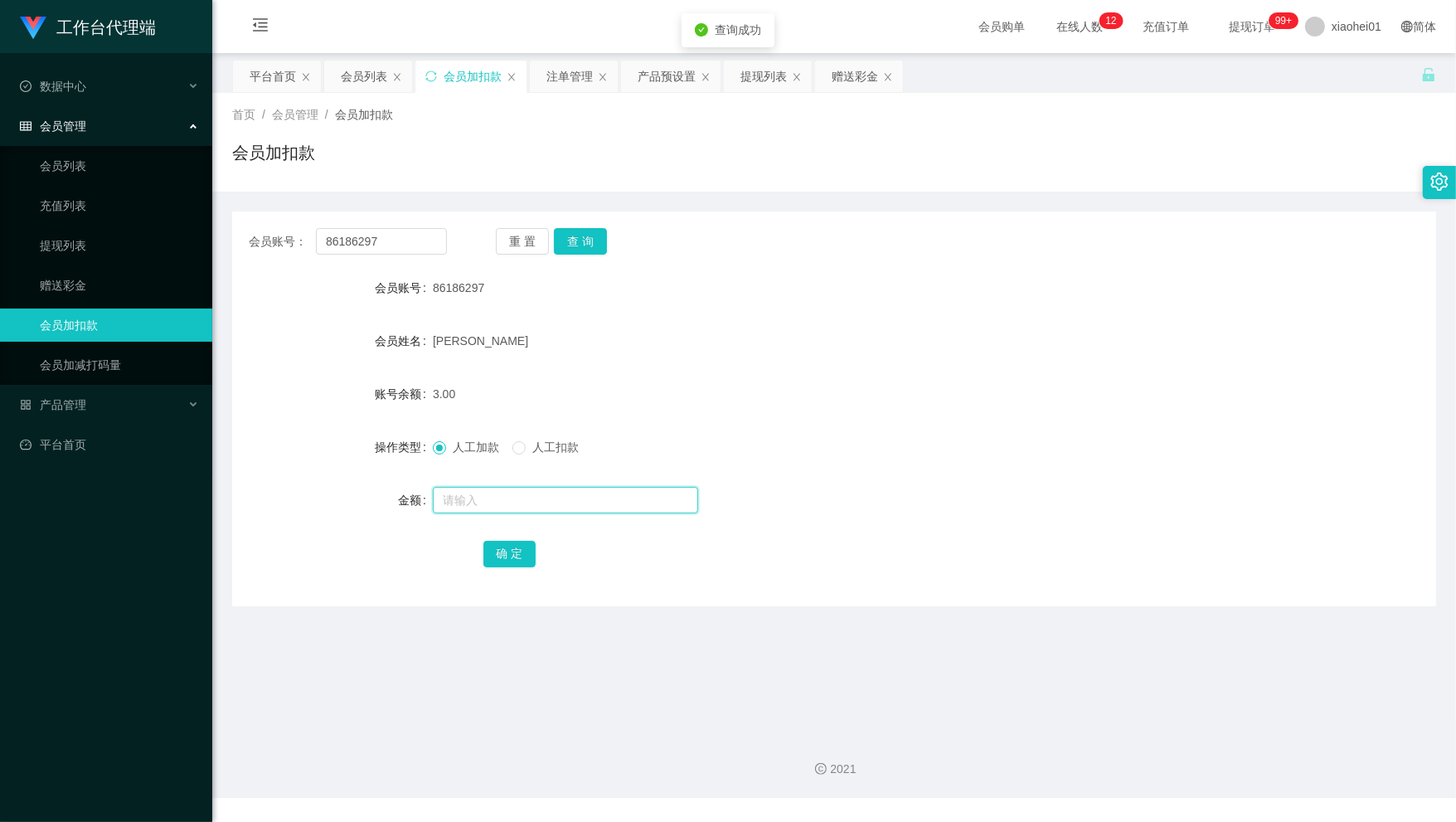
click at [499, 496] on input "text" at bounding box center [565, 500] width 266 height 27
type input "100"
click at [506, 547] on button "确 定" at bounding box center [510, 554] width 53 height 27
click at [255, 790] on div "2021" at bounding box center [834, 759] width 1243 height 77
click at [765, 75] on div "提现列表" at bounding box center [764, 76] width 46 height 32
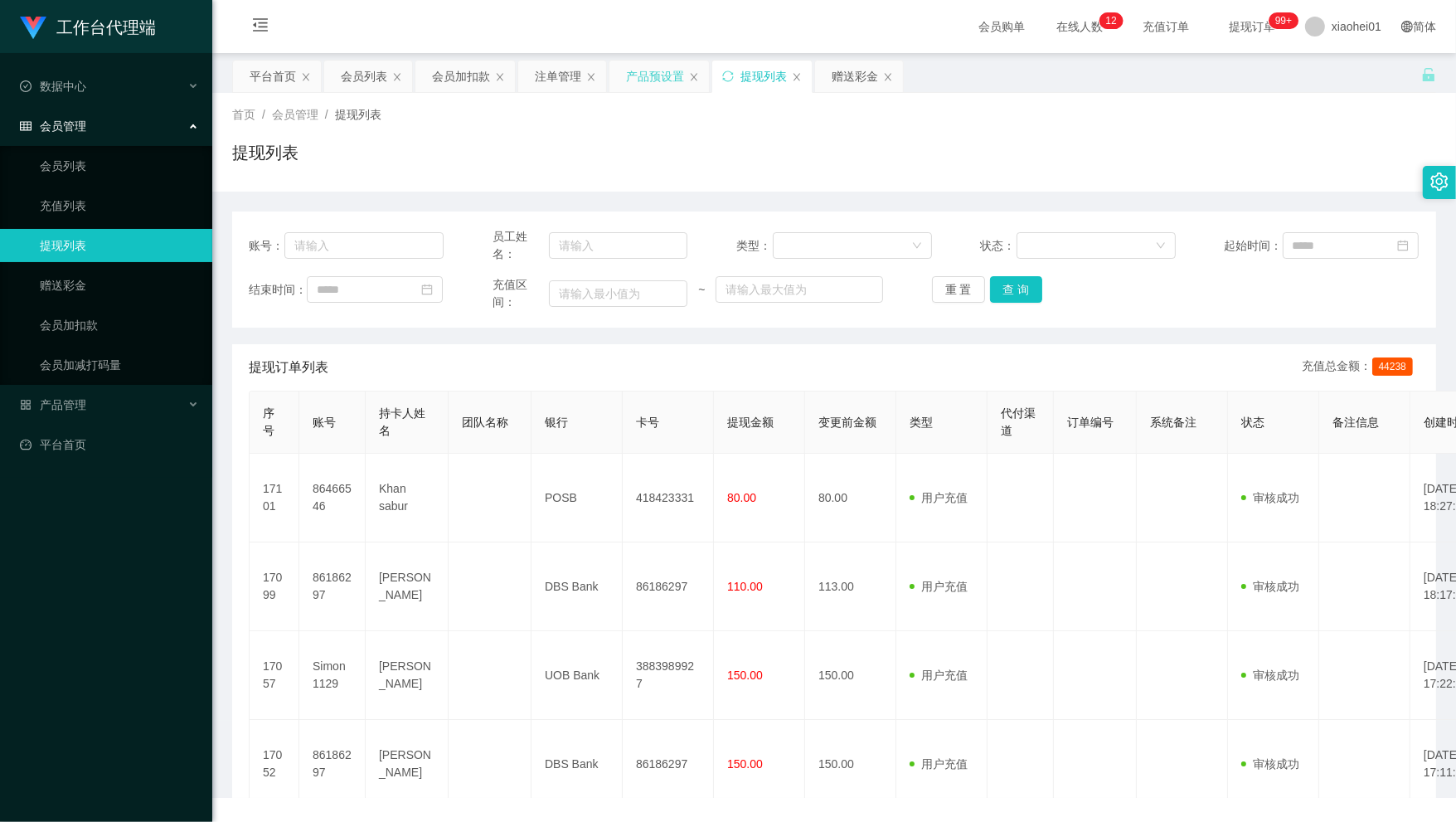
click at [640, 79] on div "产品预设置" at bounding box center [655, 76] width 58 height 32
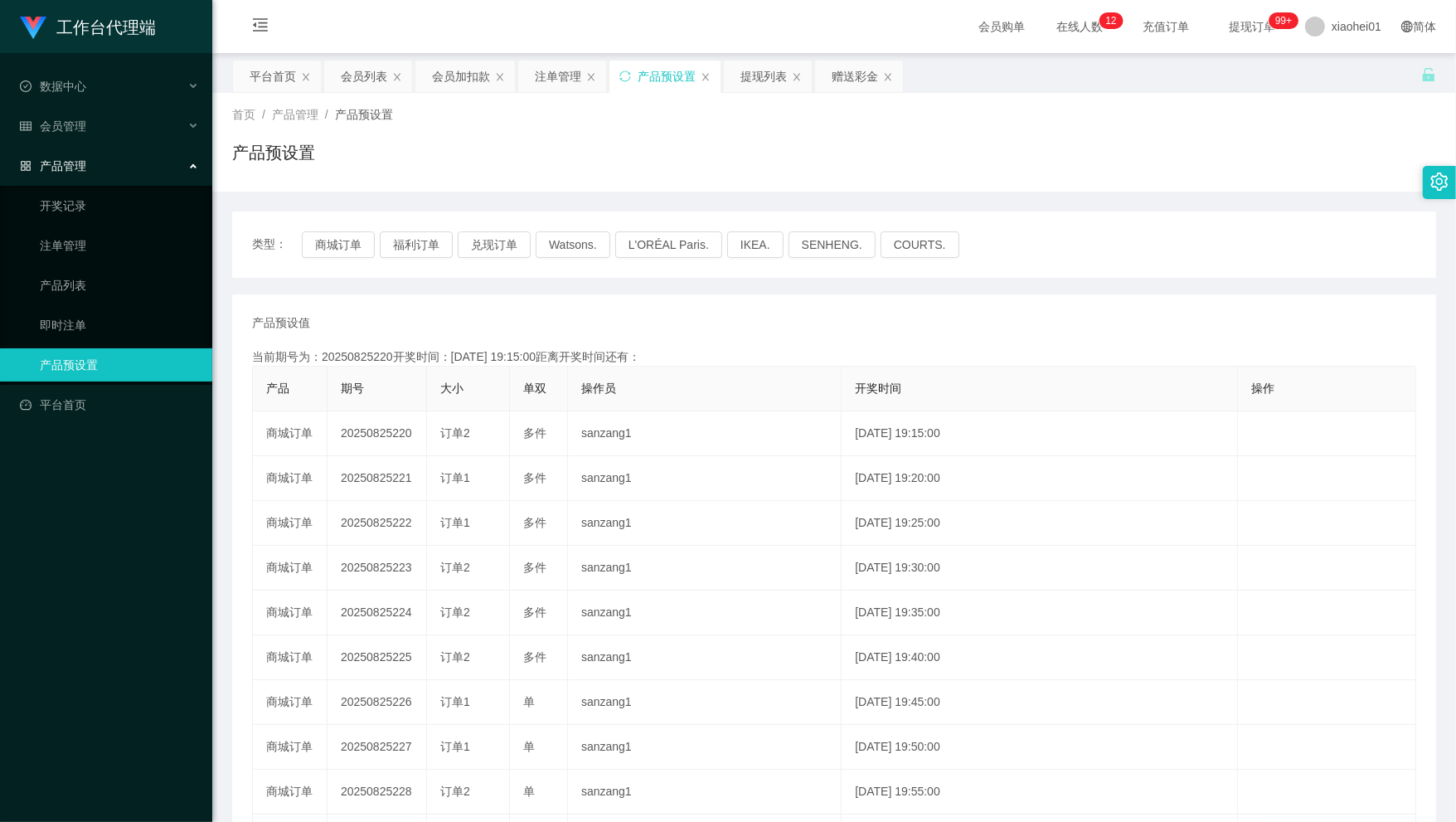
click at [968, 337] on div "产品预设值 添加期号 当前期号为：20250825220开奖时间：[DATE] 19:15:00距离开奖时间还有： 产品 期号 大小 单双 操作员 开奖时间 …" at bounding box center [834, 614] width 1164 height 598
click at [271, 76] on div "平台首页" at bounding box center [273, 76] width 46 height 32
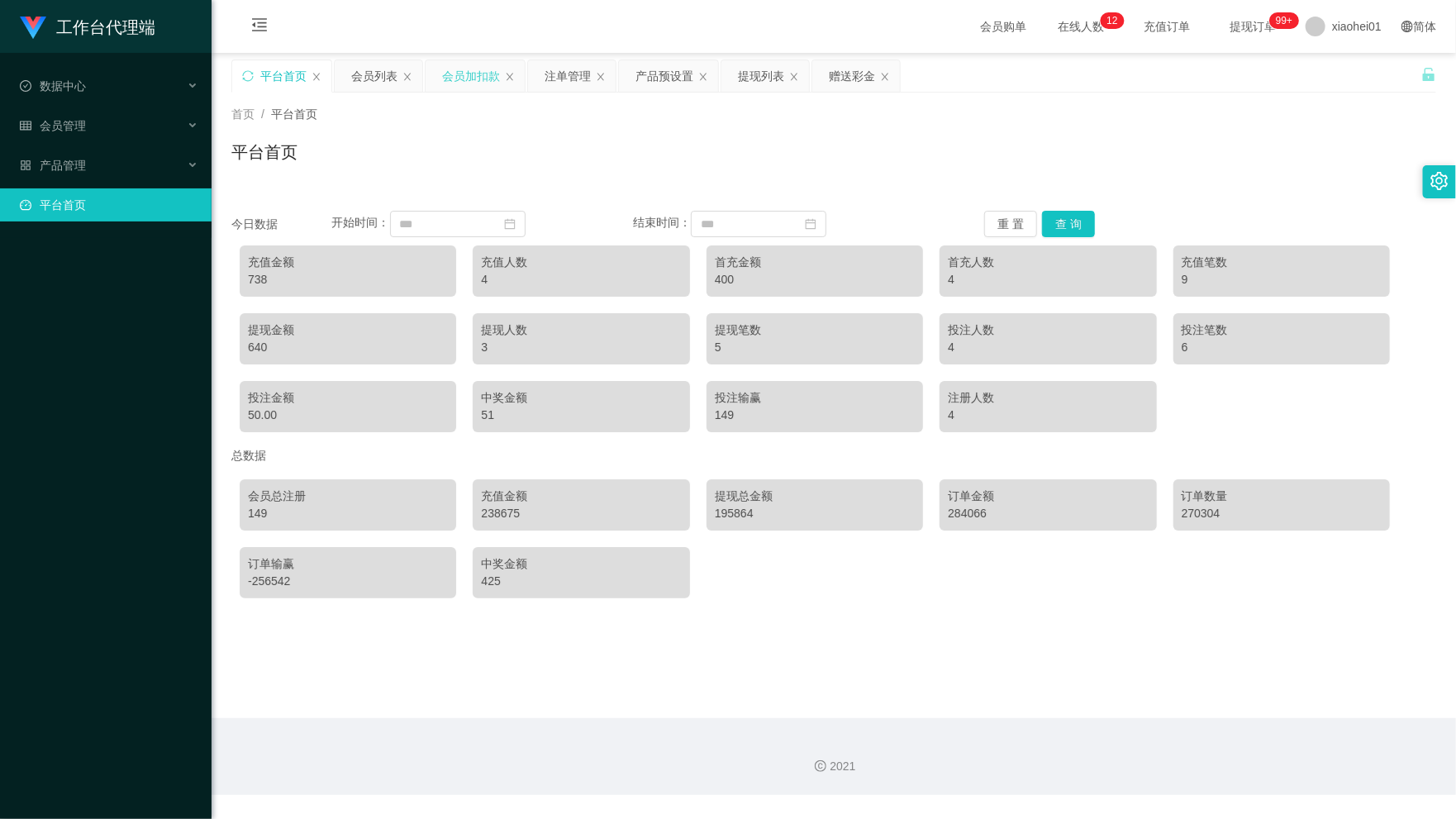
click at [465, 66] on div "会员加扣款" at bounding box center [471, 76] width 58 height 31
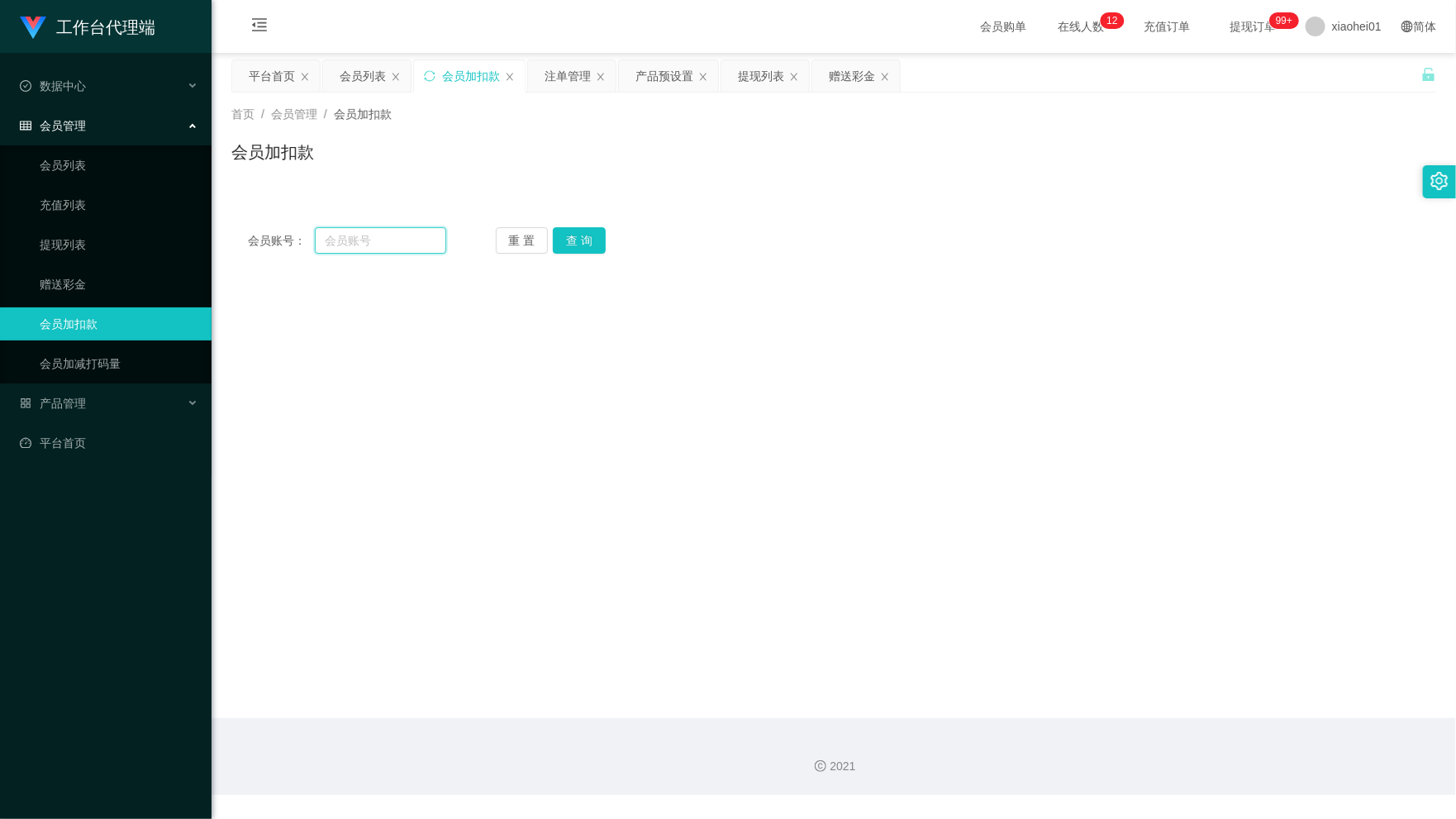
click at [389, 232] on input "text" at bounding box center [381, 241] width 132 height 26
paste input "86571056"
click at [577, 251] on button "查 询" at bounding box center [579, 241] width 53 height 26
click at [570, 232] on button "查 询" at bounding box center [579, 241] width 53 height 26
drag, startPoint x: 390, startPoint y: 237, endPoint x: 105, endPoint y: 184, distance: 289.9
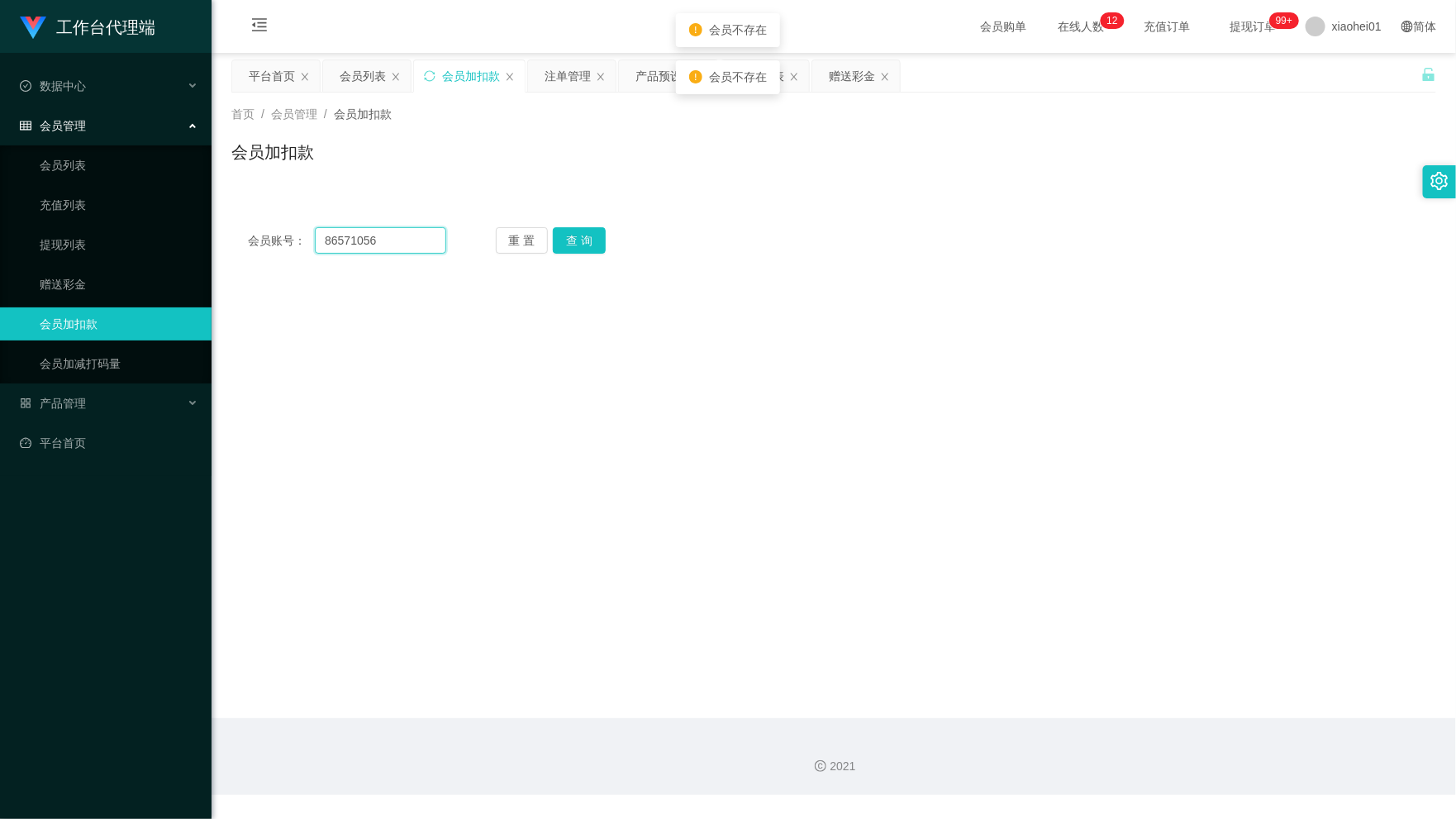
click at [103, 204] on section "工作台代理端 数据中心 会员管理 会员列表 充值列表 提现列表 赠送彩金 会员加扣款 会员加减打码量 产品管理 开奖记录 注单管理 产品列表 即时注单 产品预…" at bounding box center [728, 397] width 1456 height 795
drag, startPoint x: 1378, startPoint y: 238, endPoint x: 1363, endPoint y: 247, distance: 17.5
click at [1370, 242] on div "会员账号： 86571056 重 置 查 询" at bounding box center [834, 241] width 1205 height 26
drag, startPoint x: 398, startPoint y: 230, endPoint x: 275, endPoint y: 245, distance: 123.9
click at [275, 245] on div "会员账号： 86571056" at bounding box center [347, 241] width 199 height 26
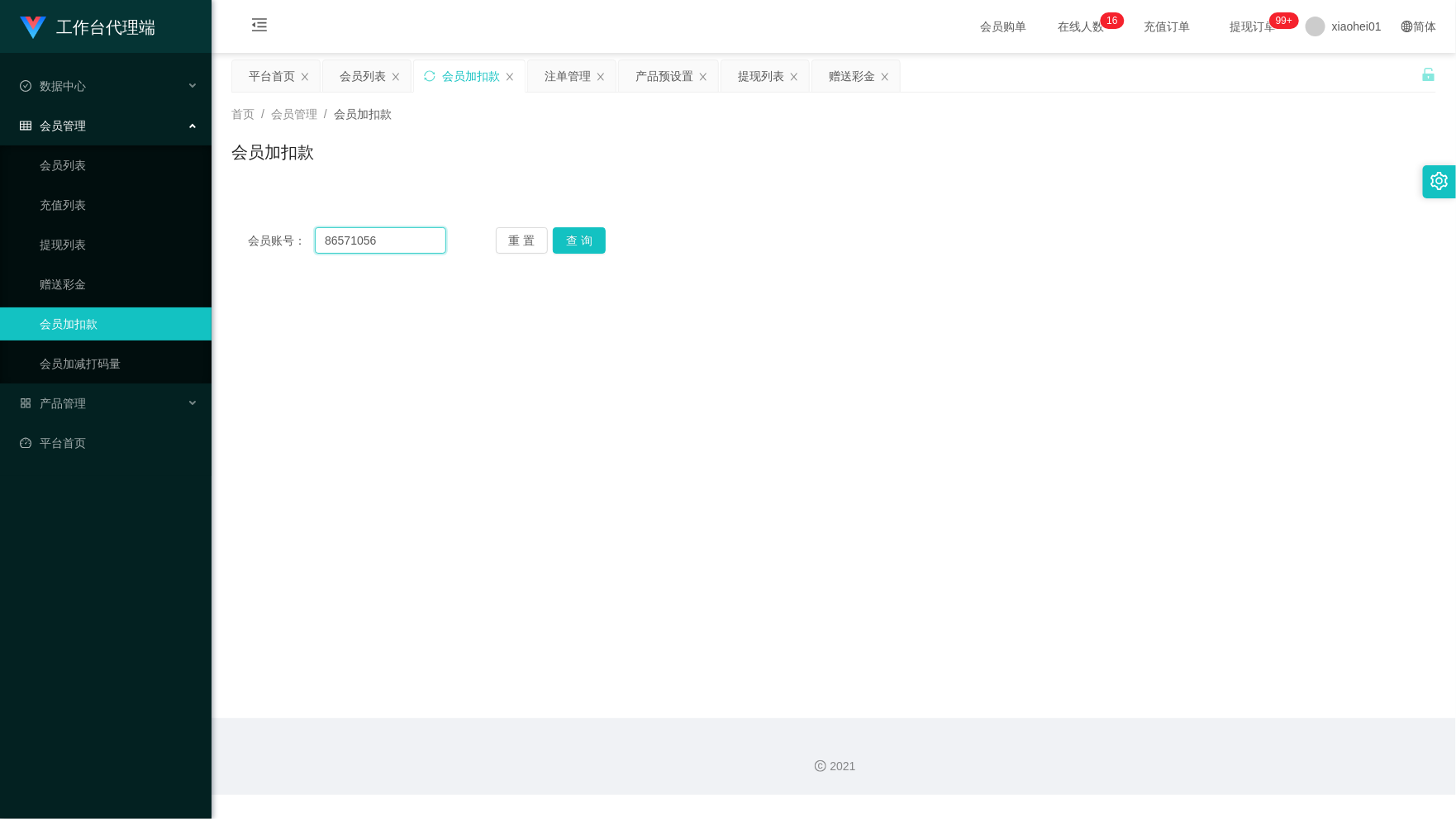
paste input "rainie"
type input "rainie"
click at [579, 237] on button "查 询" at bounding box center [579, 241] width 53 height 26
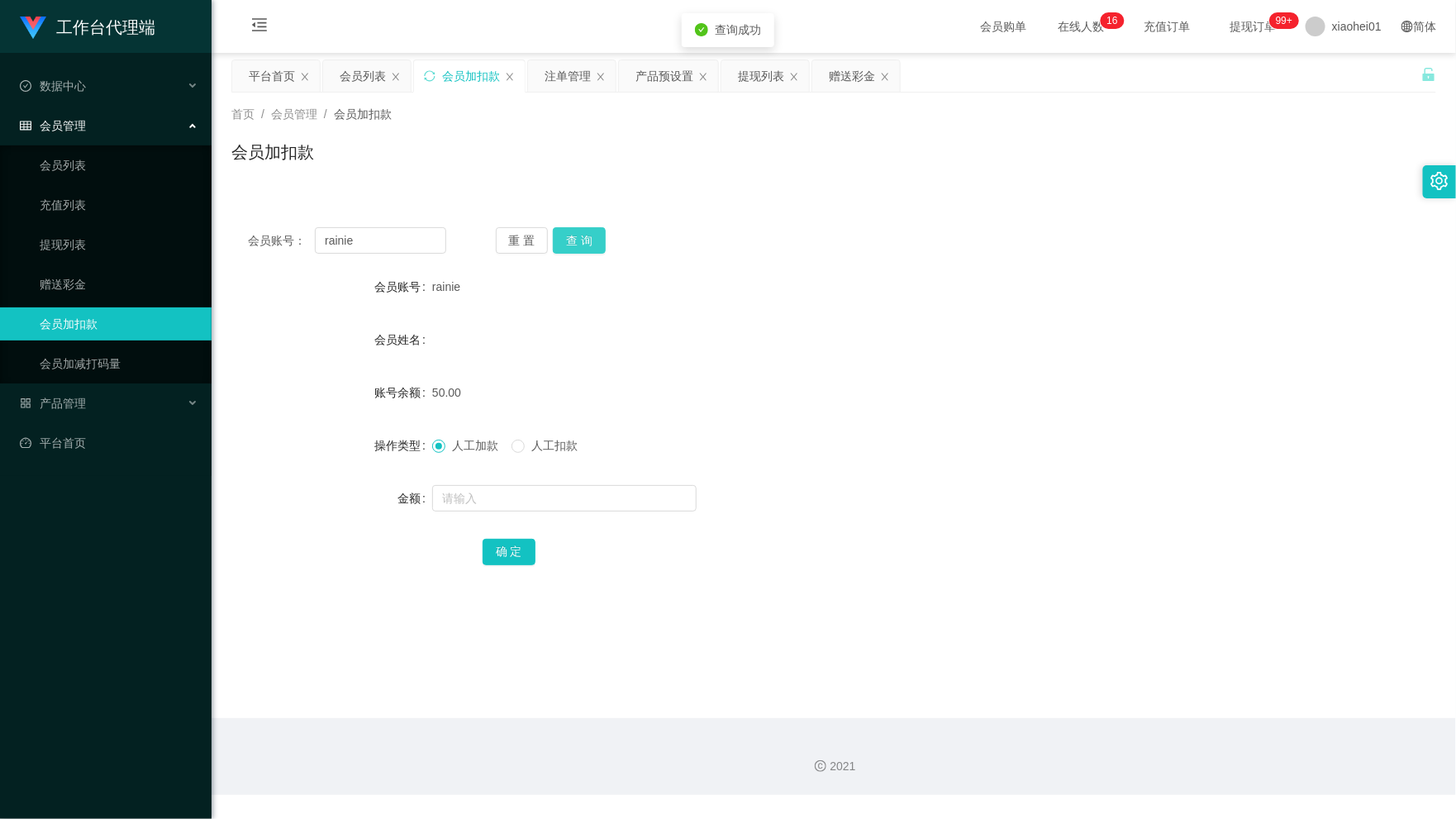
click at [579, 237] on button "查 询" at bounding box center [579, 241] width 53 height 26
click at [817, 112] on div "首页 / 会员管理 / 会员加扣款 /" at bounding box center [834, 114] width 1205 height 17
click at [665, 84] on div "产品预设置" at bounding box center [664, 76] width 58 height 31
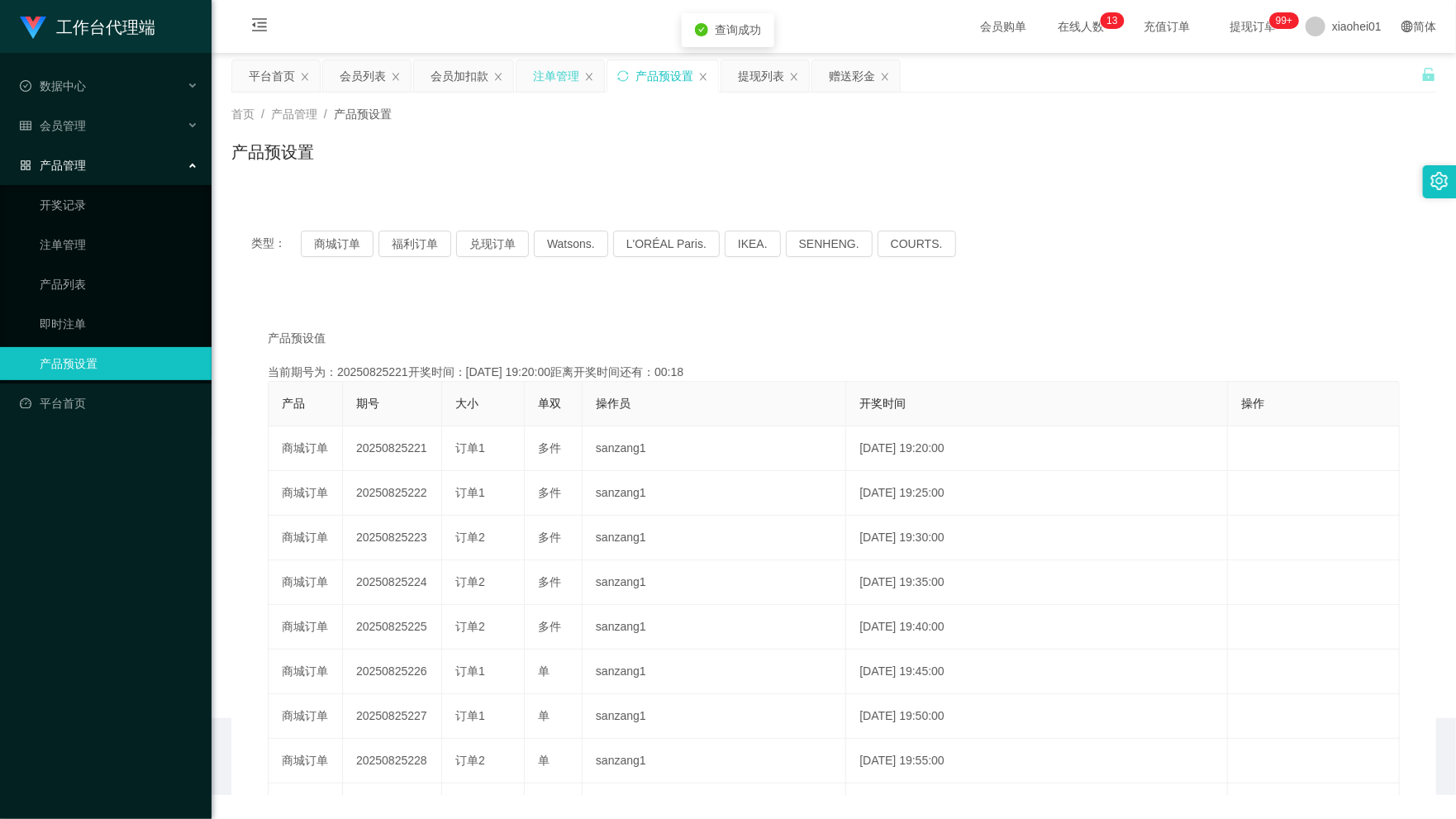
click at [560, 83] on div "注单管理" at bounding box center [556, 76] width 46 height 31
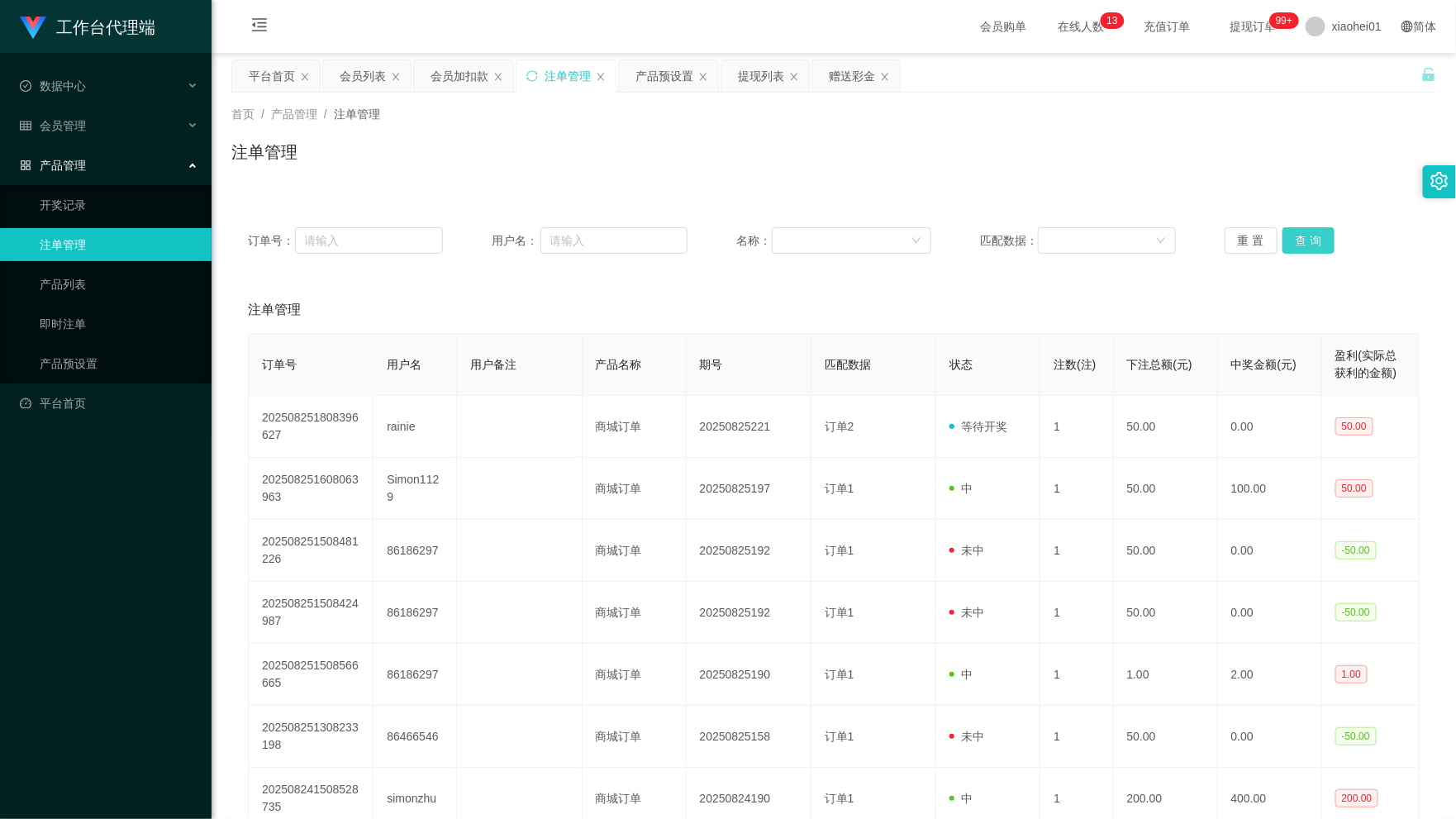
click at [1294, 233] on button "查 询" at bounding box center [1309, 241] width 53 height 26
click at [1308, 242] on button "查 询" at bounding box center [1309, 241] width 53 height 26
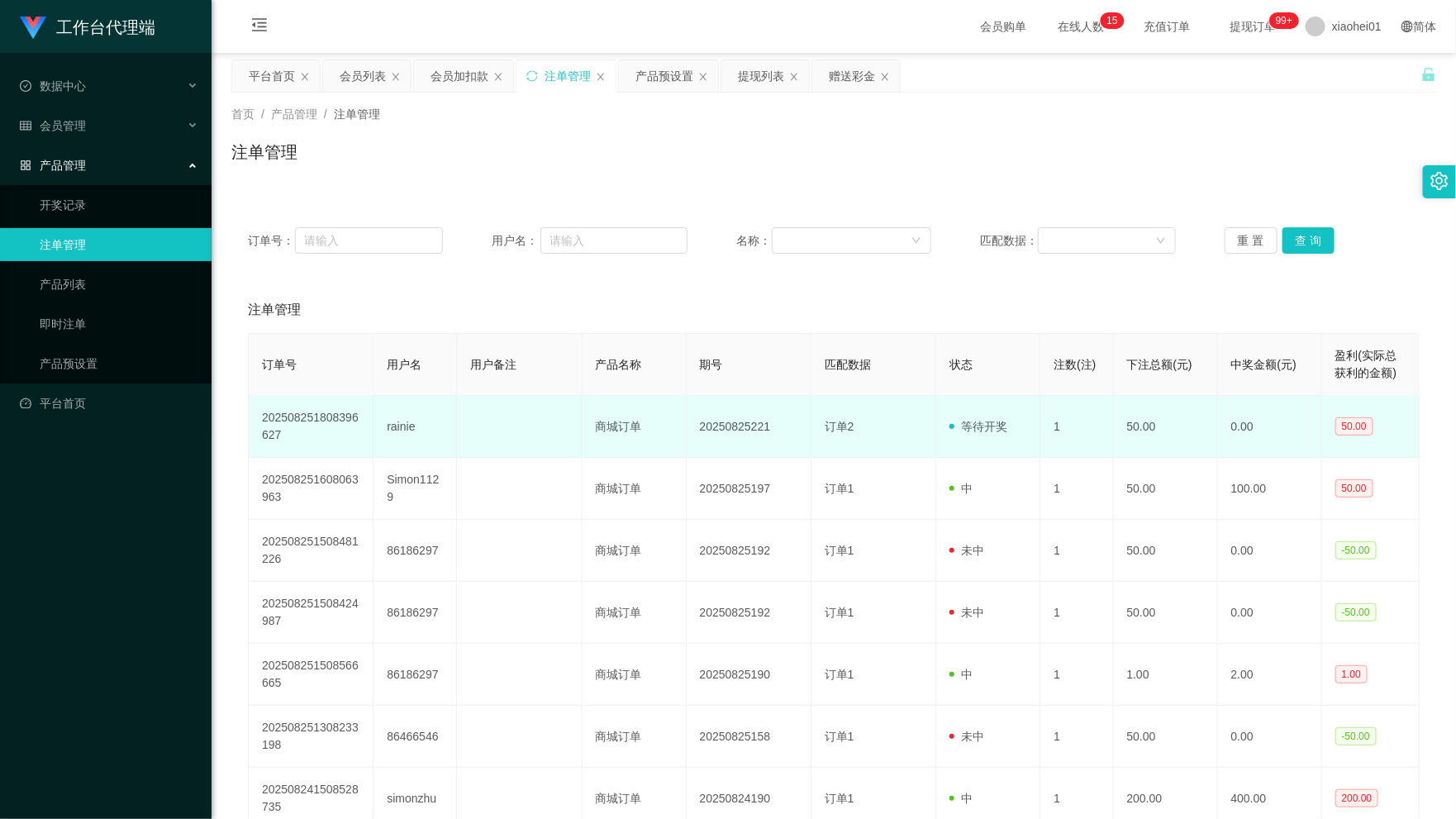
click at [990, 414] on td "等待开奖" at bounding box center [989, 426] width 104 height 62
click at [973, 426] on span "等待开奖" at bounding box center [979, 426] width 58 height 13
click at [1006, 433] on td "等待开奖" at bounding box center [989, 426] width 104 height 62
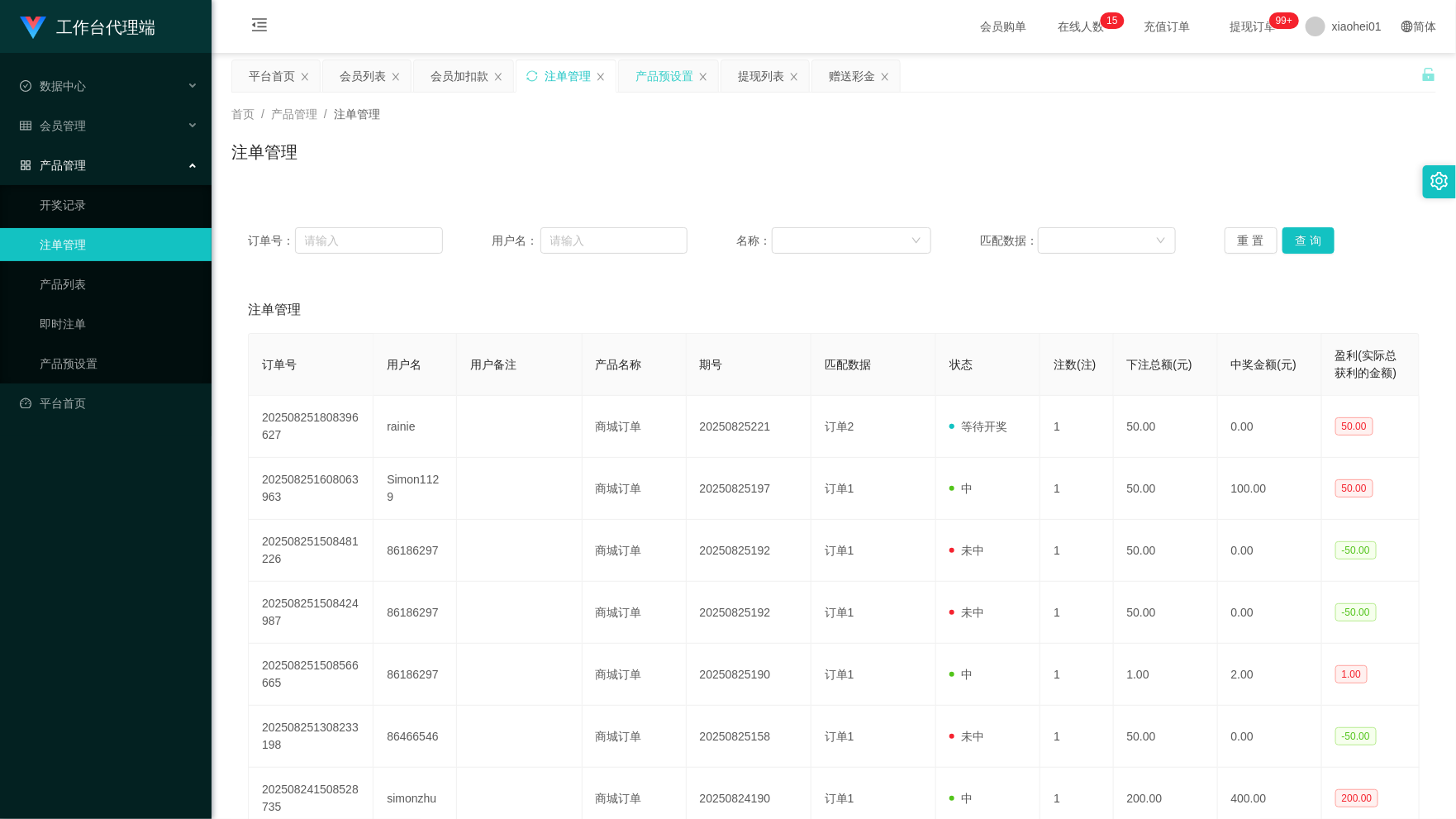
click at [640, 84] on div "产品预设置" at bounding box center [664, 76] width 58 height 31
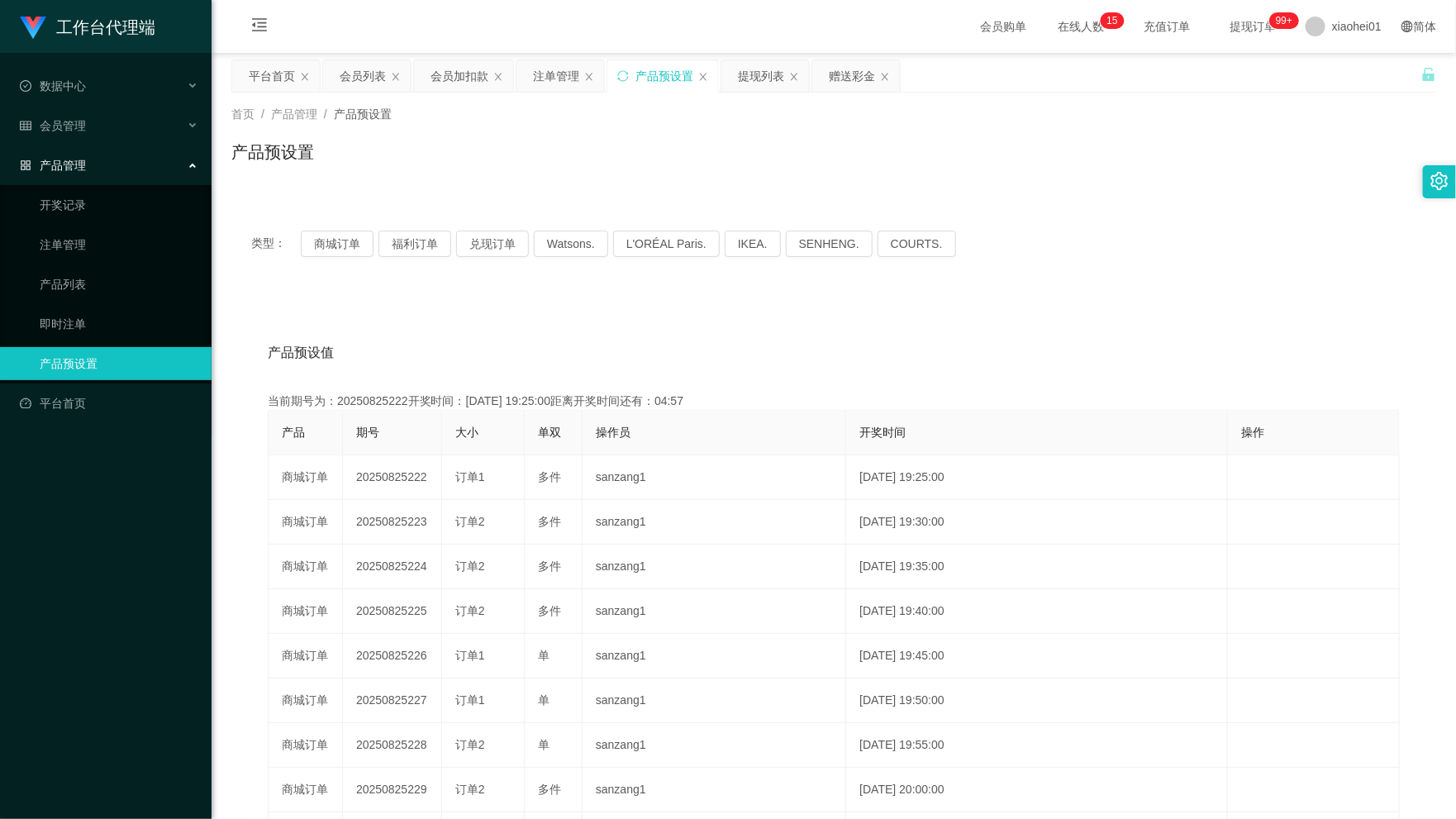
click at [771, 381] on div "产品预设值 添加期号 当前期号为：20250825222开奖时间：2025-08-25 19:25:00距离开奖时间还有：04:57 产品 期号 大小 单双 …" at bounding box center [834, 642] width 1165 height 625
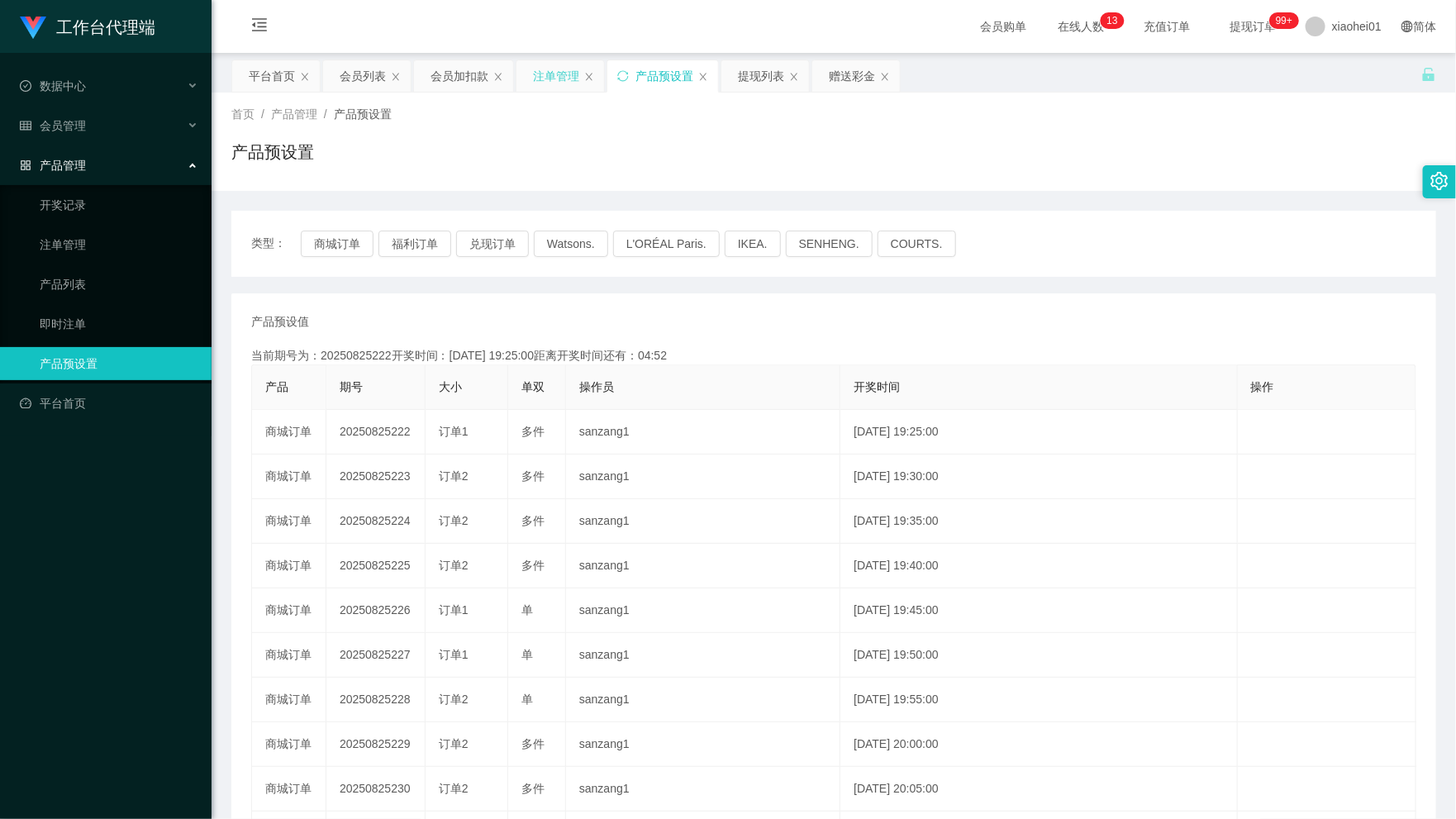
click at [543, 79] on div "注单管理" at bounding box center [556, 76] width 46 height 31
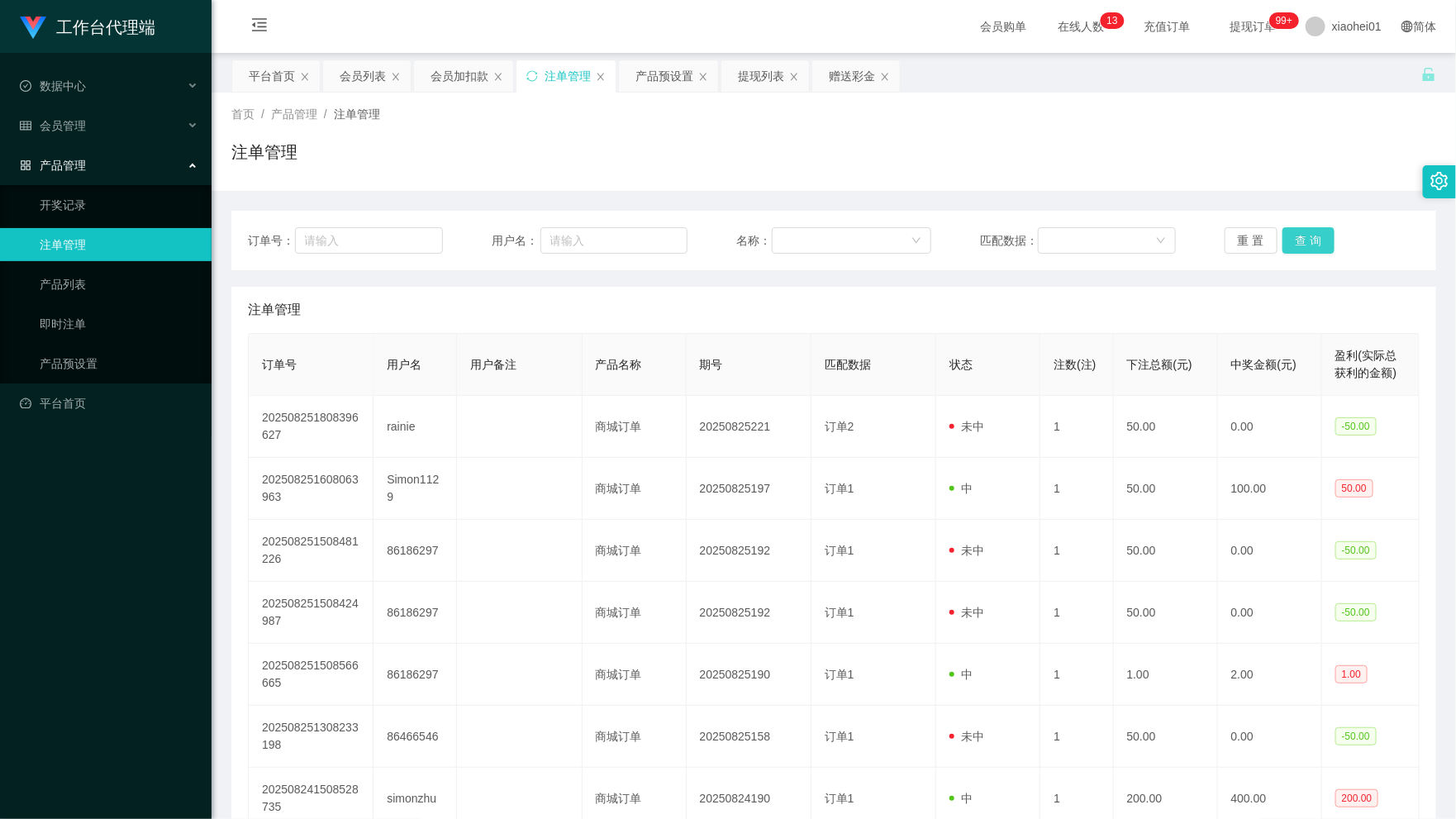
click at [1301, 247] on button "查 询" at bounding box center [1309, 241] width 53 height 26
click at [338, 81] on div "会员列表" at bounding box center [367, 76] width 88 height 31
click at [451, 83] on div "会员加扣款" at bounding box center [459, 76] width 58 height 31
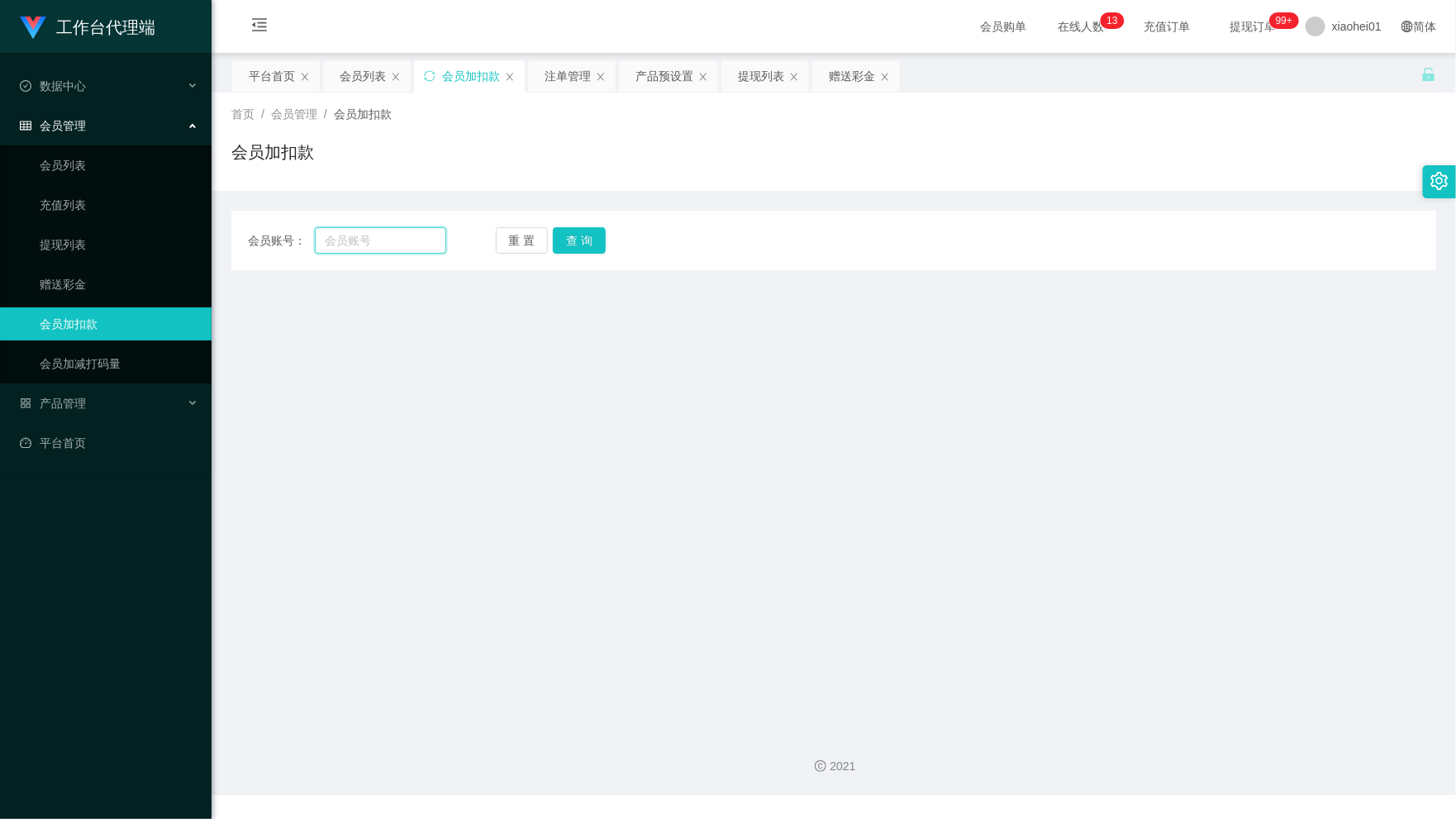
click at [389, 248] on input "text" at bounding box center [381, 241] width 132 height 26
paste input "rainie"
type input "rainie"
click at [601, 241] on button "查 询" at bounding box center [579, 241] width 53 height 26
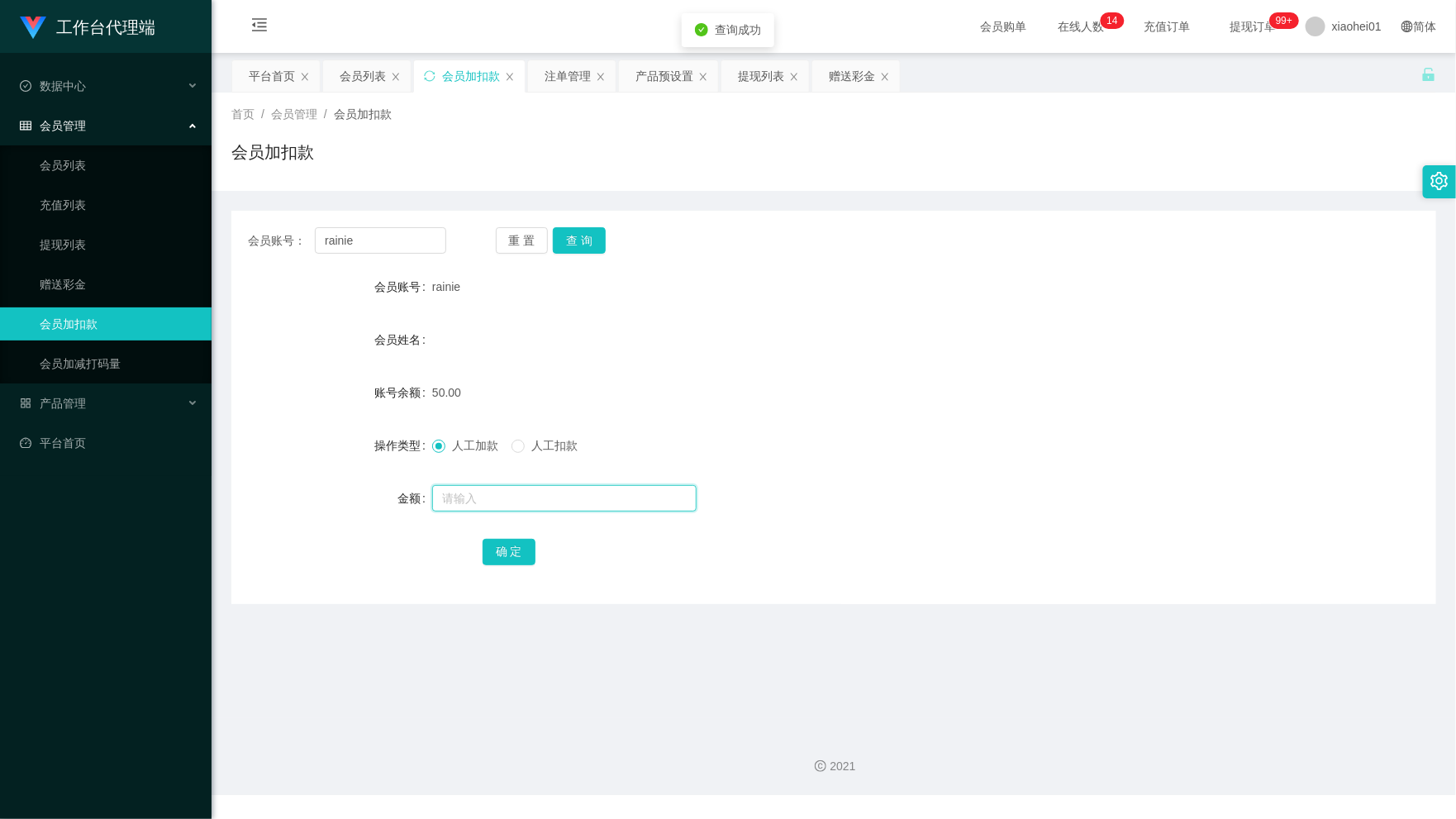
click at [531, 500] on input "text" at bounding box center [564, 498] width 265 height 26
type input "100"
drag, startPoint x: 547, startPoint y: 547, endPoint x: 515, endPoint y: 562, distance: 35.3
click at [538, 550] on div "确 定" at bounding box center [834, 551] width 703 height 33
click at [515, 562] on button "确 定" at bounding box center [509, 552] width 53 height 26
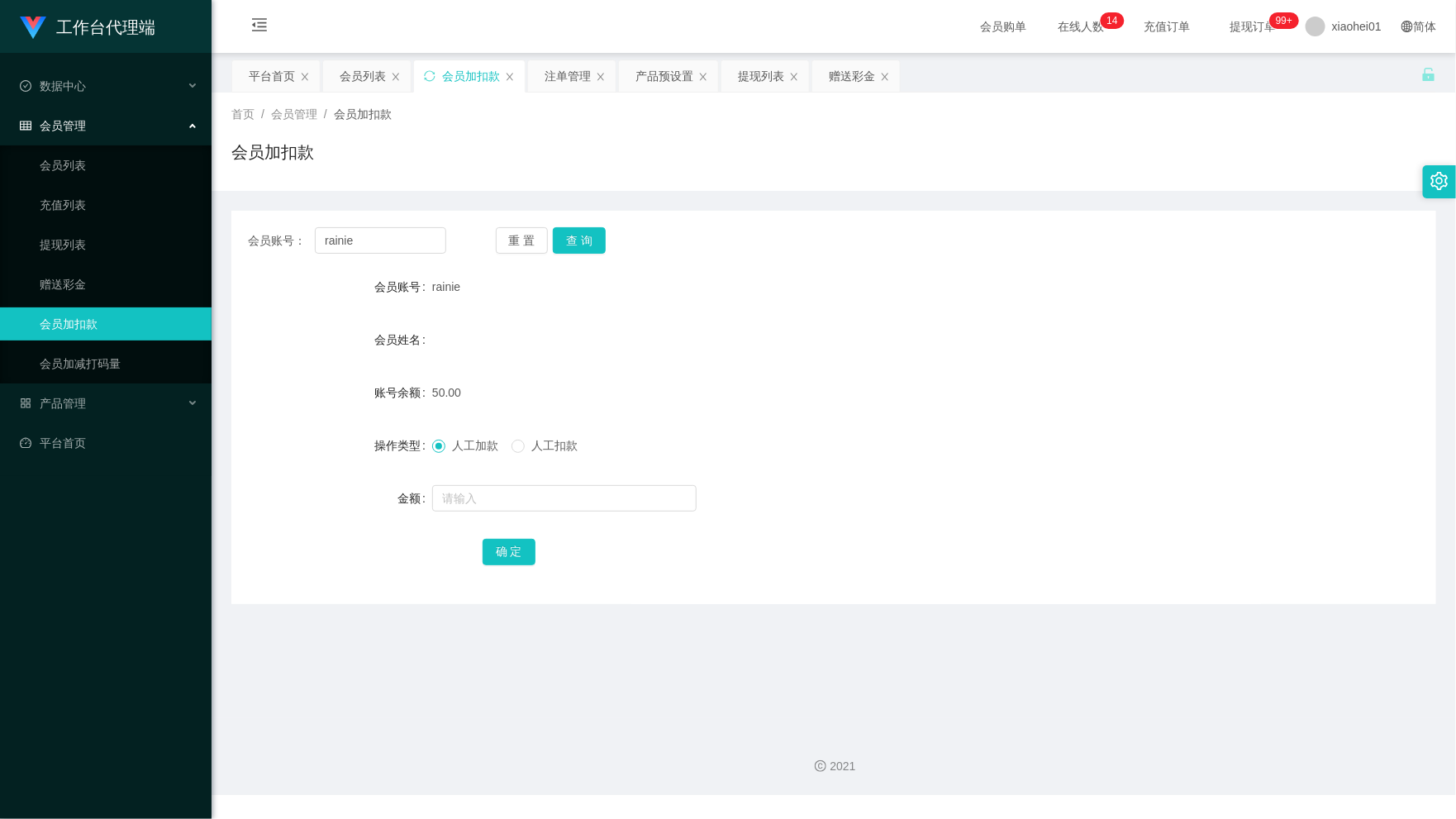
click at [997, 386] on div "50.00" at bounding box center [783, 392] width 703 height 33
click at [141, 547] on div "工作台代理端 数据中心 会员管理 会员列表 充值列表 提现列表 赠送彩金 会员加扣款 会员加减打码量 产品管理 开奖记录 注单管理 产品列表 即时注单 产品预…" at bounding box center [106, 410] width 212 height 819
click at [756, 79] on div "提现列表" at bounding box center [761, 76] width 46 height 31
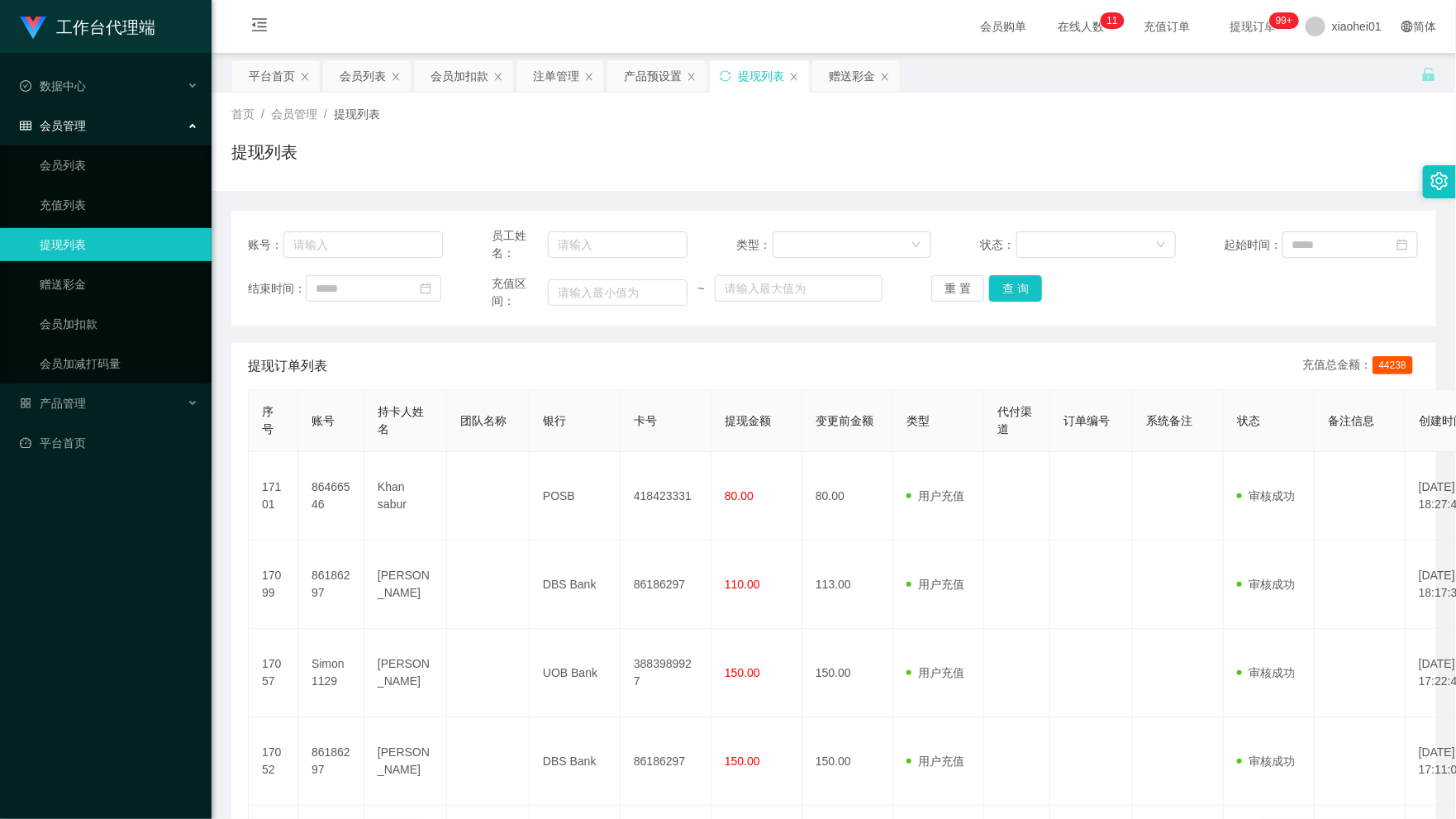
click at [1090, 146] on div "提现列表" at bounding box center [834, 159] width 1205 height 38
click at [452, 71] on div "会员加扣款" at bounding box center [459, 76] width 58 height 31
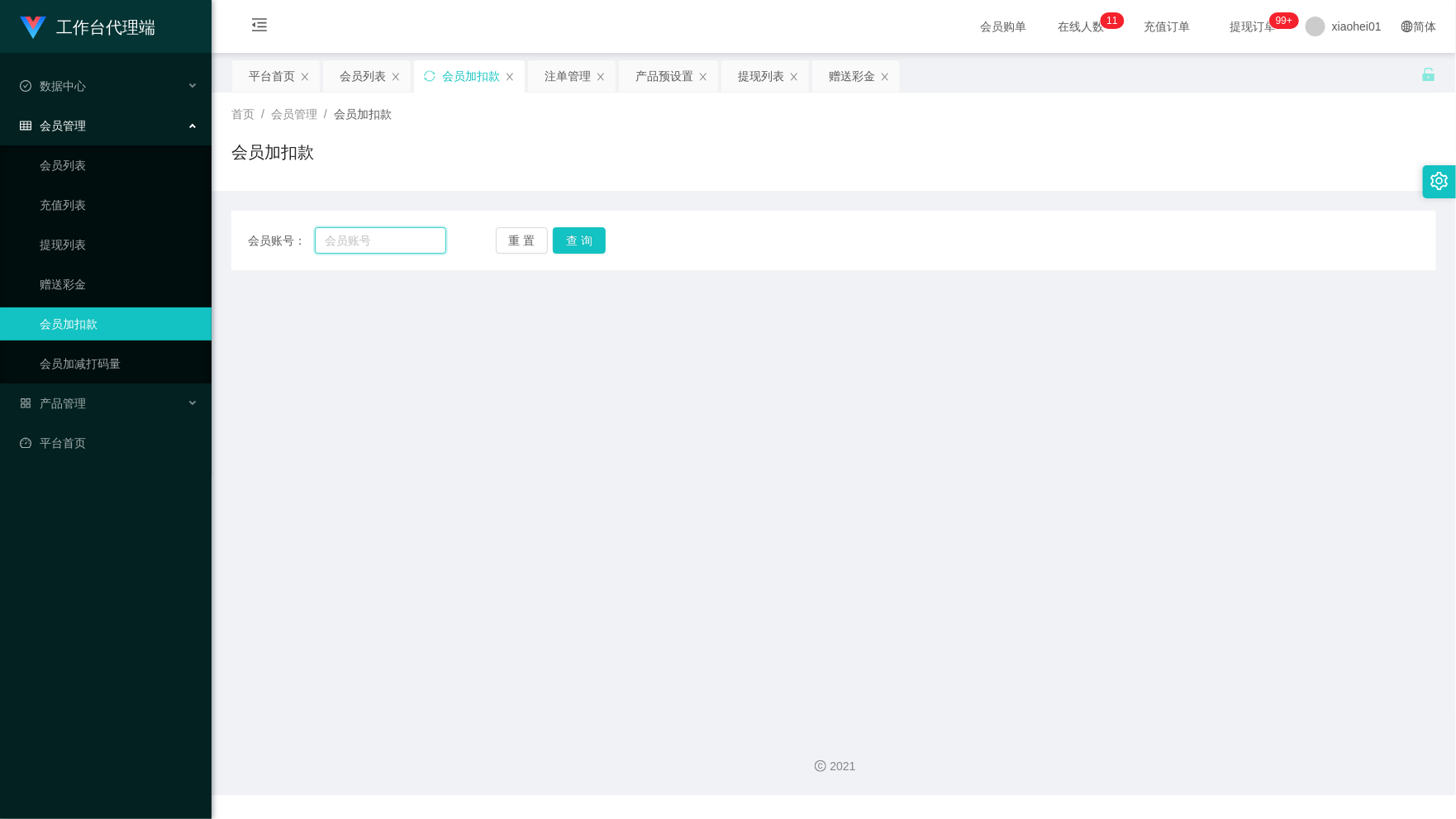
click at [385, 237] on input "text" at bounding box center [381, 241] width 132 height 26
paste input "Simon1129"
type input "Simon1129"
click at [592, 245] on button "查 询" at bounding box center [579, 241] width 53 height 26
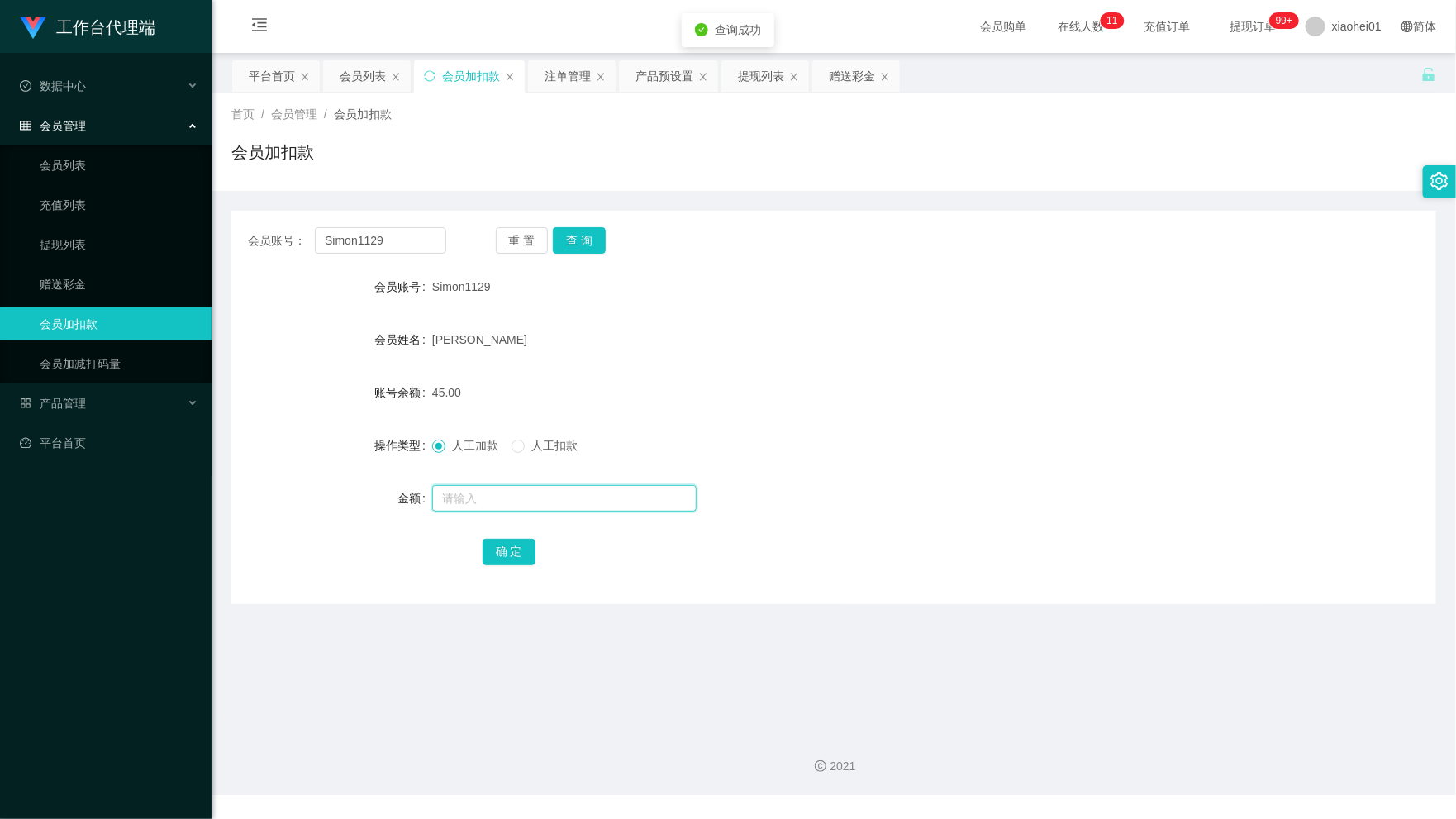
click at [481, 485] on input "text" at bounding box center [564, 498] width 265 height 26
type input "40"
click at [508, 546] on button "确 定" at bounding box center [509, 552] width 53 height 26
click at [971, 316] on form "会员账号 Simon1129 会员姓名 CHNG MING QING 账号余额 85.00 操作类型 人工加款 人工扣款 金额 确 定" at bounding box center [834, 419] width 1205 height 298
click at [752, 88] on div "提现列表" at bounding box center [761, 76] width 46 height 31
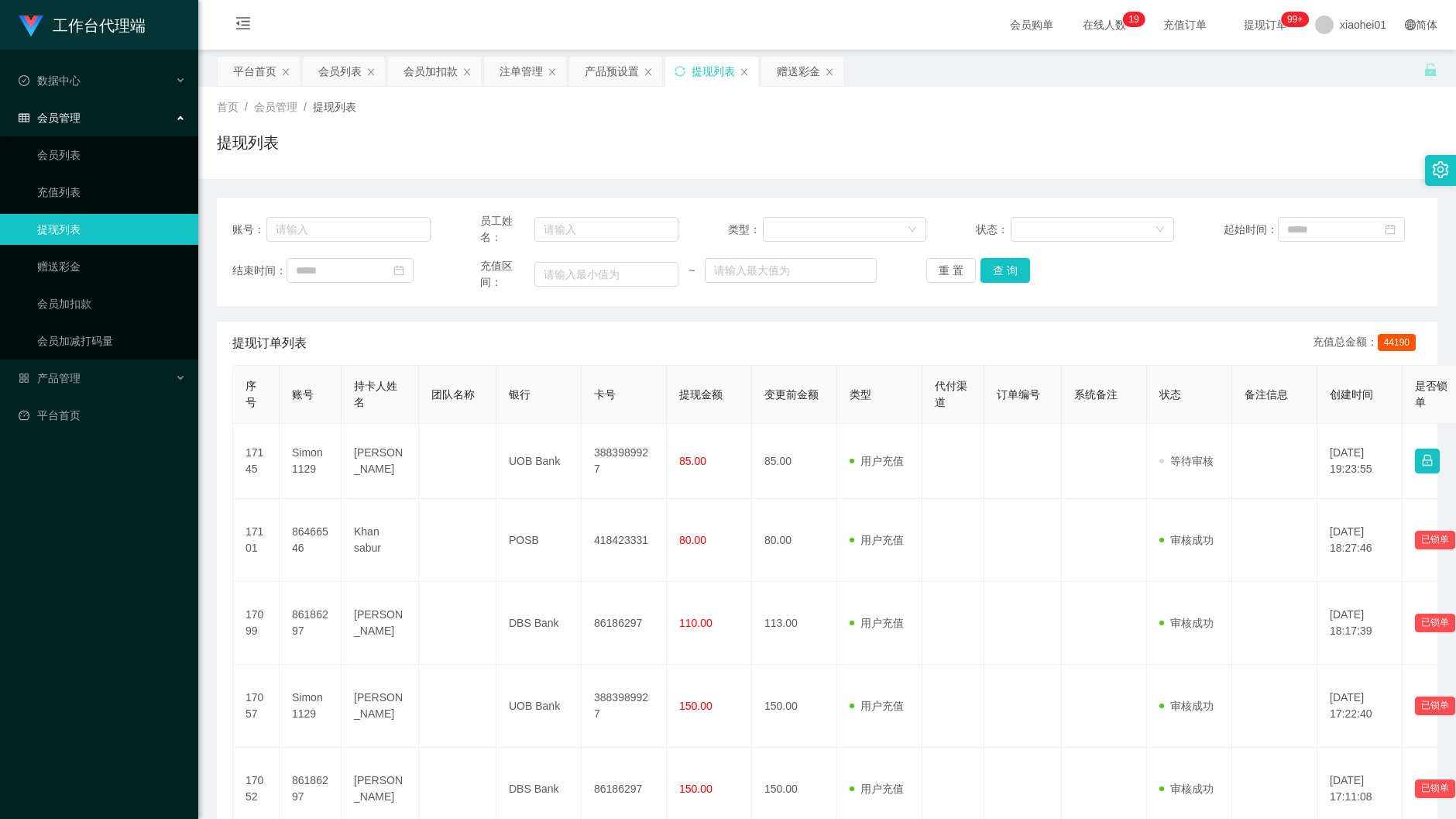
click at [623, 458] on td "3883989927" at bounding box center [624, 461] width 85 height 75
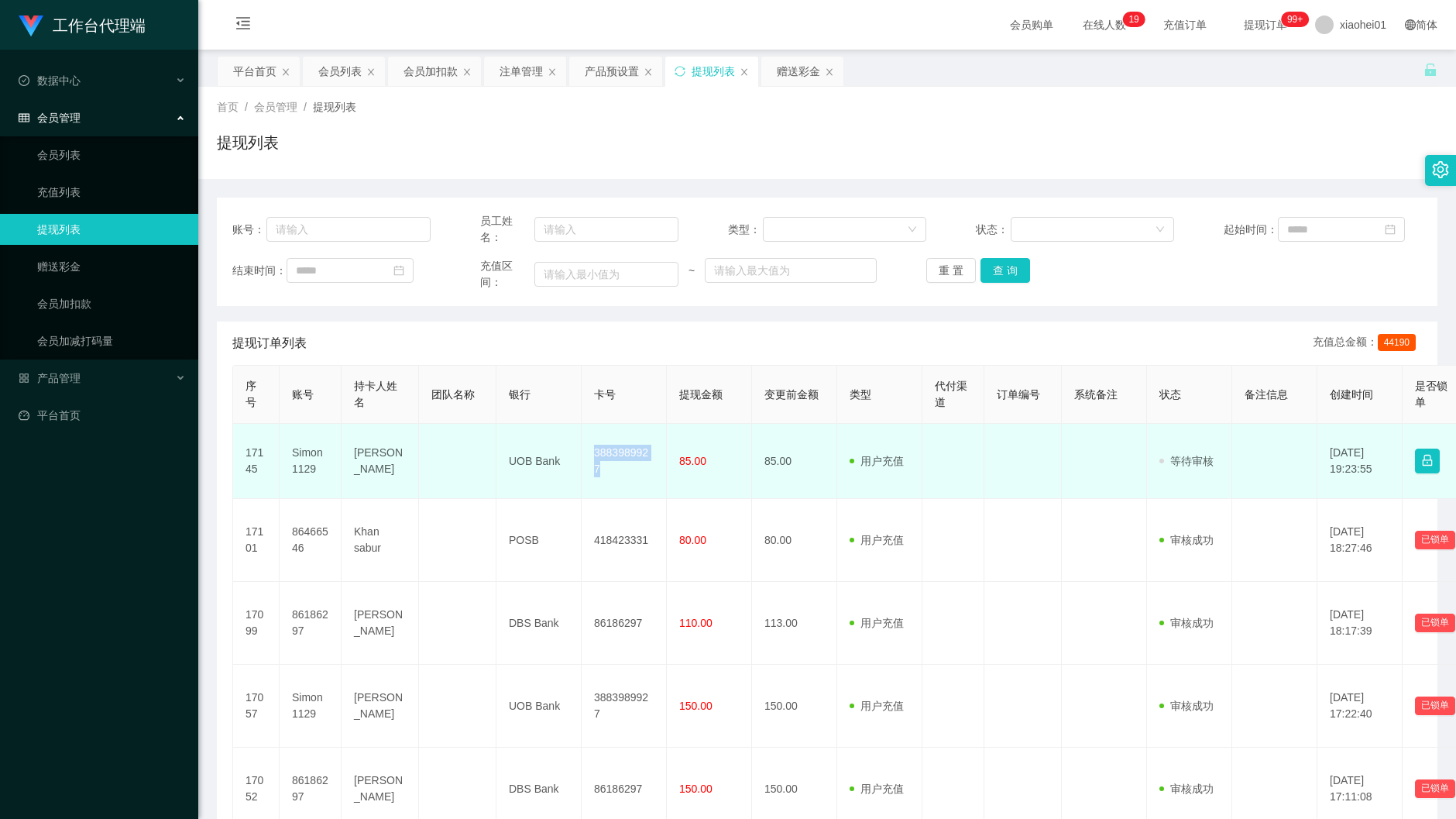
click at [623, 458] on td "3883989927" at bounding box center [624, 461] width 85 height 75
copy td "3883989927"
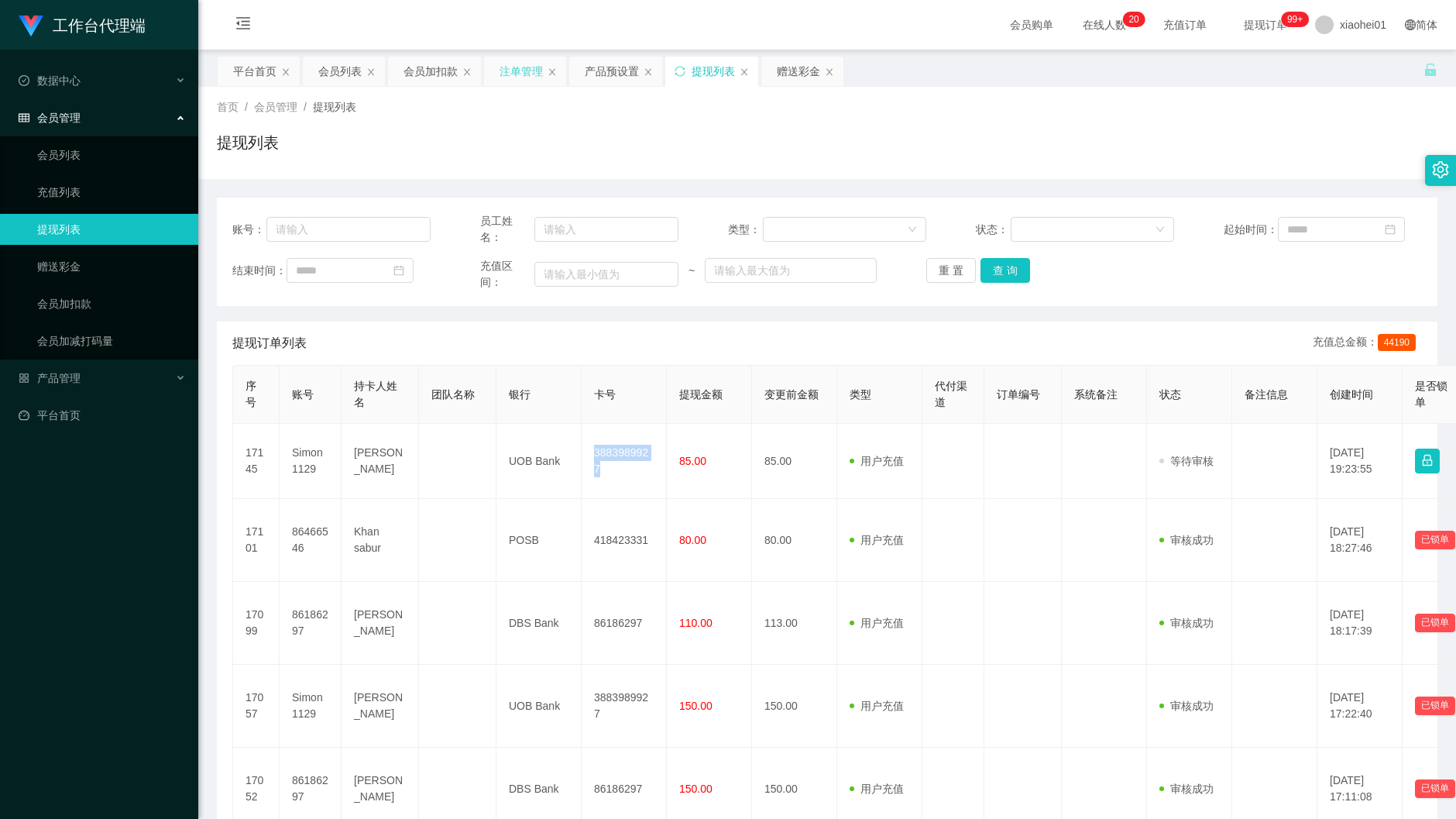
click at [517, 76] on div "注单管理" at bounding box center [521, 71] width 43 height 29
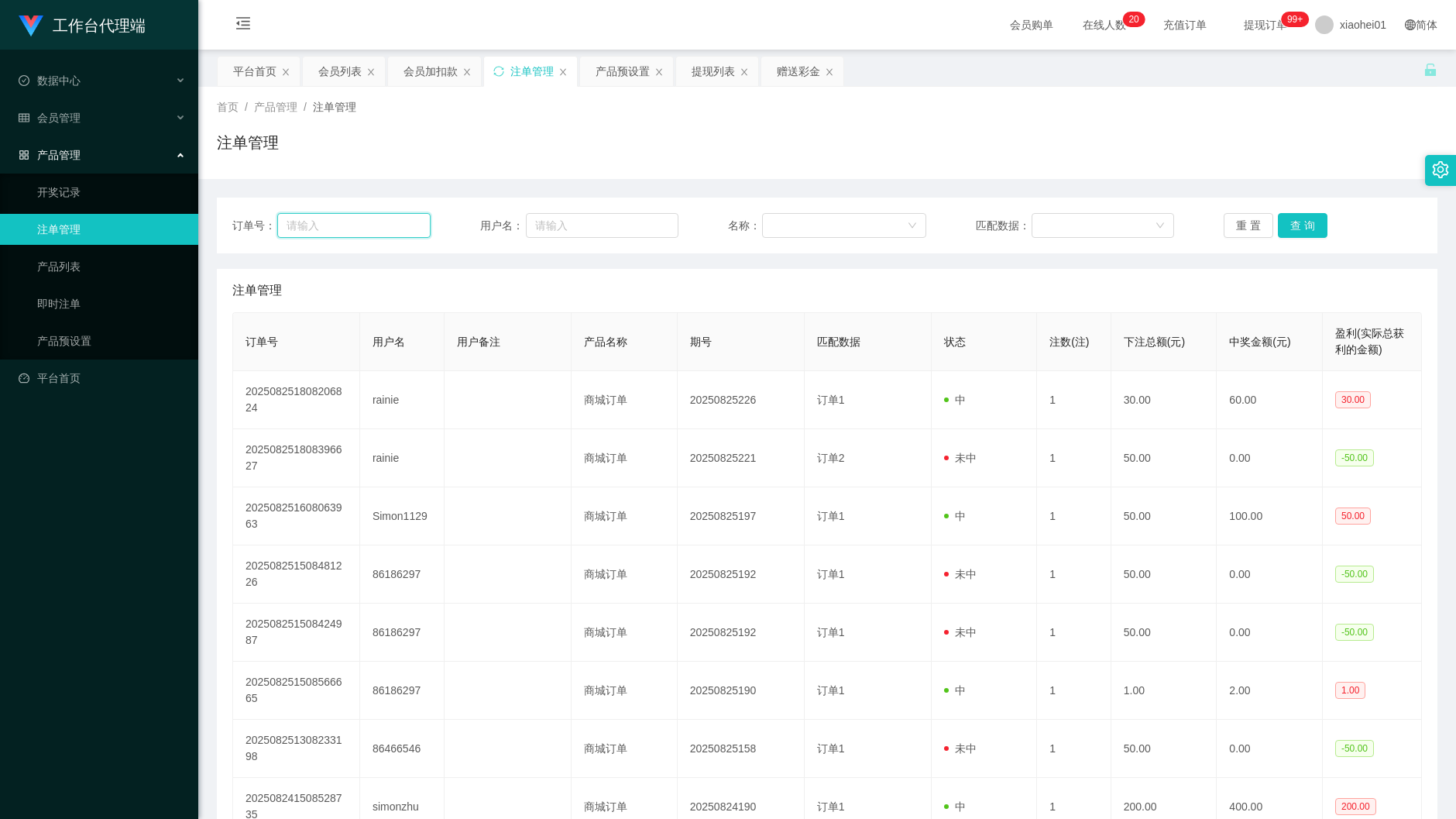
click at [396, 216] on input "text" at bounding box center [354, 226] width 154 height 25
paste input "rainie"
type input "rainie"
drag, startPoint x: 343, startPoint y: 216, endPoint x: 183, endPoint y: 219, distance: 160.0
click at [183, 219] on section "工作台代理端 数据中心 会员管理 会员列表 充值列表 提现列表 赠送彩金 会员加扣款 会员加减打码量 产品管理 开奖记录 注单管理 产品列表 即时注单 产品预…" at bounding box center [728, 537] width 1456 height 1073
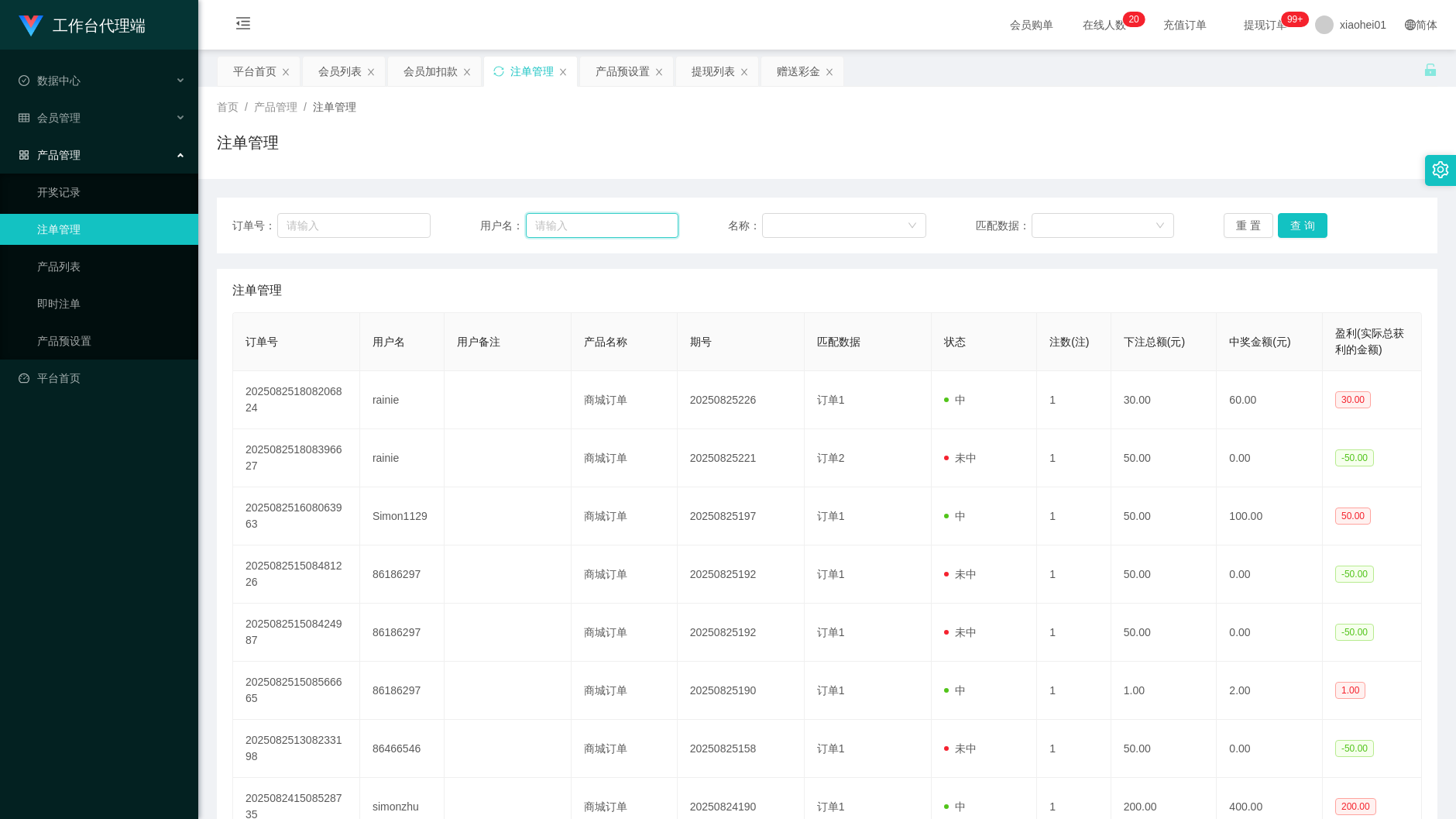
click at [587, 222] on input "text" at bounding box center [602, 226] width 153 height 25
paste input "rainie"
type input "rainie"
click at [1310, 225] on button "查 询" at bounding box center [1302, 226] width 50 height 25
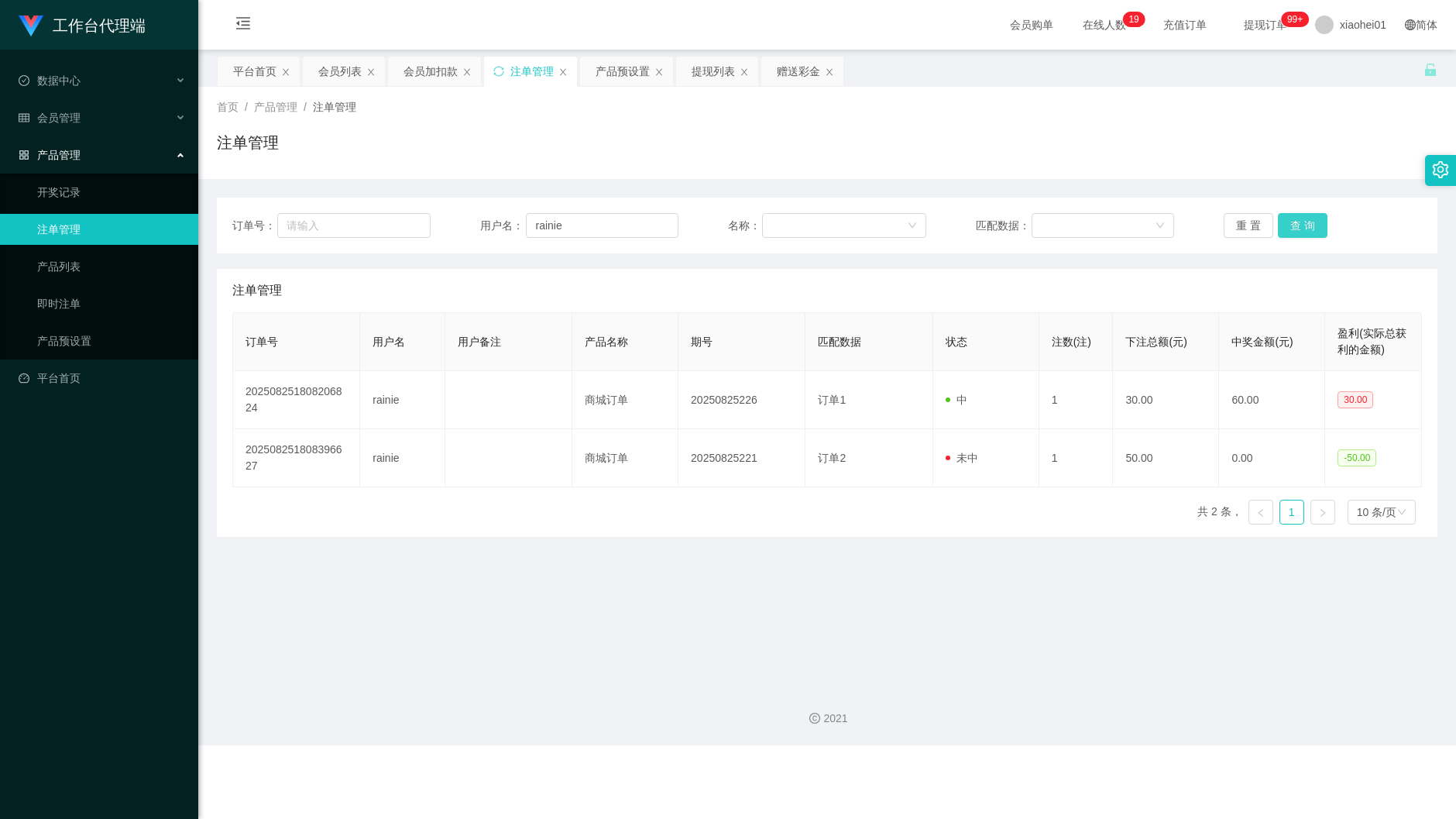
click at [1308, 225] on button "查 询" at bounding box center [1302, 226] width 50 height 25
drag, startPoint x: 620, startPoint y: 233, endPoint x: 406, endPoint y: 202, distance: 216.2
click at [388, 222] on div "订单号： 用户名： rainie 名称： 匹配数据： 重 置 查 询" at bounding box center [827, 226] width 1189 height 25
click at [441, 87] on div "关闭左侧 关闭右侧 关闭其它 刷新页面 平台首页 会员列表 会员加扣款 注单管理 产品预设置 提现列表 赠送彩金 首页 / 产品管理 / 注单管理 / 注单管…" at bounding box center [827, 296] width 1220 height 481
click at [446, 63] on div "会员加扣款" at bounding box center [430, 71] width 54 height 29
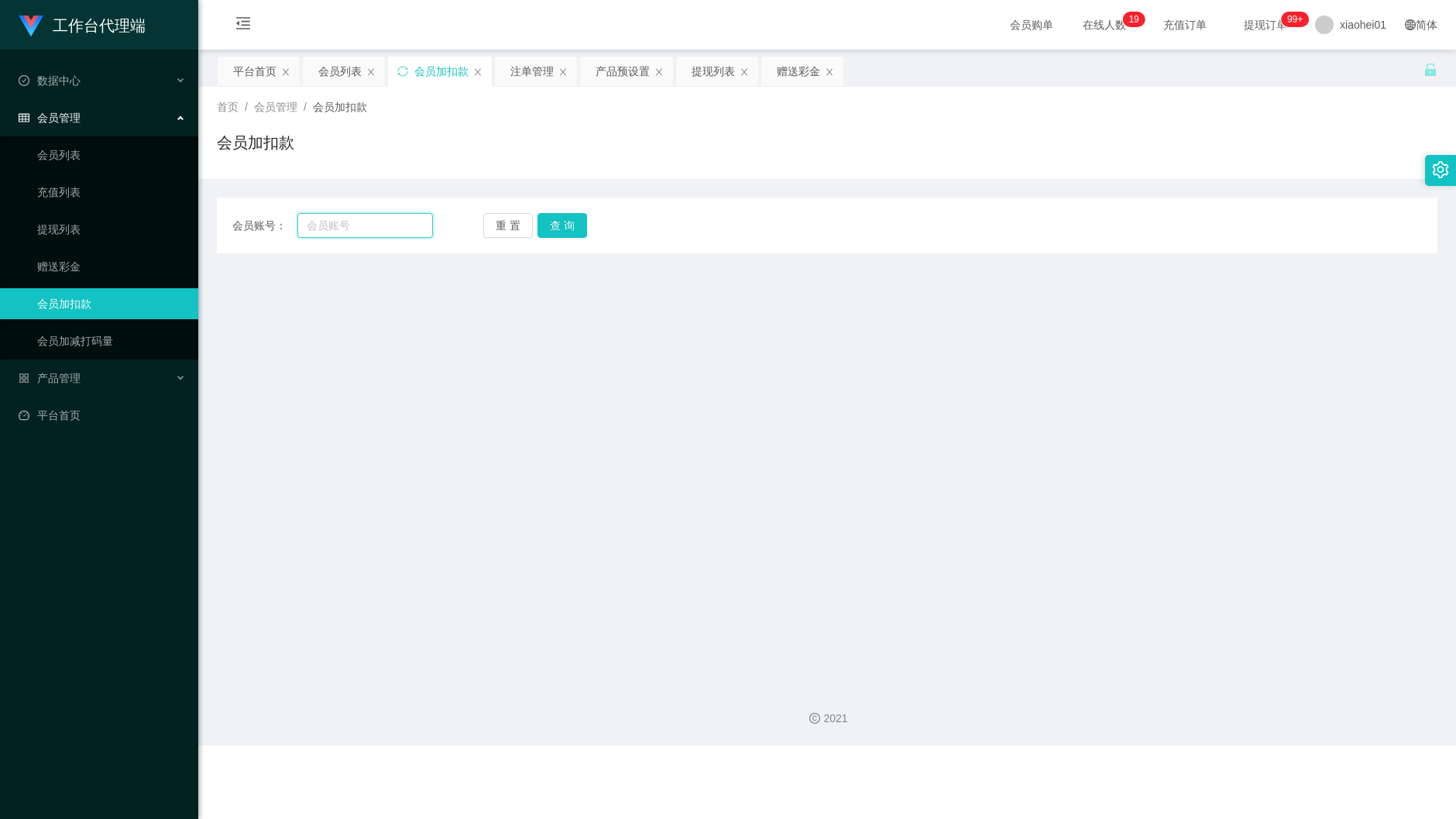
click at [348, 219] on input "text" at bounding box center [366, 226] width 136 height 25
paste input "rainie"
click at [564, 219] on button "查 询" at bounding box center [562, 226] width 50 height 25
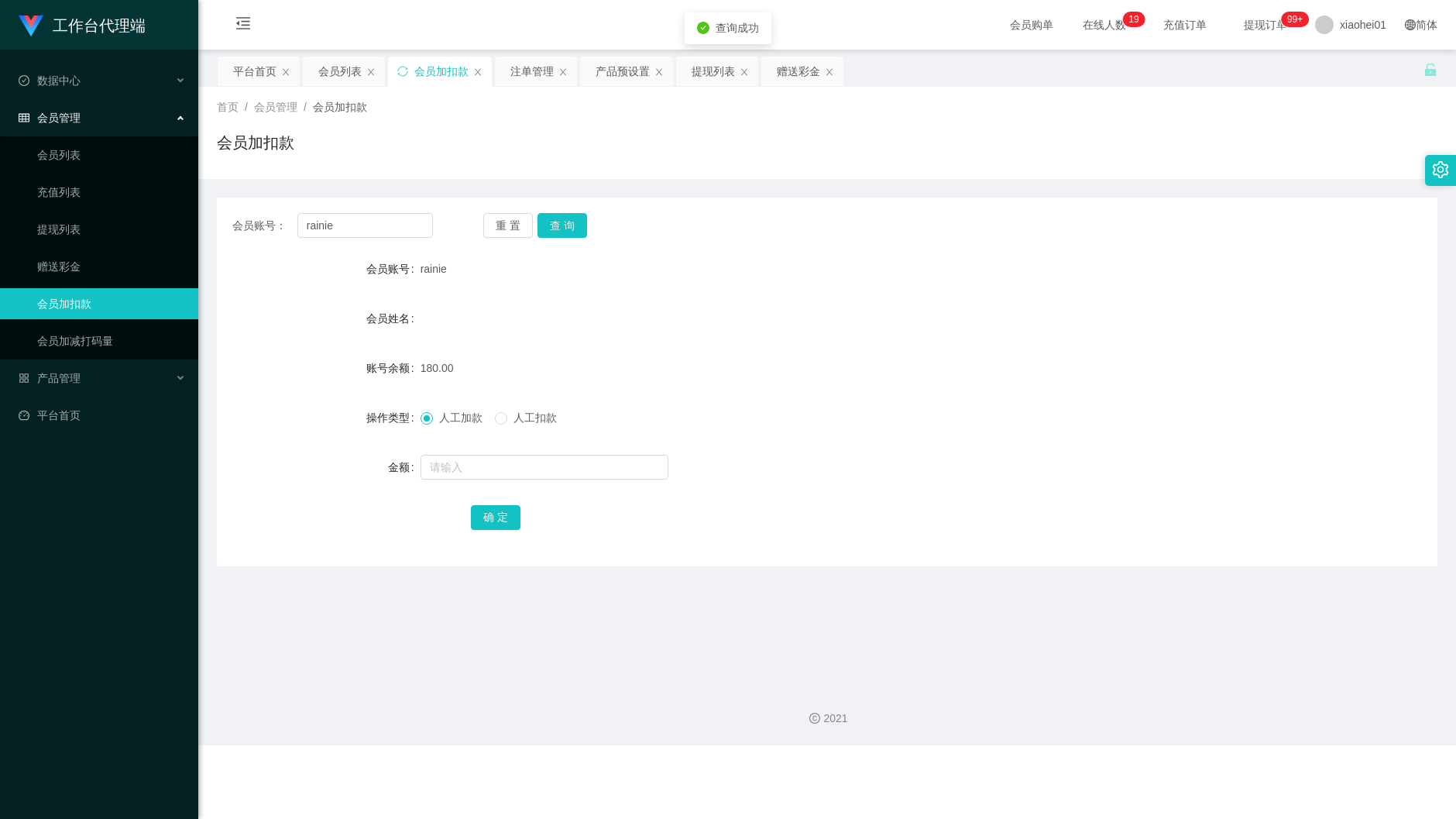
drag, startPoint x: 1162, startPoint y: 270, endPoint x: 1154, endPoint y: 268, distance: 8.2
click at [1159, 268] on div "会员账号 rainie" at bounding box center [827, 269] width 1220 height 31
drag, startPoint x: 1088, startPoint y: 313, endPoint x: 511, endPoint y: 251, distance: 580.3
click at [1087, 313] on div "会员姓名" at bounding box center [827, 319] width 1220 height 31
drag, startPoint x: 342, startPoint y: 225, endPoint x: 134, endPoint y: 208, distance: 208.7
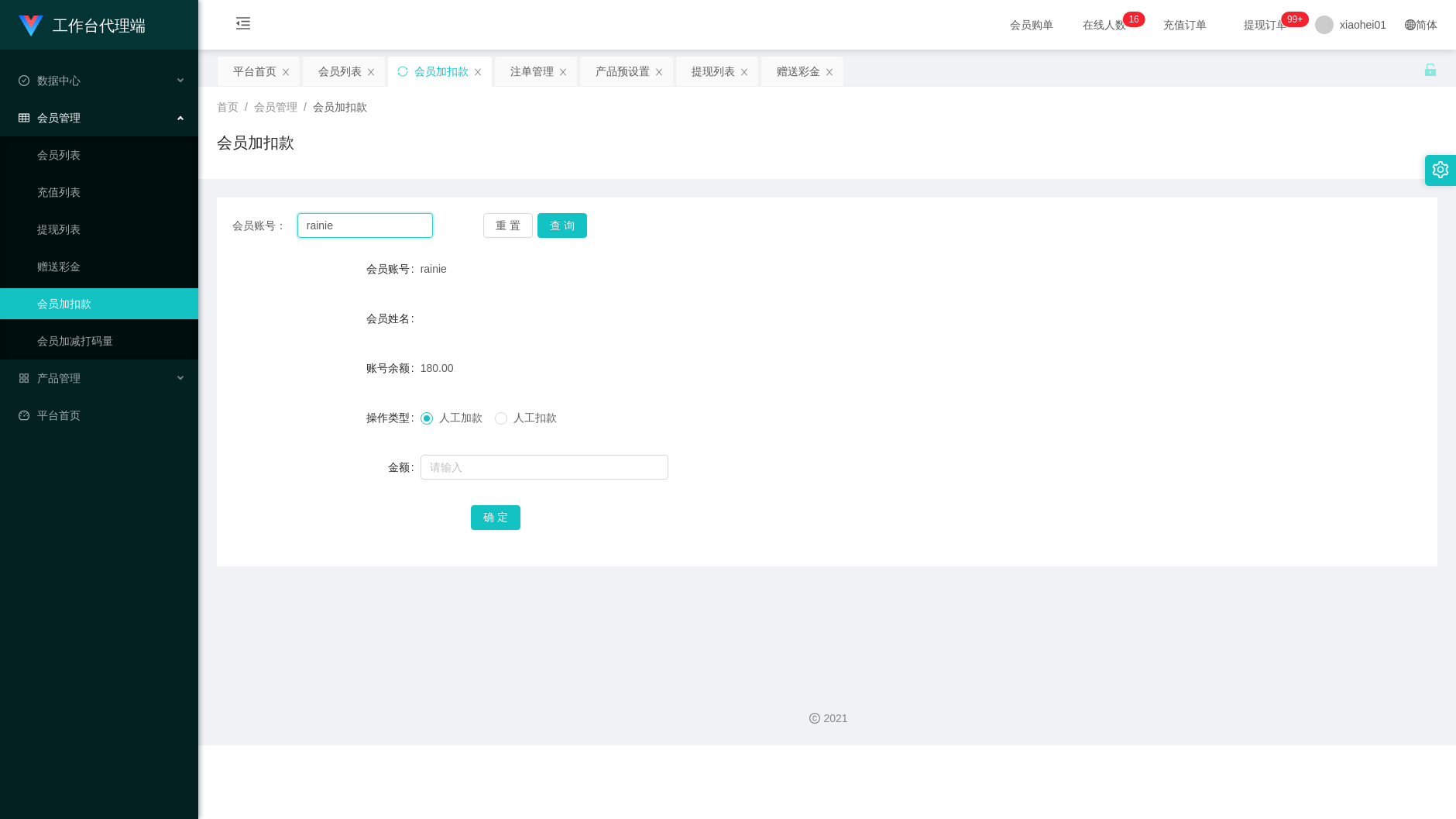
click at [160, 214] on section "工作台代理端 数据中心 会员管理 会员列表 充值列表 提现列表 赠送彩金 会员加扣款 会员加减打码量 产品管理 开奖记录 注单管理 产品列表 即时注单 产品预…" at bounding box center [728, 372] width 1456 height 745
paste input "86186297"
type input "86186297"
click at [584, 227] on button "查 询" at bounding box center [562, 226] width 50 height 25
click at [838, 268] on div "86186297" at bounding box center [776, 269] width 712 height 31
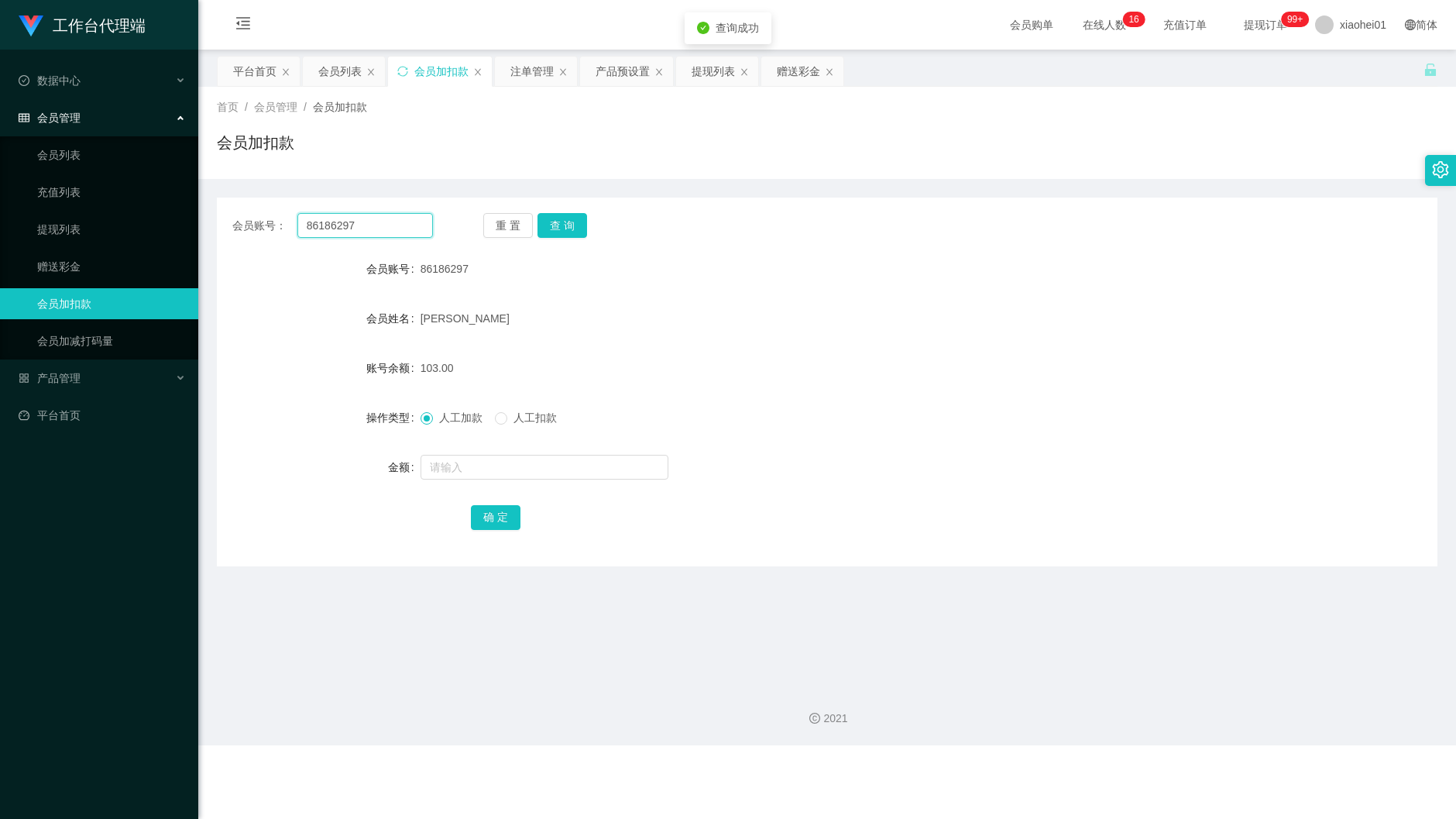
drag, startPoint x: 202, startPoint y: 225, endPoint x: 164, endPoint y: 227, distance: 38.1
click at [168, 227] on section "工作台代理端 数据中心 会员管理 会员列表 充值列表 提现列表 赠送彩金 会员加扣款 会员加减打码量 产品管理 开奖记录 注单管理 产品列表 即时注单 产品预…" at bounding box center [728, 372] width 1456 height 745
click at [850, 211] on div "会员账号： 重 置 查 询 会员账号 86186297 会员姓名 Rahman shahinoor 账号余额 103.00 操作类型 人工加款 人工扣款 金额…" at bounding box center [827, 382] width 1220 height 368
click at [607, 81] on div "产品预设置" at bounding box center [623, 71] width 54 height 29
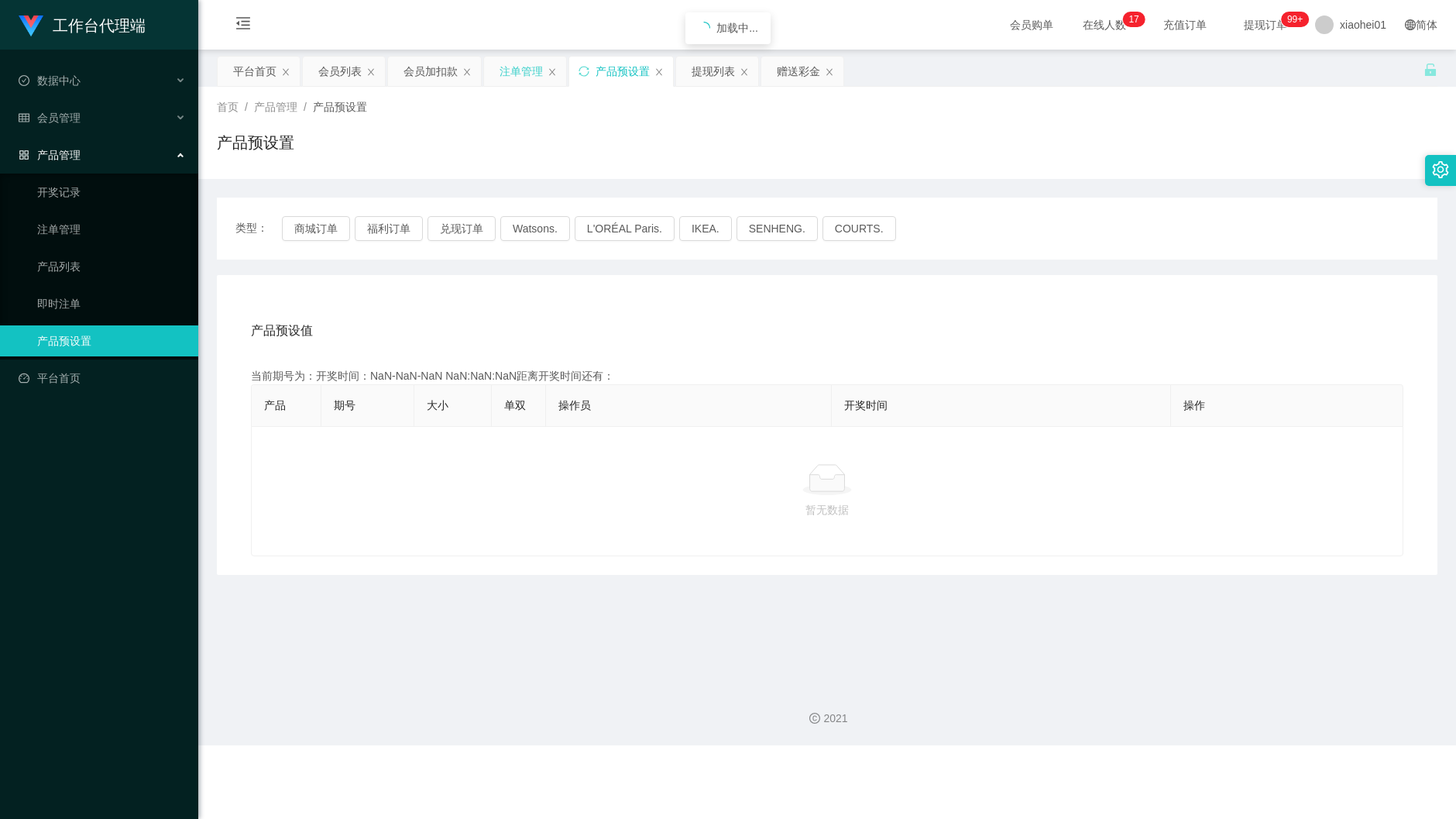
click at [520, 69] on div "注单管理" at bounding box center [521, 71] width 43 height 29
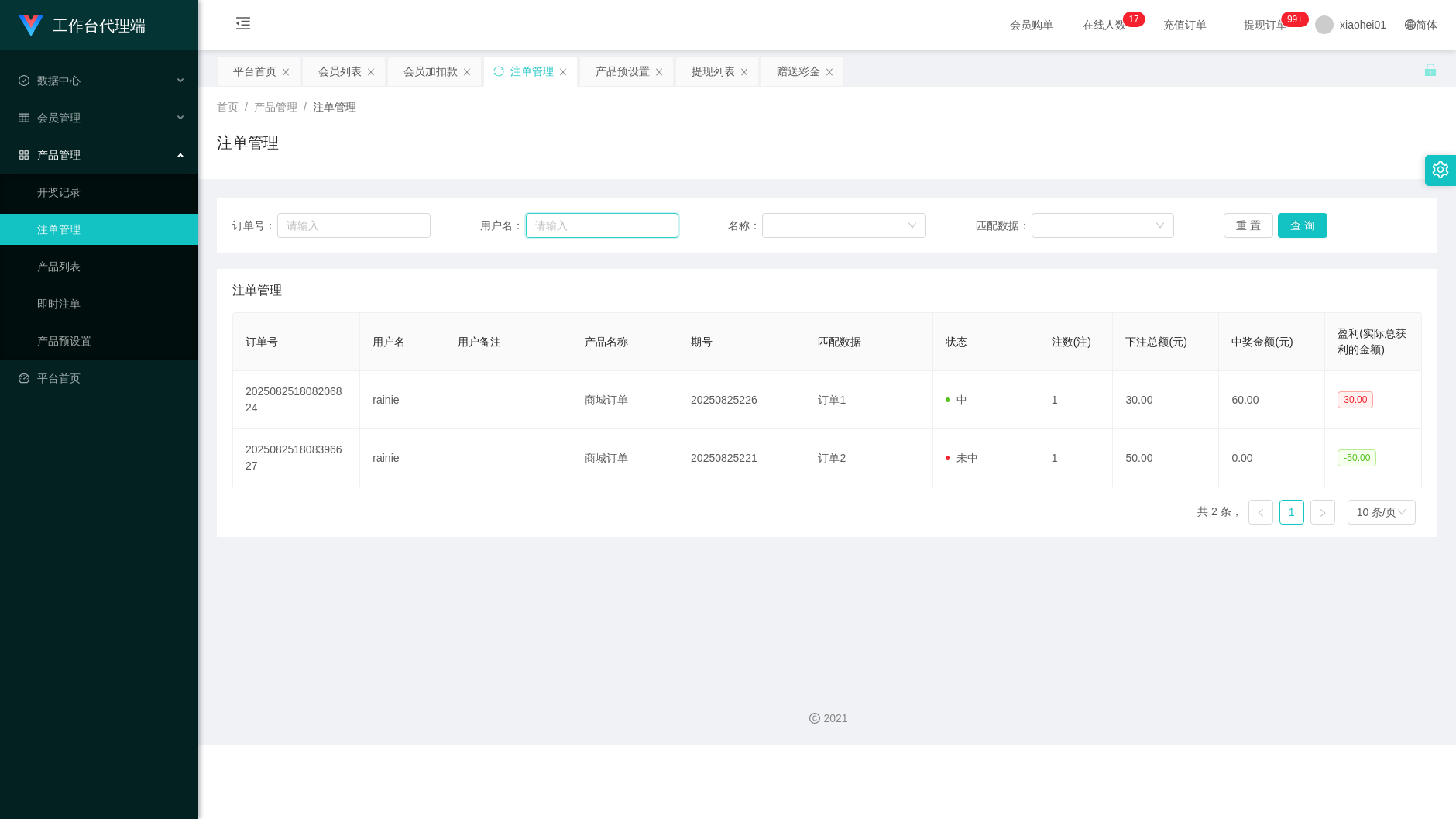
click at [593, 230] on input "text" at bounding box center [602, 226] width 153 height 25
paste input "86186297"
type input "86186297"
click at [1285, 219] on button "查 询" at bounding box center [1302, 226] width 50 height 25
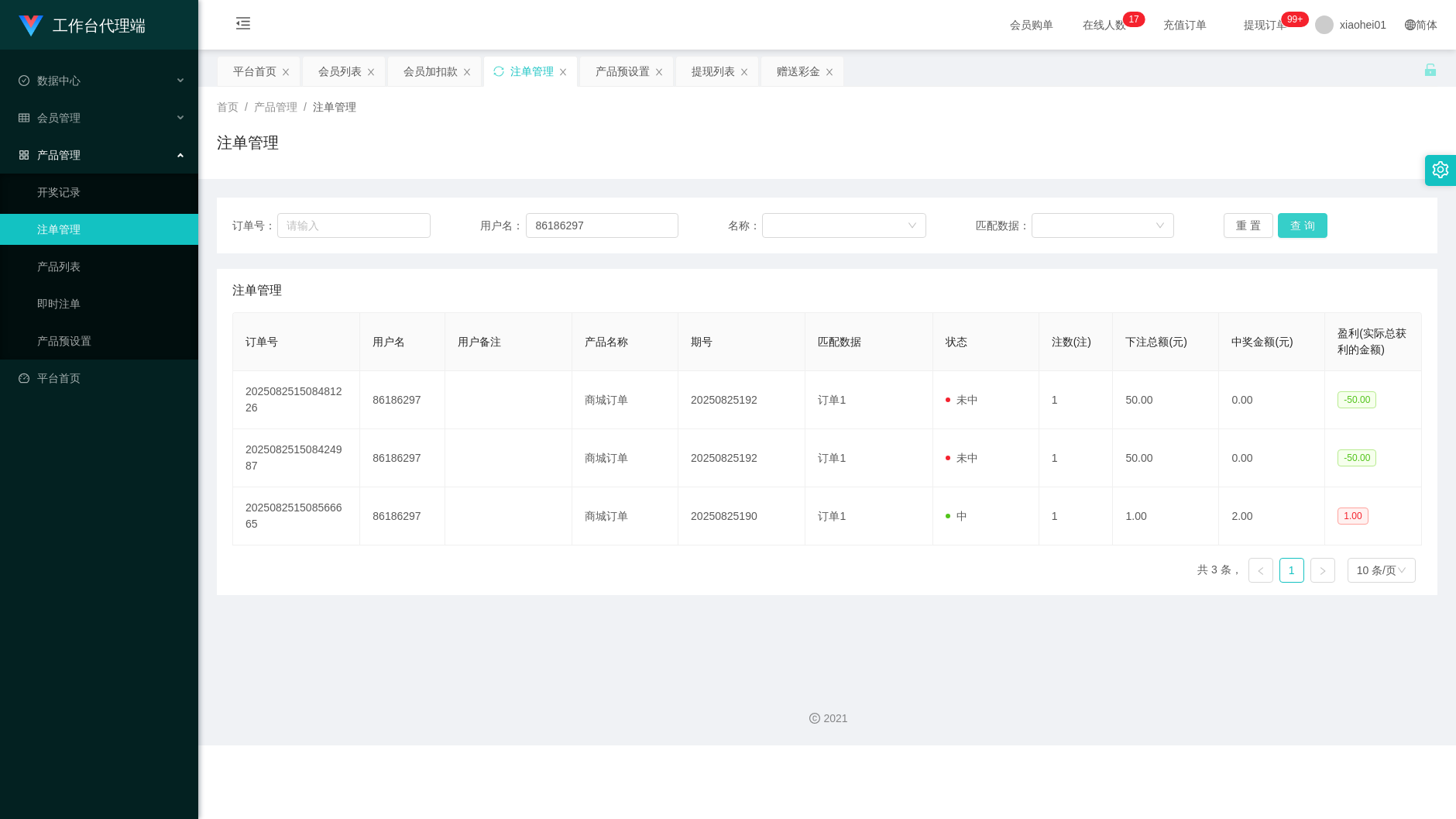
click at [1307, 226] on button "查 询" at bounding box center [1302, 226] width 50 height 25
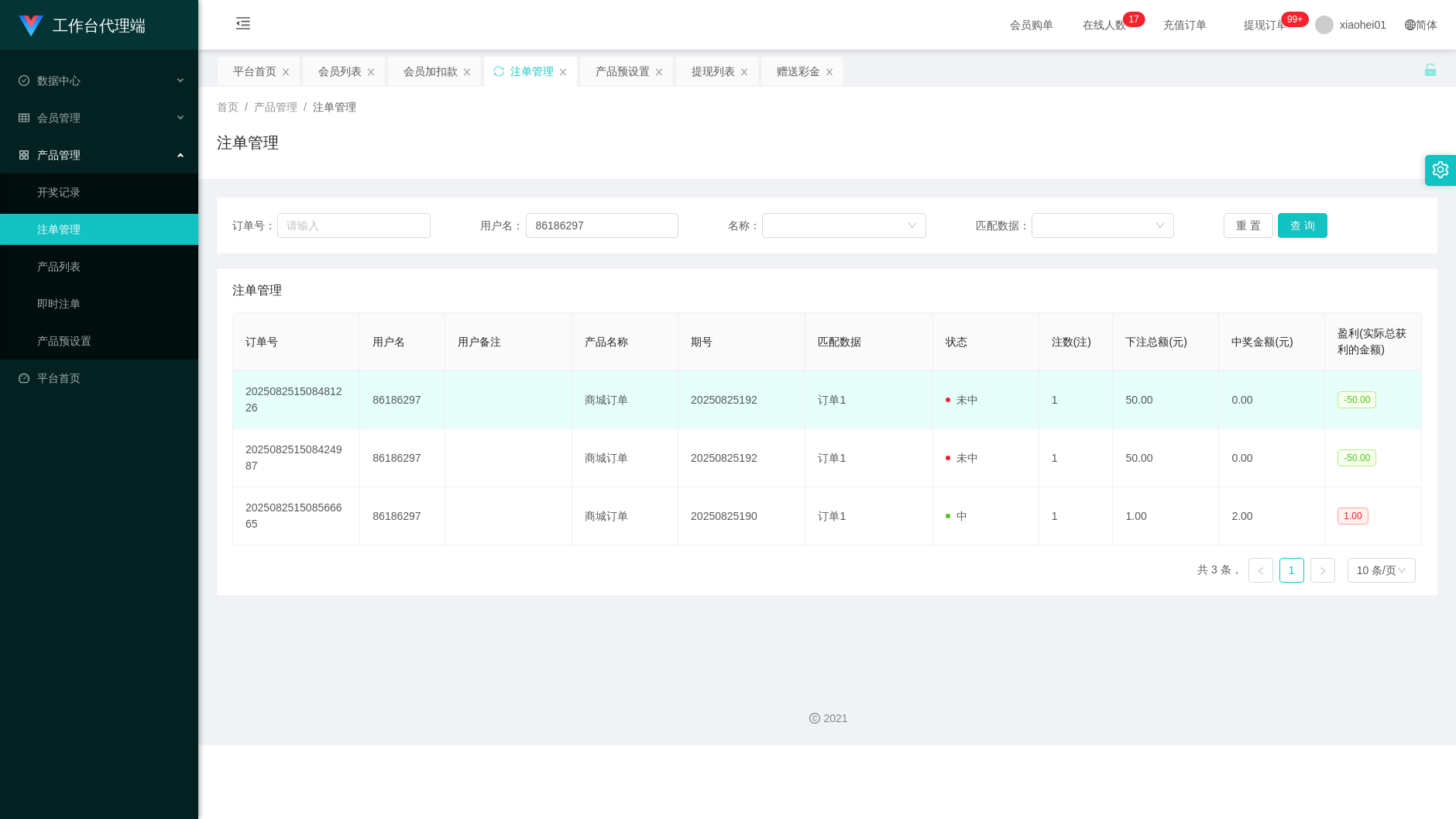
click at [720, 400] on td "20250825192" at bounding box center [742, 399] width 127 height 58
click at [761, 410] on td "20250825192" at bounding box center [742, 399] width 127 height 58
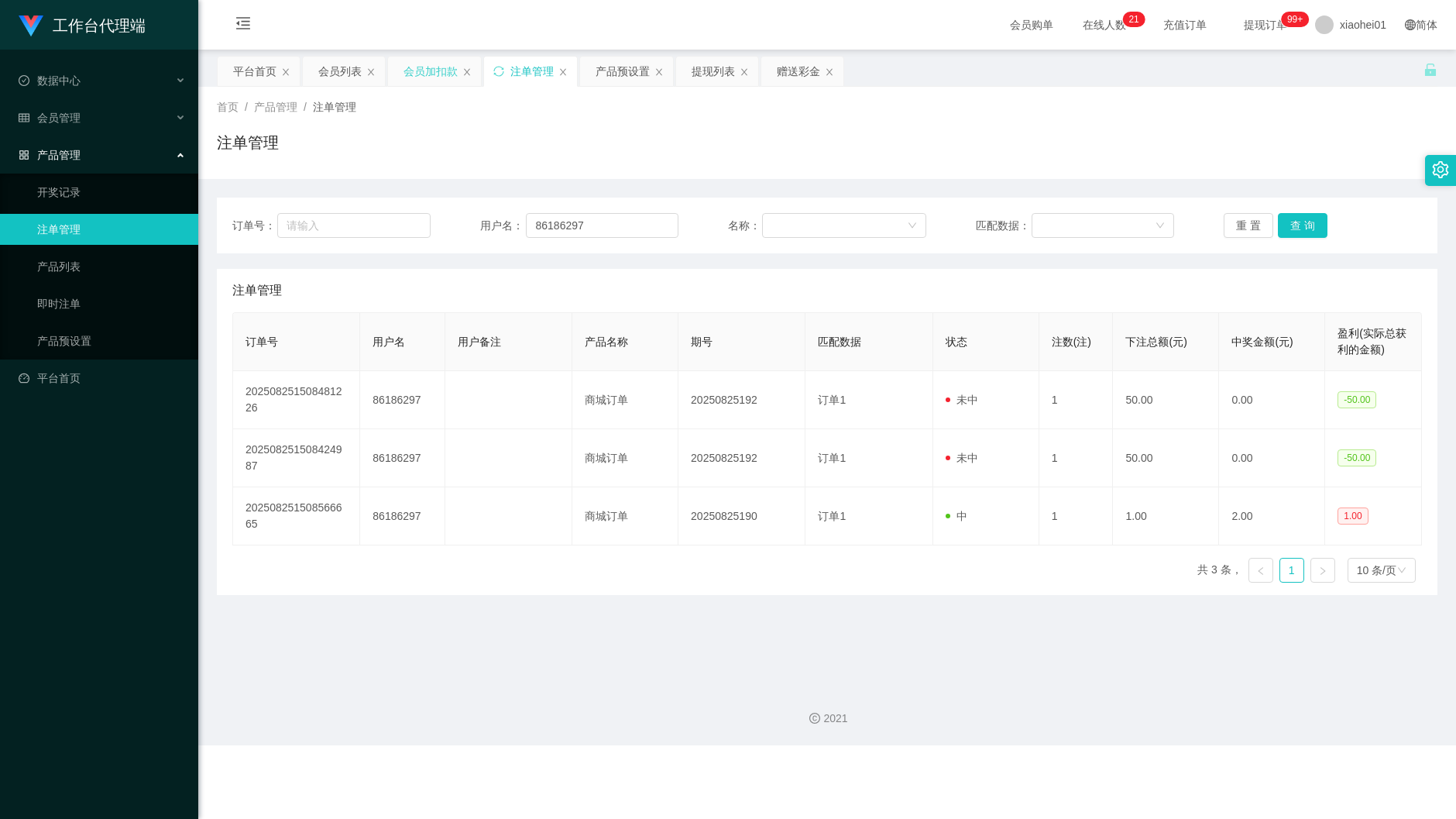
click at [426, 71] on div "会员加扣款" at bounding box center [430, 71] width 54 height 29
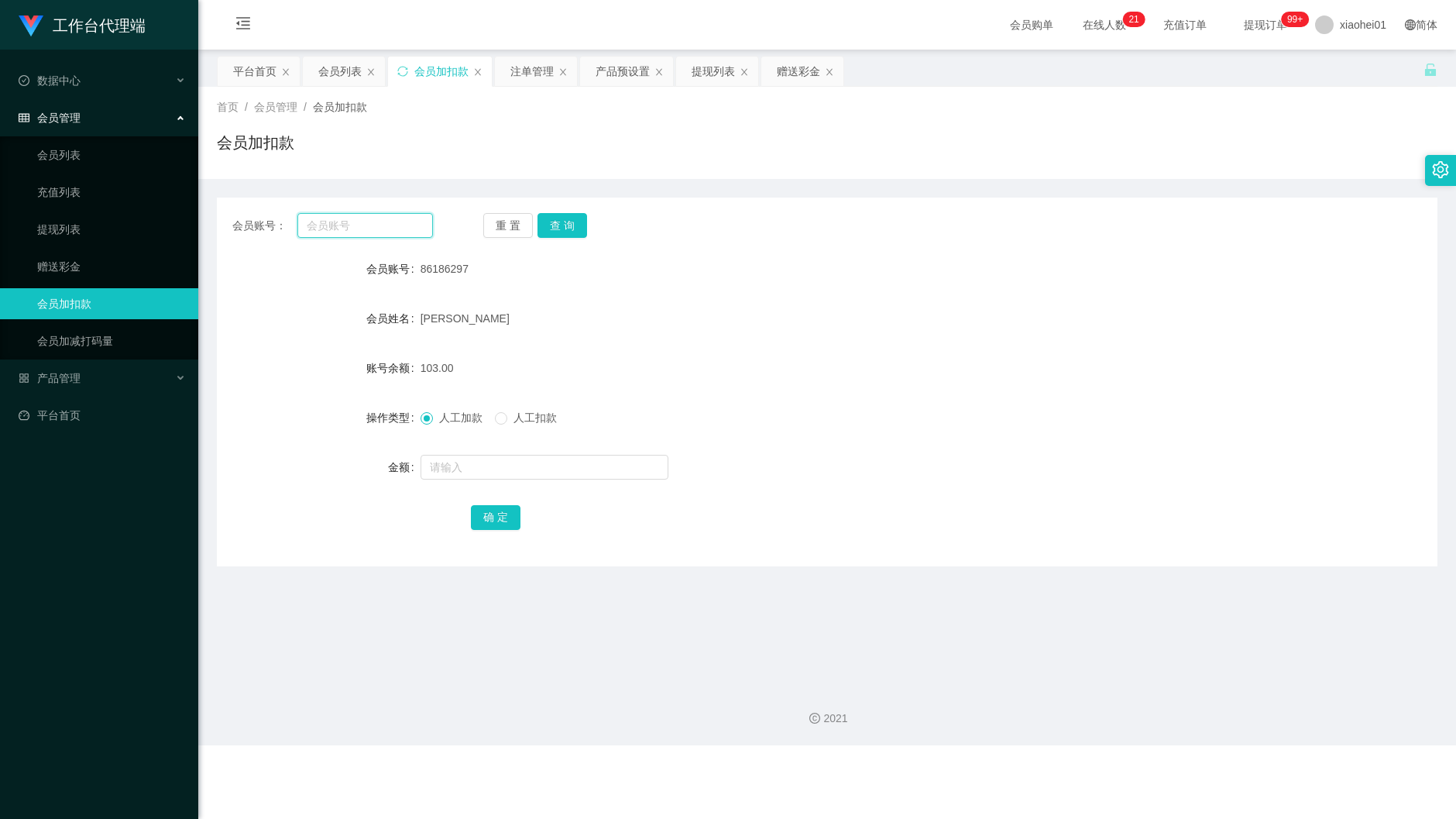
click at [368, 234] on input "text" at bounding box center [366, 226] width 136 height 25
paste input "86186297"
type input "86186297"
click at [568, 214] on button "查 询" at bounding box center [562, 226] width 50 height 25
click at [512, 482] on div at bounding box center [776, 467] width 712 height 31
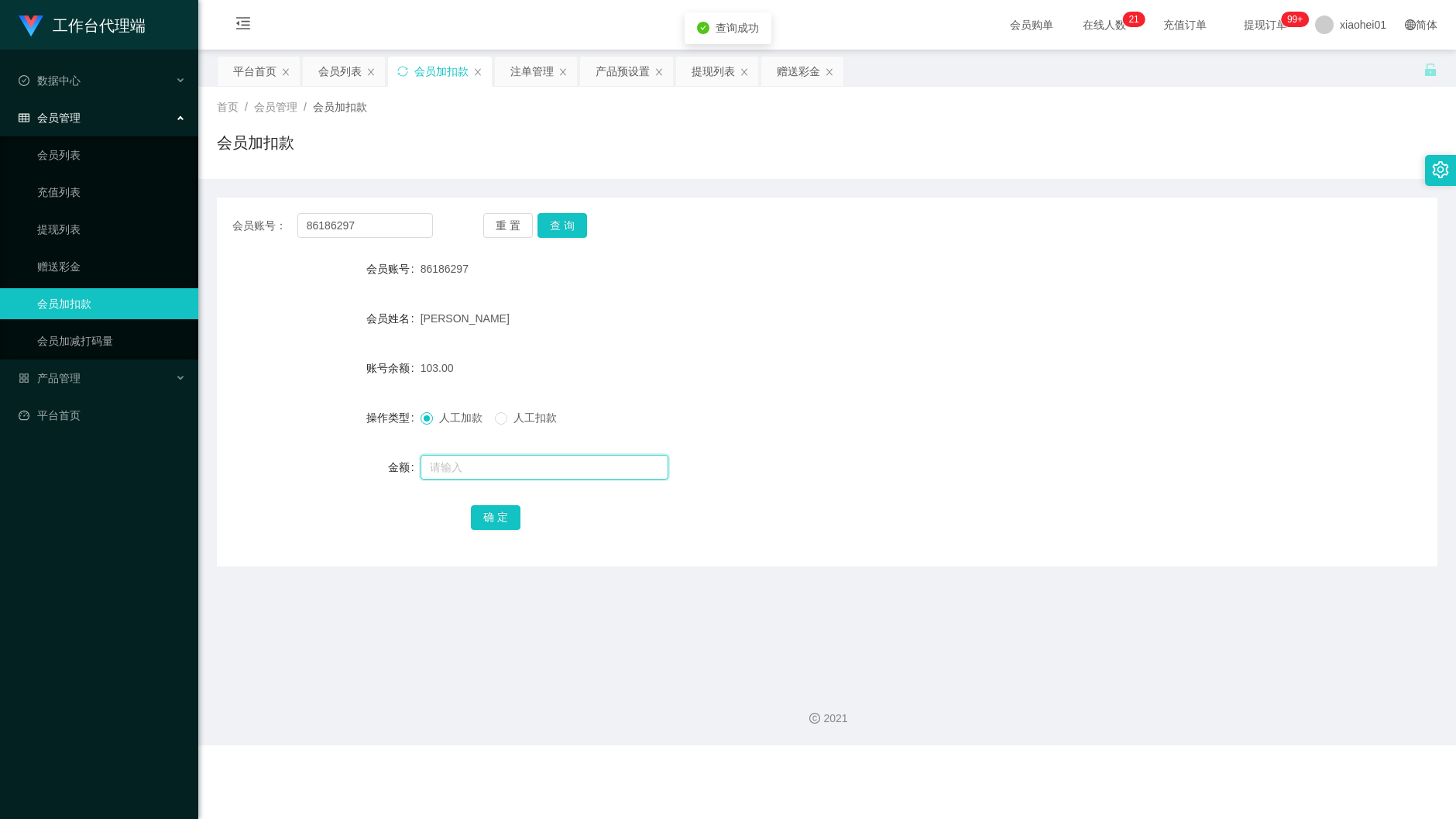
click at [531, 472] on input "text" at bounding box center [544, 467] width 248 height 25
type input "30"
click at [505, 509] on button "确 定" at bounding box center [495, 517] width 50 height 25
click at [837, 376] on div "133.00" at bounding box center [776, 368] width 712 height 31
click at [104, 689] on div "工作台代理端 数据中心 会员管理 会员列表 充值列表 提现列表 赠送彩金 会员加扣款 会员加减打码量 产品管理 开奖记录 注单管理 产品列表 即时注单 产品预…" at bounding box center [99, 410] width 198 height 819
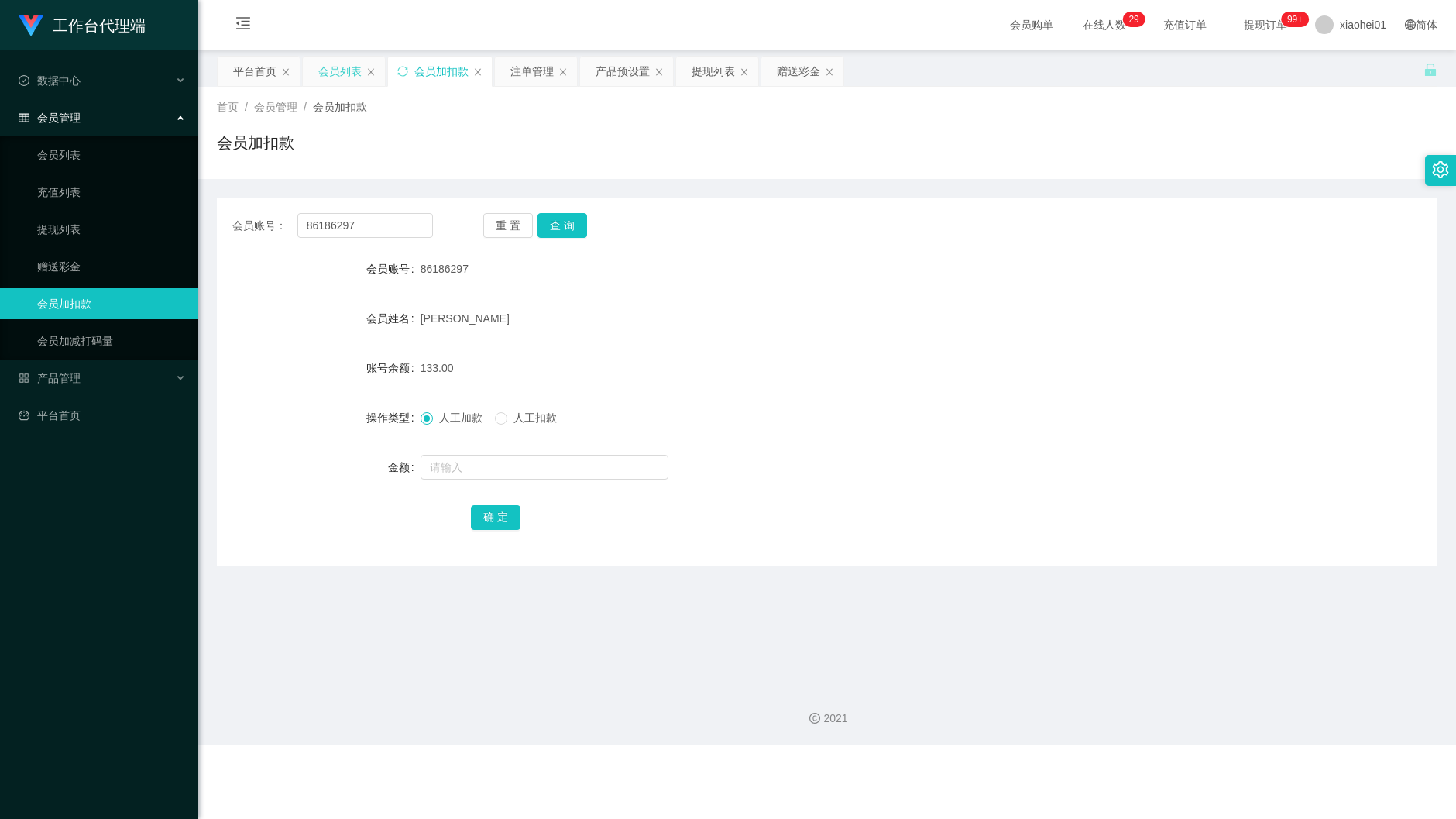
click at [326, 78] on div "会员列表" at bounding box center [340, 71] width 43 height 29
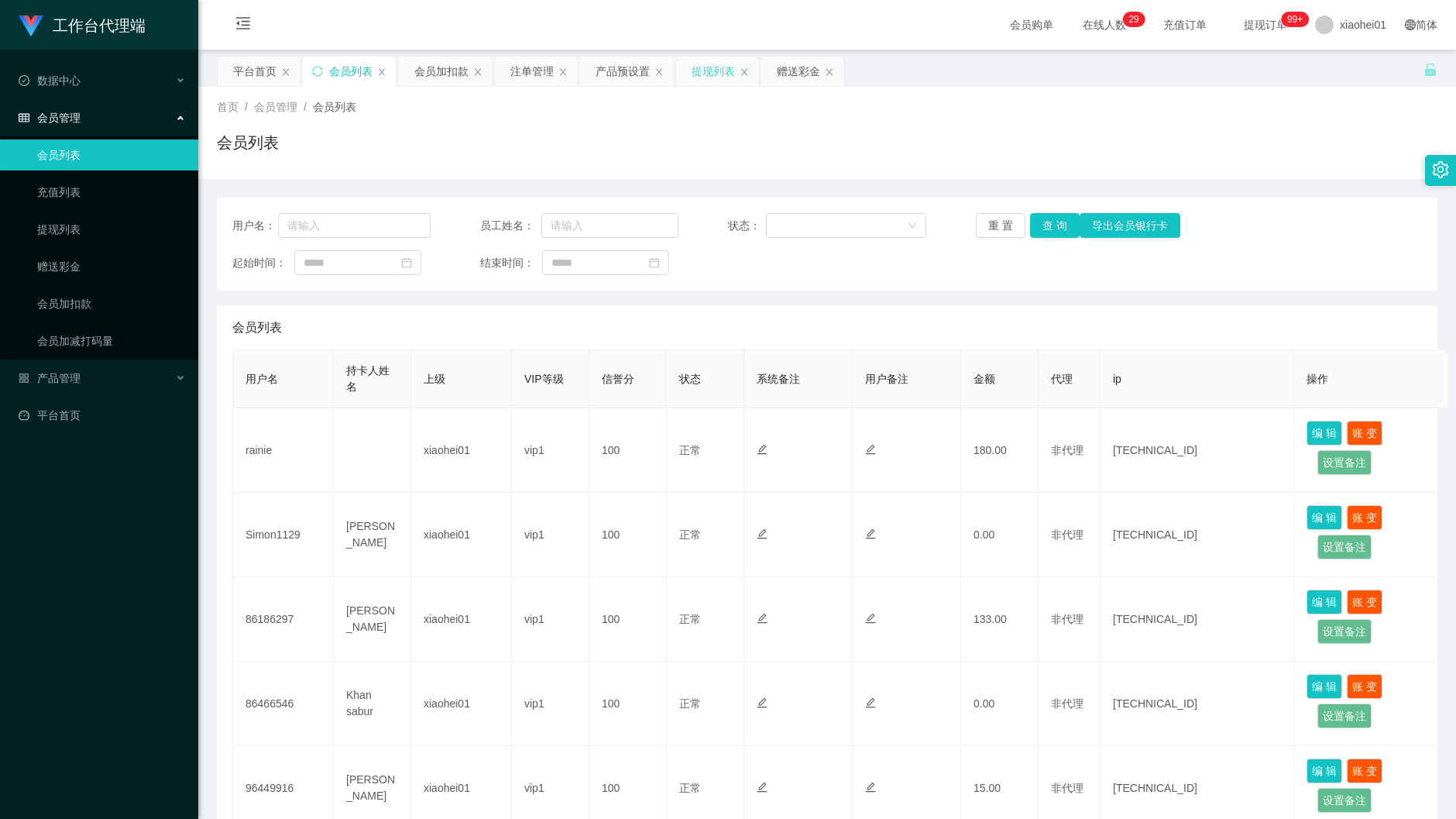
click at [703, 78] on div "提现列表" at bounding box center [713, 71] width 43 height 29
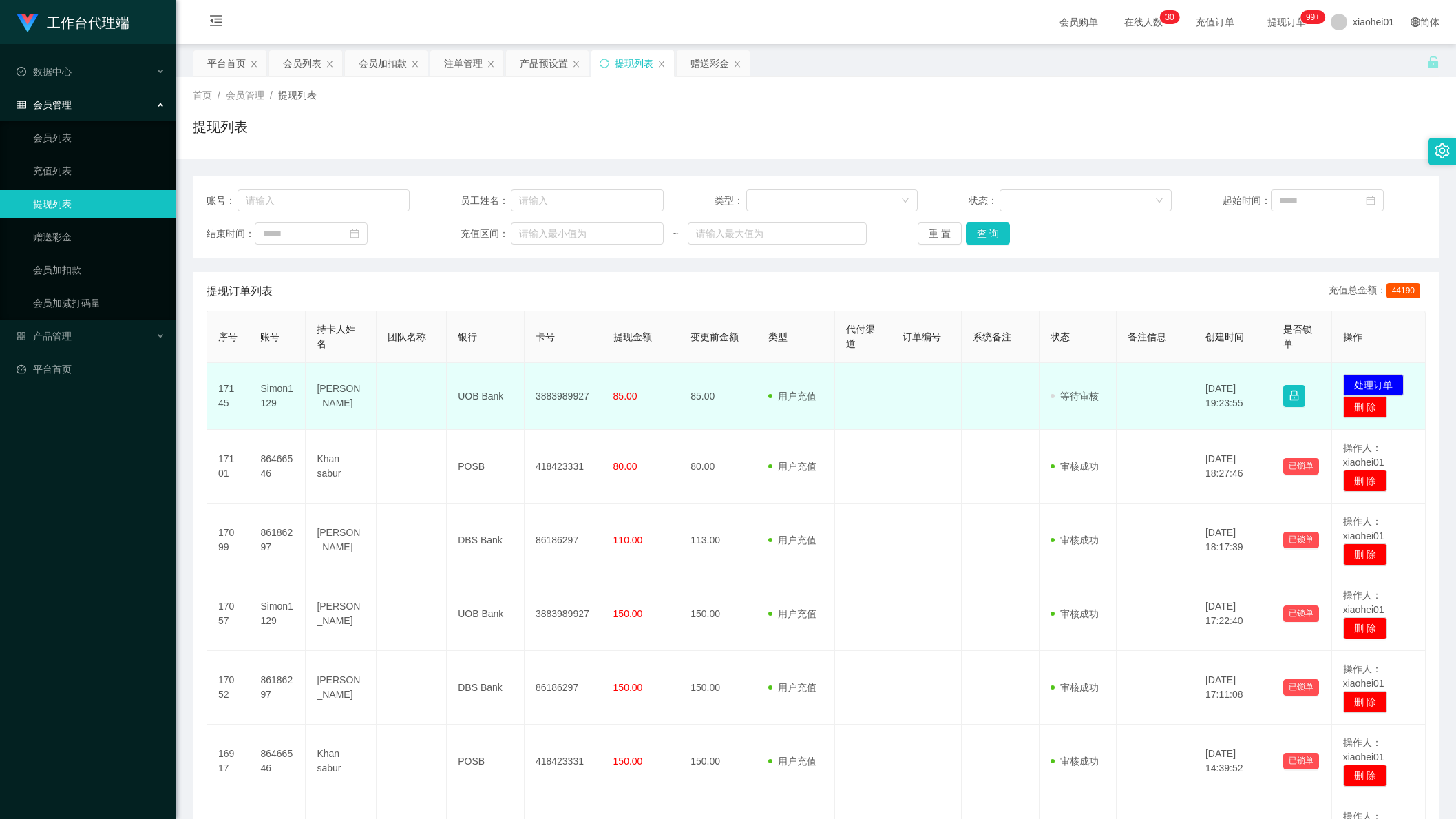
click at [1378, 370] on td "发起代付 处理订单 删 除" at bounding box center [1379, 396] width 94 height 67
click at [1373, 378] on button "处理订单" at bounding box center [1374, 385] width 61 height 22
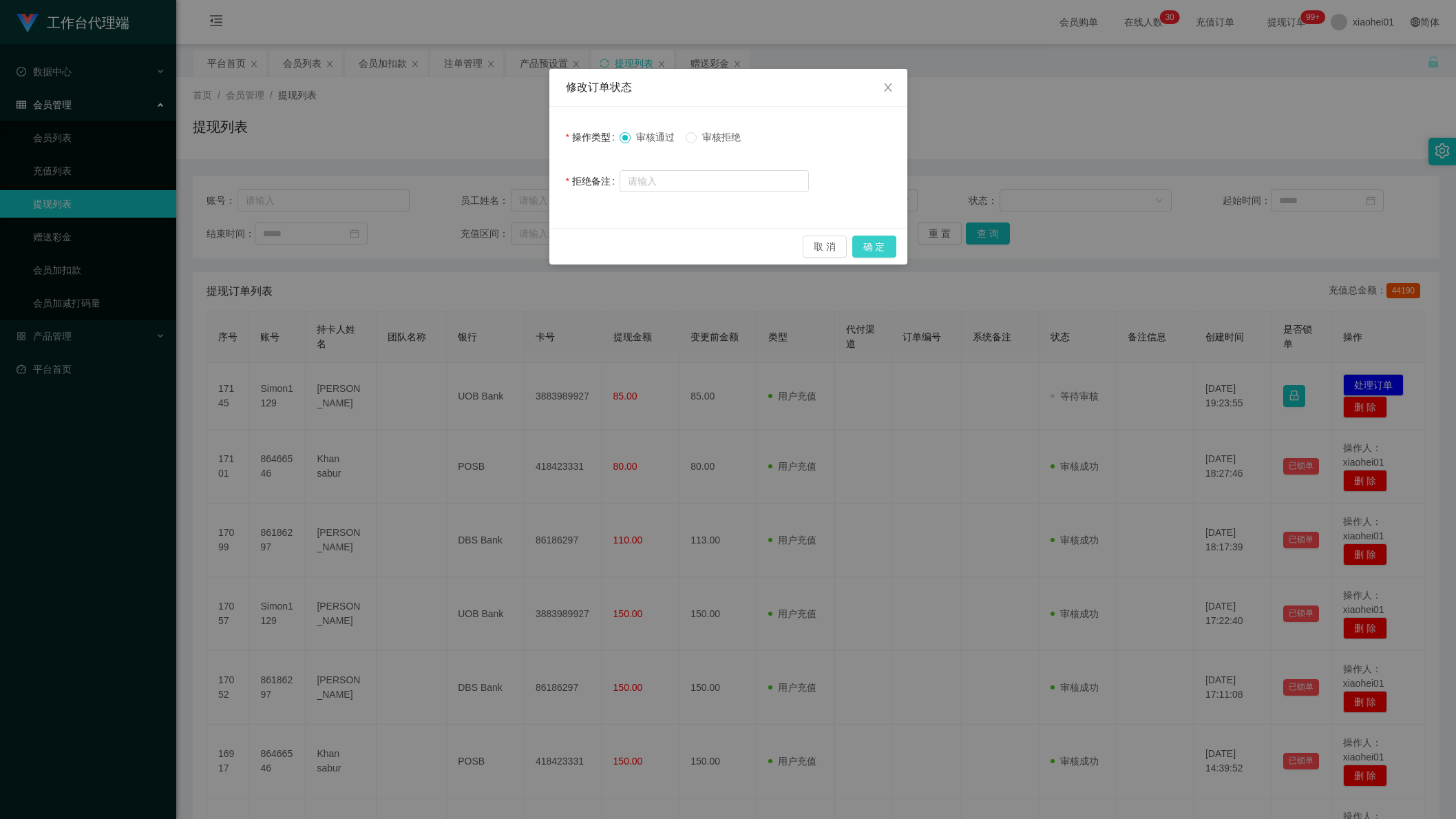
click at [873, 247] on button "确 定" at bounding box center [875, 247] width 44 height 22
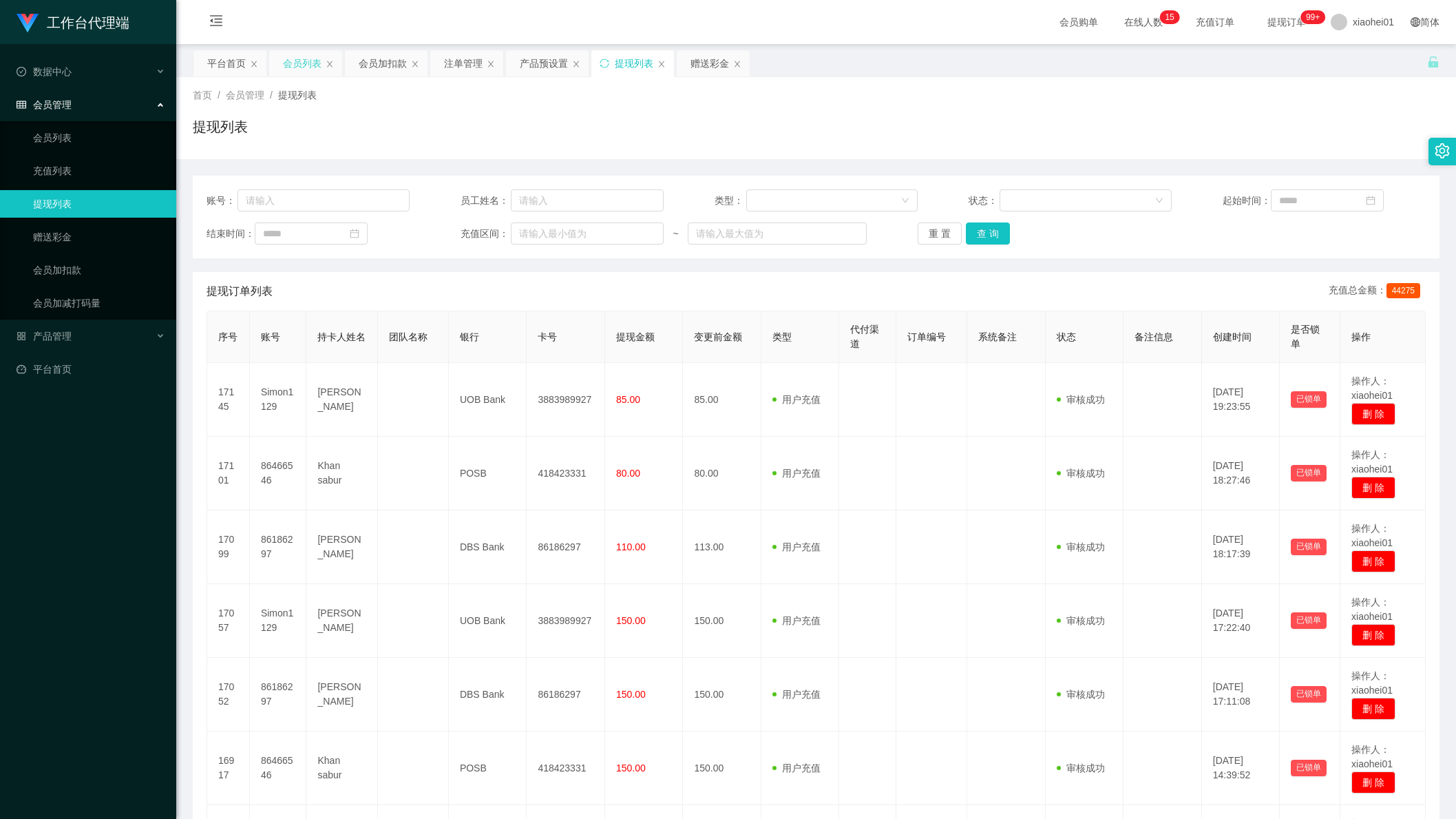
drag, startPoint x: 285, startPoint y: 69, endPoint x: 306, endPoint y: 73, distance: 21.4
click at [287, 70] on div "会员列表" at bounding box center [303, 63] width 39 height 26
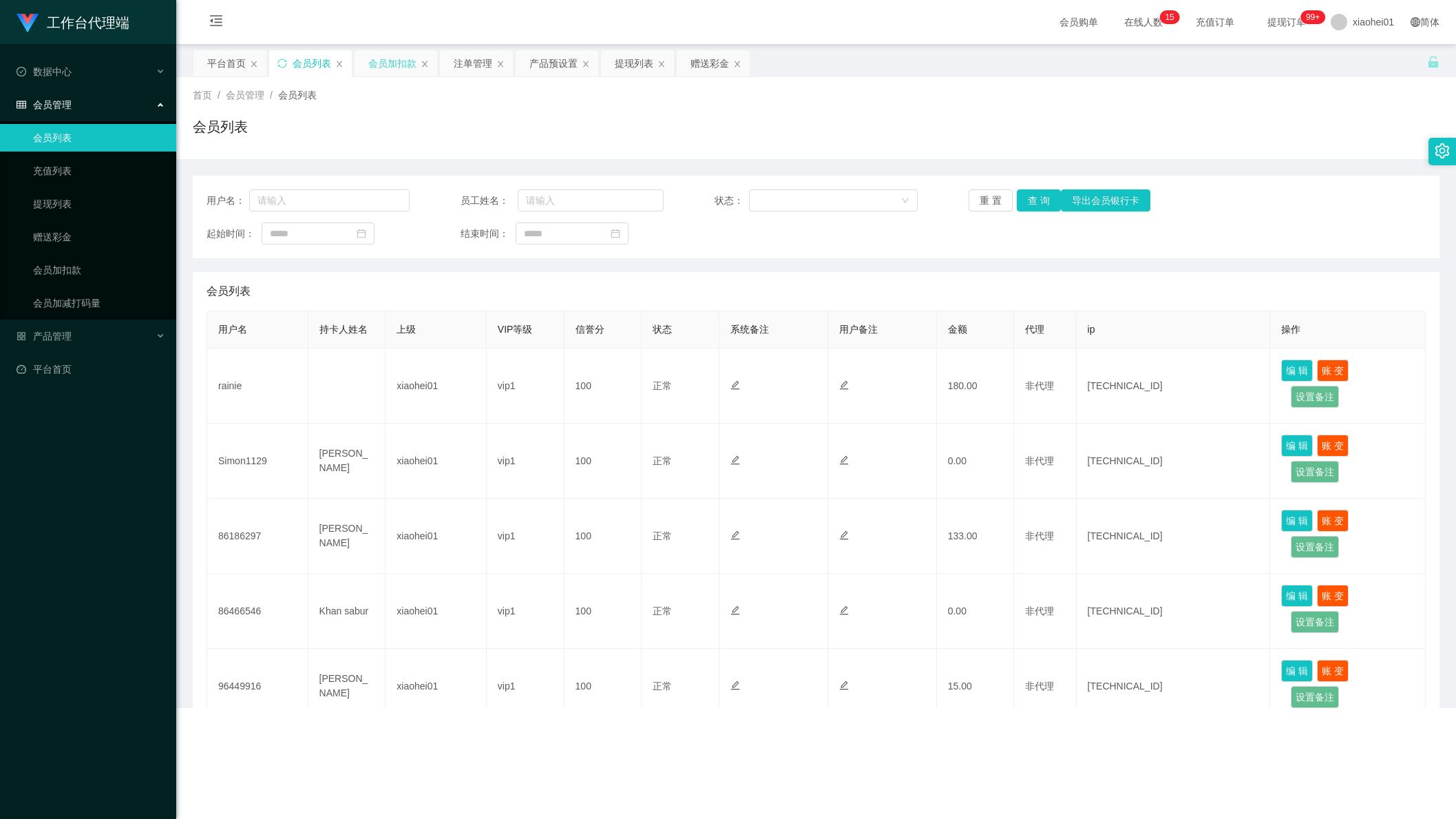
click at [399, 65] on div "会员加扣款" at bounding box center [392, 63] width 48 height 26
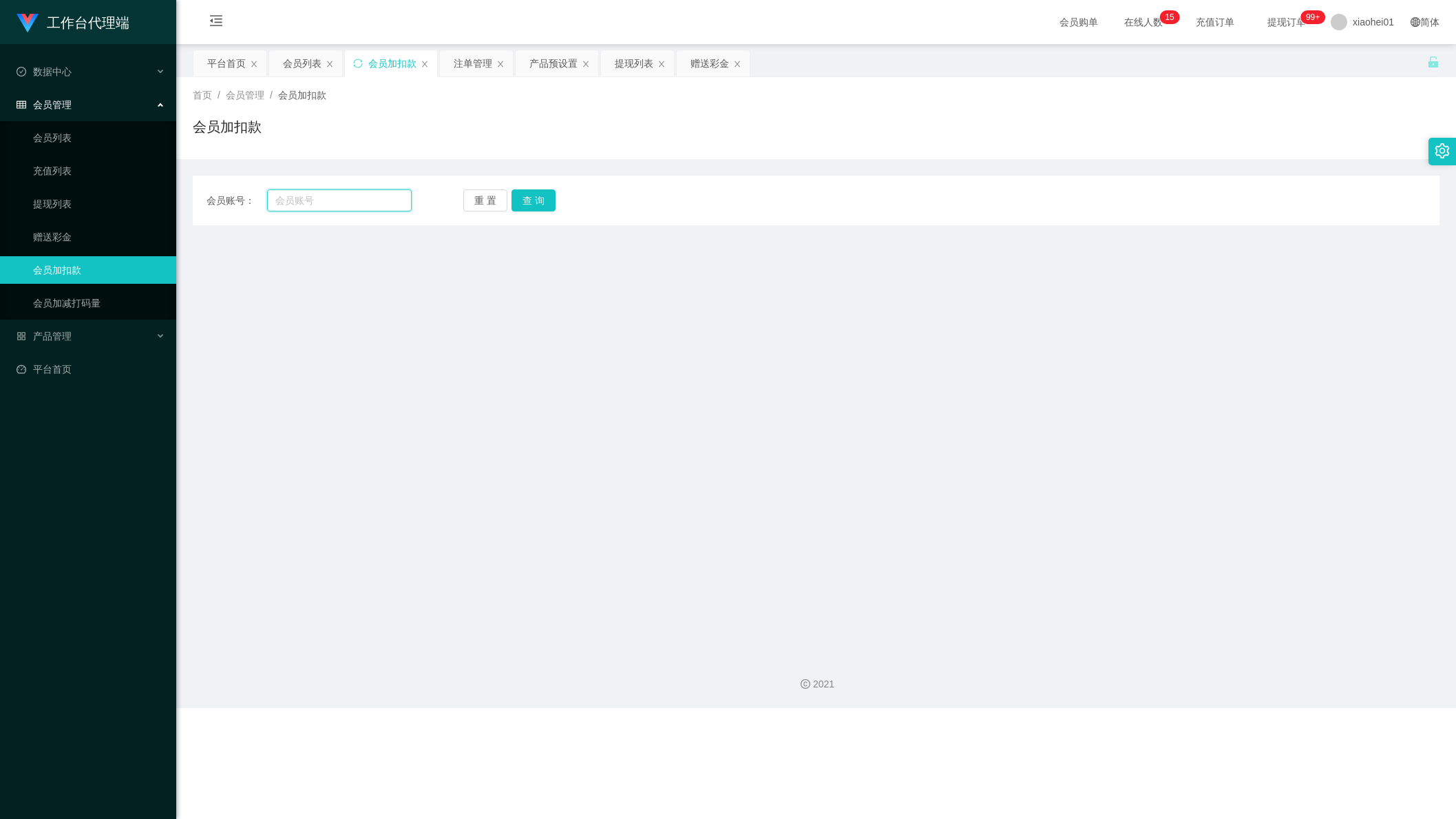
click at [353, 211] on input "text" at bounding box center [340, 201] width 145 height 22
paste input "rainie"
type input "rainie"
click at [550, 184] on div "会员账号： rainie 重 置 查 询 会员账号 会员姓名 账号余额 操作类型 人工加款 人工扣款 金额 确 定" at bounding box center [816, 201] width 1247 height 50
click at [538, 192] on button "查 询" at bounding box center [534, 201] width 44 height 22
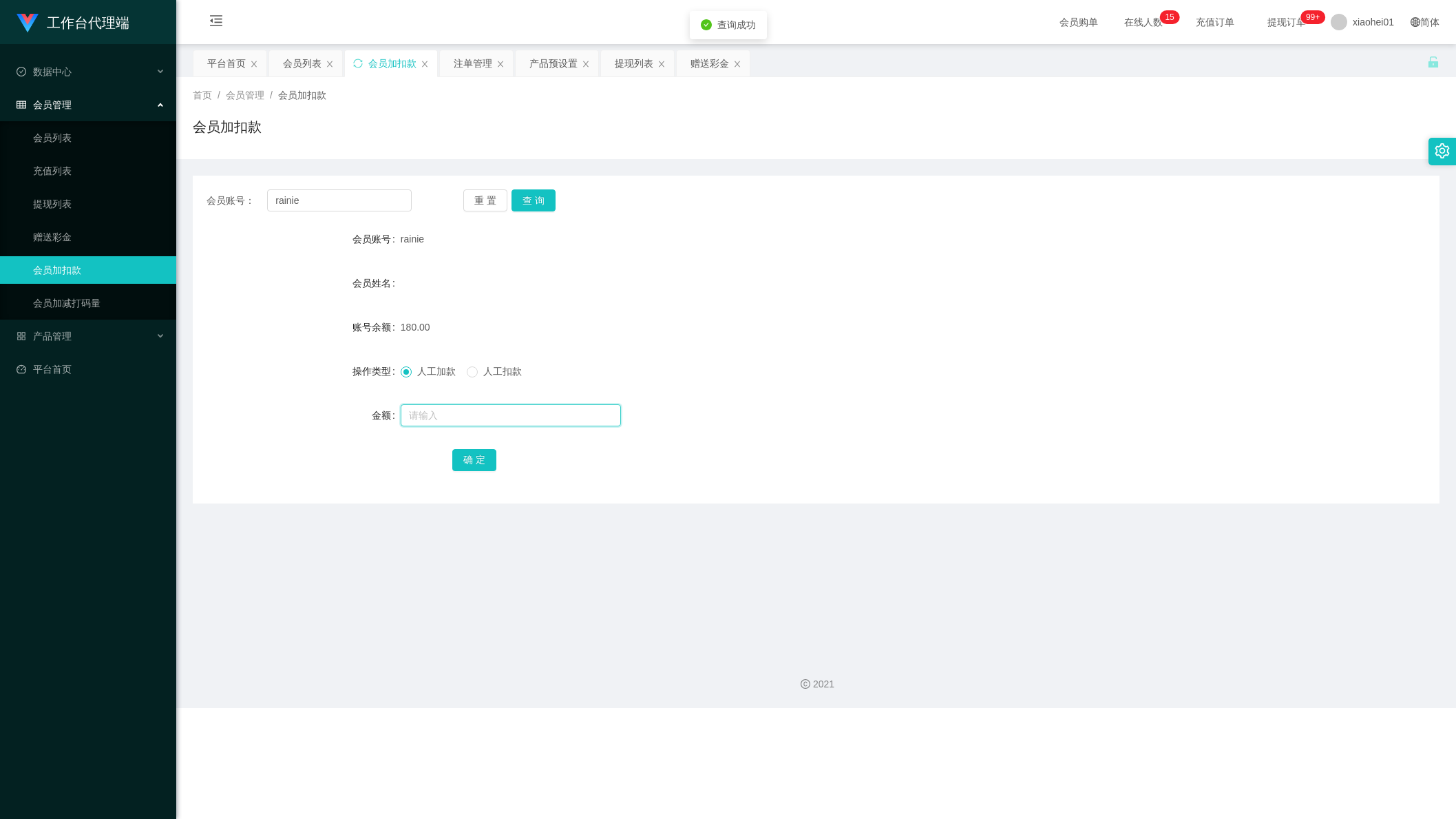
click at [481, 410] on input "text" at bounding box center [511, 415] width 221 height 22
type input "48"
click at [475, 461] on button "确 定" at bounding box center [474, 460] width 44 height 22
click at [635, 57] on div "提现列表" at bounding box center [634, 63] width 39 height 26
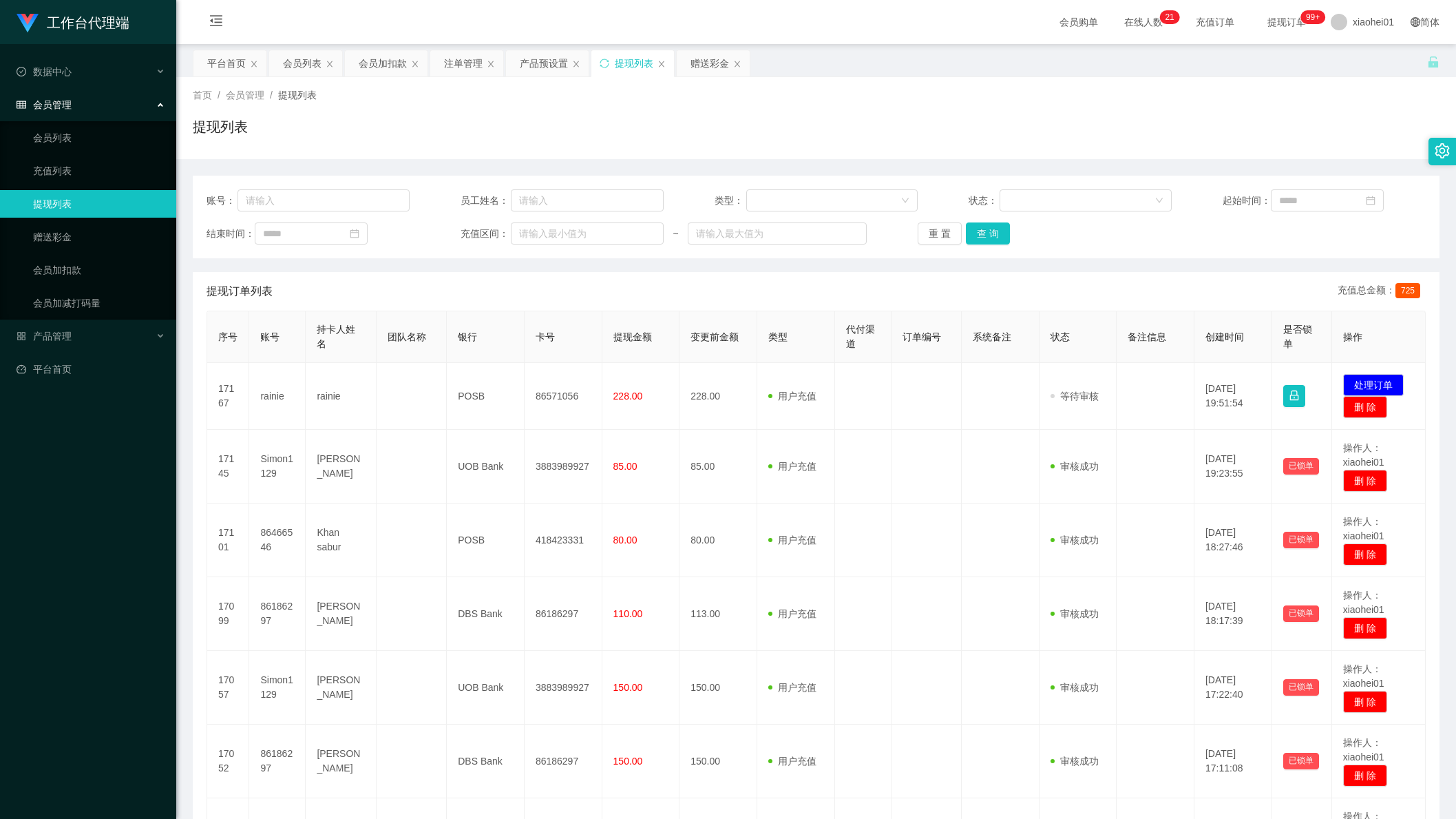
click at [552, 391] on td "86571056" at bounding box center [563, 396] width 78 height 67
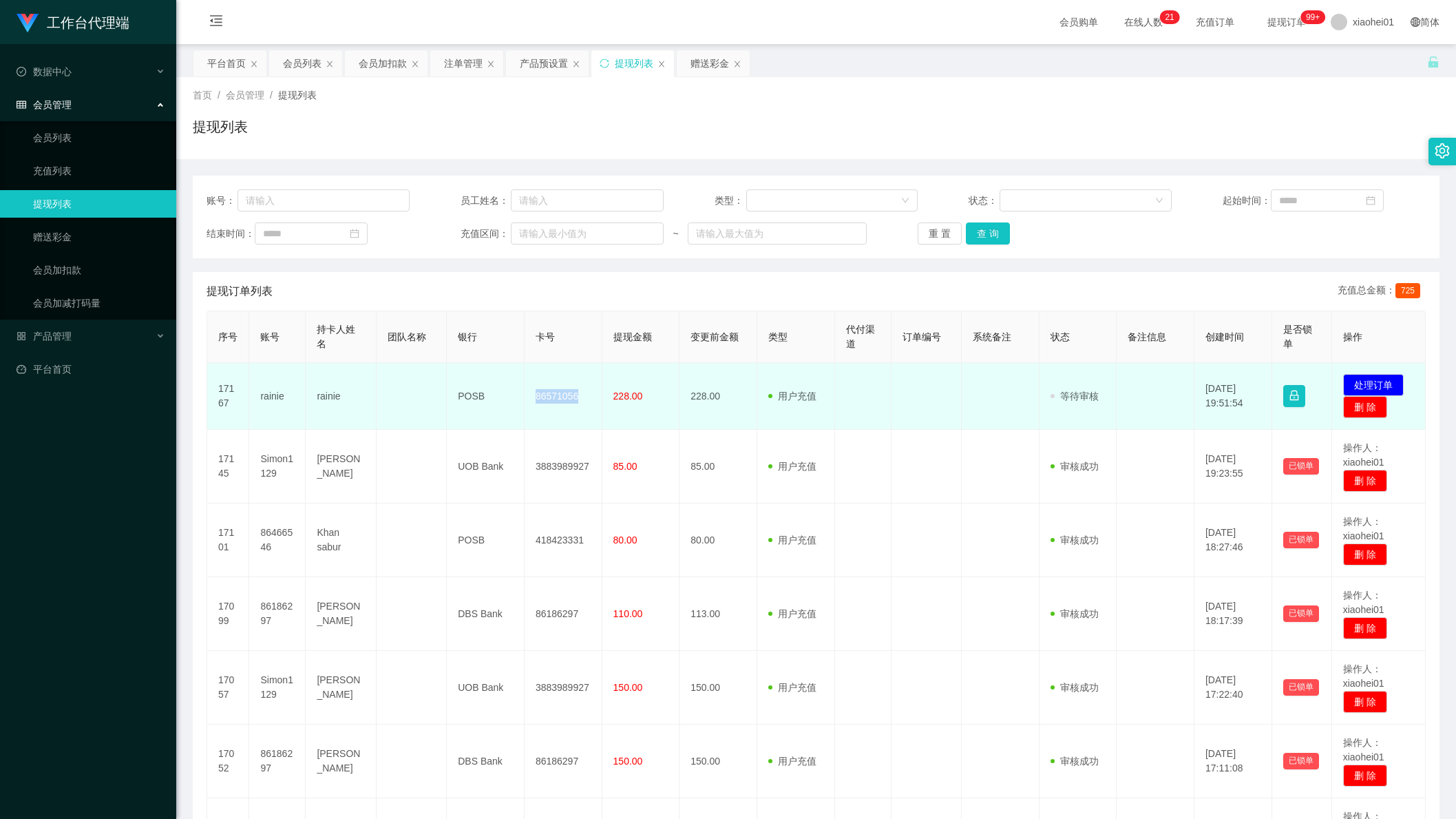
click at [552, 391] on td "86571056" at bounding box center [563, 396] width 78 height 67
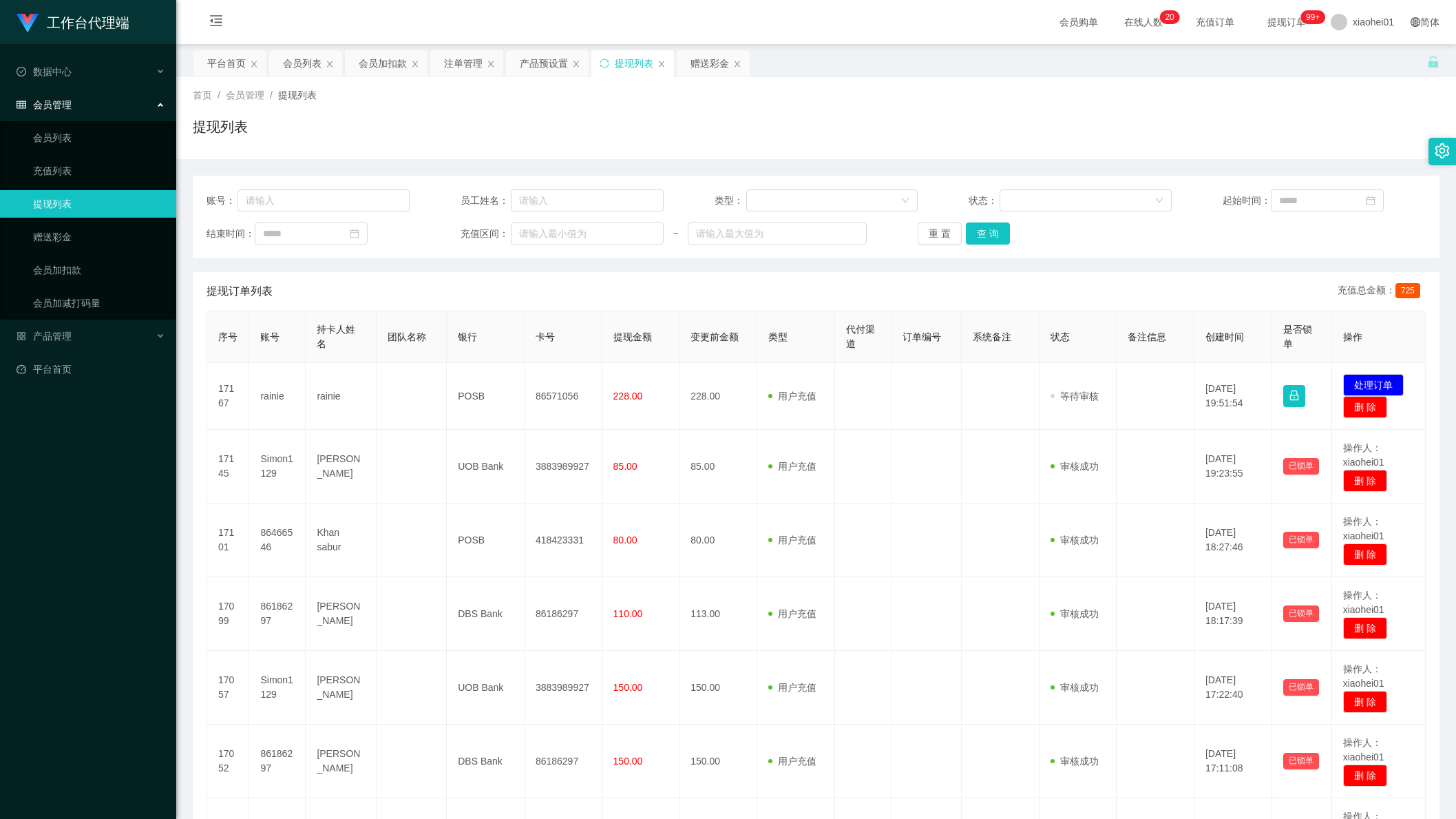
click at [1223, 195] on span "起始时间：" at bounding box center [1247, 201] width 48 height 14
click at [952, 54] on div "平台首页 会员列表 会员加扣款 注单管理 产品预设置 提现列表 赠送彩金" at bounding box center [810, 73] width 1235 height 48
click at [376, 60] on div "会员加扣款" at bounding box center [383, 63] width 48 height 26
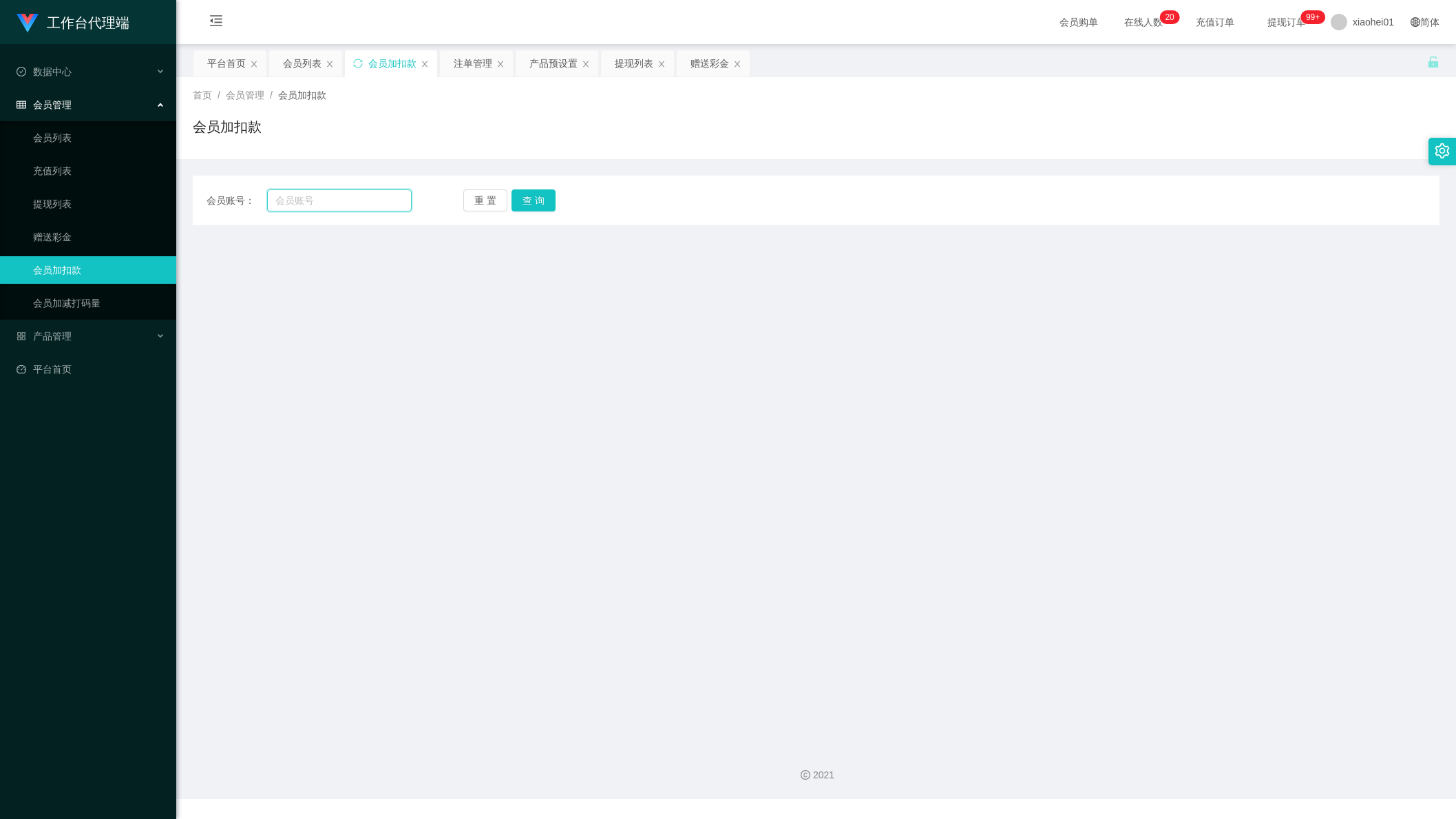
click at [335, 193] on input "text" at bounding box center [340, 201] width 145 height 22
paste input "86466546"
type input "86466546"
click at [544, 196] on button "查 询" at bounding box center [534, 201] width 44 height 22
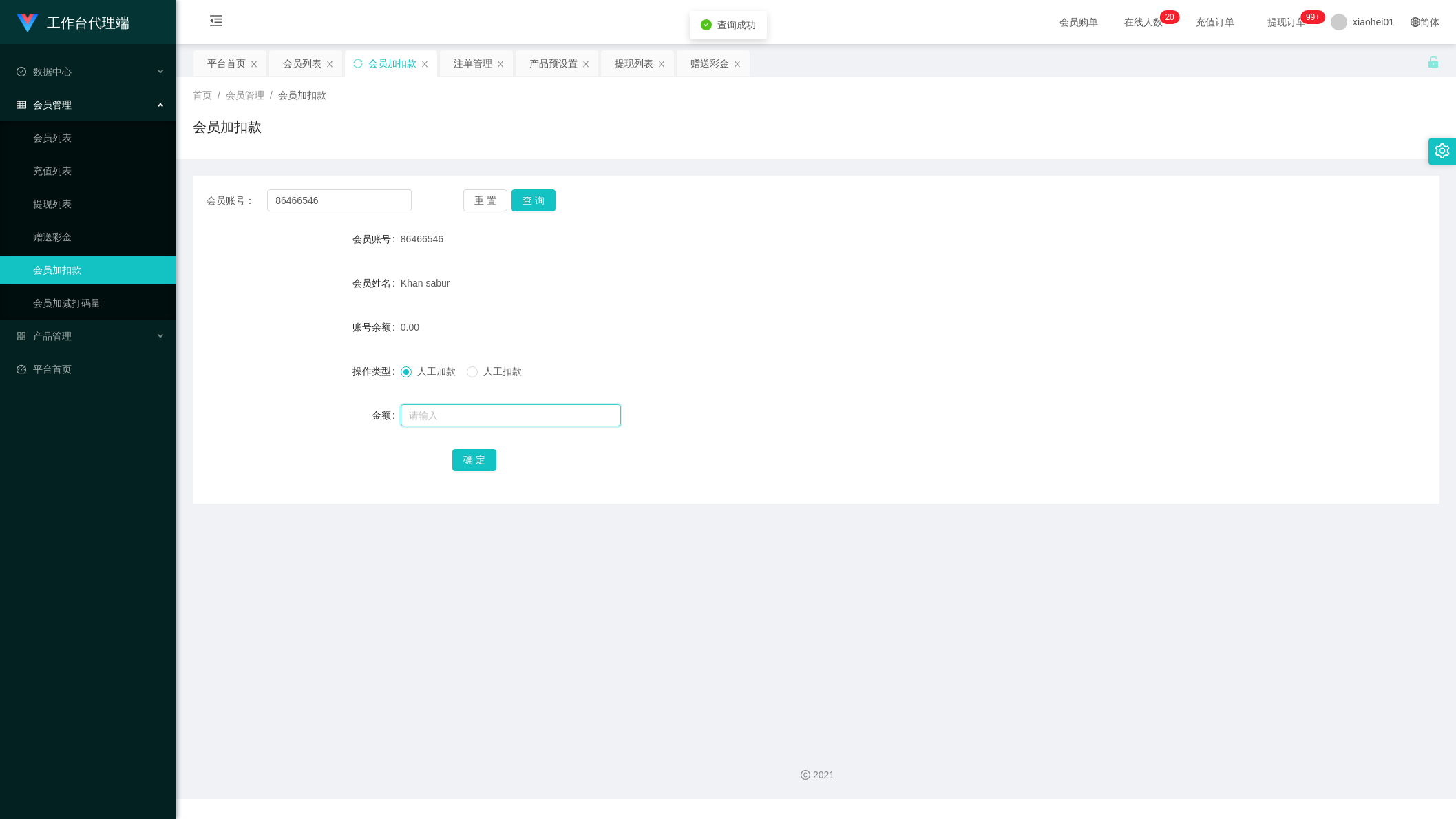
click at [452, 423] on input "text" at bounding box center [511, 415] width 221 height 22
type input "100"
click at [469, 459] on button "确 定" at bounding box center [474, 460] width 44 height 22
click at [742, 376] on div "人工加款 人工扣款" at bounding box center [764, 371] width 727 height 28
click at [624, 73] on div "提现列表" at bounding box center [634, 63] width 39 height 26
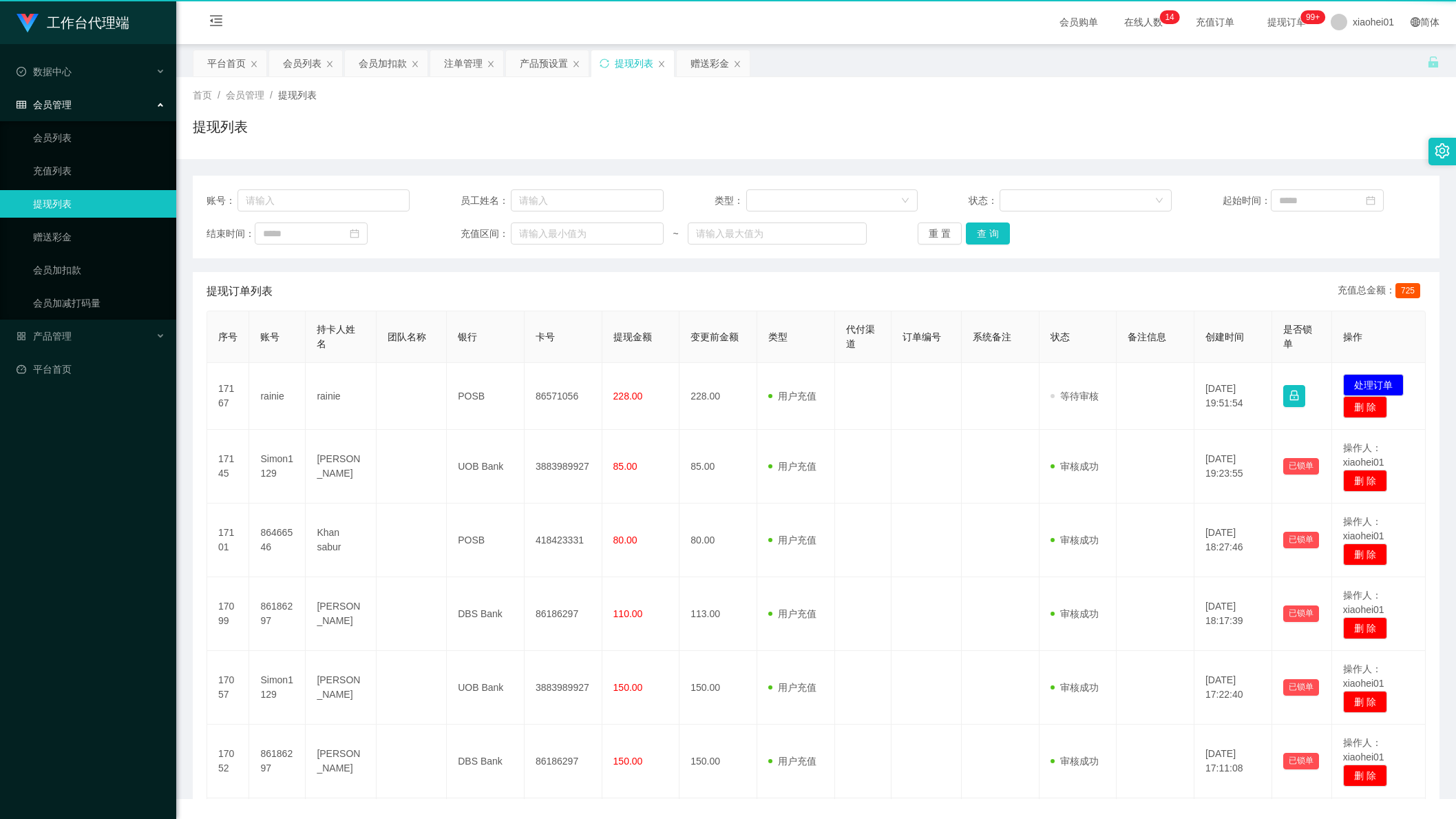
click at [627, 64] on div "提现列表" at bounding box center [634, 63] width 39 height 26
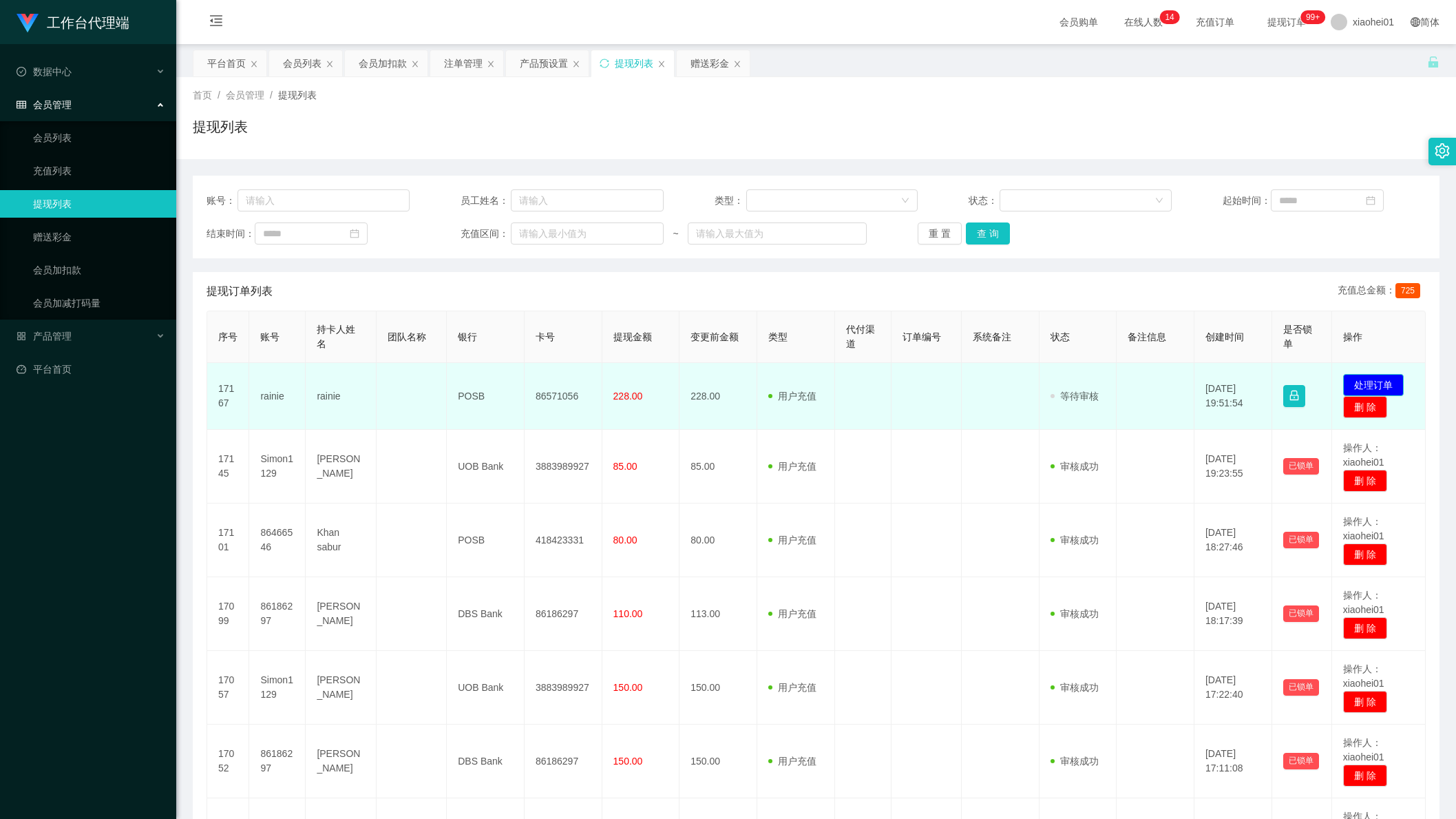
click at [1368, 383] on button "处理订单" at bounding box center [1374, 385] width 61 height 22
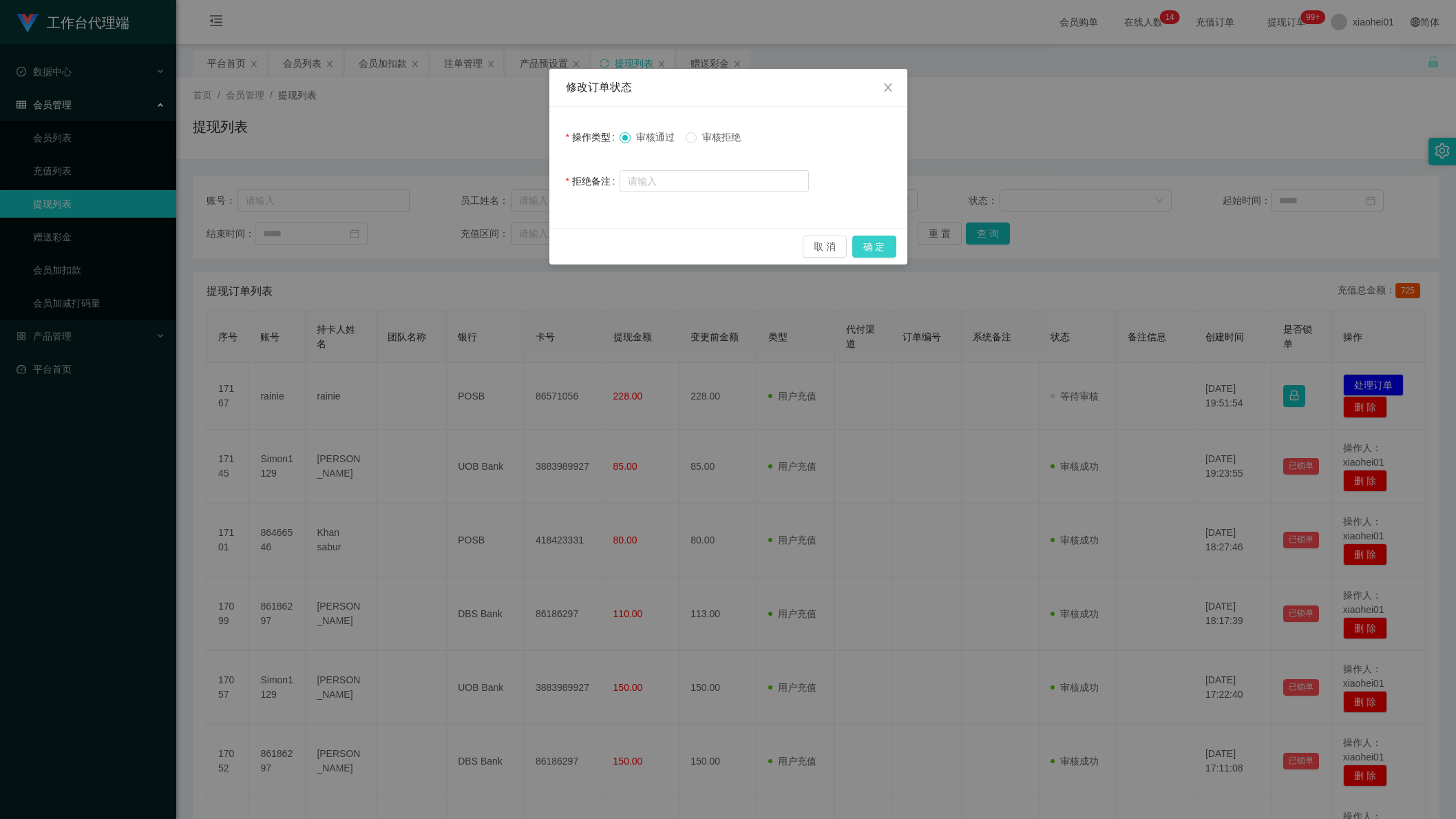
click at [878, 249] on button "确 定" at bounding box center [875, 247] width 44 height 22
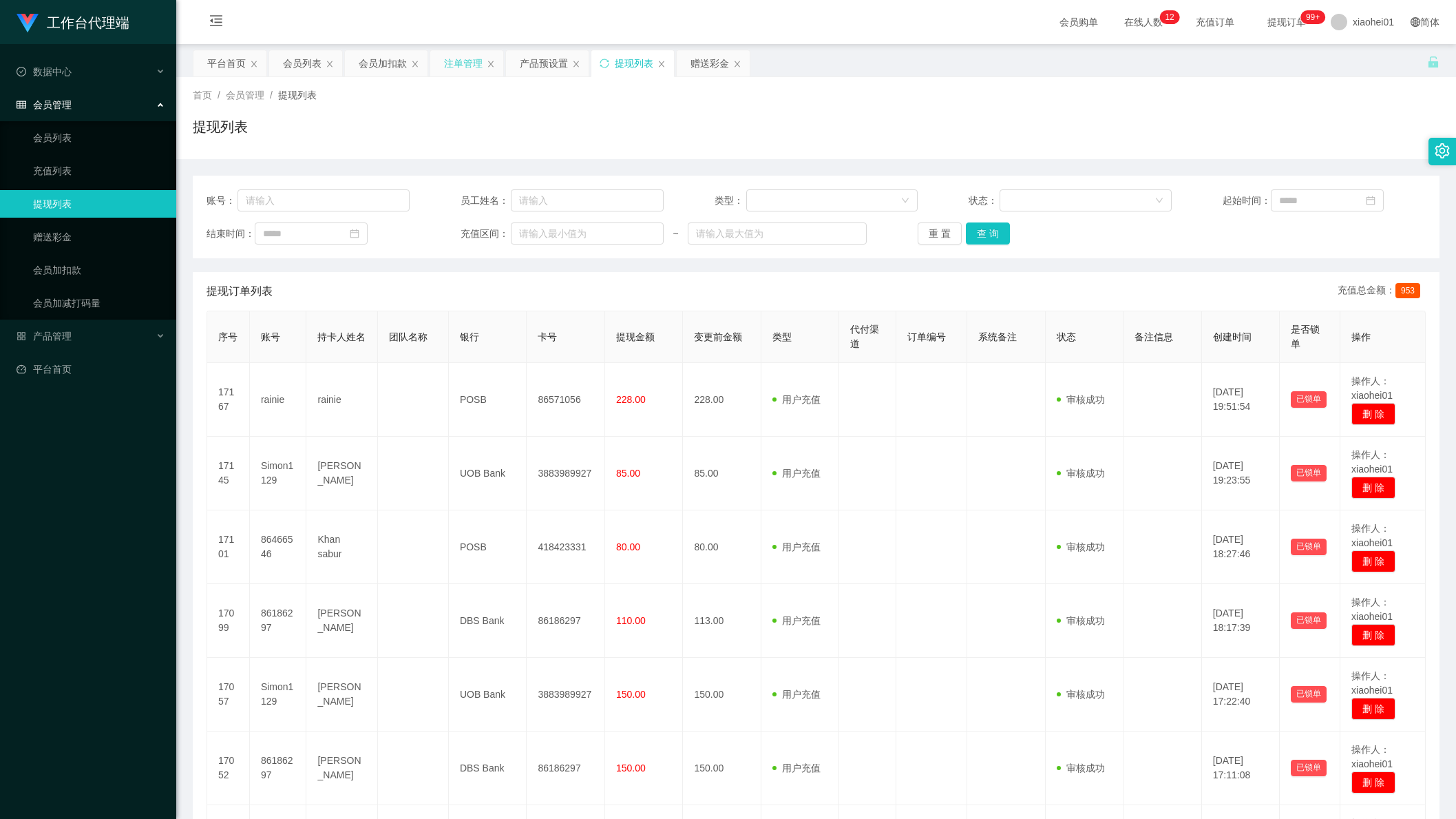
click at [452, 68] on div "注单管理" at bounding box center [463, 63] width 39 height 26
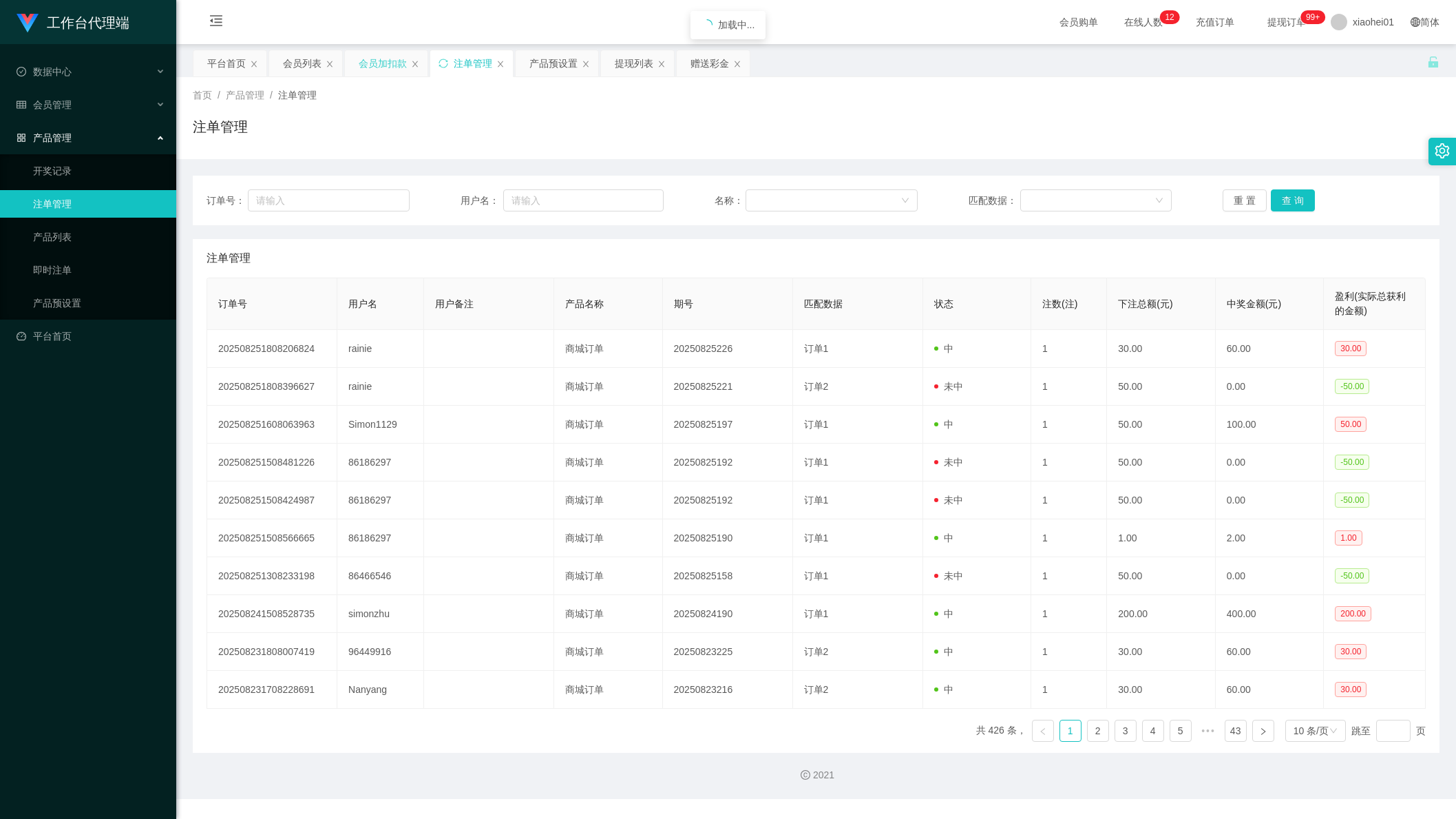
click at [376, 73] on div "会员加扣款" at bounding box center [383, 63] width 48 height 26
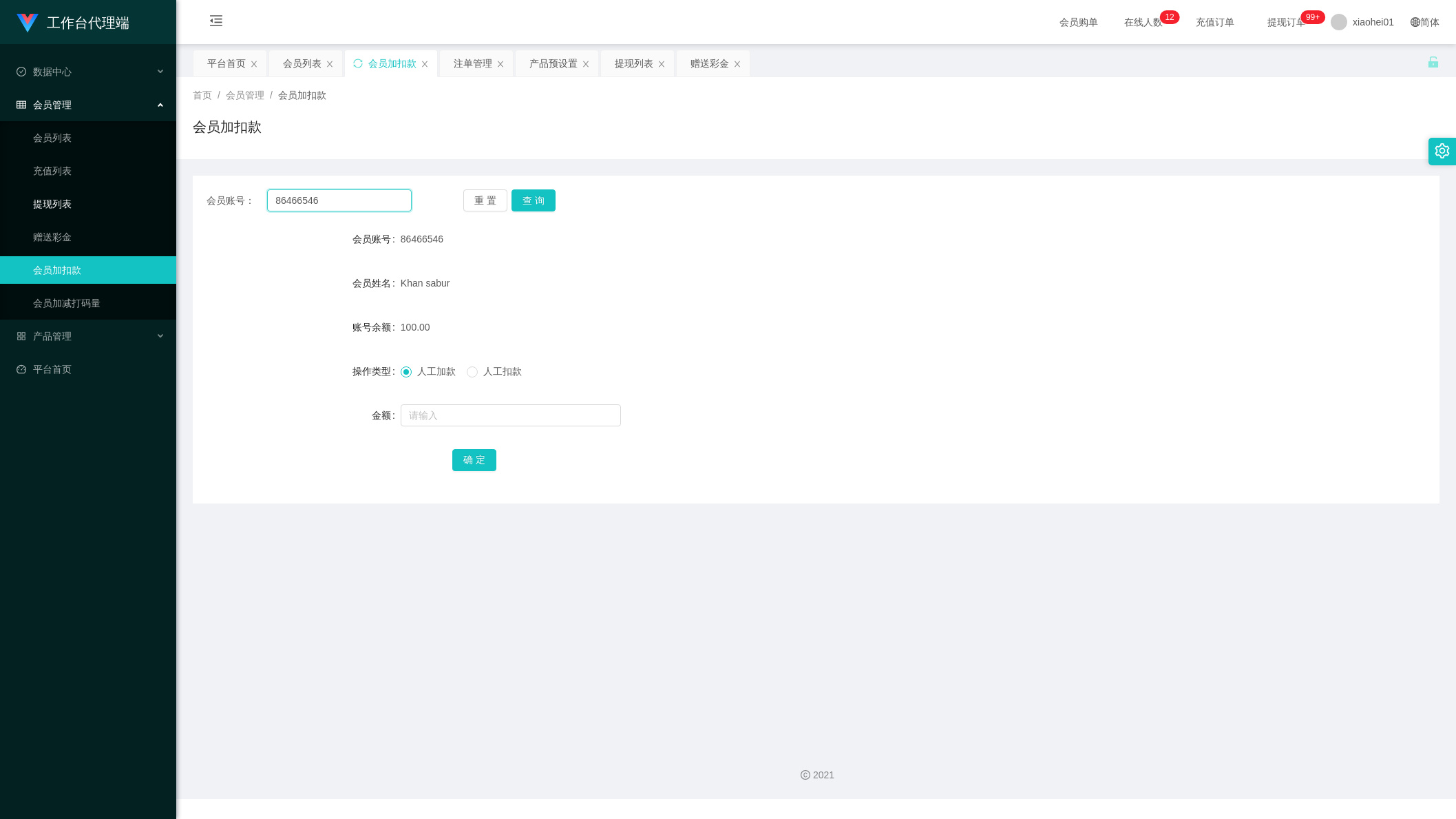
drag, startPoint x: 360, startPoint y: 201, endPoint x: 126, endPoint y: 196, distance: 234.1
click at [106, 205] on section "工作台代理端 数据中心 会员管理 会员列表 充值列表 提现列表 赠送彩金 会员加扣款 会员加减打码量 产品管理 开奖记录 注单管理 产品列表 即时注单 产品预…" at bounding box center [728, 399] width 1456 height 799
paste input "186297"
type input "86186297"
click at [548, 196] on button "查 询" at bounding box center [534, 201] width 44 height 22
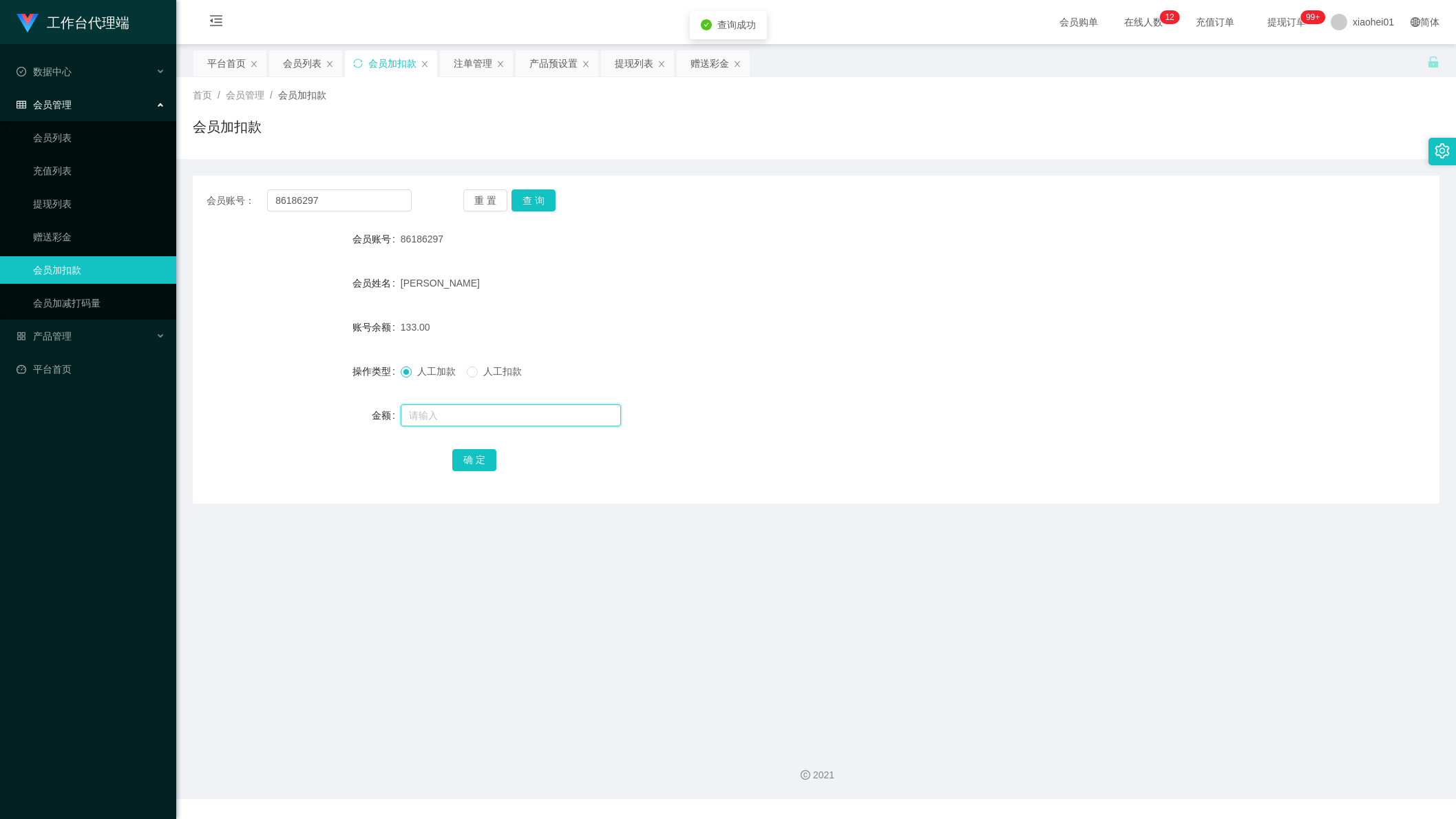
click at [505, 424] on input "text" at bounding box center [511, 415] width 221 height 22
type input "40"
click at [489, 452] on button "确 定" at bounding box center [474, 460] width 44 height 22
drag, startPoint x: 820, startPoint y: 256, endPoint x: 1180, endPoint y: 110, distance: 388.5
click at [829, 251] on form "会员账号 86186297 会员姓名 Rahman shahinoor 账号余额 173.00 操作类型 人工加款 人工扣款 金额 确 定" at bounding box center [816, 350] width 1247 height 248
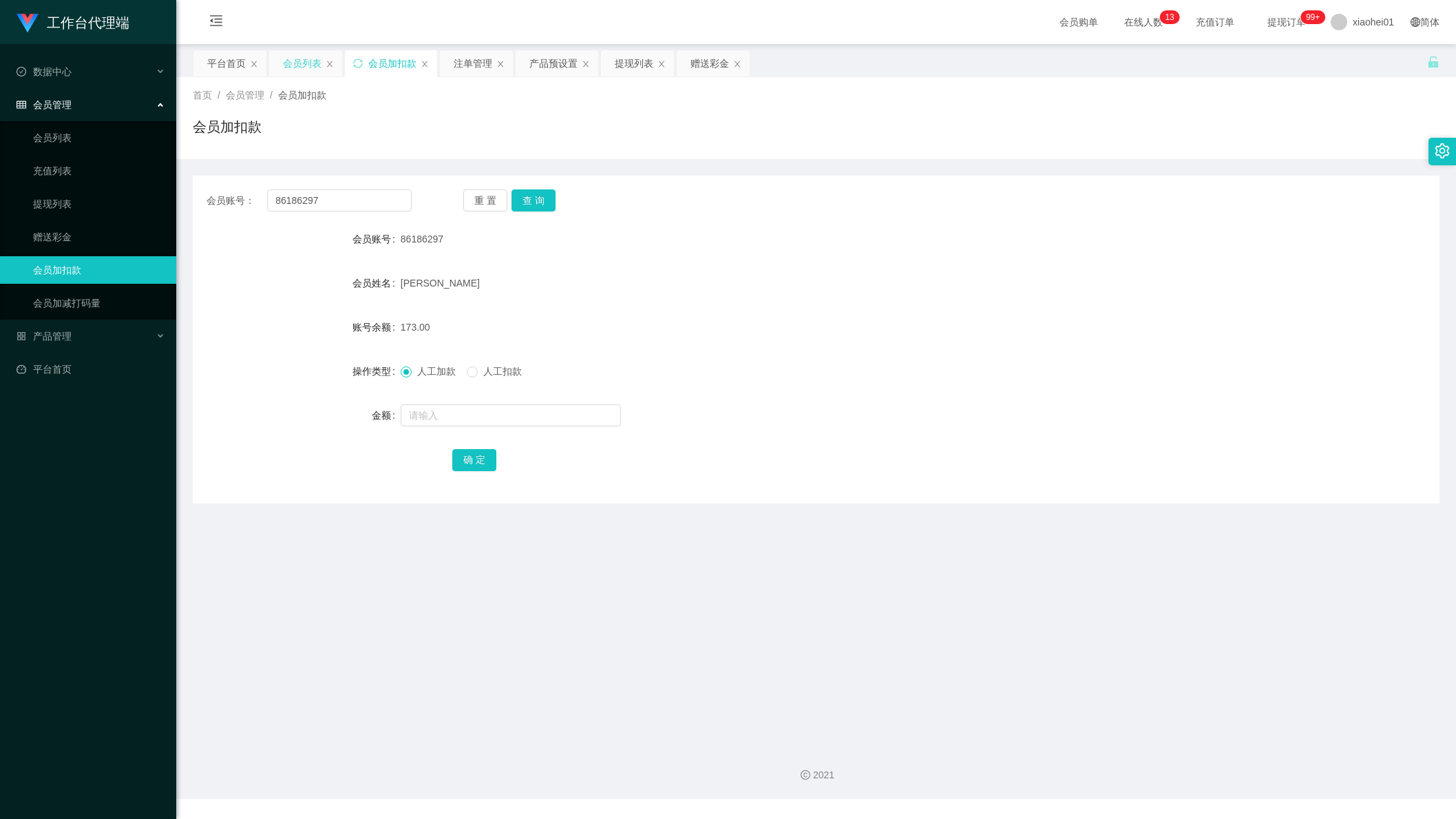
click at [304, 71] on div "会员列表" at bounding box center [303, 63] width 39 height 26
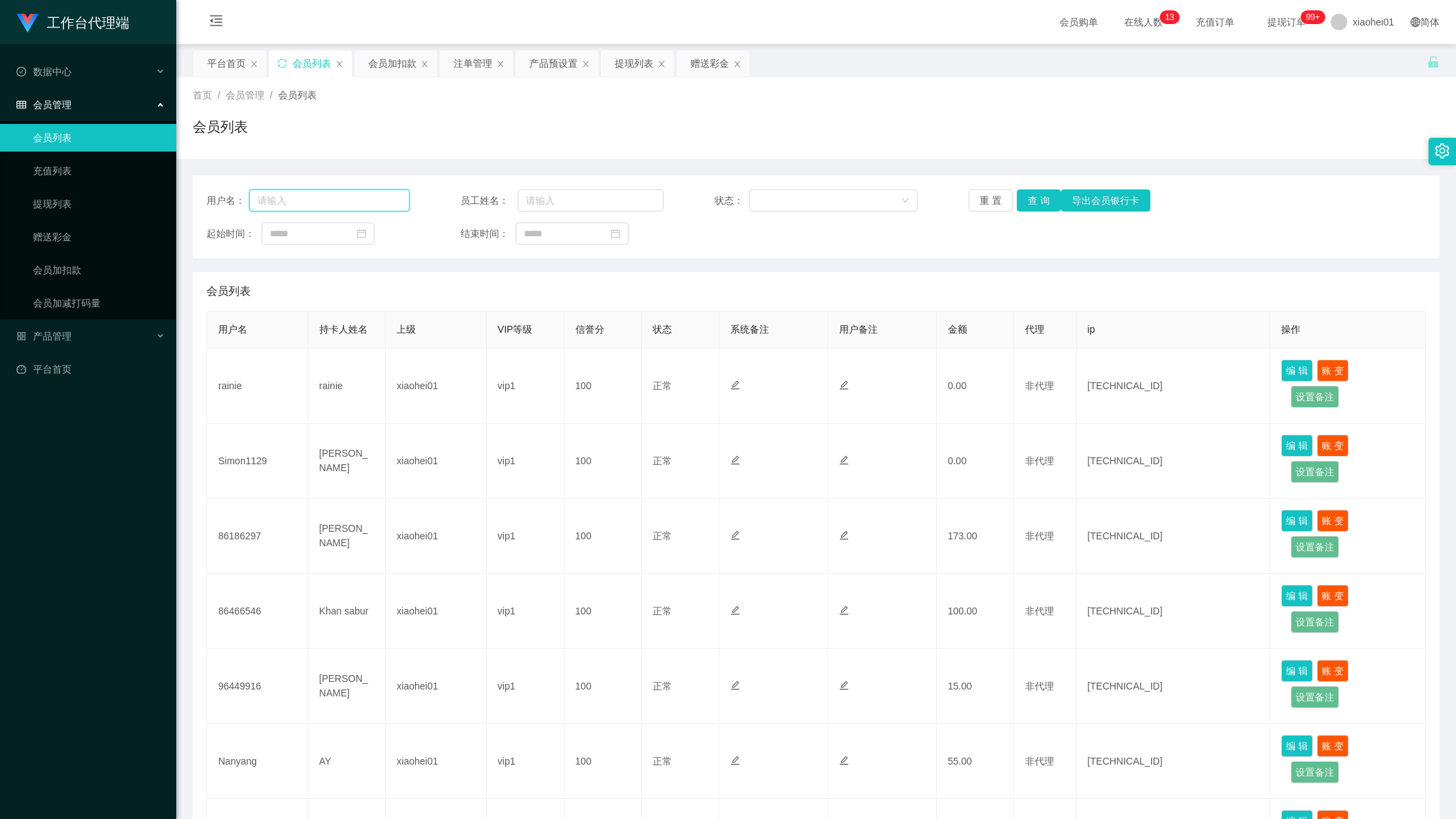
click at [354, 193] on input "text" at bounding box center [330, 201] width 161 height 22
paste input "86186297"
type input "86186297"
click at [1040, 194] on button "查 询" at bounding box center [1039, 201] width 44 height 22
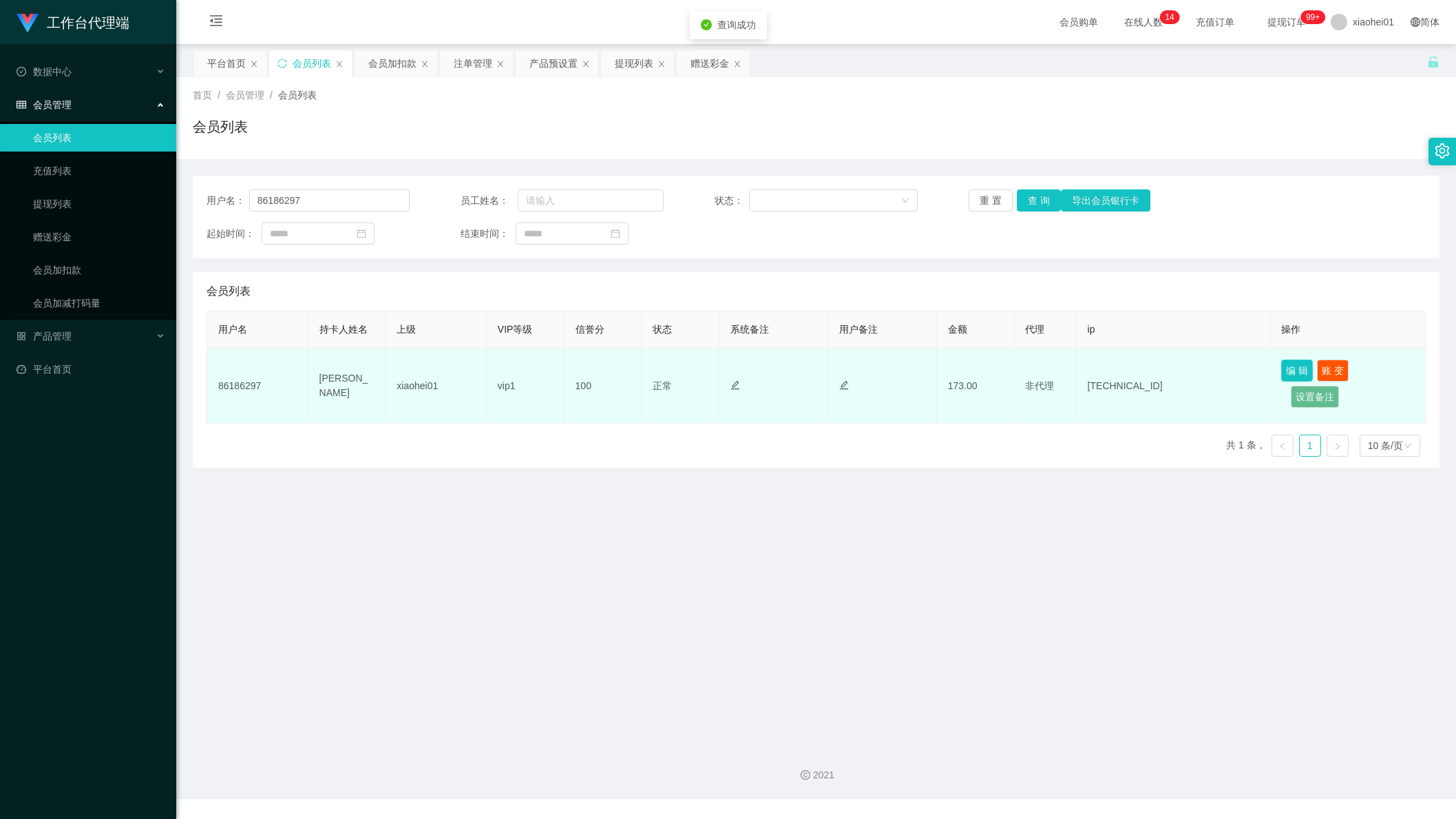
click at [1292, 365] on button "编 辑" at bounding box center [1297, 370] width 32 height 22
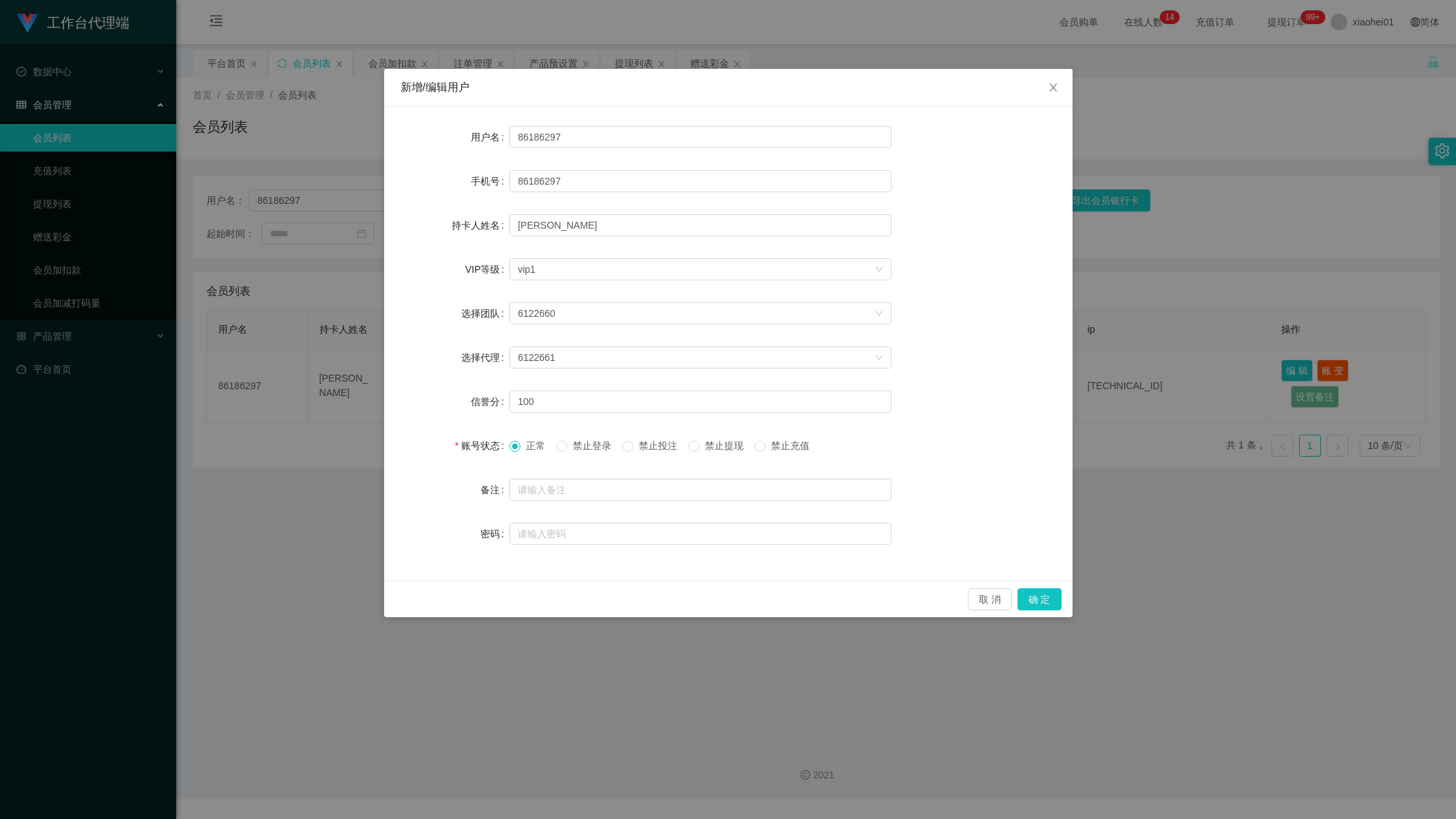
drag, startPoint x: 1284, startPoint y: 77, endPoint x: 1269, endPoint y: 67, distance: 18.0
click at [1285, 73] on div "新增/编辑用户 用户名 86186297 手机号 86186297 持卡人姓名 Rahman shahinoor VIP等级 选择VIP等级 vip1 选择团…" at bounding box center [728, 410] width 1456 height 819
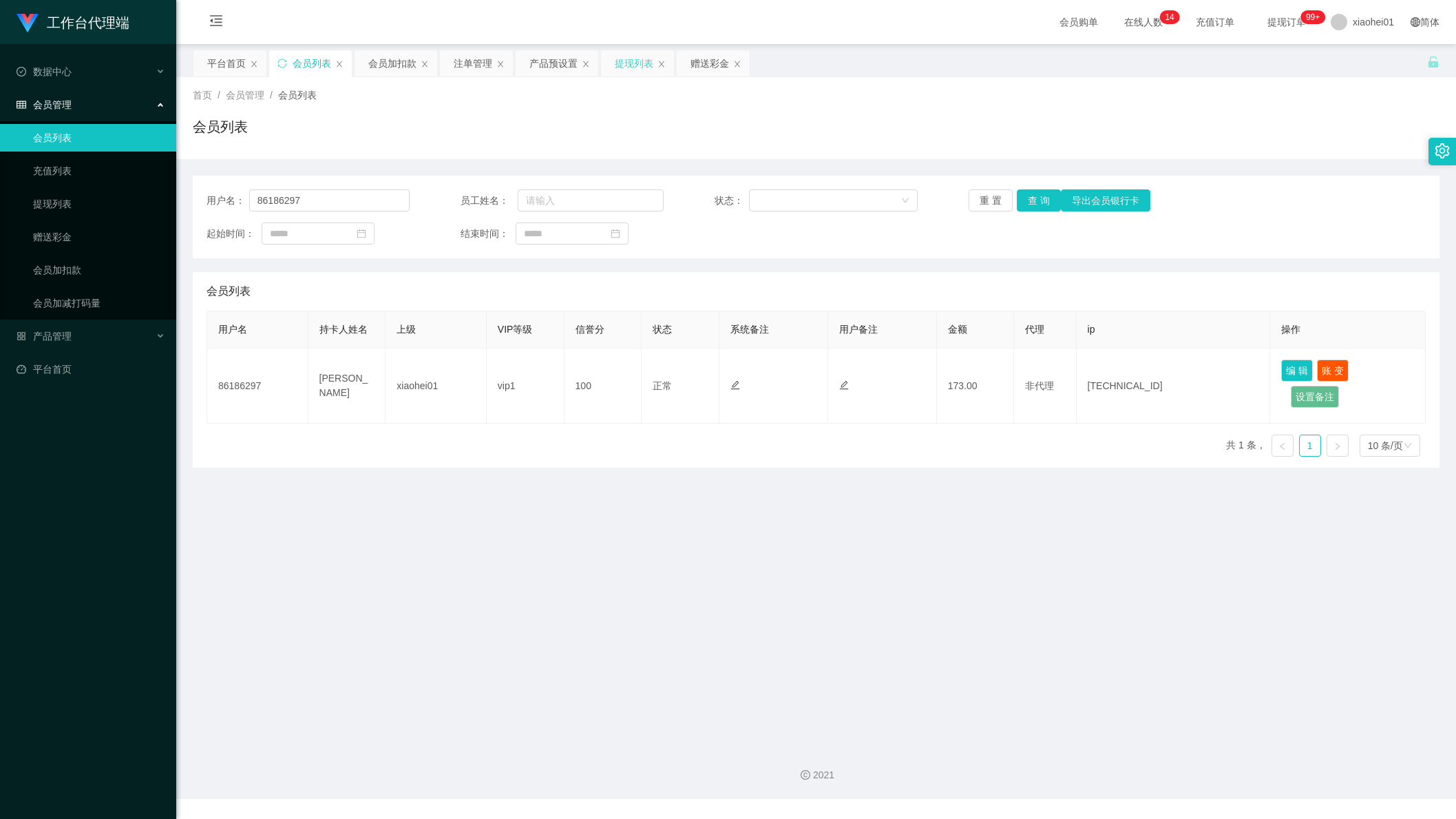
click at [622, 64] on div "提现列表" at bounding box center [634, 63] width 39 height 26
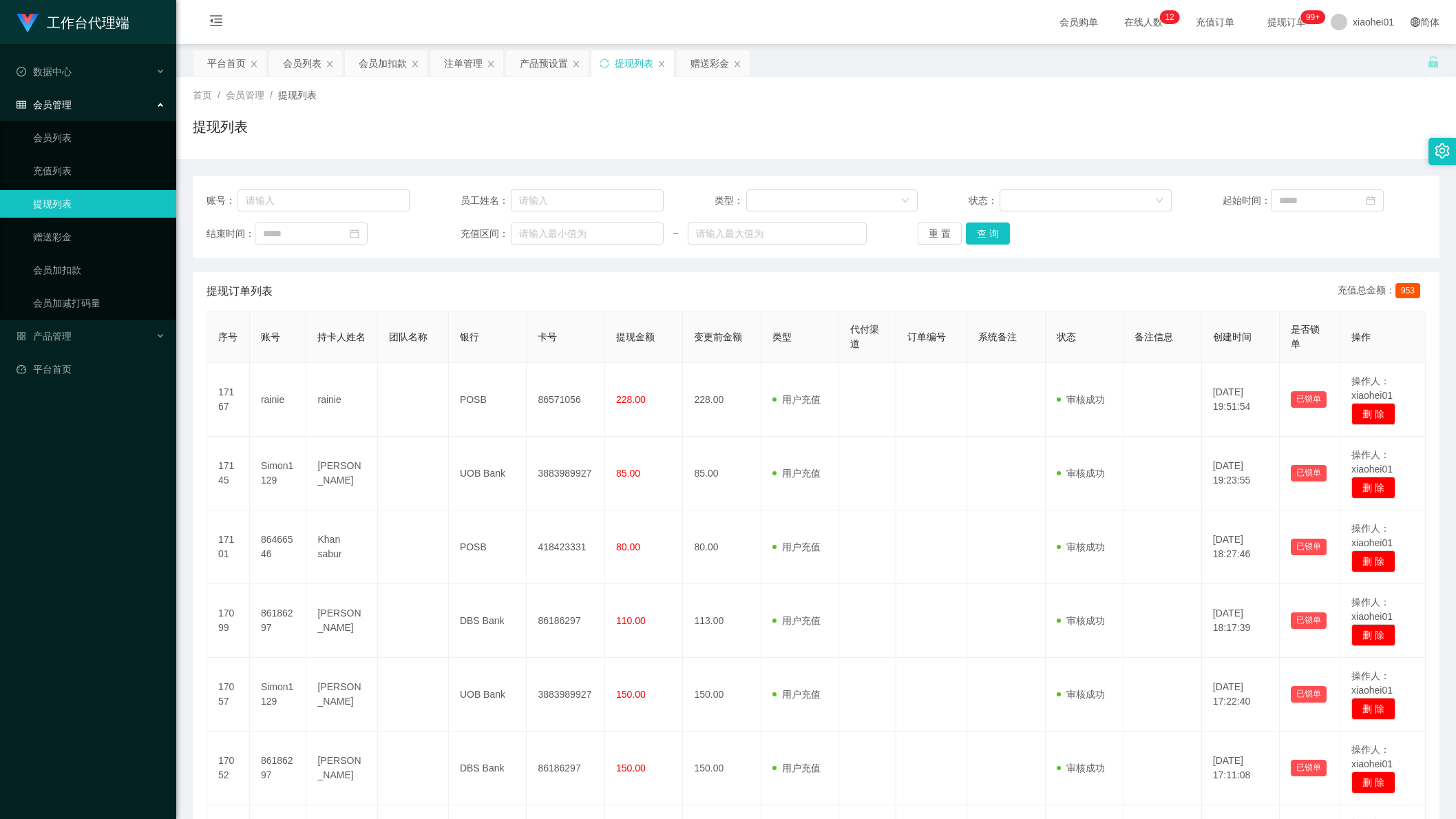
click at [1220, 79] on div "首页 / 会员管理 / 提现列表 / 提现列表" at bounding box center [816, 118] width 1280 height 82
click at [1189, 224] on div "结束时间： 充值区间： ~ 重 置 查 询" at bounding box center [816, 234] width 1220 height 22
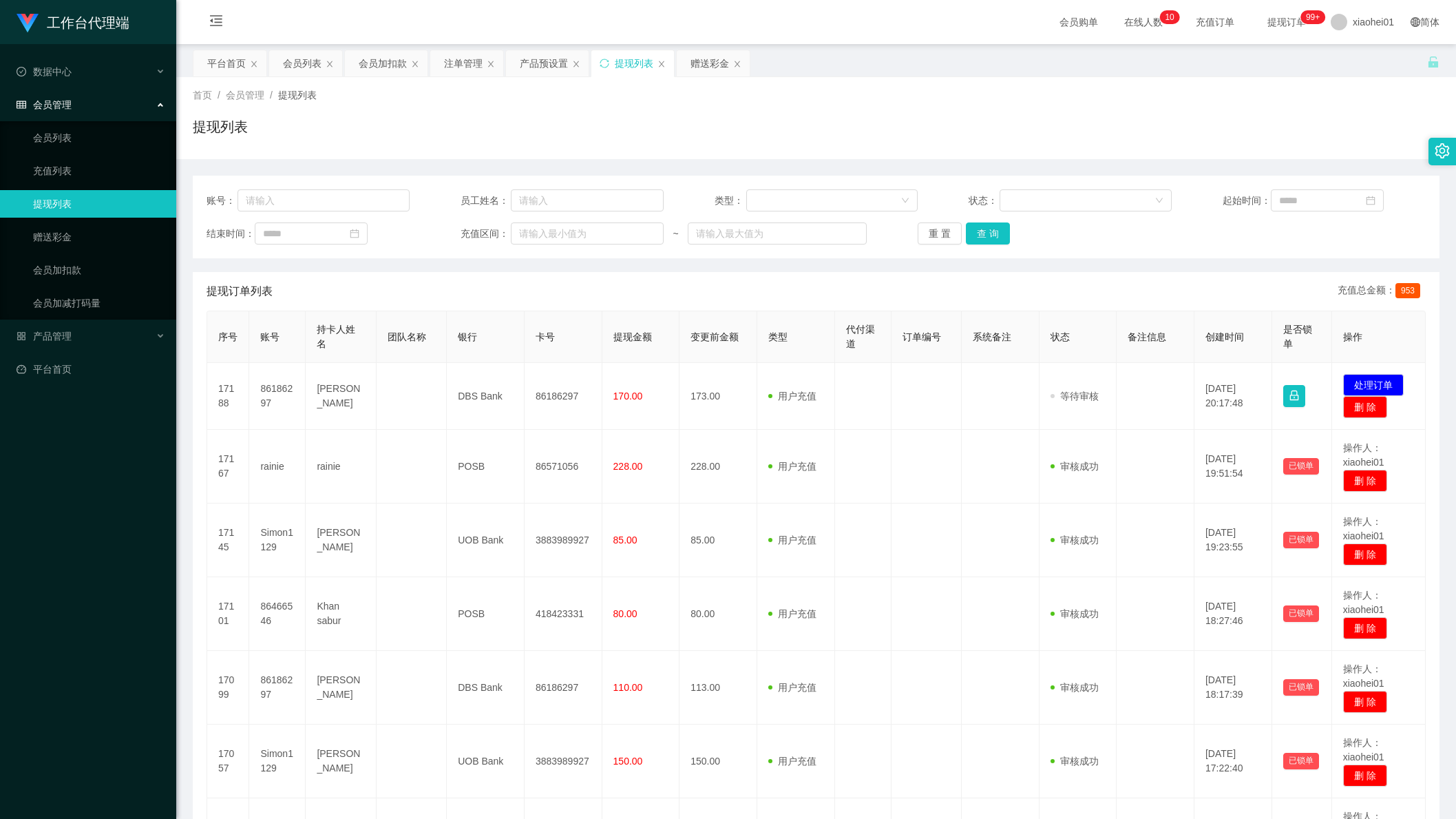
drag, startPoint x: 1143, startPoint y: 102, endPoint x: 1128, endPoint y: 92, distance: 18.0
click at [1143, 102] on div "首页 / 会员管理 / 提现列表 /" at bounding box center [816, 95] width 1247 height 14
click at [1248, 179] on div "账号： 员工姓名： 类型： 状态： 起始时间： 结束时间： 充值区间： ~ 重 置 查 询" at bounding box center [816, 217] width 1247 height 83
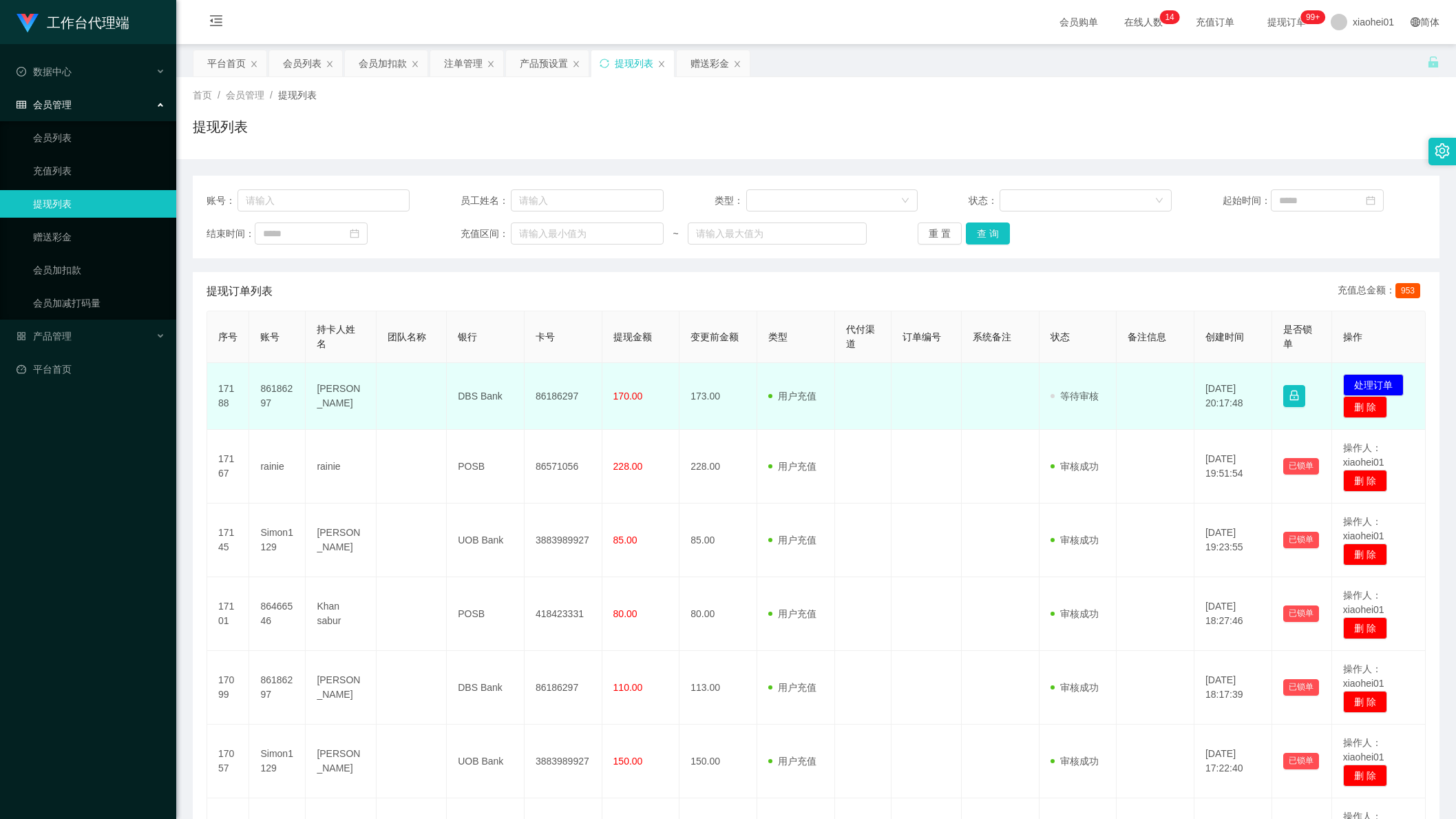
click at [537, 394] on td "86186297" at bounding box center [563, 396] width 78 height 67
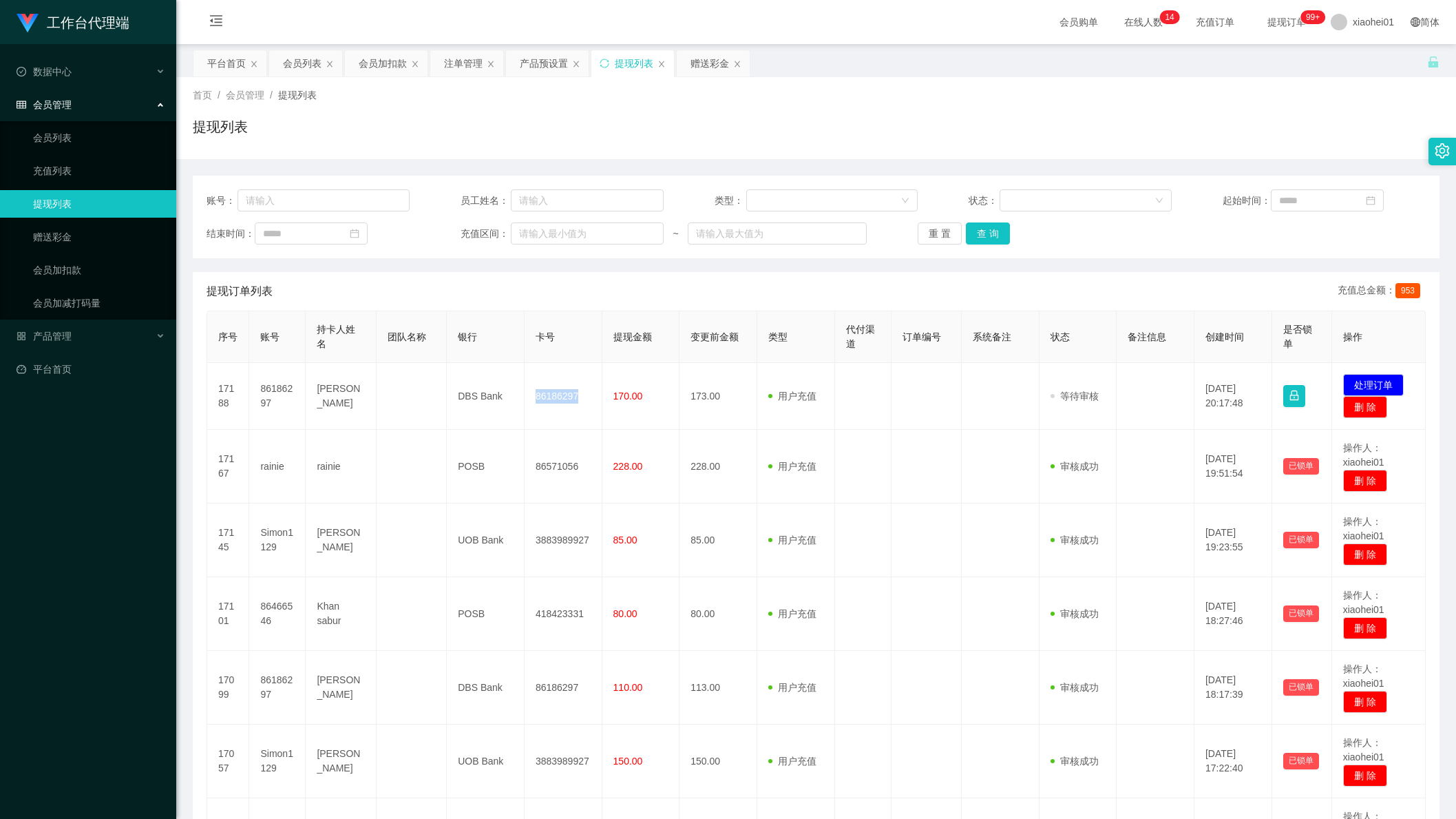
copy td "86186297"
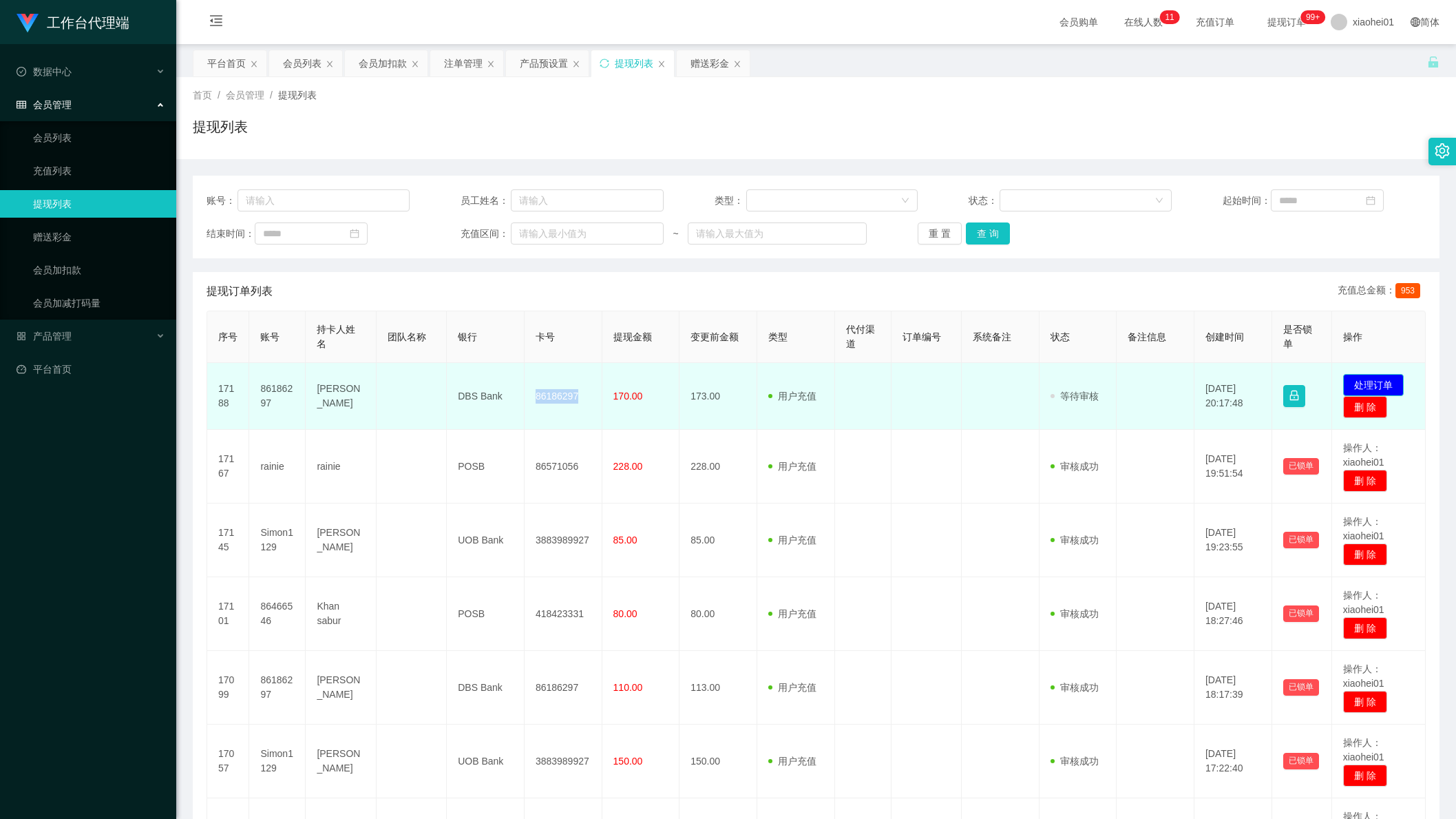
click at [1359, 378] on button "处理订单" at bounding box center [1374, 385] width 61 height 22
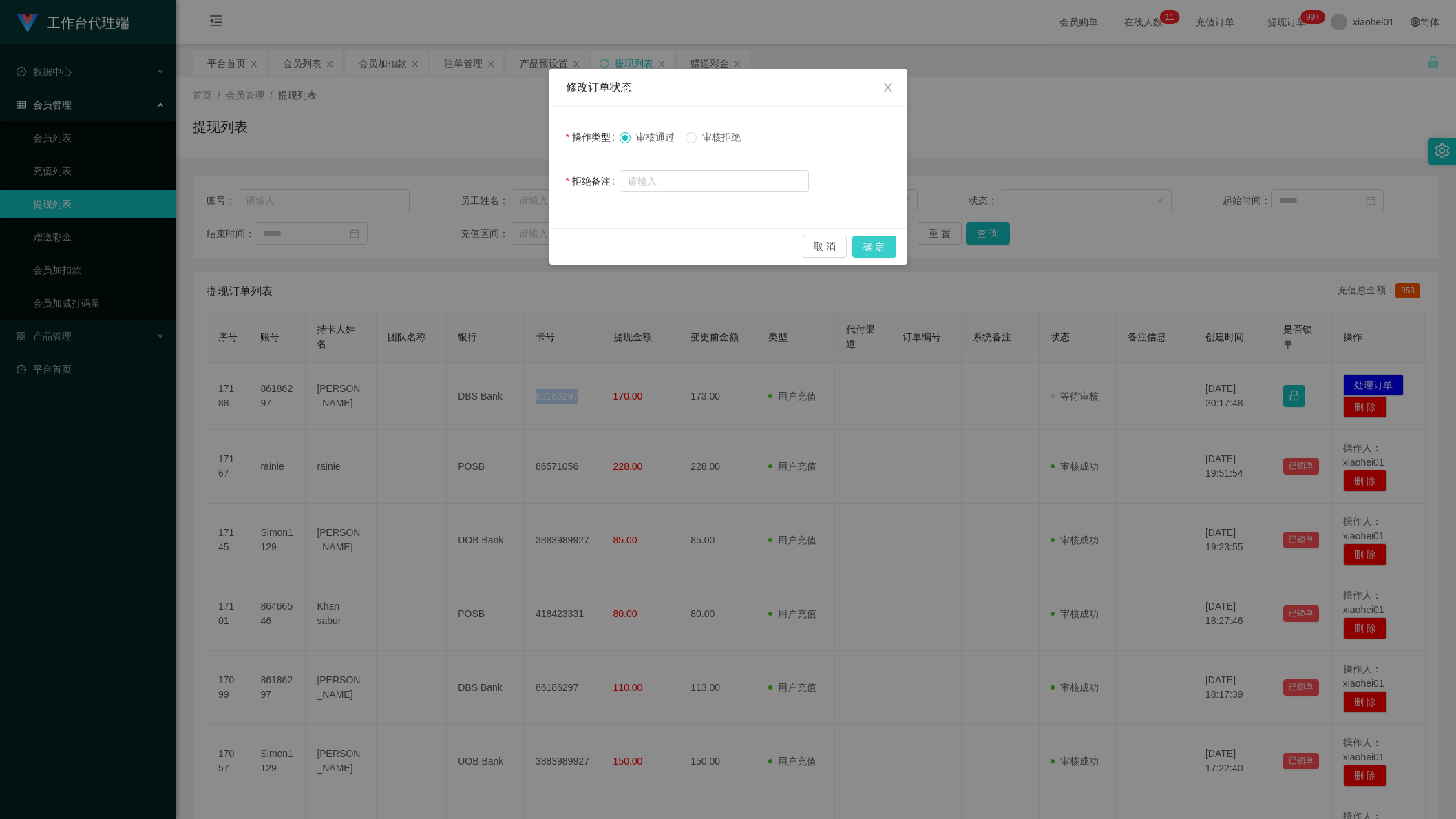
click at [876, 252] on button "确 定" at bounding box center [875, 247] width 44 height 22
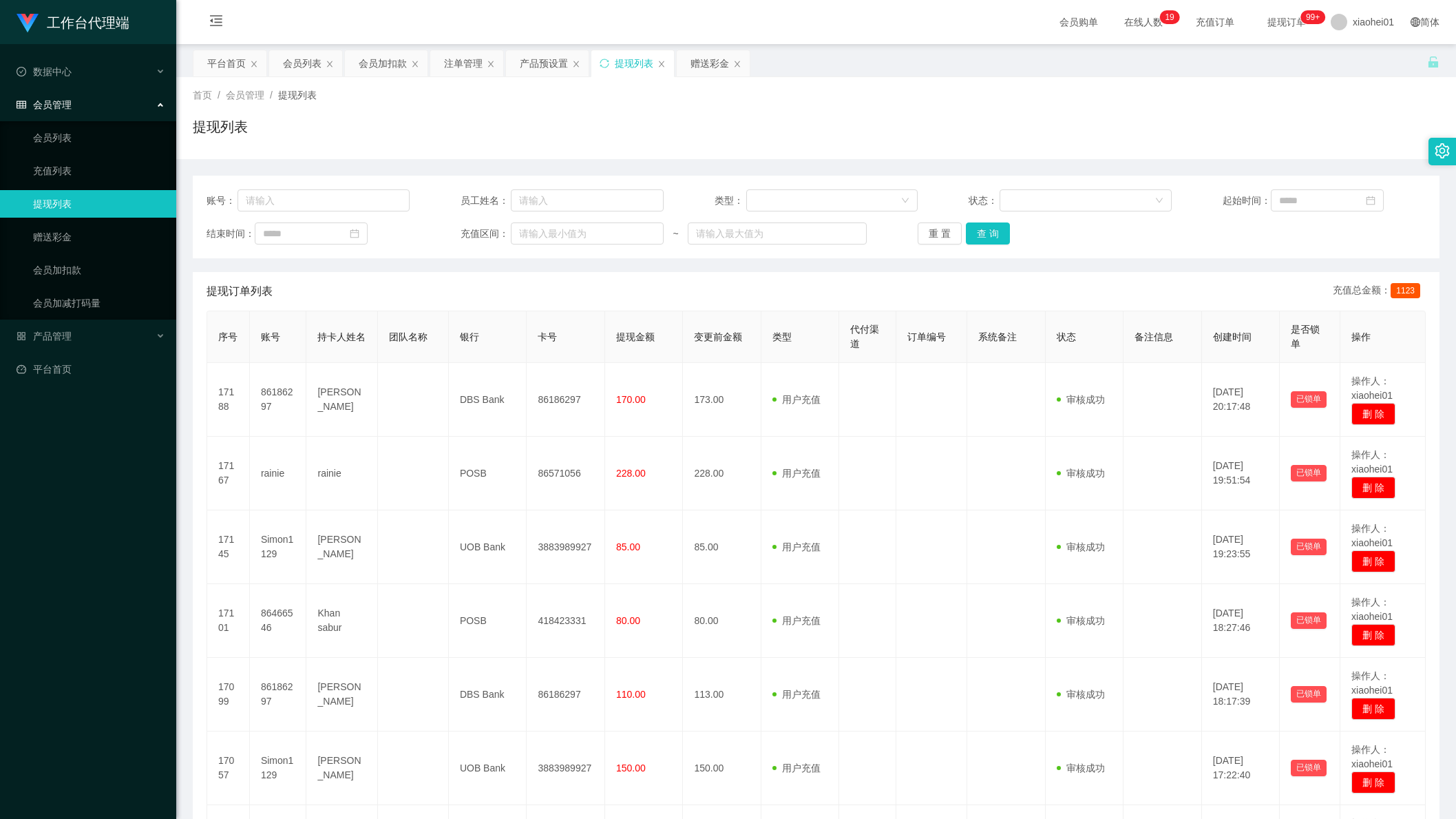
click at [364, 44] on main "关闭左侧 关闭右侧 关闭其它 刷新页面 平台首页 会员列表 会员加扣款 注单管理 产品预设置 提现列表 赠送彩金 首页 / 会员管理 / 提现列表 / 提现列…" at bounding box center [816, 597] width 1280 height 1106
click at [380, 77] on div "首页 / 会员管理 / 提现列表 / 提现列表" at bounding box center [816, 118] width 1280 height 82
drag, startPoint x: 384, startPoint y: 64, endPoint x: 414, endPoint y: 102, distance: 48.4
click at [383, 64] on div "会员加扣款" at bounding box center [383, 63] width 48 height 26
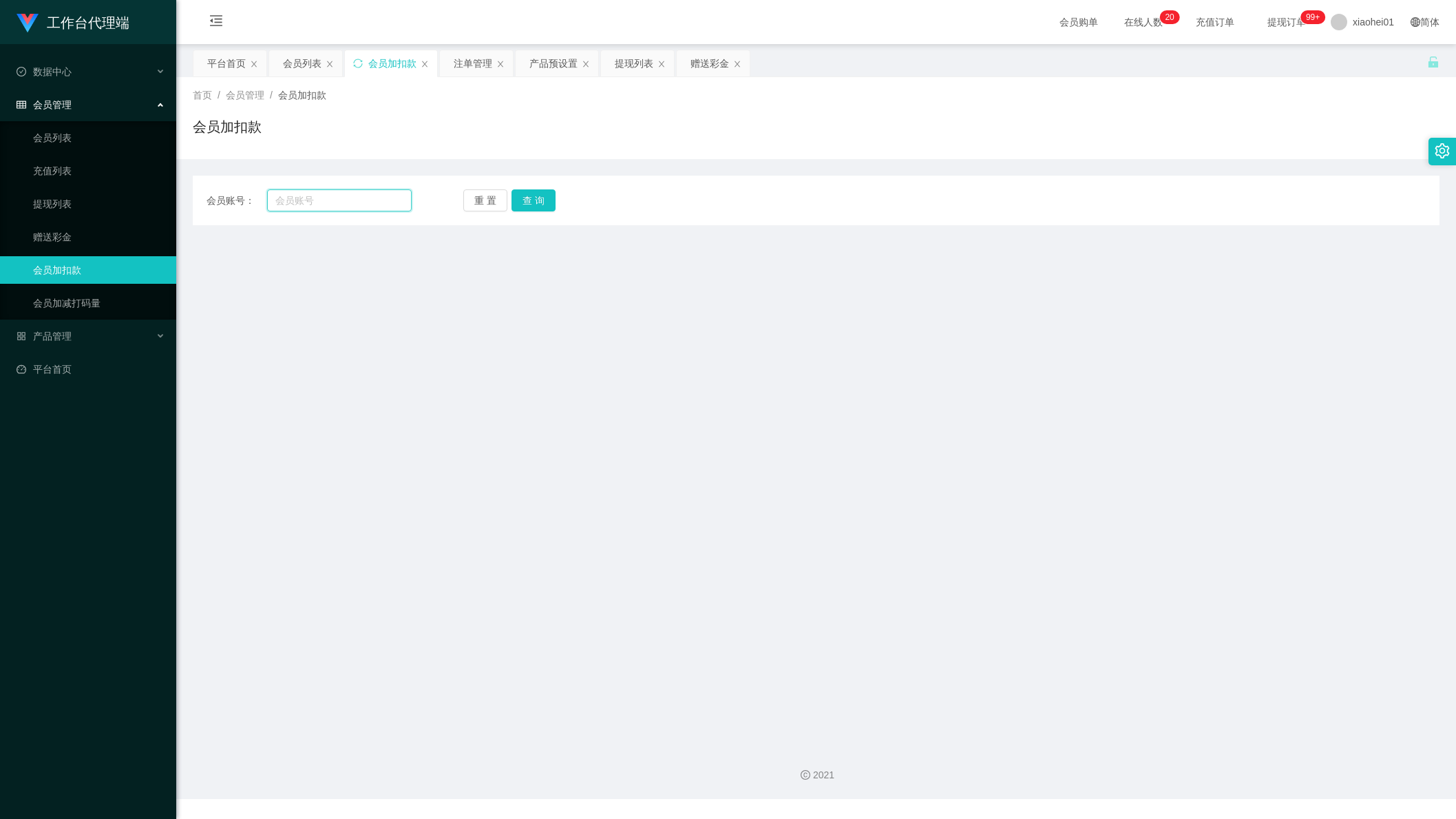
click at [347, 201] on input "text" at bounding box center [340, 201] width 145 height 22
paste input "86186297"
type input "86186297"
click at [541, 195] on button "查 询" at bounding box center [534, 201] width 44 height 22
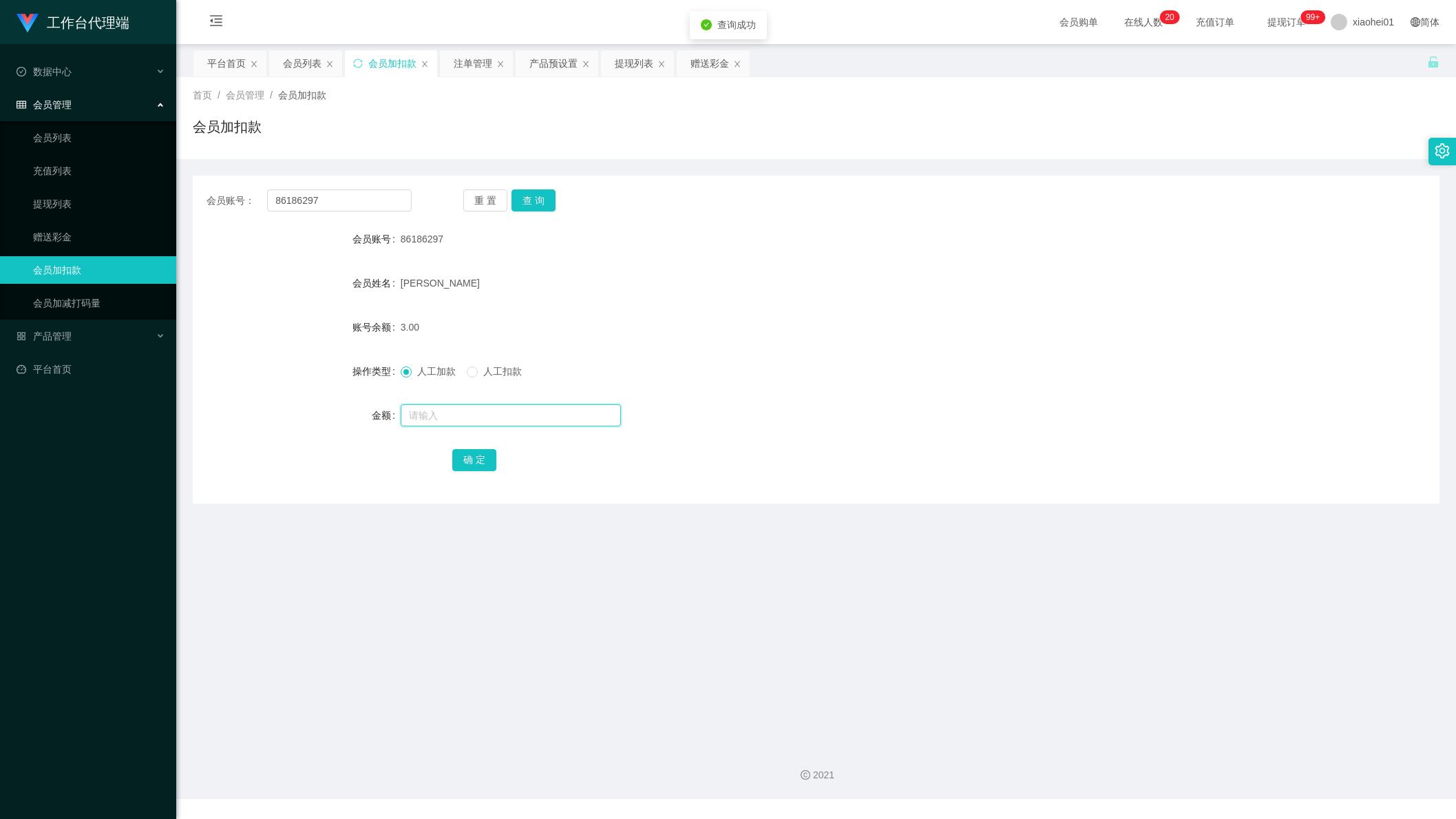
click at [455, 415] on input "text" at bounding box center [511, 415] width 221 height 22
type input "16"
click at [476, 463] on button "确 定" at bounding box center [474, 460] width 44 height 22
click at [734, 290] on div "[PERSON_NAME]" at bounding box center [764, 283] width 727 height 28
drag, startPoint x: 1226, startPoint y: 287, endPoint x: 1051, endPoint y: 312, distance: 176.8
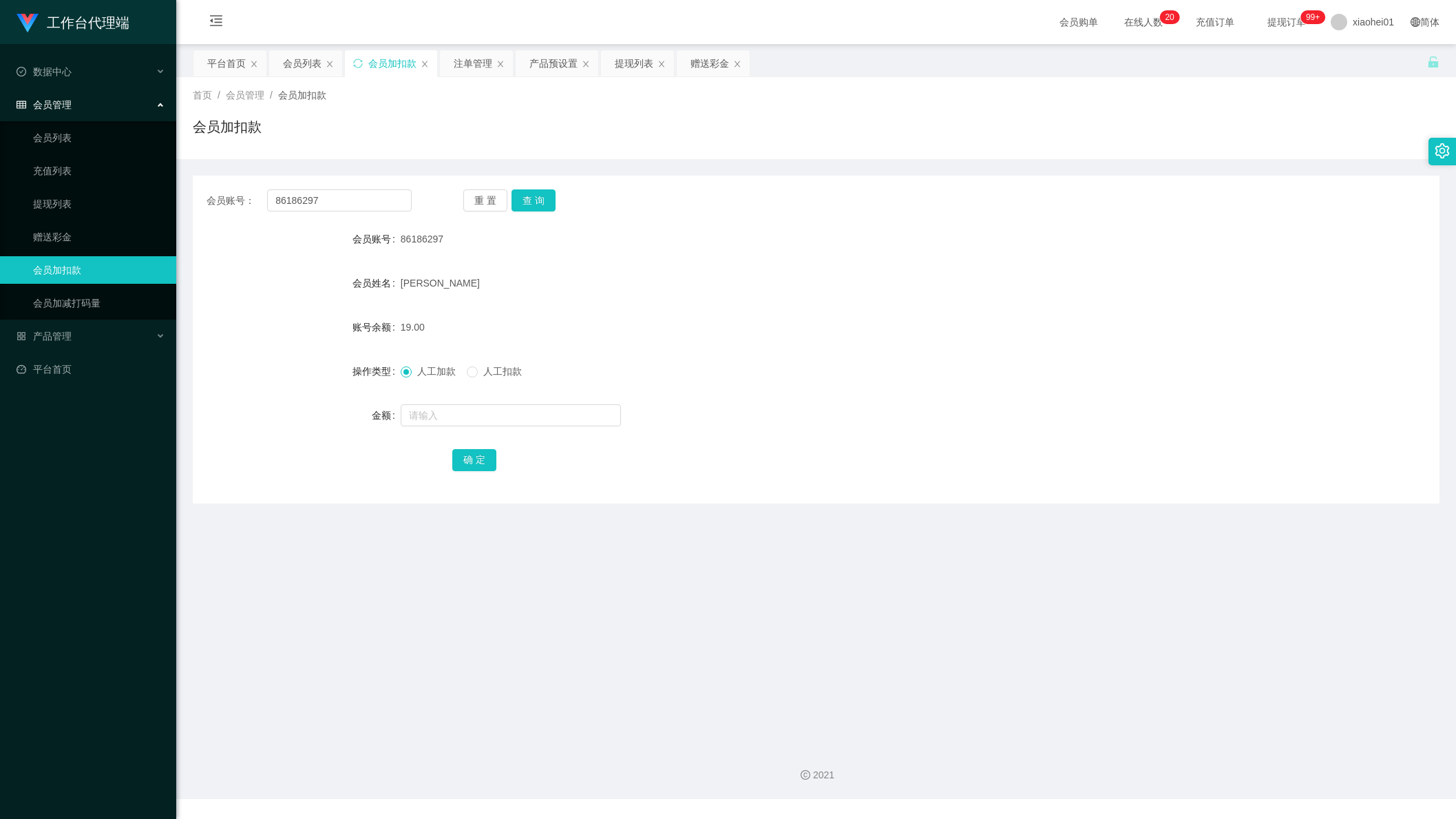
click at [1225, 286] on div "会员姓名 Rahman shahinoor" at bounding box center [816, 283] width 1247 height 28
drag, startPoint x: 337, startPoint y: 207, endPoint x: 244, endPoint y: 199, distance: 93.3
click at [259, 199] on div "会员账号： 86186297" at bounding box center [310, 201] width 205 height 22
click at [324, 190] on input "86186297" at bounding box center [340, 201] width 145 height 22
drag, startPoint x: 230, startPoint y: 199, endPoint x: 307, endPoint y: 208, distance: 77.5
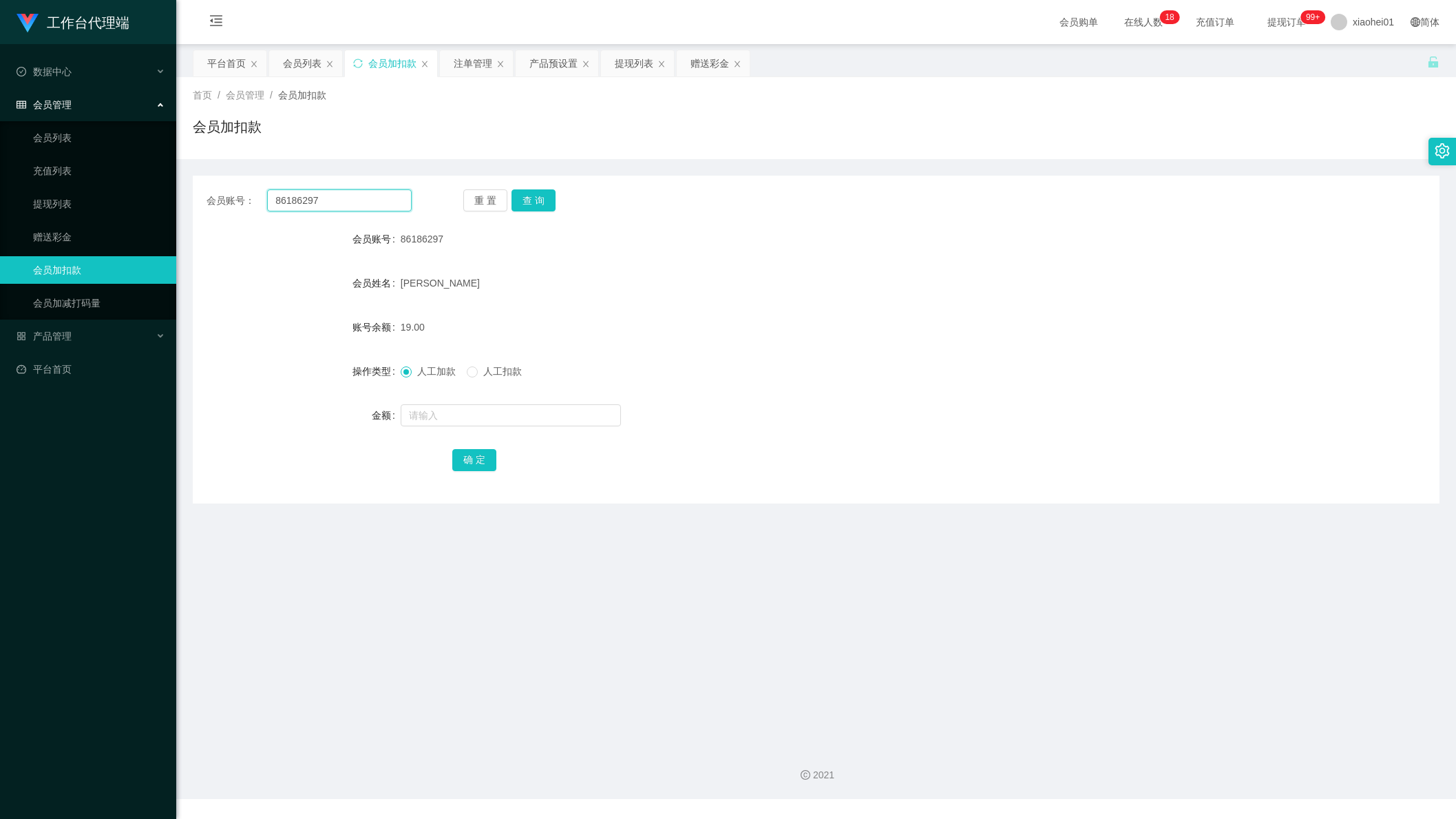
click at [203, 203] on div "会员账号： 86186297 重 置 查 询" at bounding box center [816, 201] width 1247 height 22
paste input "466546"
type input "86466546"
drag, startPoint x: 518, startPoint y: 196, endPoint x: 523, endPoint y: 214, distance: 18.7
click at [518, 197] on button "查 询" at bounding box center [534, 201] width 44 height 22
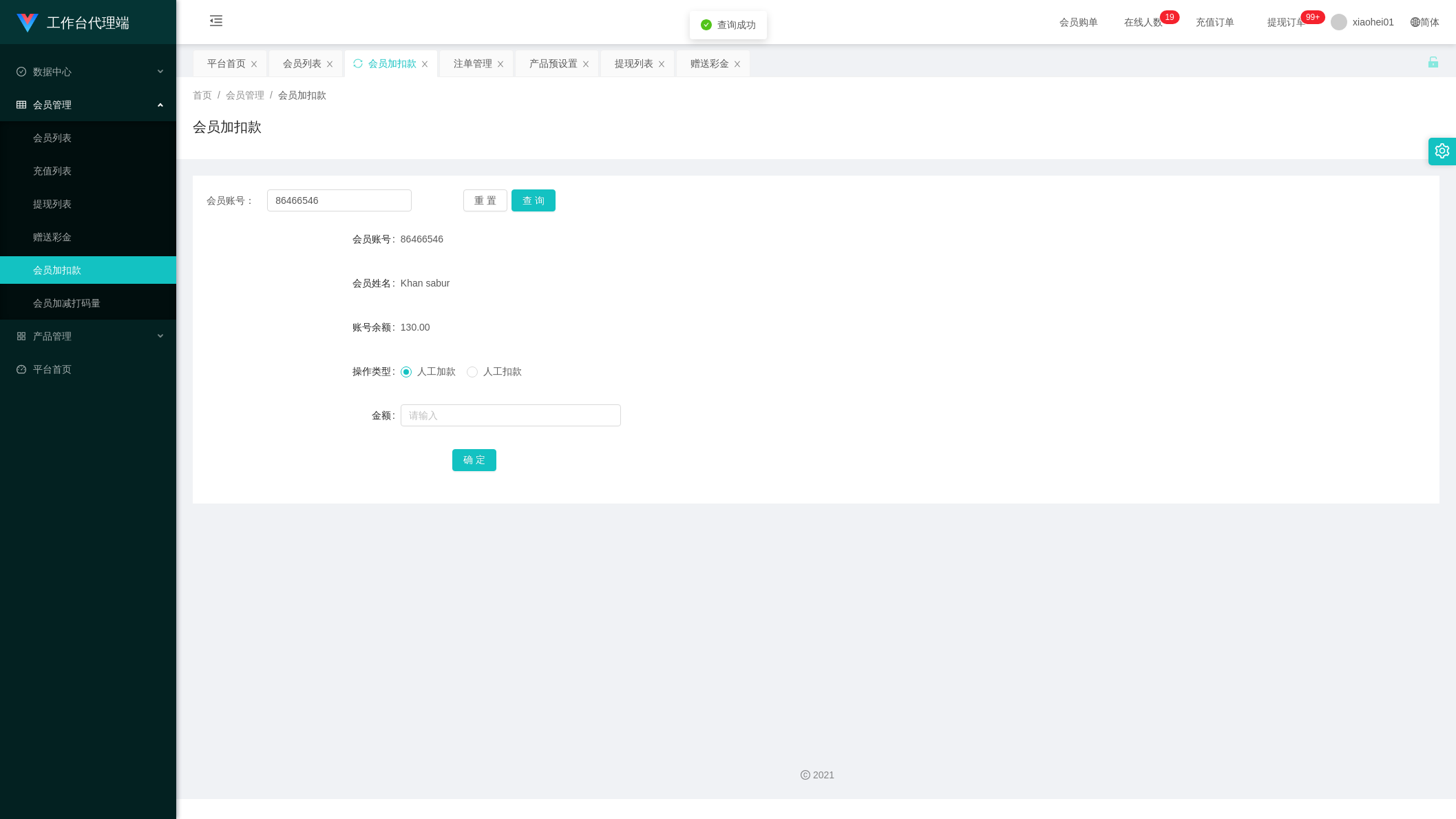
click at [505, 432] on form "会员账号 86466546 会员姓名 Khan sabur 账号余额 130.00 操作类型 人工加款 人工扣款 金额 确 定" at bounding box center [816, 350] width 1247 height 248
click at [525, 422] on input "text" at bounding box center [511, 415] width 221 height 22
type input "64"
click at [474, 458] on button "确 定" at bounding box center [474, 460] width 44 height 22
click at [851, 316] on div "194.00" at bounding box center [764, 327] width 727 height 28
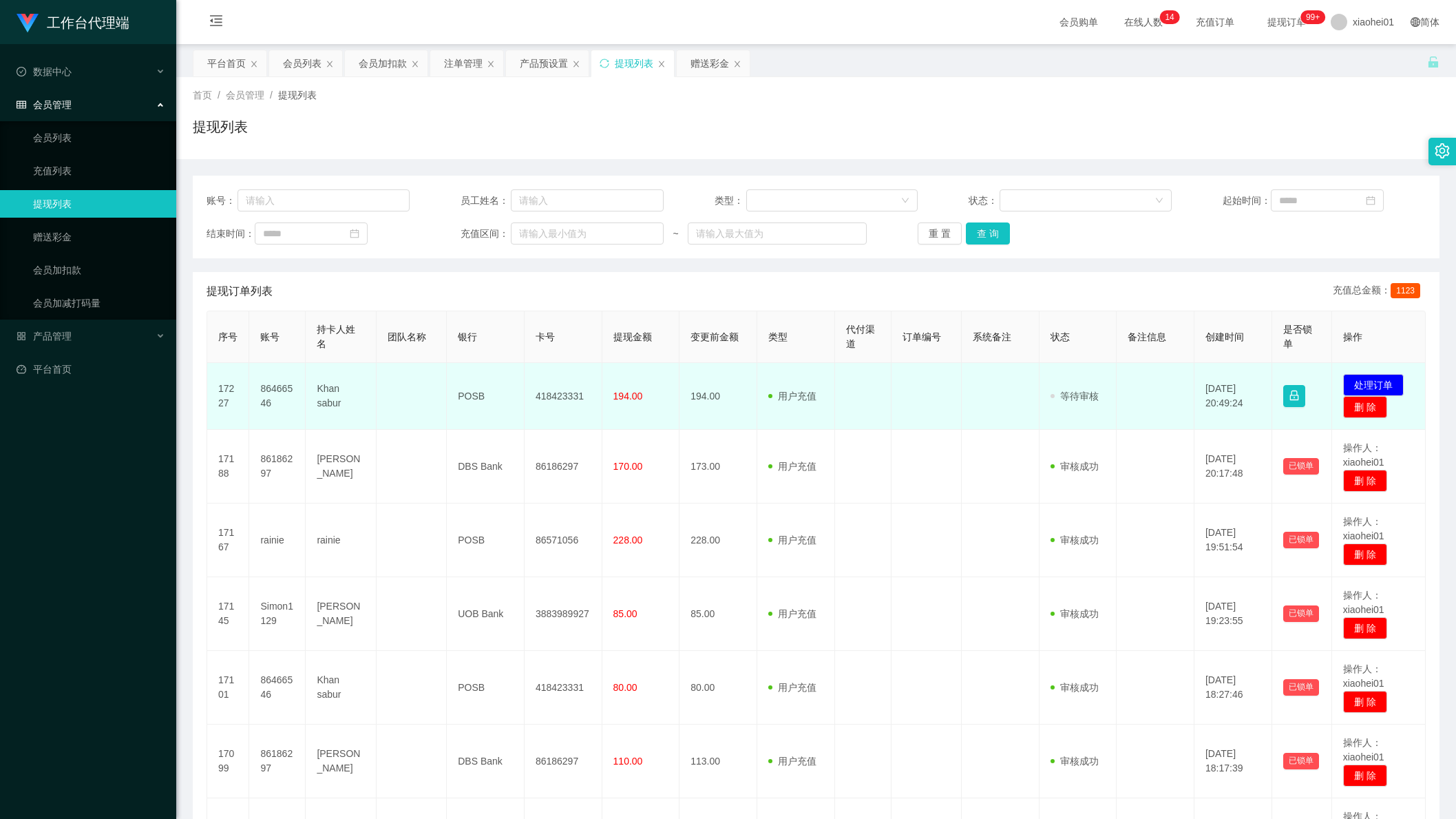
click at [550, 401] on td "418423331" at bounding box center [563, 396] width 78 height 67
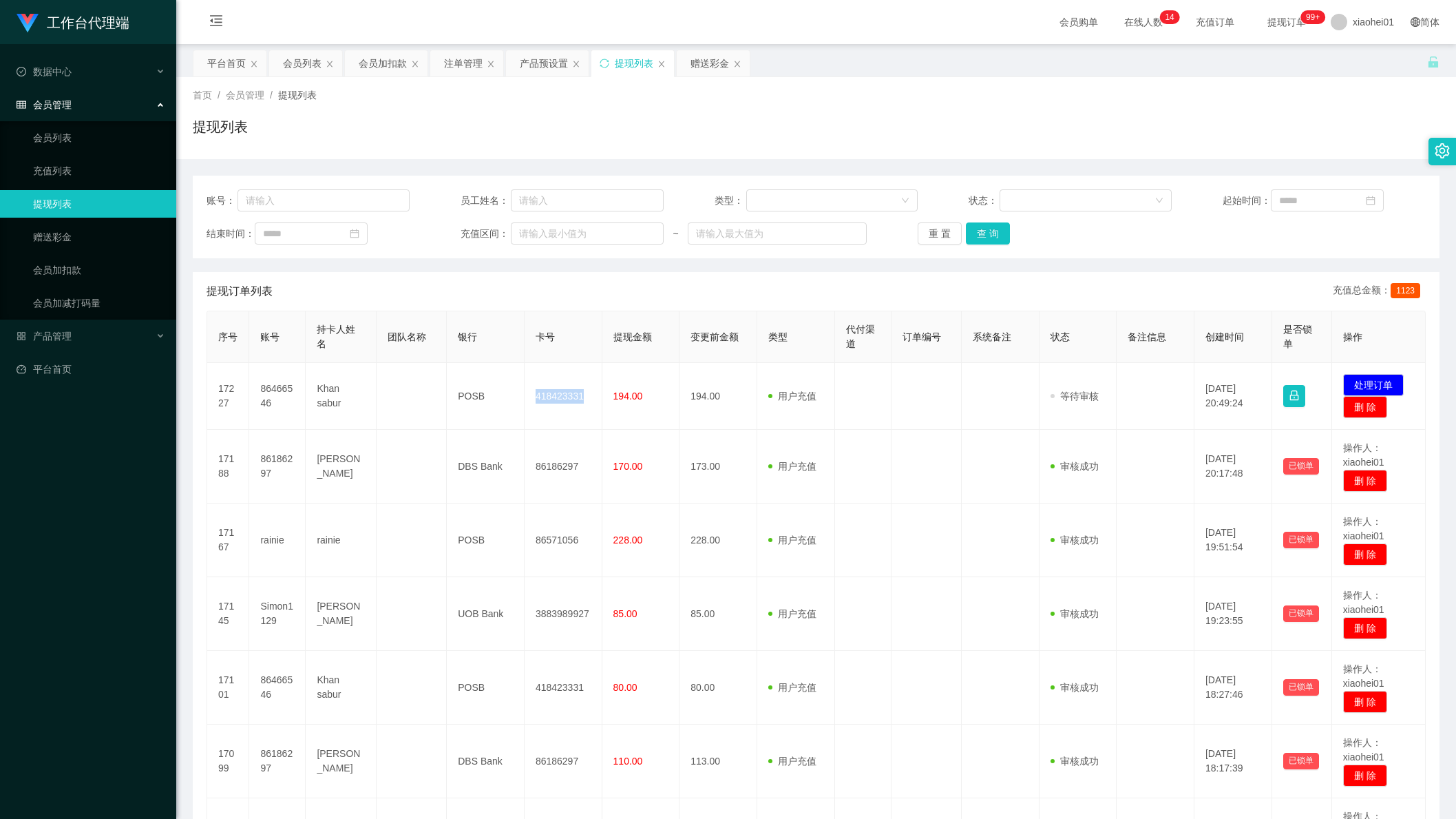
copy td "418423331"
click at [1176, 261] on div "账号： 员工姓名： 类型： 状态： 起始时间： 结束时间： 充值区间： ~ 重 置 查 询 提现订单列表 充值总金额： 1123 序号 账号 持卡人姓名 团队…" at bounding box center [816, 656] width 1247 height 961
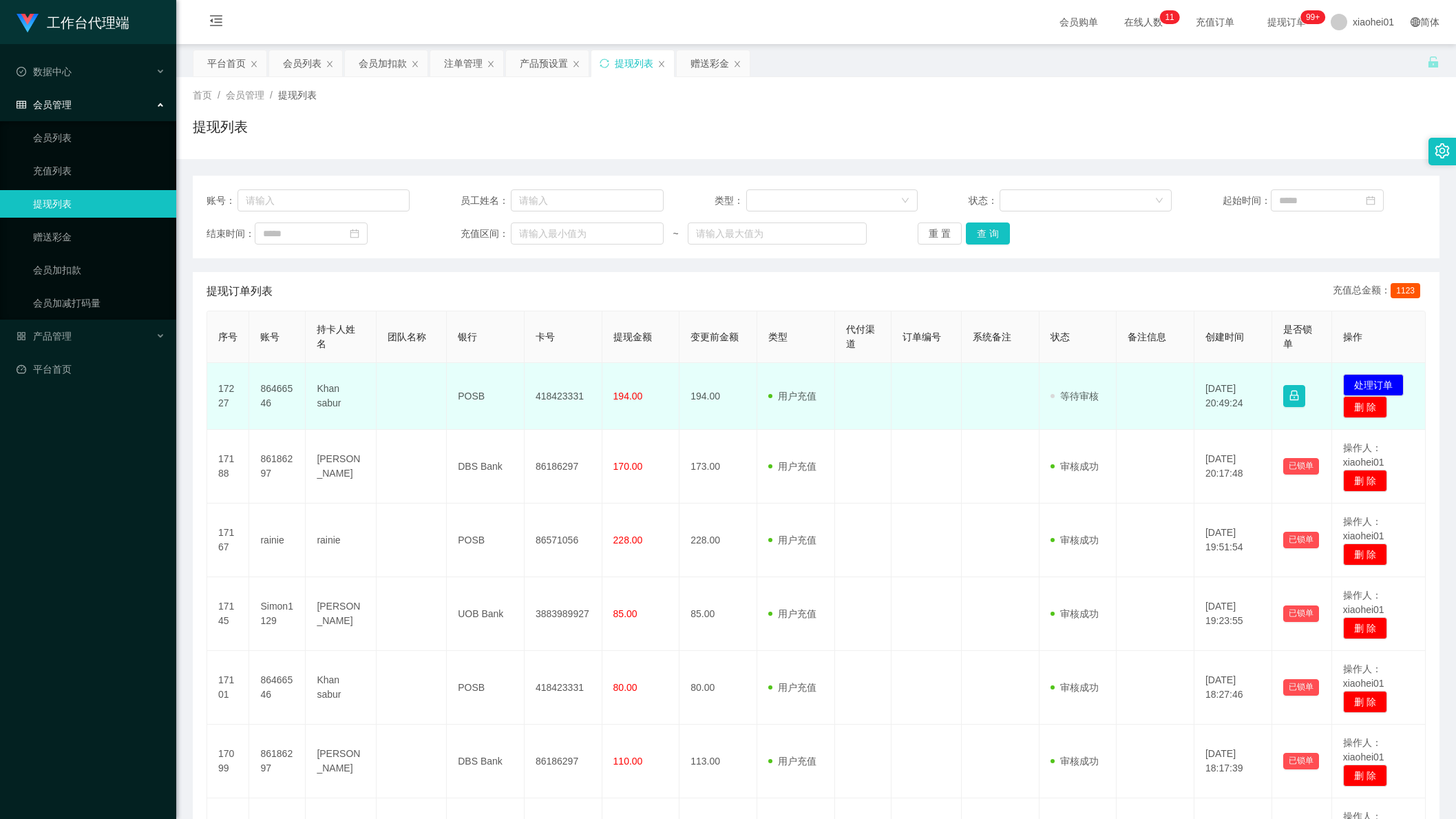
click at [320, 403] on td "Khan sabur" at bounding box center [341, 396] width 70 height 67
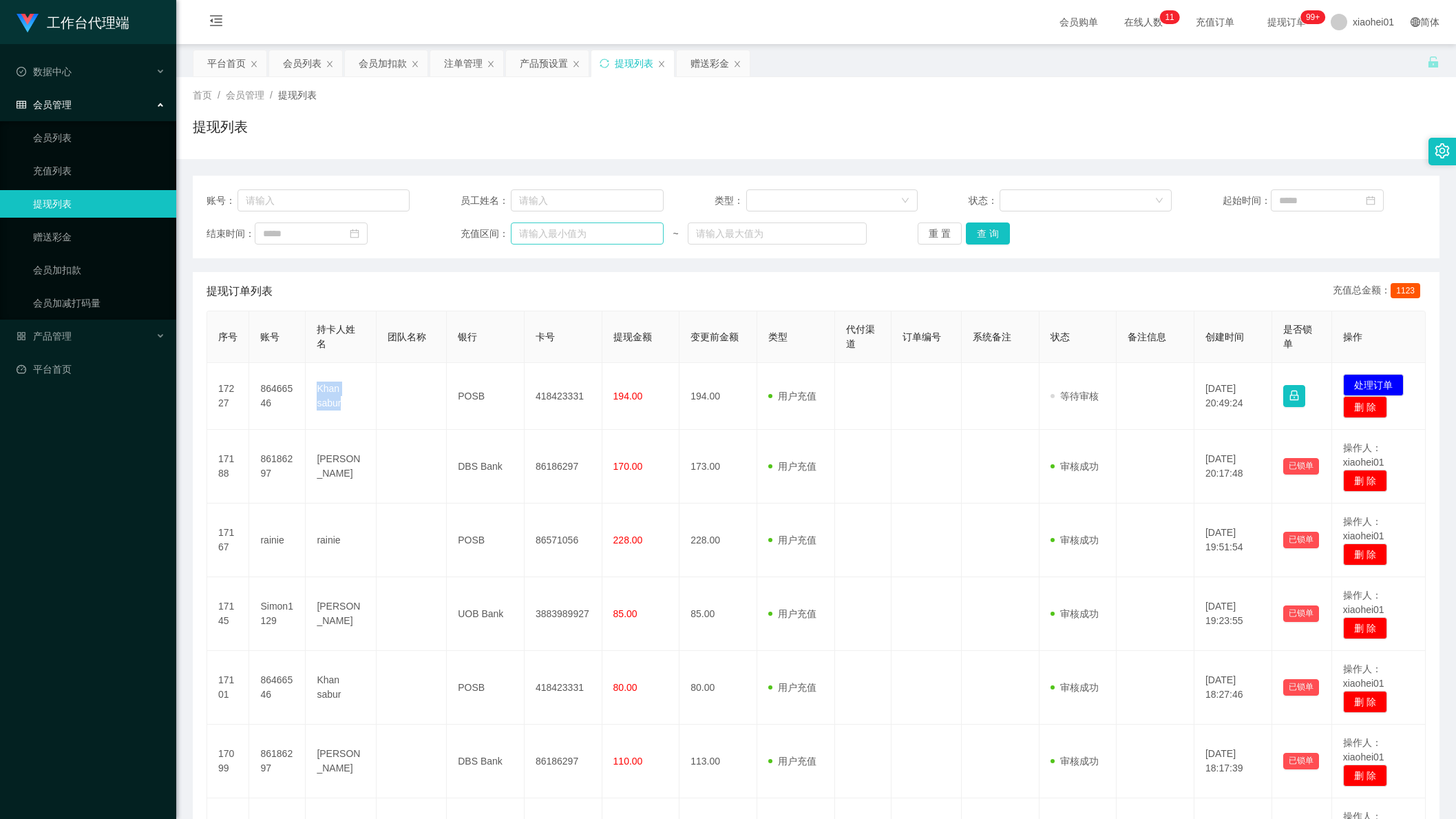
copy td "Khan sabur"
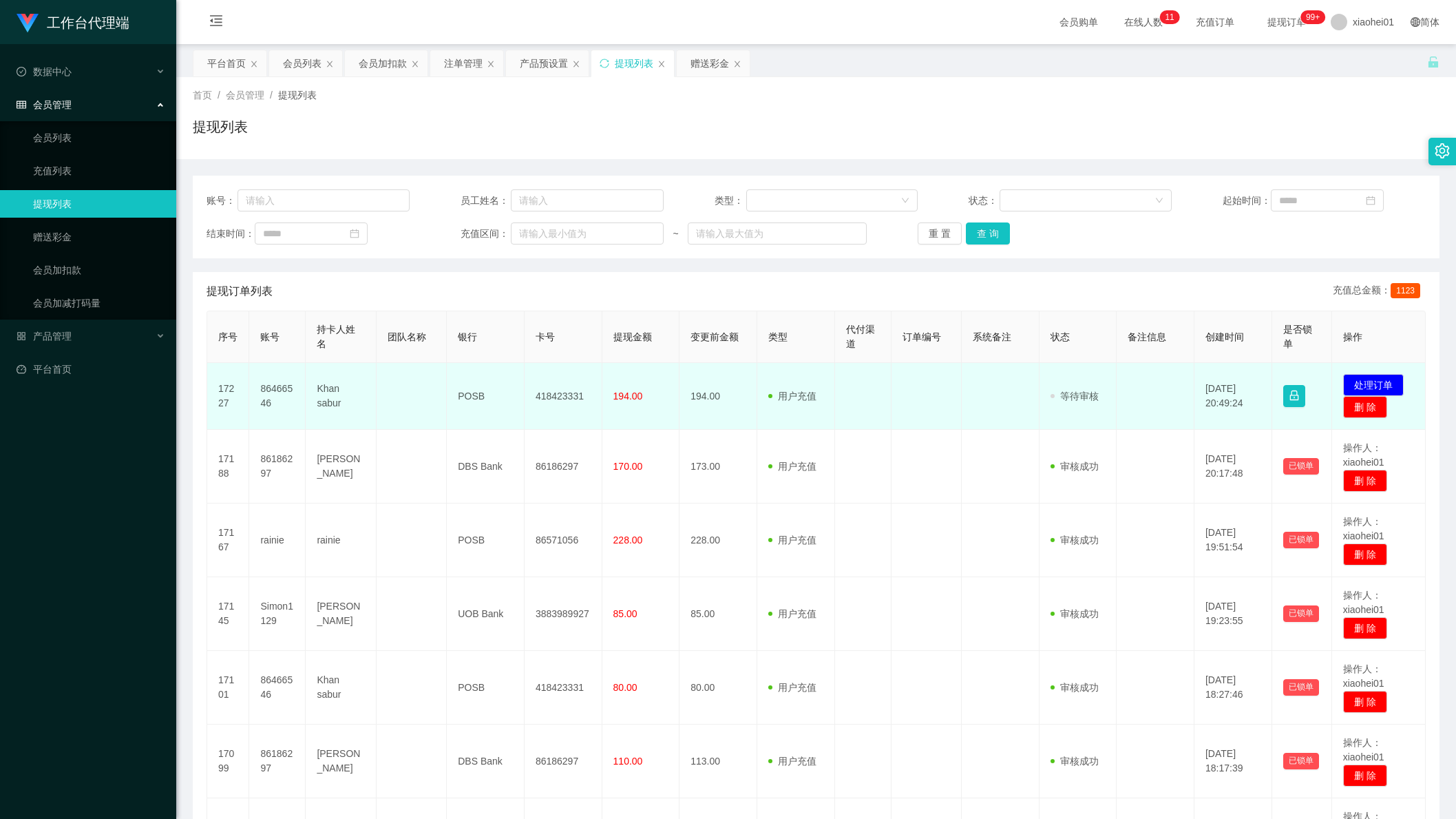
click at [261, 392] on td "86466546" at bounding box center [278, 396] width 57 height 67
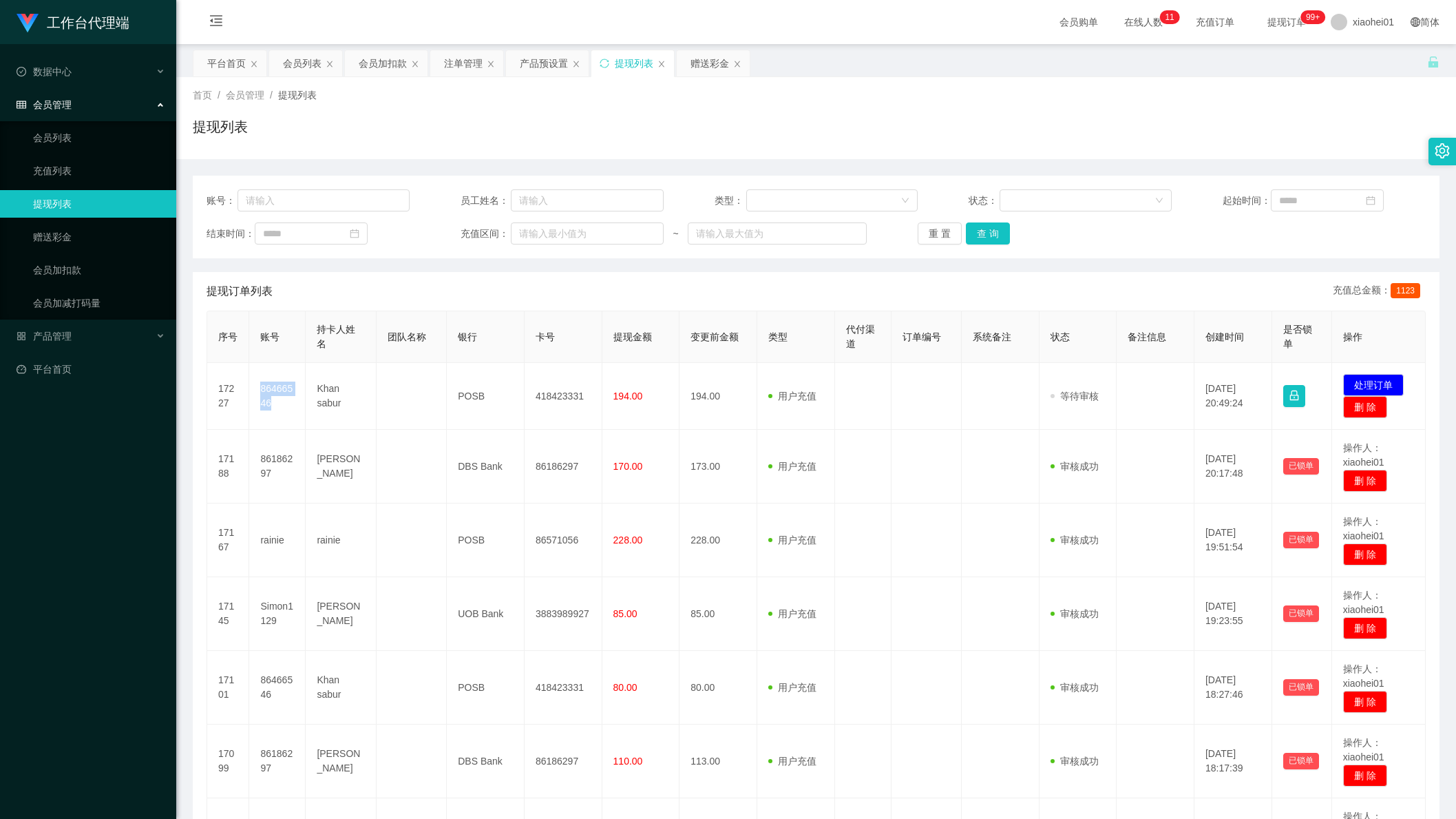
copy td "86466546"
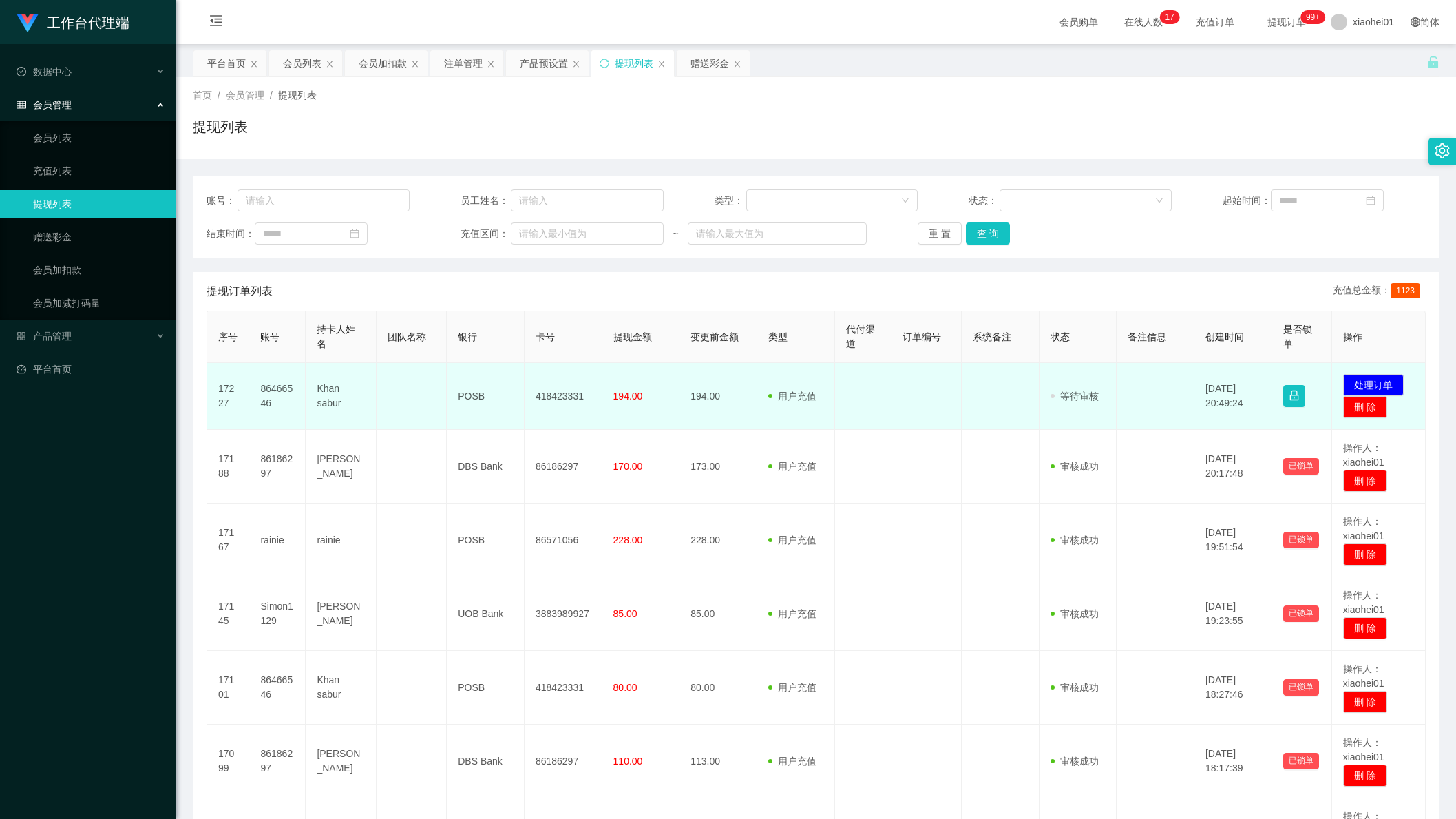
click at [363, 417] on td "Khan sabur" at bounding box center [341, 396] width 70 height 67
click at [273, 390] on td "86466546" at bounding box center [278, 396] width 57 height 67
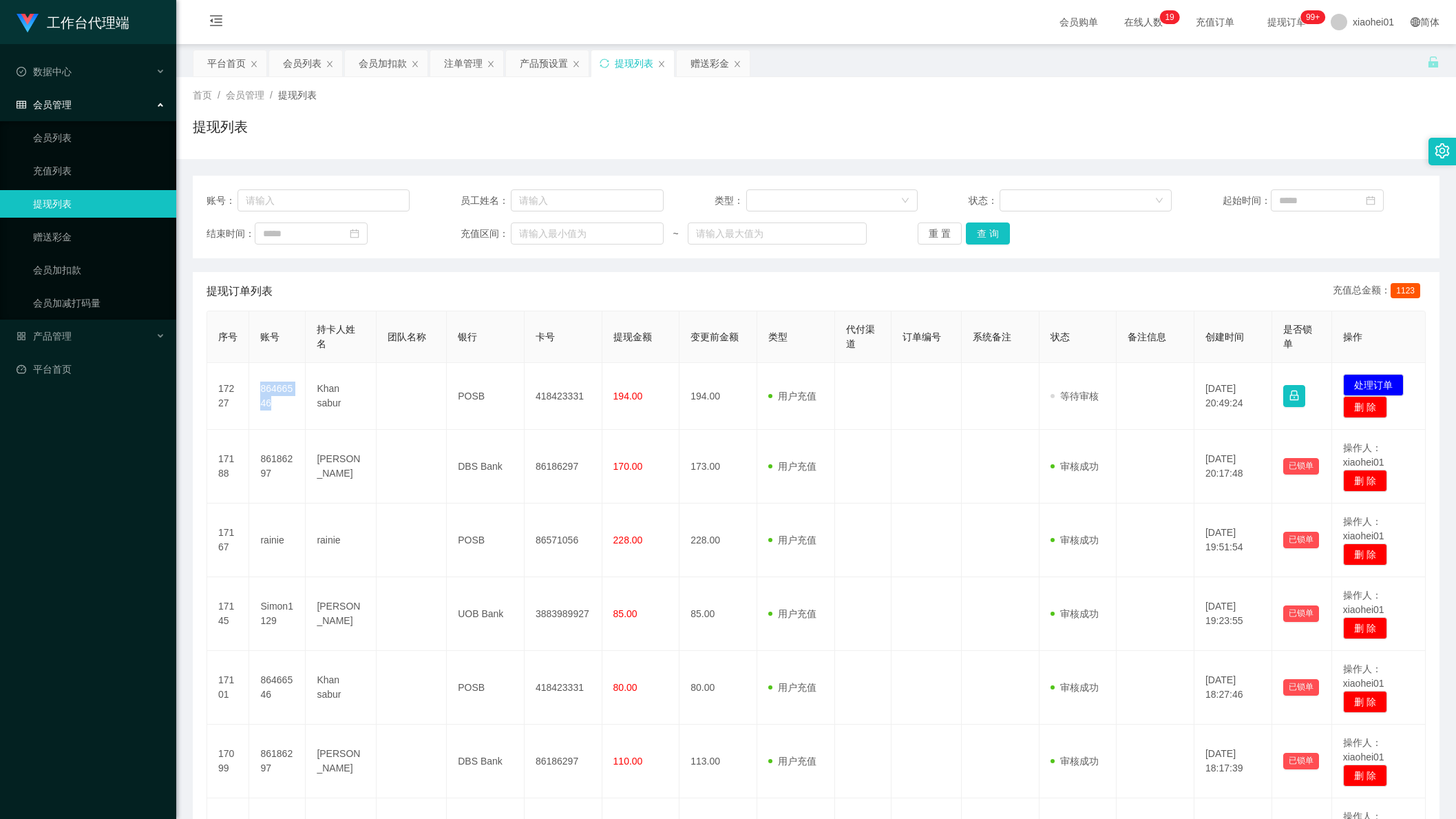
copy td "86466546"
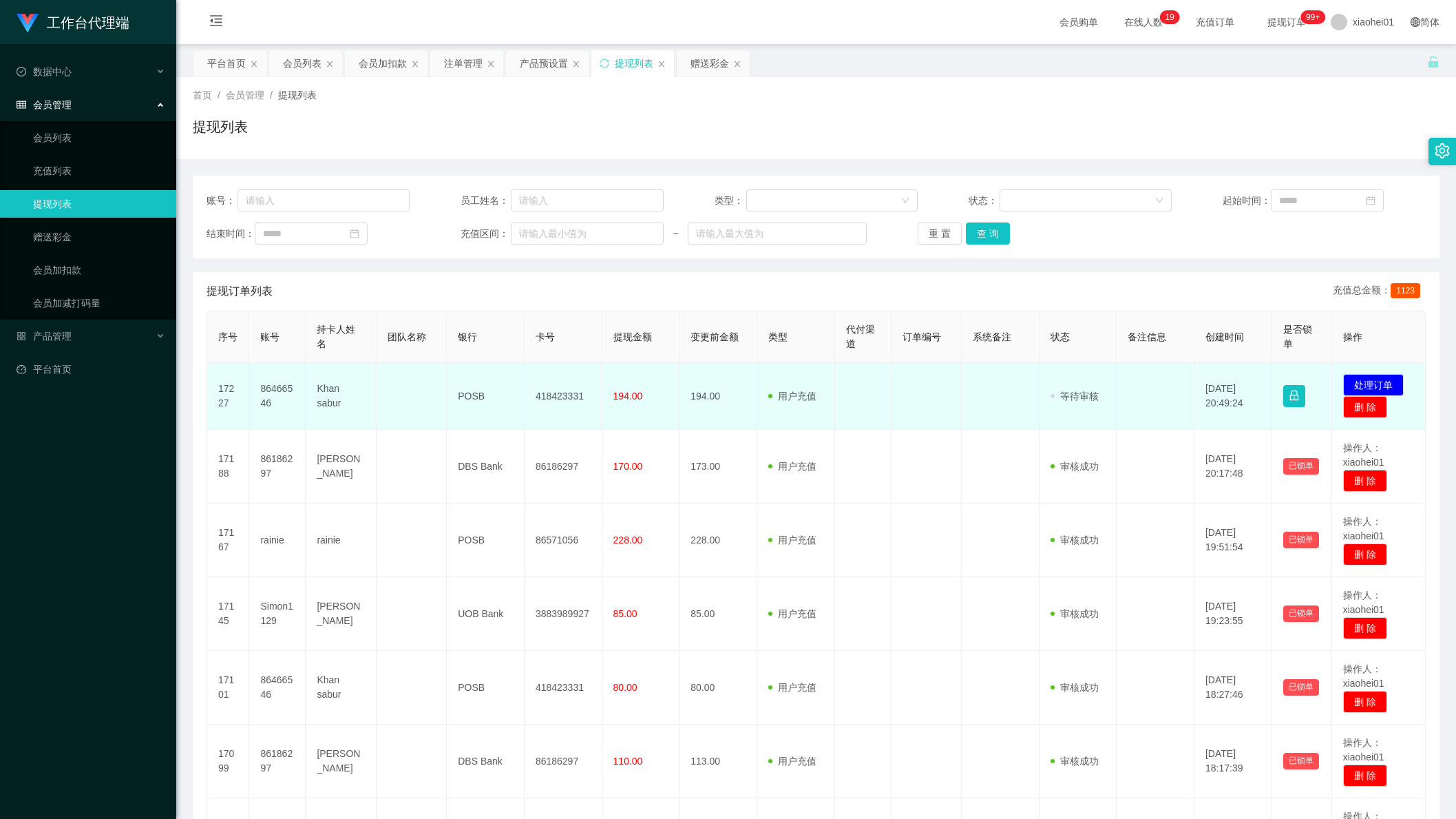
click at [542, 388] on td "418423331" at bounding box center [563, 396] width 78 height 67
click at [550, 395] on td "418423331" at bounding box center [563, 396] width 78 height 67
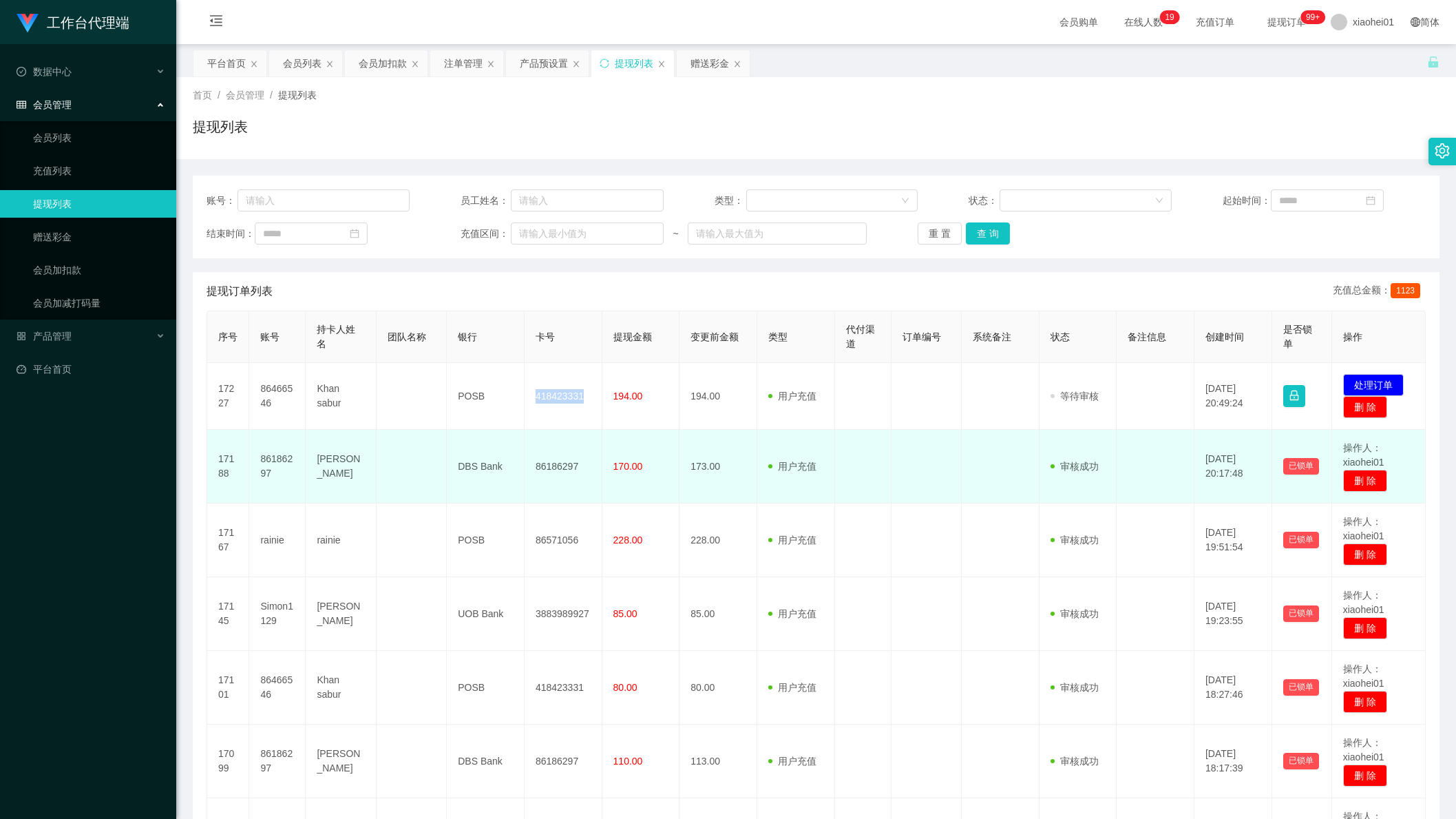
copy td "418423331"
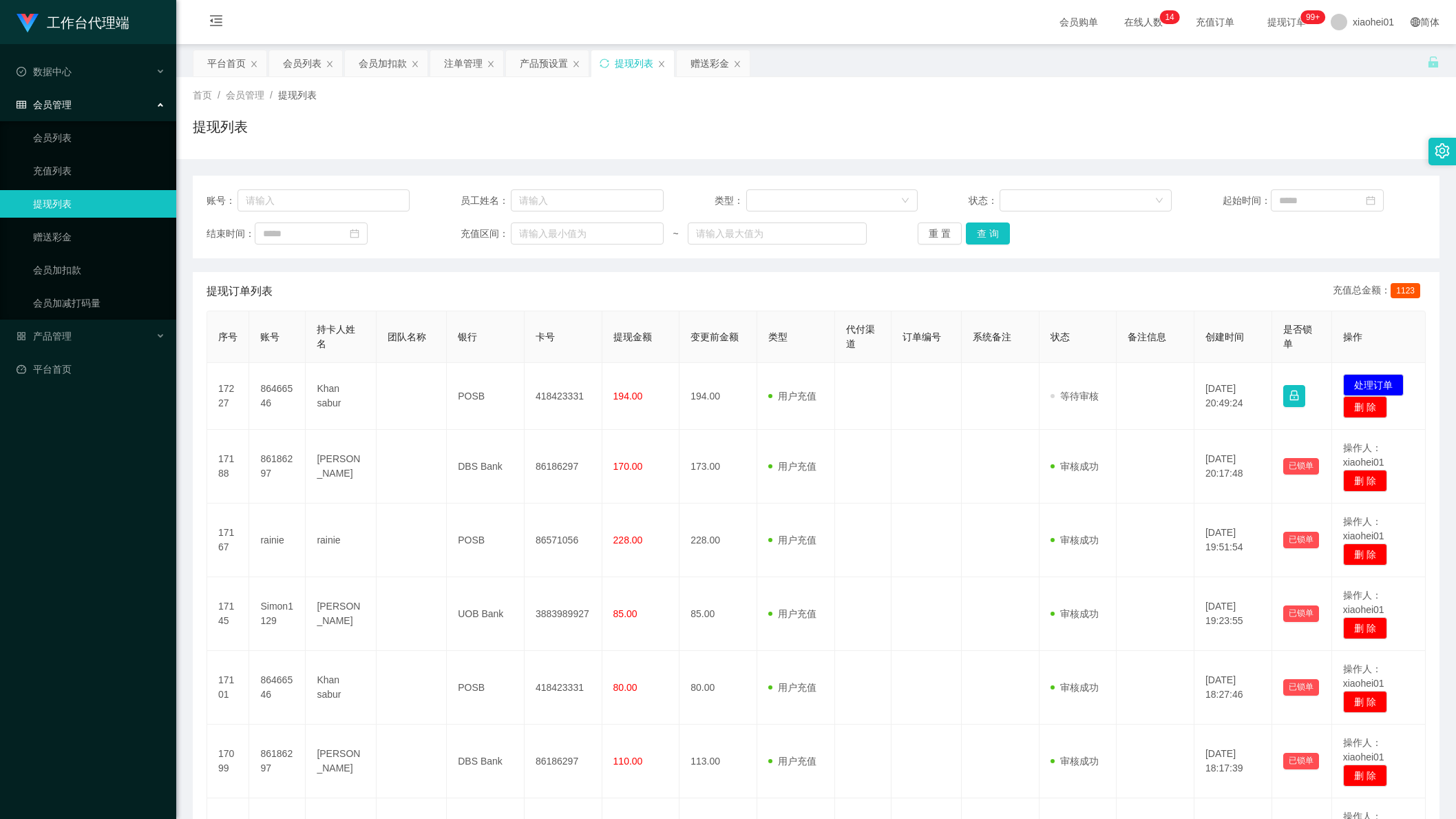
drag, startPoint x: 842, startPoint y: 77, endPoint x: 1004, endPoint y: 79, distance: 162.0
click at [842, 77] on div "首页 / 会员管理 / 提现列表 / 提现列表" at bounding box center [816, 118] width 1280 height 82
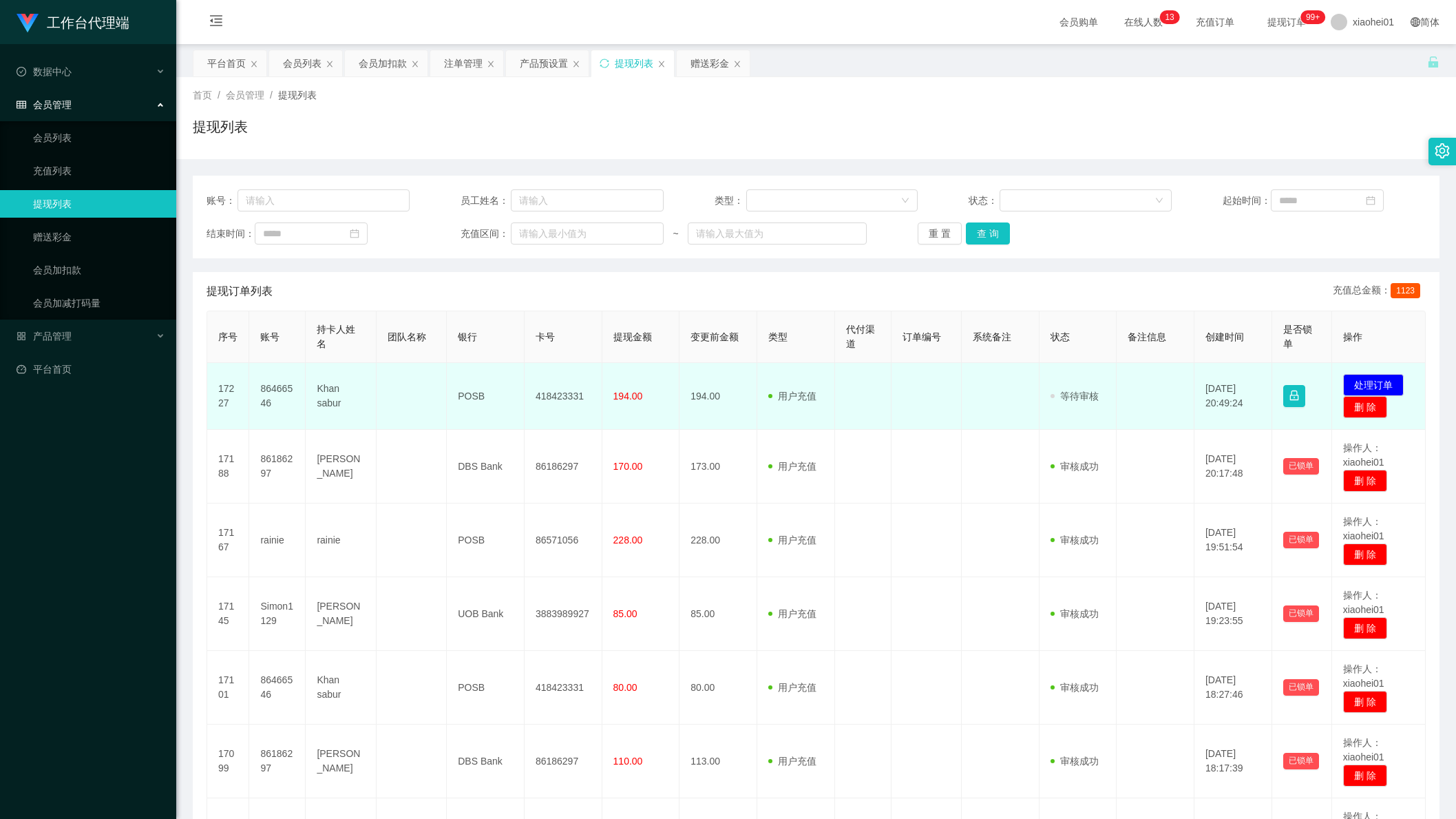
click at [1395, 385] on td "发起代付 处理订单 删 除" at bounding box center [1379, 396] width 94 height 67
click at [1381, 382] on button "处理订单" at bounding box center [1374, 385] width 61 height 22
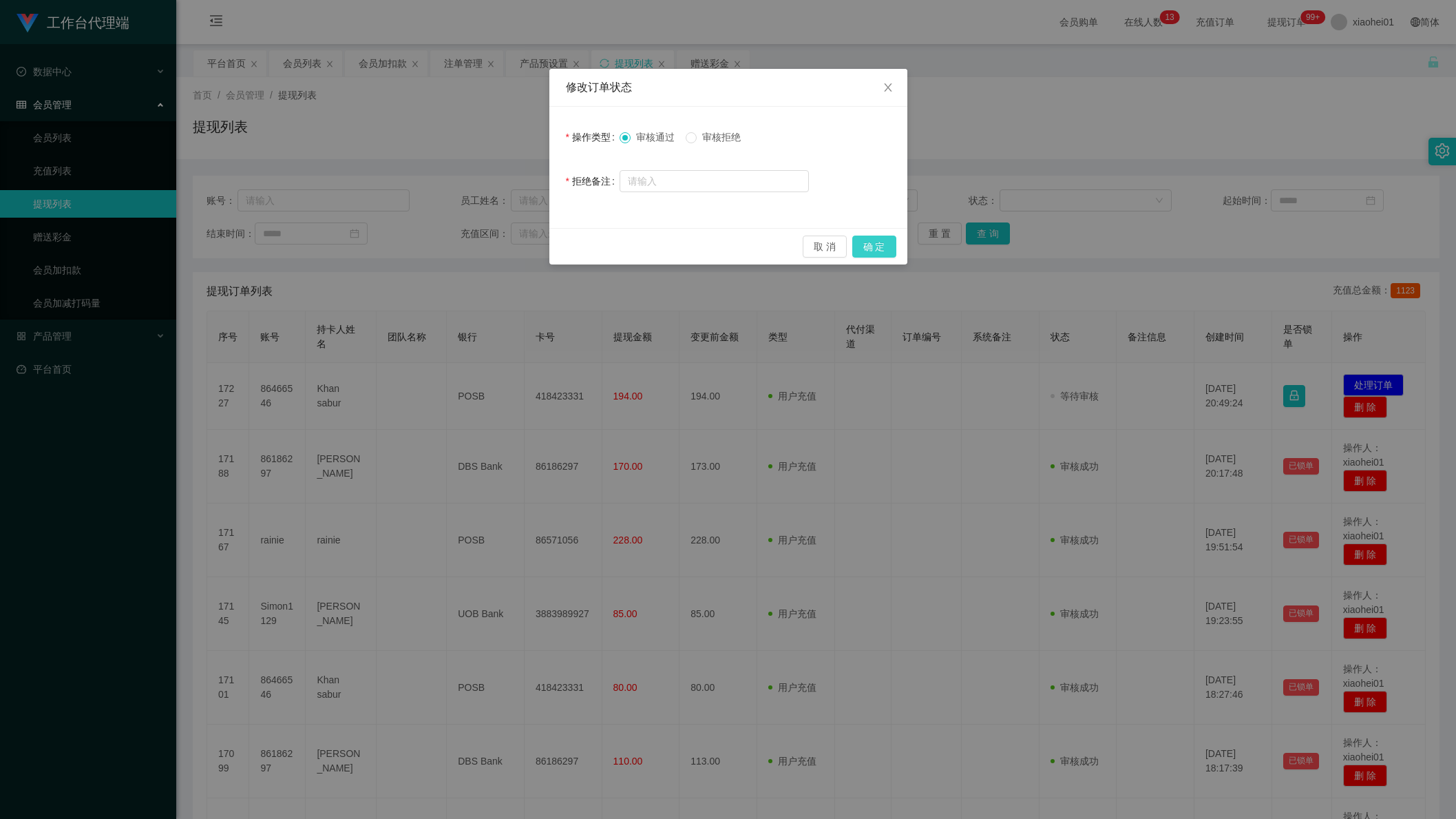
click at [866, 253] on button "确 定" at bounding box center [875, 247] width 44 height 22
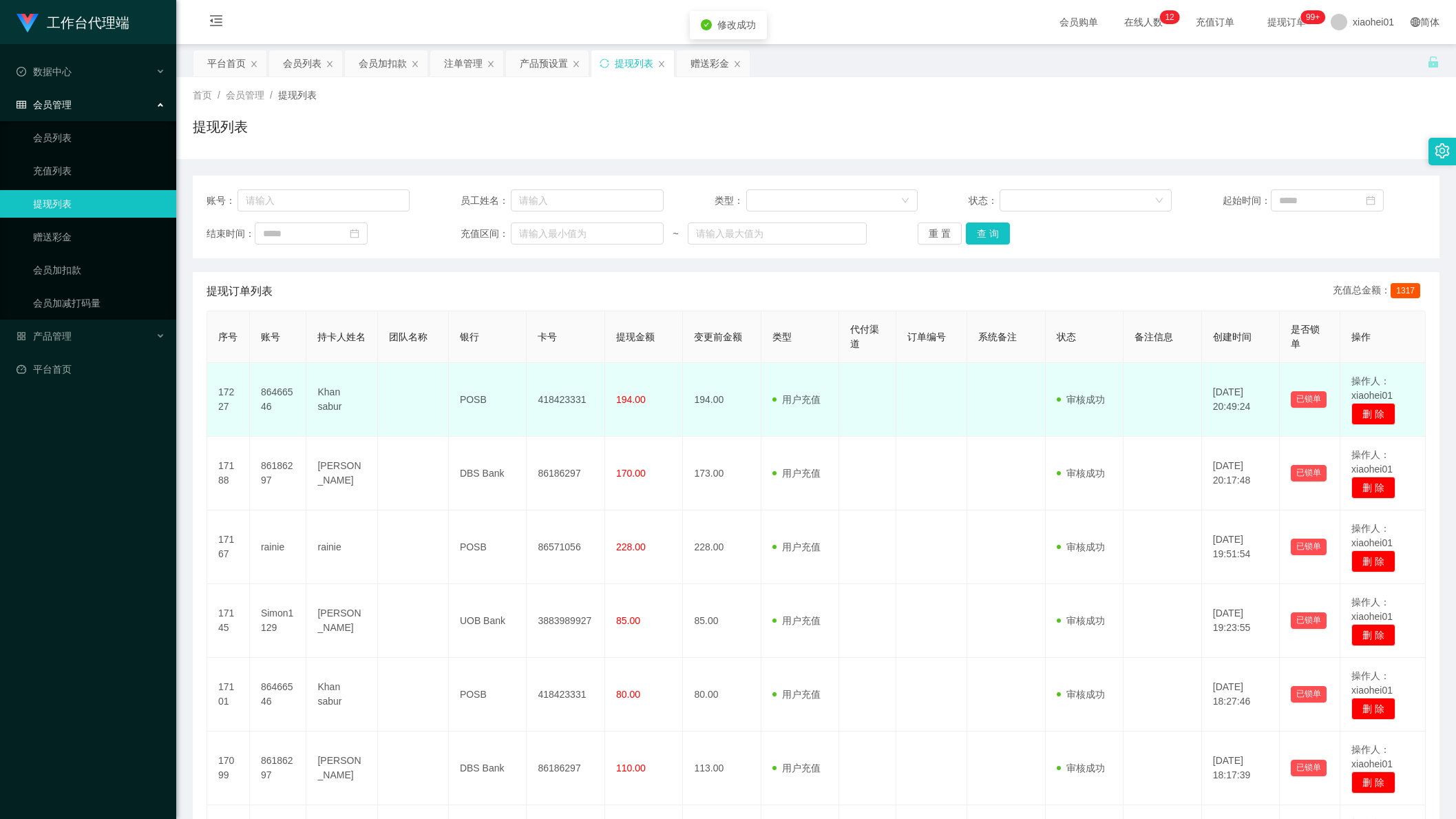
click at [271, 398] on td "86466546" at bounding box center [279, 399] width 57 height 74
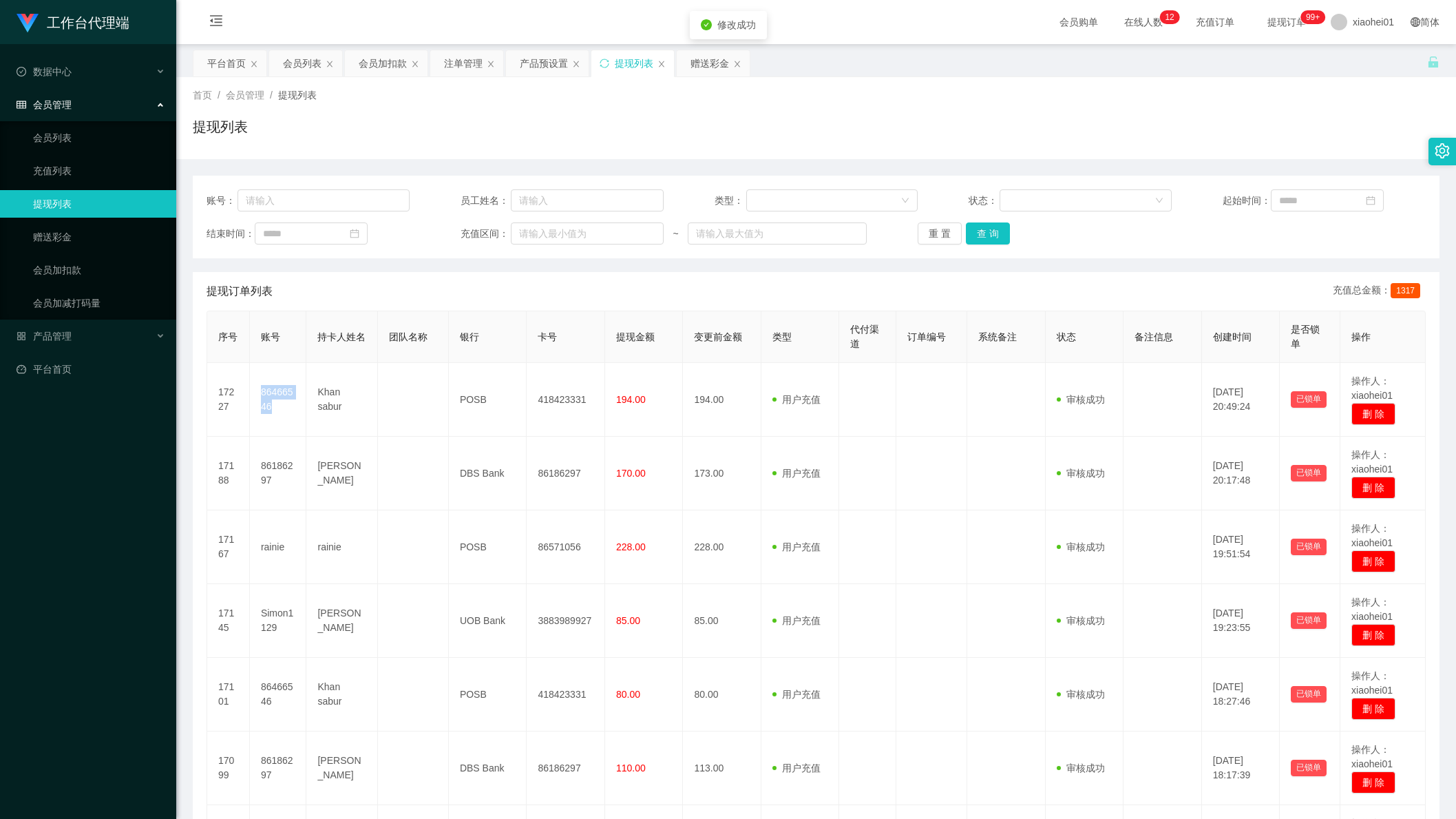
copy td "86466546"
click at [92, 583] on div "工作台代理端 数据中心 会员管理 会员列表 充值列表 提现列表 赠送彩金 会员加扣款 会员加减打码量 产品管理 平台首页" at bounding box center [88, 410] width 176 height 819
click at [388, 64] on div "会员加扣款" at bounding box center [383, 63] width 48 height 26
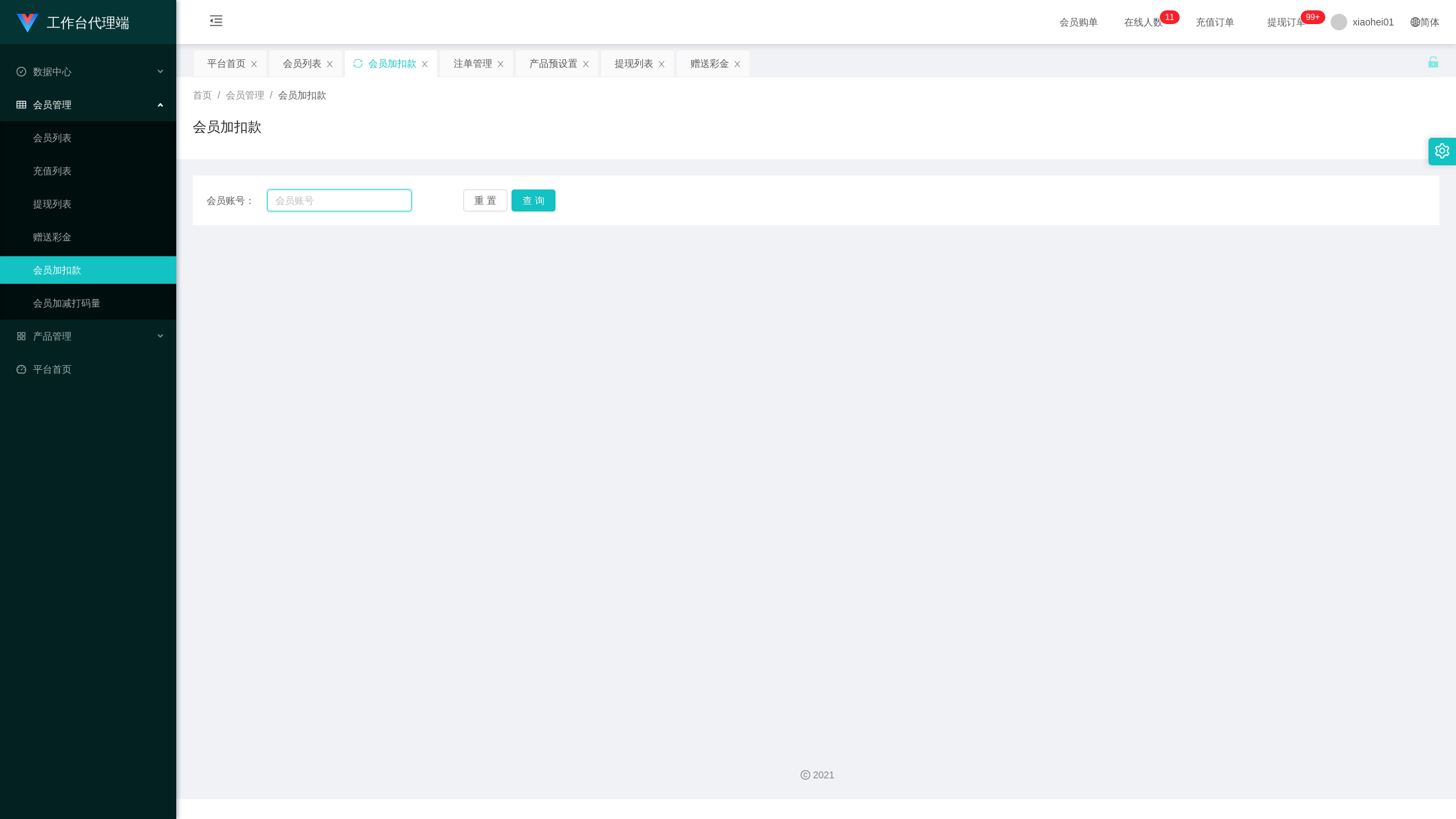
click at [323, 201] on input "text" at bounding box center [340, 201] width 145 height 22
paste input "rainie"
type input "rainie"
click at [540, 207] on button "查 询" at bounding box center [534, 201] width 44 height 22
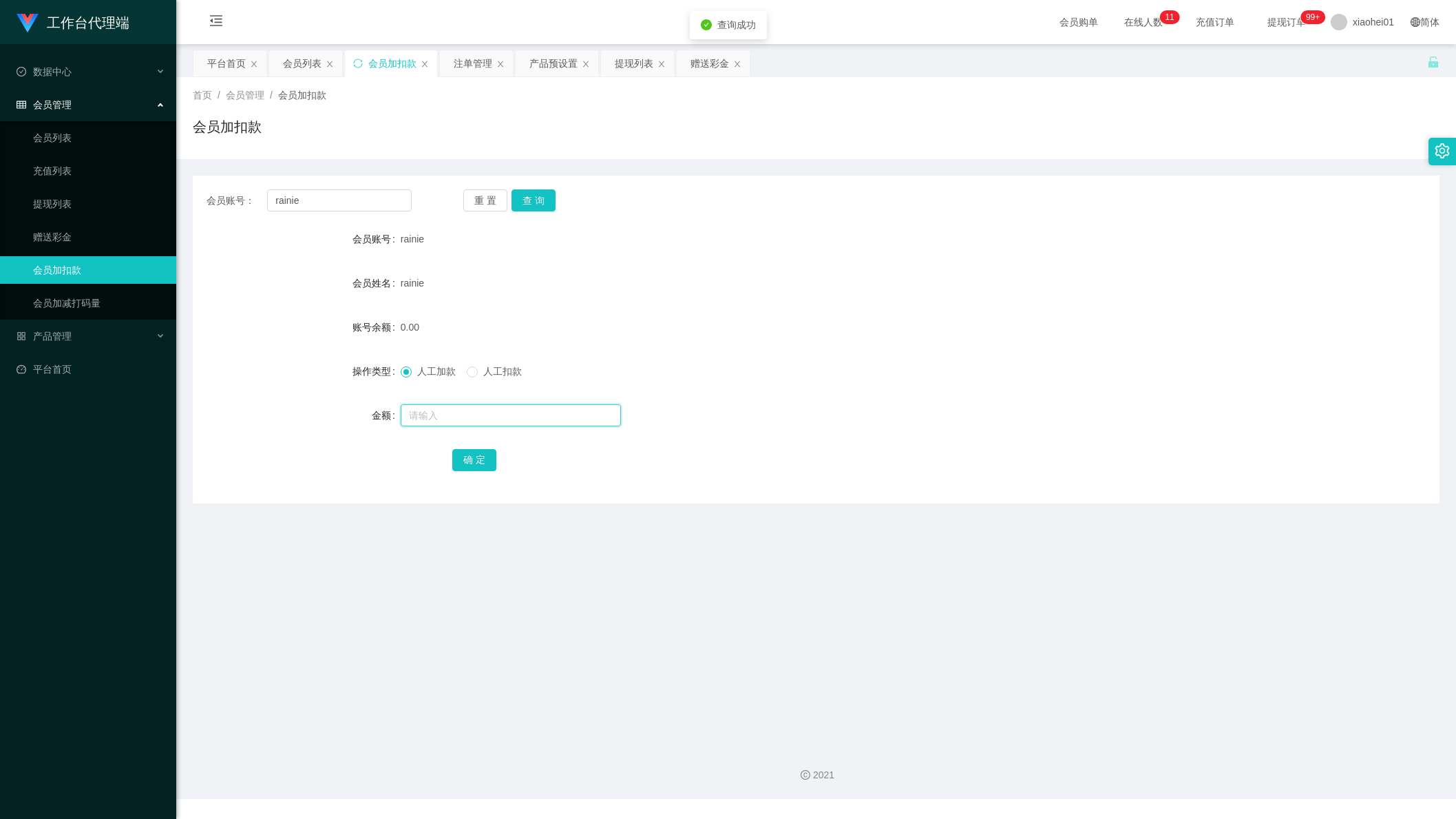
click at [454, 410] on input "text" at bounding box center [511, 415] width 221 height 22
type input "16"
click at [467, 463] on button "确 定" at bounding box center [474, 460] width 44 height 22
